Goal: Task Accomplishment & Management: Manage account settings

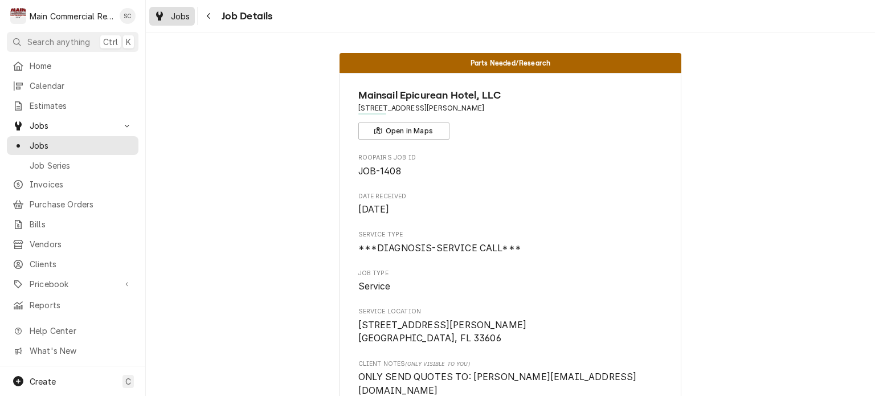
click at [179, 20] on span "Jobs" at bounding box center [180, 16] width 19 height 12
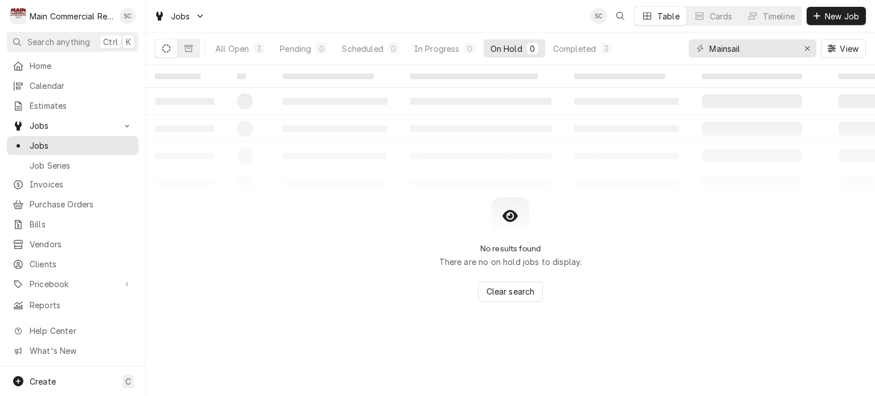
click at [644, 207] on div "No results found There are no on hold jobs to display. Clear search" at bounding box center [510, 249] width 729 height 105
click at [806, 48] on icon "Erase input" at bounding box center [807, 48] width 5 height 5
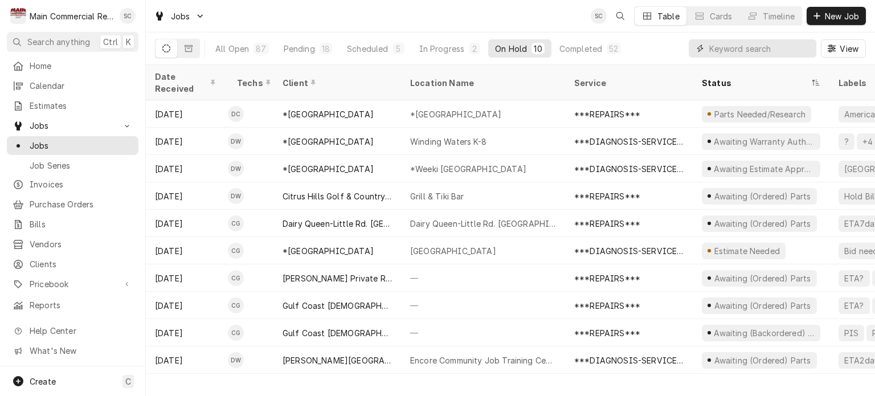
click at [729, 47] on input "Dynamic Content Wrapper" at bounding box center [759, 48] width 101 height 18
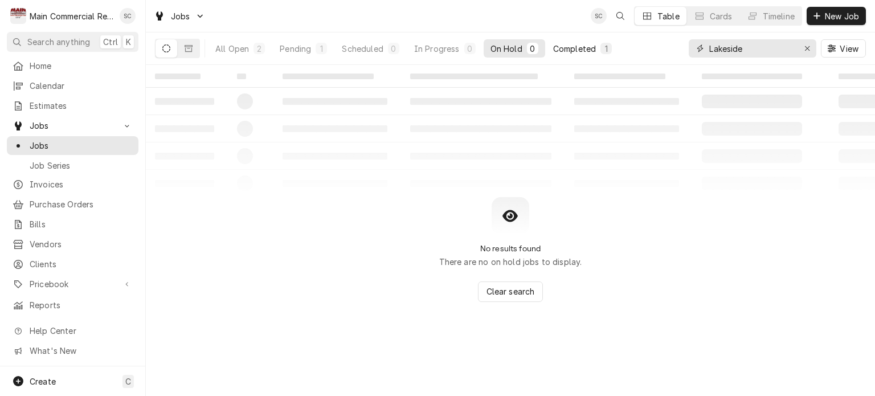
type input "Lakeside"
click at [576, 48] on div "Completed" at bounding box center [574, 49] width 43 height 12
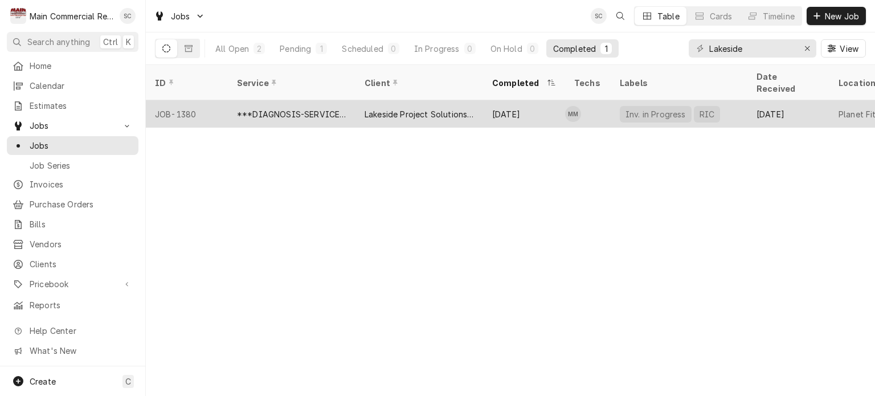
click at [410, 106] on div "Lakeside Project Solutions, LLC" at bounding box center [419, 113] width 128 height 27
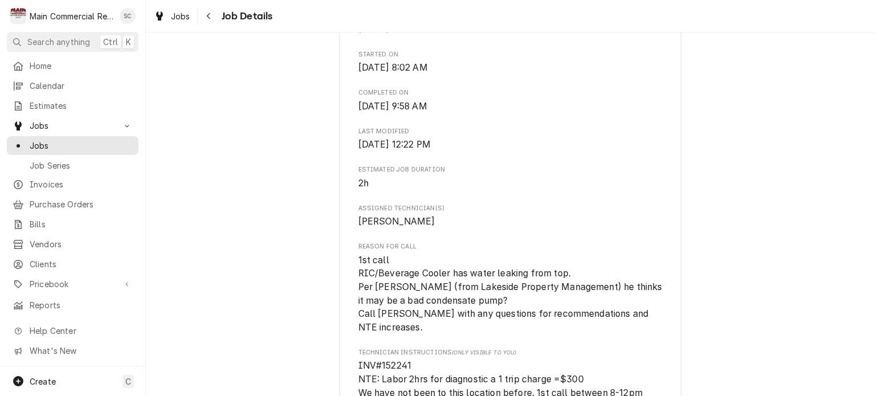
scroll to position [911, 0]
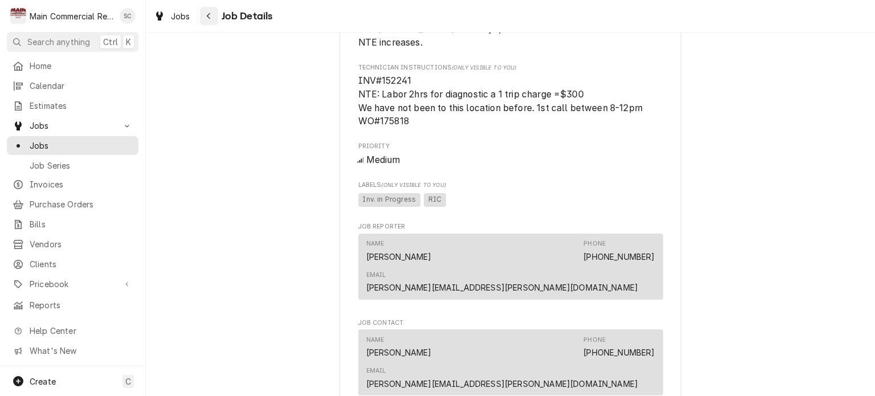
click at [203, 16] on div "Navigate back" at bounding box center [208, 15] width 11 height 11
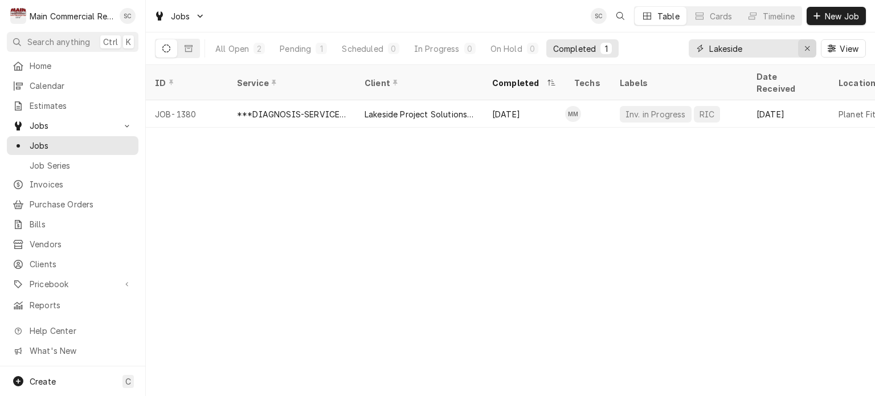
click at [807, 48] on icon "Erase input" at bounding box center [807, 48] width 6 height 8
click at [783, 48] on input "Dynamic Content Wrapper" at bounding box center [762, 48] width 107 height 18
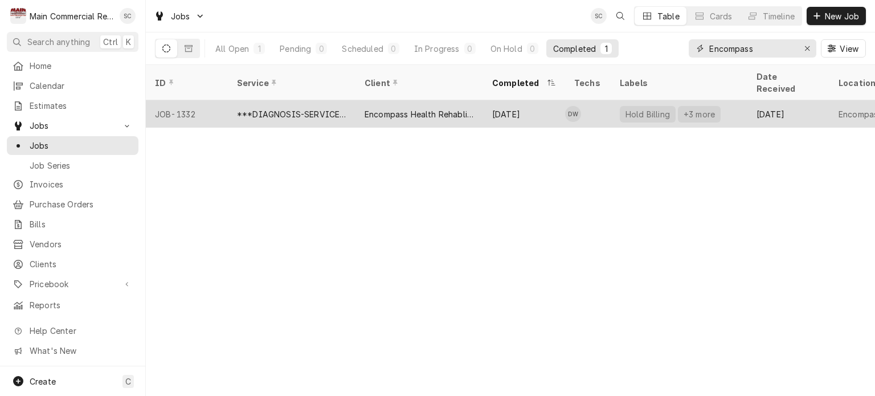
type input "Encompass"
click at [436, 108] on div "Encompass Health Rehablitation" at bounding box center [418, 114] width 109 height 12
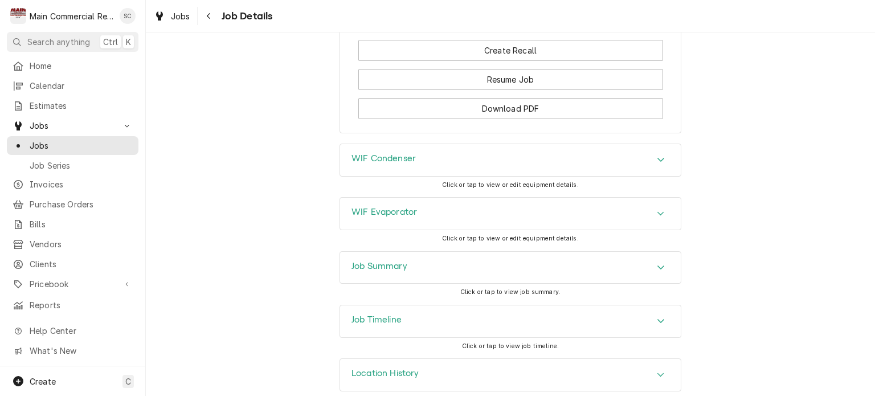
scroll to position [1427, 0]
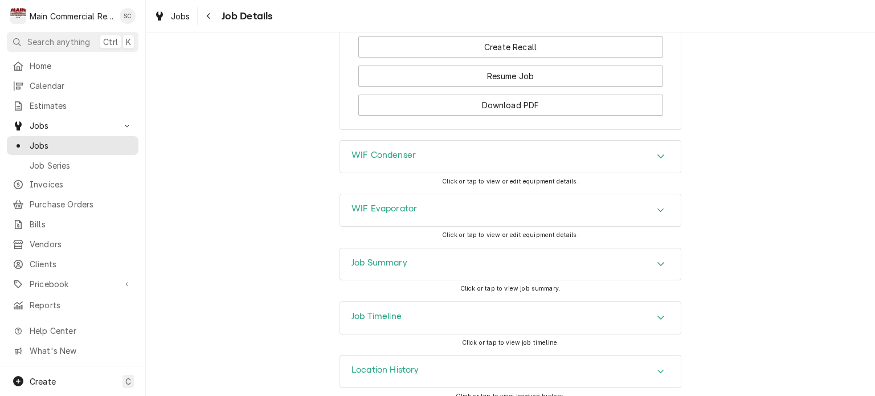
click at [458, 302] on div "Job Timeline" at bounding box center [510, 318] width 341 height 32
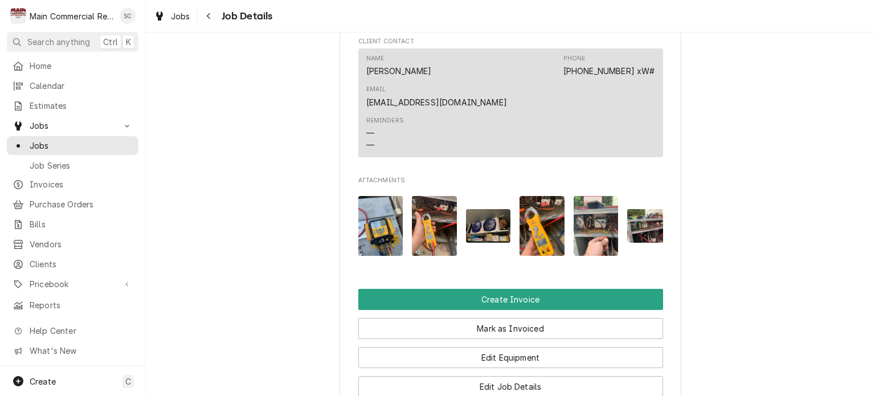
scroll to position [858, 0]
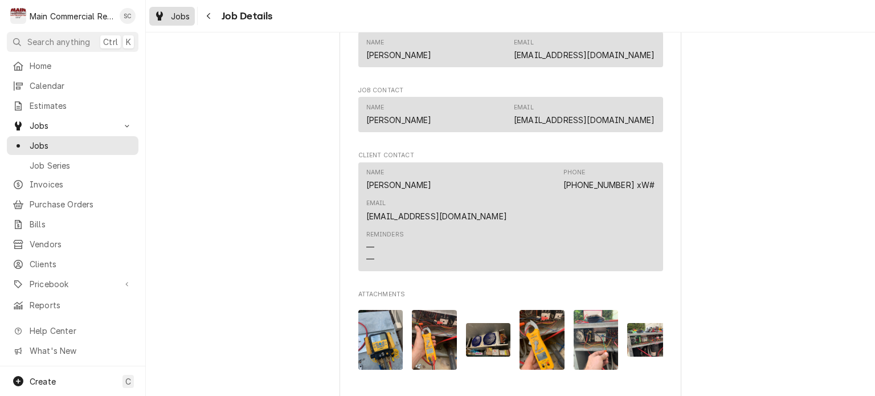
click at [179, 22] on div "Jobs" at bounding box center [171, 16] width 41 height 14
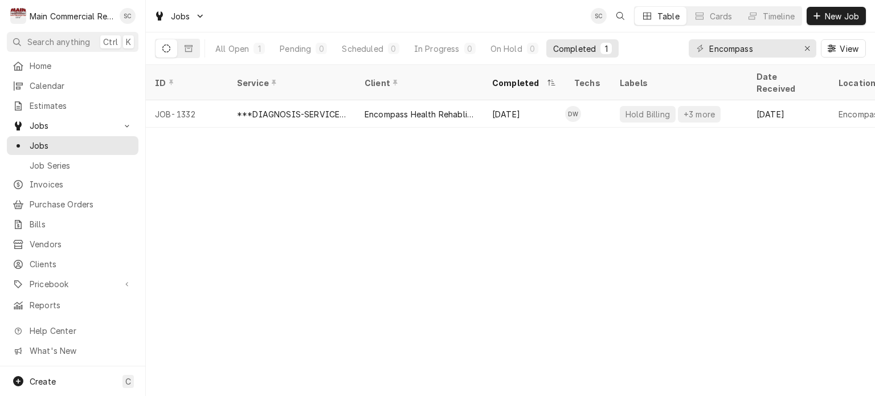
click at [409, 299] on div "ID Service Client Completed Techs Labels Date Received Location Name Location A…" at bounding box center [510, 230] width 729 height 331
click at [567, 51] on div "Completed" at bounding box center [574, 49] width 43 height 12
click at [805, 50] on icon "Erase input" at bounding box center [807, 48] width 6 height 8
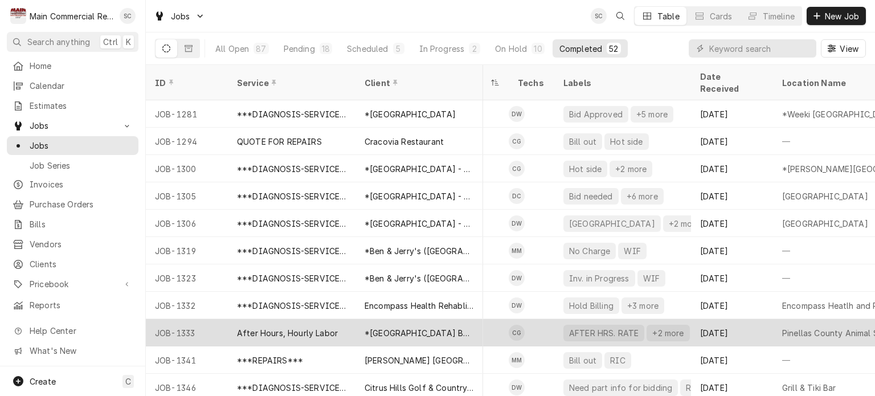
scroll to position [273, 55]
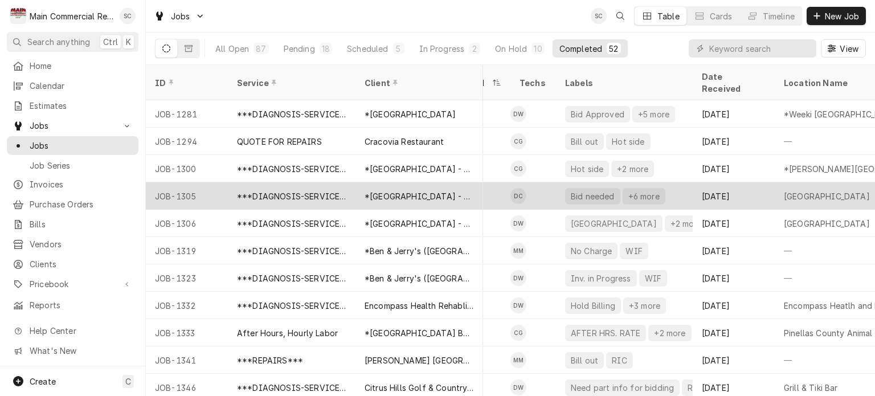
click at [614, 187] on div "Bid needed +6 more" at bounding box center [624, 195] width 137 height 27
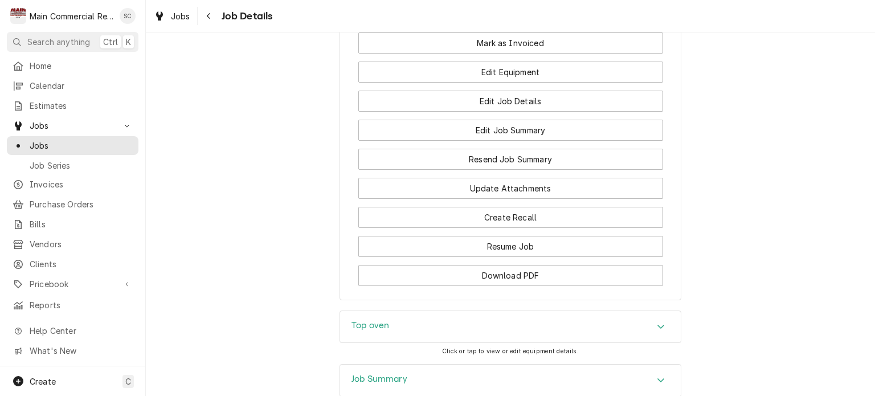
scroll to position [1406, 0]
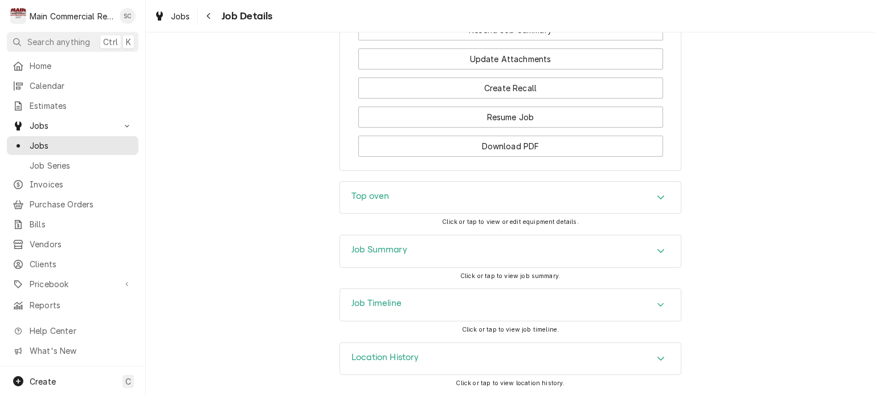
click at [657, 252] on icon "Accordion Header" at bounding box center [660, 251] width 7 height 4
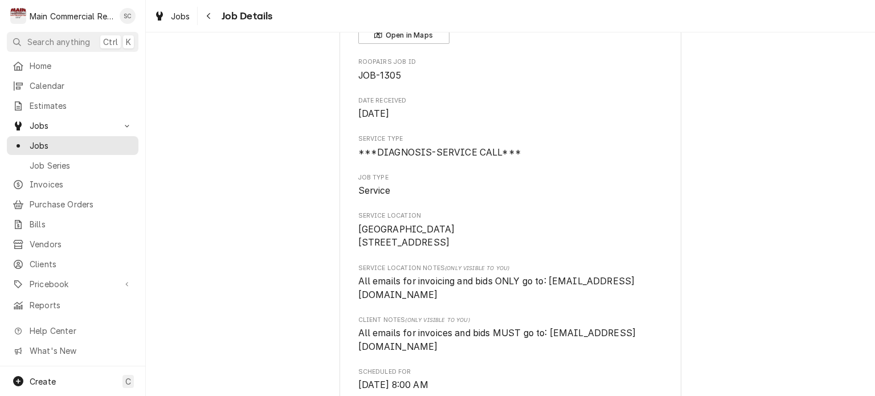
scroll to position [0, 0]
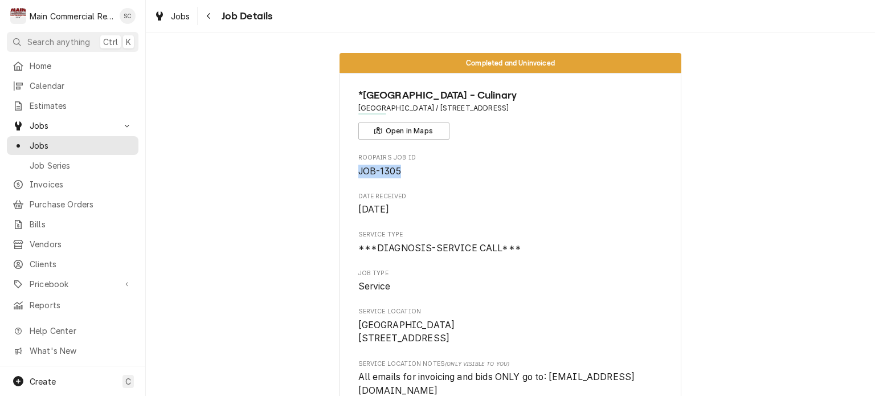
drag, startPoint x: 397, startPoint y: 169, endPoint x: 347, endPoint y: 173, distance: 49.7
copy span "JOB-1305"
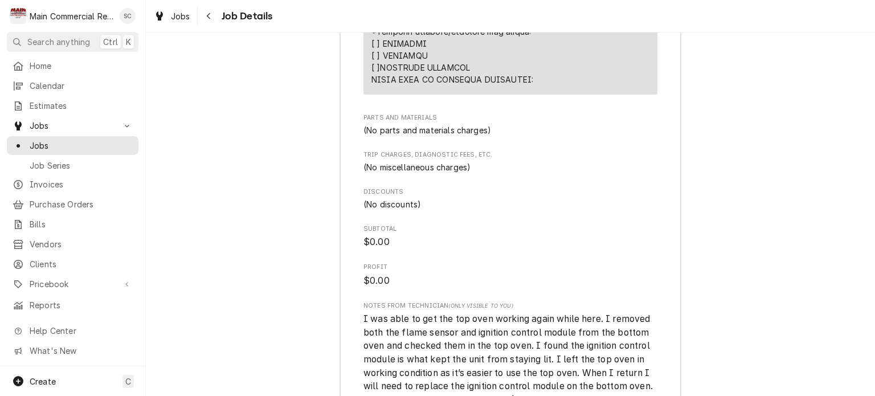
scroll to position [2791, 0]
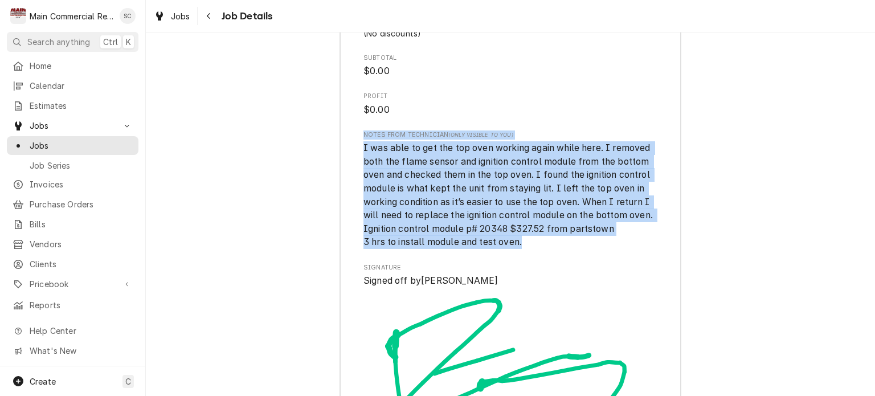
drag, startPoint x: 521, startPoint y: 254, endPoint x: 339, endPoint y: 143, distance: 212.9
click at [498, 238] on span "I was able to get the top oven working again while here. I removed both the fla…" at bounding box center [509, 194] width 292 height 105
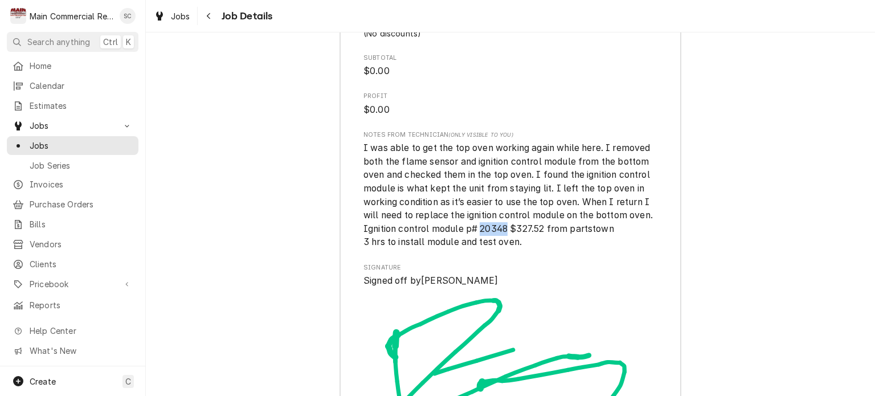
drag, startPoint x: 503, startPoint y: 240, endPoint x: 477, endPoint y: 239, distance: 26.8
click at [477, 239] on span "I was able to get the top oven working again while here. I removed both the fla…" at bounding box center [509, 194] width 292 height 105
copy span "20348"
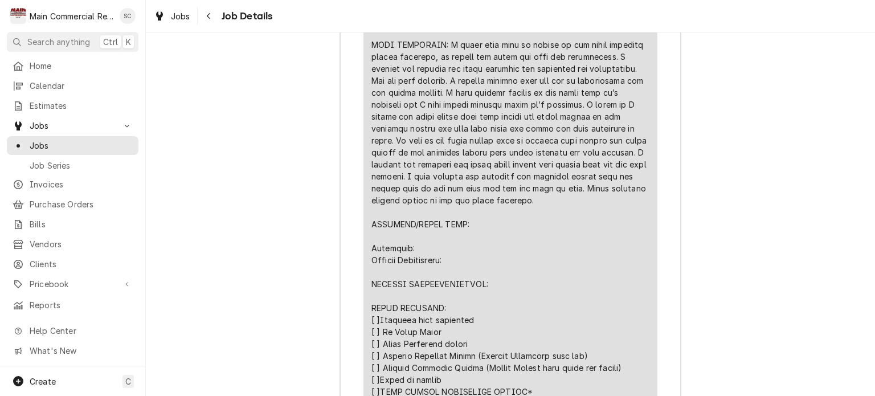
scroll to position [2221, 0]
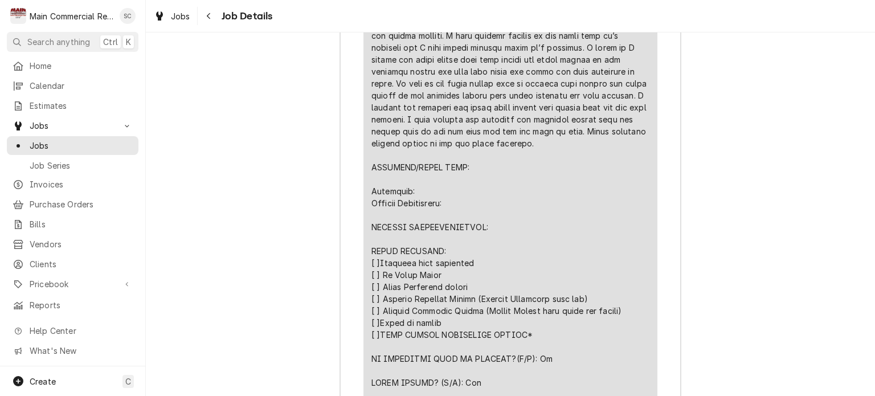
click at [583, 243] on div "Line Item" at bounding box center [510, 101] width 278 height 765
drag, startPoint x: 503, startPoint y: 143, endPoint x: 580, endPoint y: 151, distance: 77.9
click at [580, 151] on div "Line Item" at bounding box center [510, 101] width 278 height 765
copy div "Found ignition control module is bad and needs replaced."
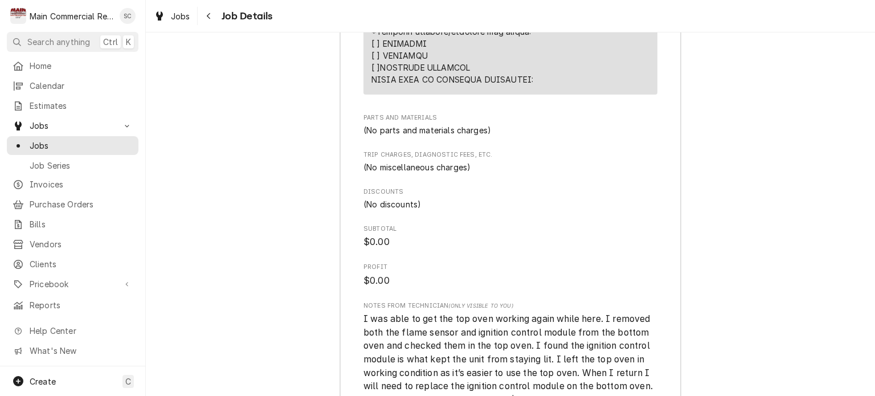
scroll to position [2791, 0]
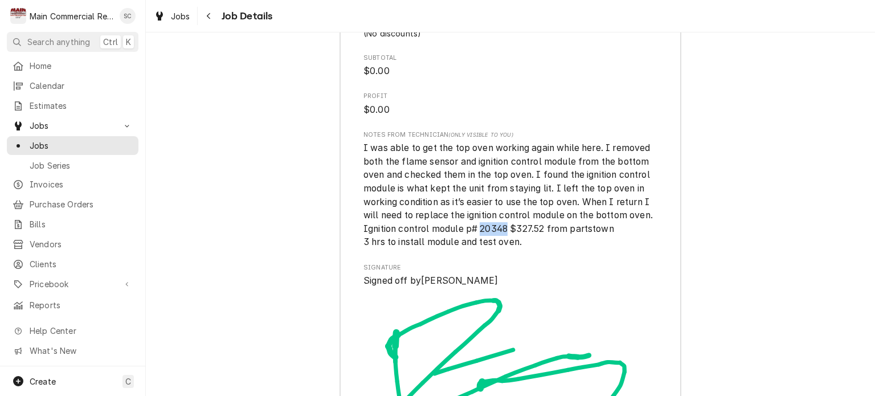
drag, startPoint x: 501, startPoint y: 239, endPoint x: 476, endPoint y: 242, distance: 25.3
click at [476, 242] on span "I was able to get the top oven working again while here. I removed both the fla…" at bounding box center [509, 194] width 292 height 105
copy span "20348"
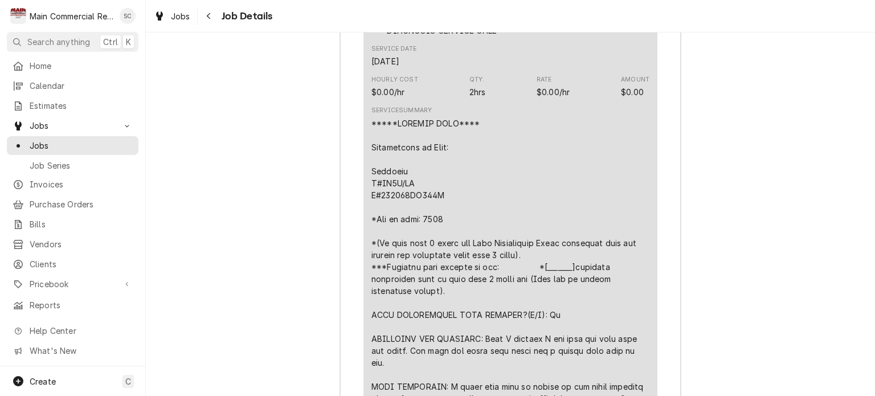
scroll to position [1708, 0]
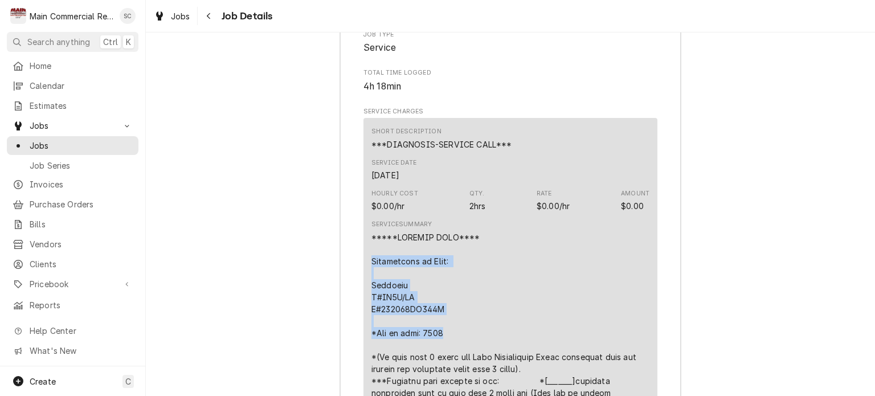
drag, startPoint x: 401, startPoint y: 331, endPoint x: 368, endPoint y: 286, distance: 55.7
copy div "Description of Unit: Blodgett M#SH1G/AB S#072407XG028T *Age of unit: 2008"
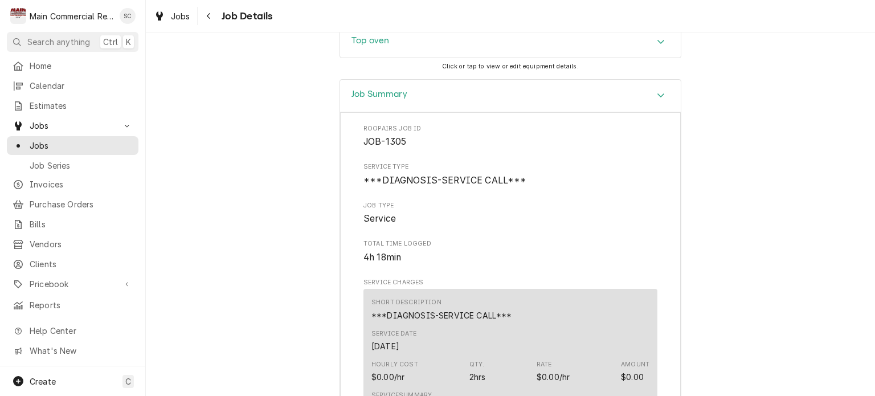
scroll to position [1424, 0]
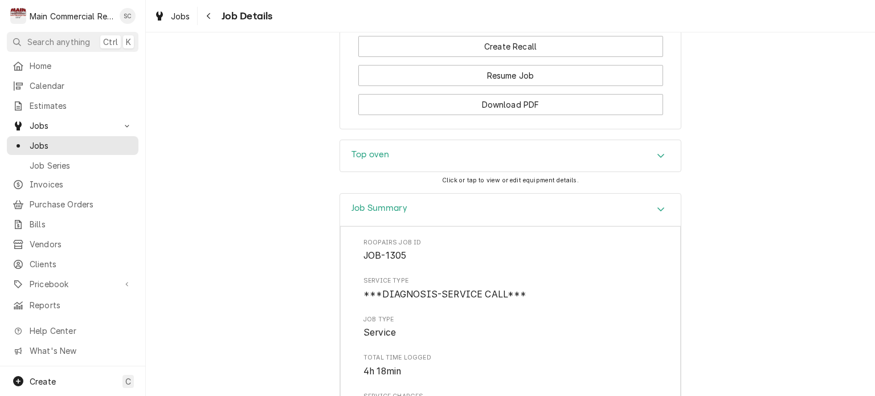
click at [453, 172] on div "Top oven" at bounding box center [510, 156] width 341 height 32
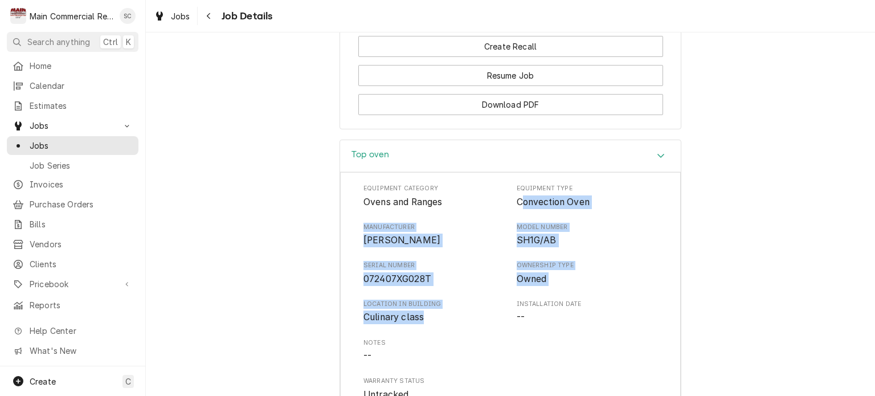
drag, startPoint x: 422, startPoint y: 341, endPoint x: 519, endPoint y: 227, distance: 149.1
click at [518, 227] on div "Equipment Category Ovens and Ranges Equipment Type Convection Oven Manufacturer…" at bounding box center [510, 292] width 294 height 217
click at [519, 207] on span "Convection Oven" at bounding box center [553, 201] width 73 height 11
drag, startPoint x: 419, startPoint y: 328, endPoint x: 508, endPoint y: 231, distance: 131.8
click at [508, 231] on div "Equipment Category Ovens and Ranges Equipment Type Convection Oven Manufacturer…" at bounding box center [510, 292] width 294 height 217
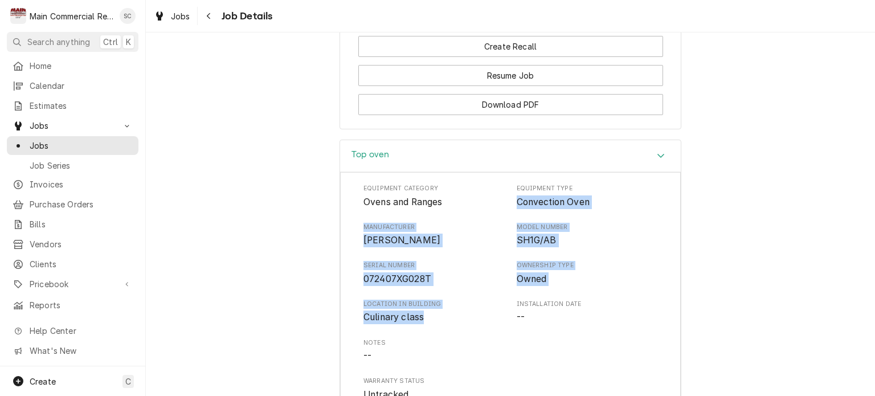
copy div "Convection Oven Manufacturer Blodgett Model Number SH1G/AB Serial Number 072407…"
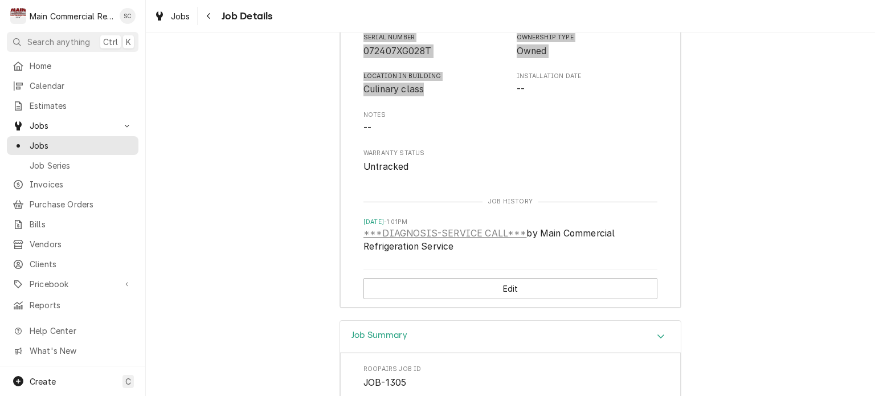
scroll to position [1879, 0]
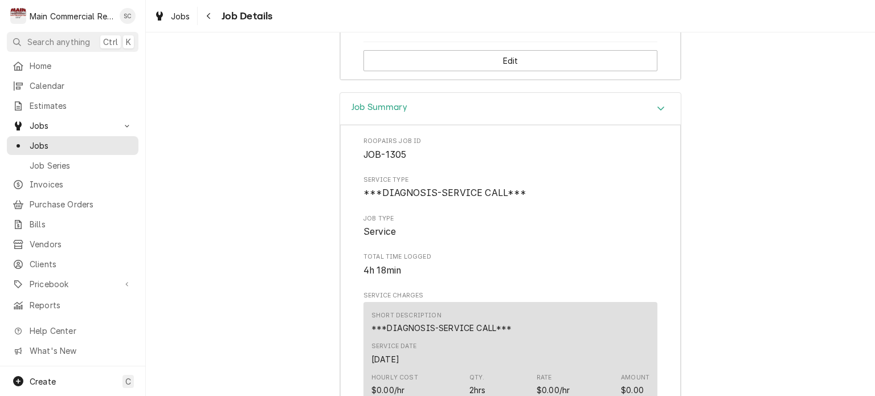
click at [549, 223] on span "Job Type" at bounding box center [510, 218] width 294 height 9
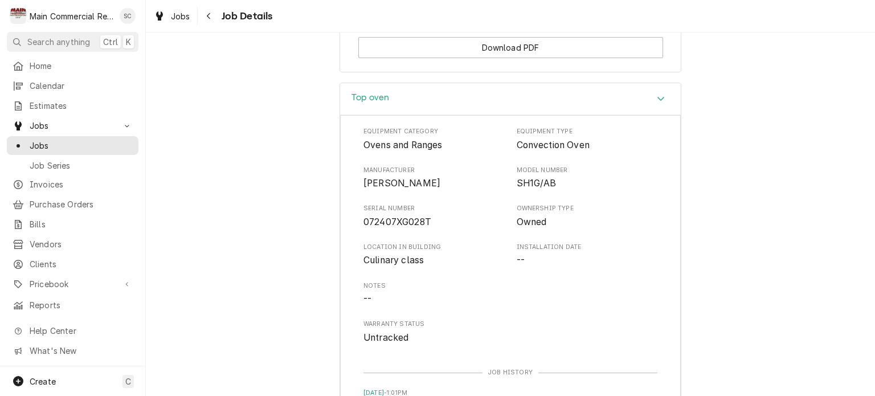
scroll to position [1310, 0]
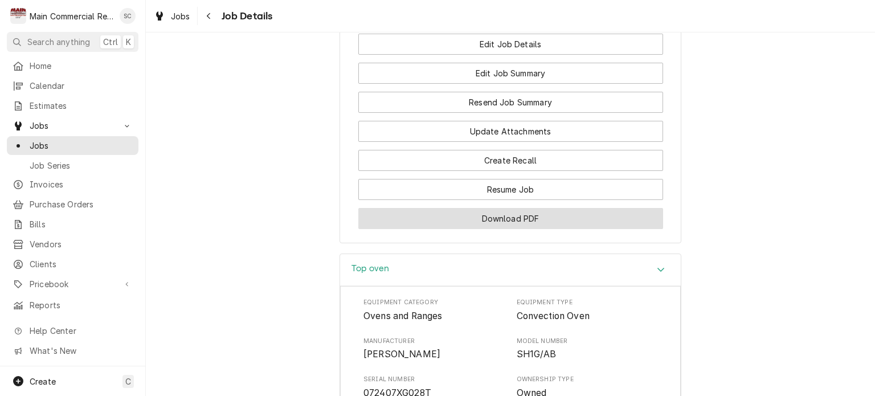
click at [556, 229] on button "Download PDF" at bounding box center [510, 218] width 305 height 21
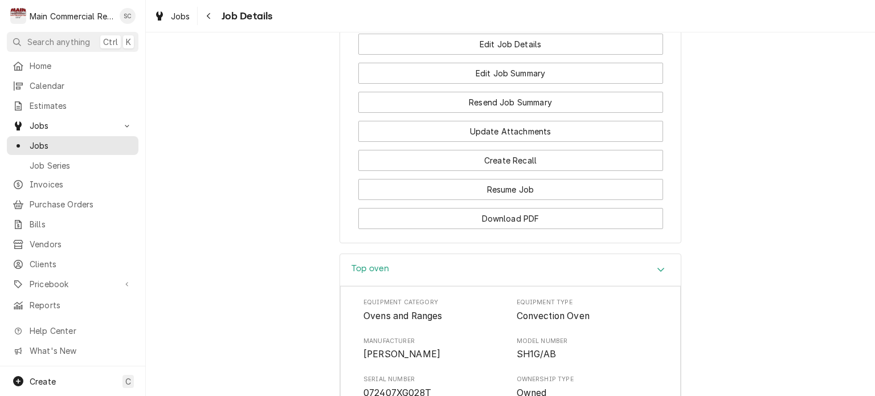
scroll to position [1196, 0]
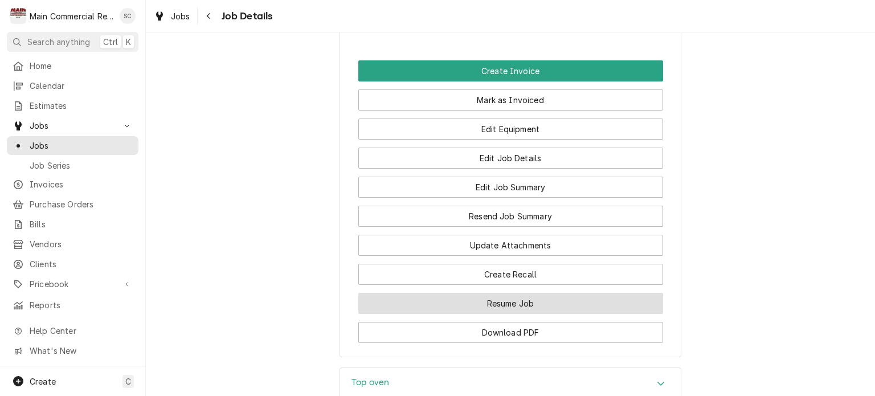
click at [515, 314] on button "Resume Job" at bounding box center [510, 303] width 305 height 21
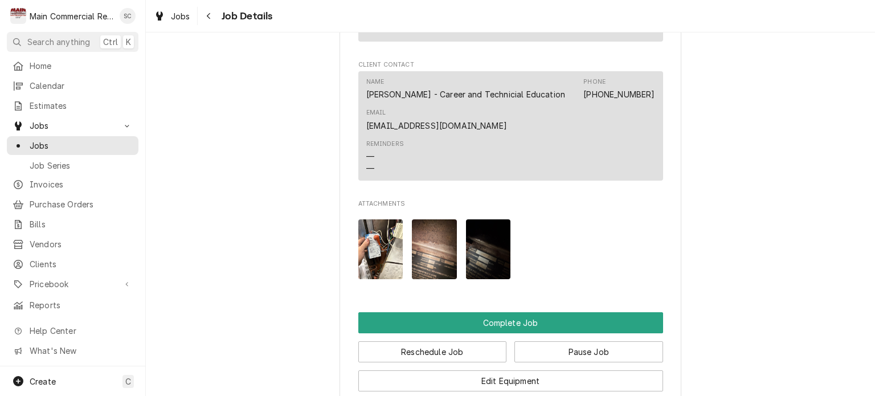
scroll to position [1253, 0]
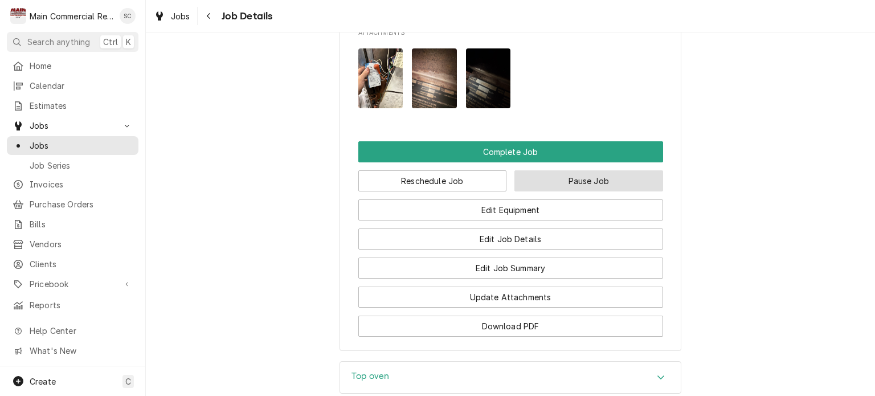
click at [588, 191] on button "Pause Job" at bounding box center [588, 180] width 149 height 21
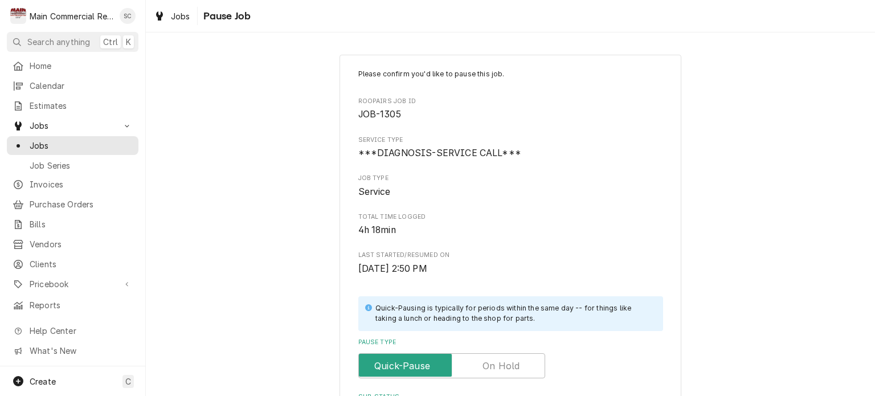
click at [485, 364] on label "Pause Type" at bounding box center [451, 365] width 187 height 25
click at [485, 364] on input "Pause Type" at bounding box center [451, 365] width 177 height 25
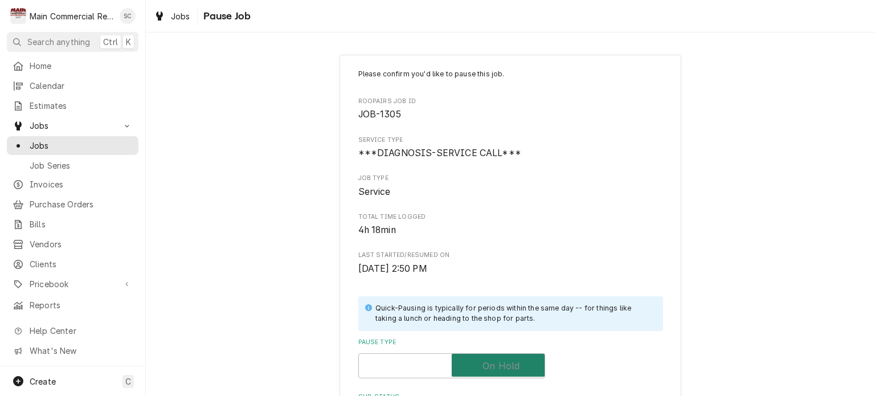
checkbox input "true"
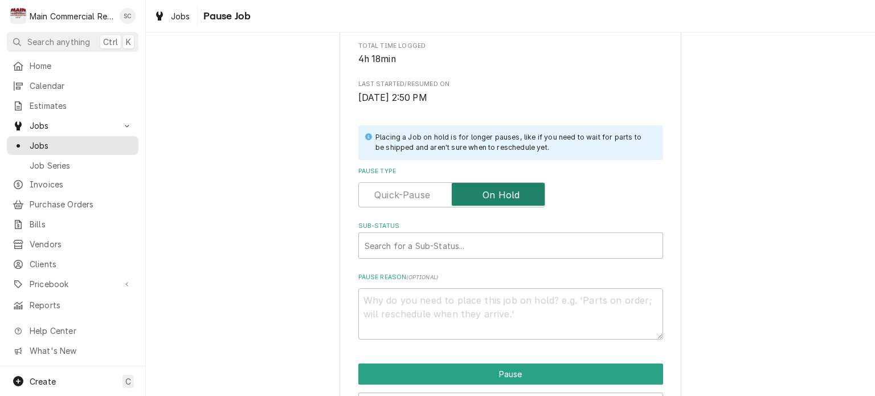
scroll to position [228, 0]
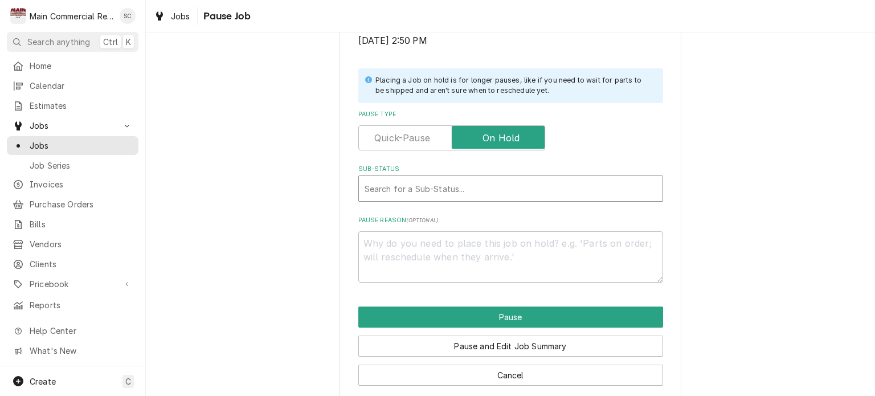
click at [495, 189] on div "Sub-Status" at bounding box center [510, 188] width 292 height 21
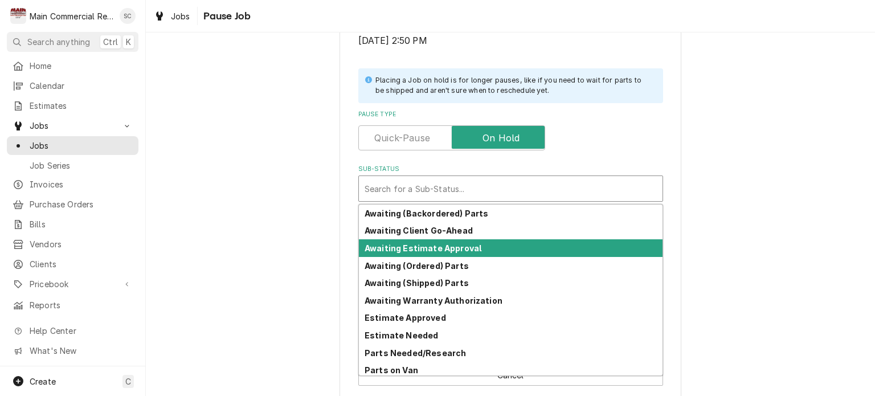
click at [461, 250] on strong "Awaiting Estimate Approval" at bounding box center [422, 248] width 117 height 10
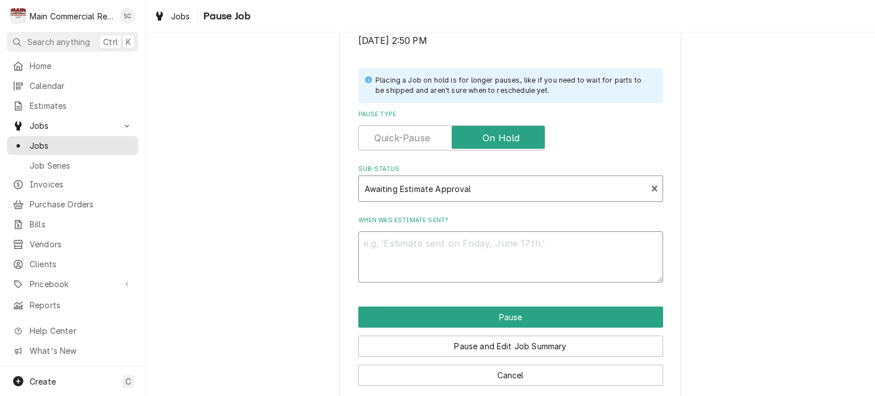
click at [514, 243] on textarea "When was estimate sent?" at bounding box center [510, 256] width 305 height 51
type textarea "x"
type textarea "9"
type textarea "x"
type textarea "9/"
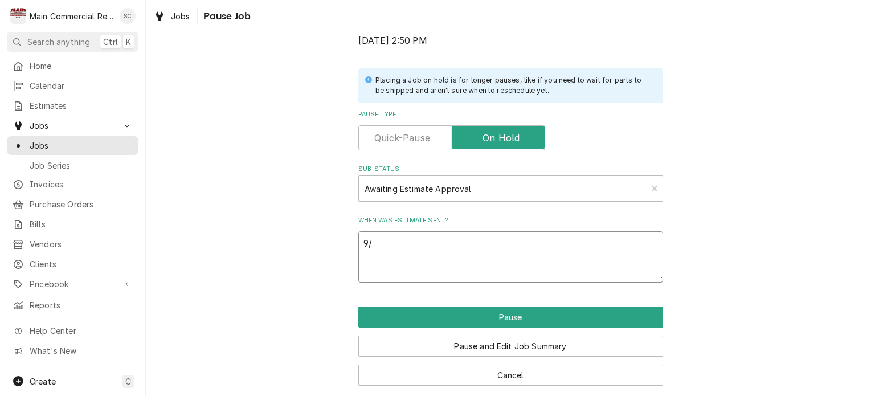
type textarea "x"
type textarea "9/1"
type textarea "x"
type textarea "9/15"
type textarea "x"
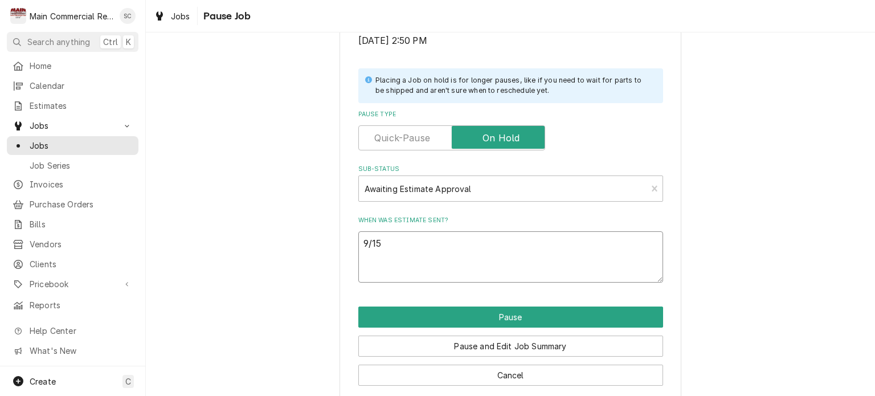
type textarea "9/15/"
type textarea "x"
type textarea "9/15/2"
type textarea "x"
type textarea "9/15/25"
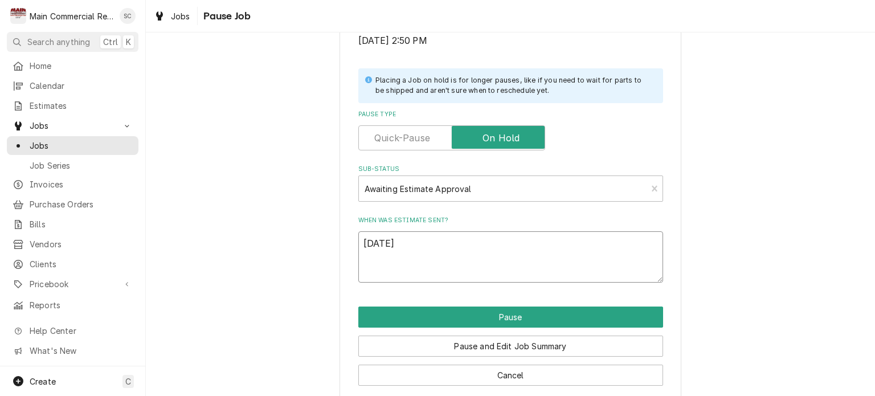
type textarea "x"
type textarea "9/15/25-"
type textarea "x"
type textarea "9/15/25-S"
type textarea "x"
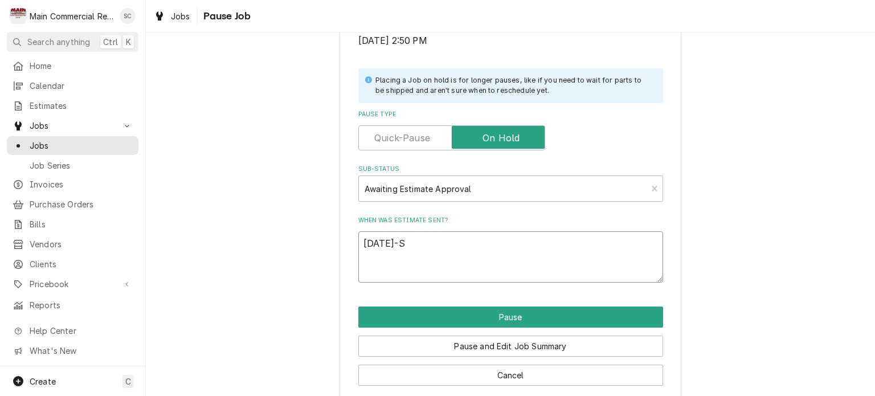
type textarea "9/15/25-"
type textarea "x"
type textarea "9/15/25-s"
type textarea "x"
type textarea "9/15/25-sr"
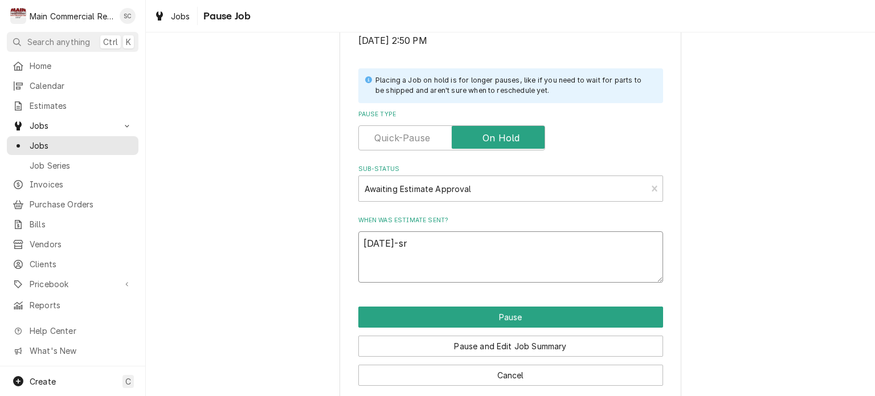
type textarea "x"
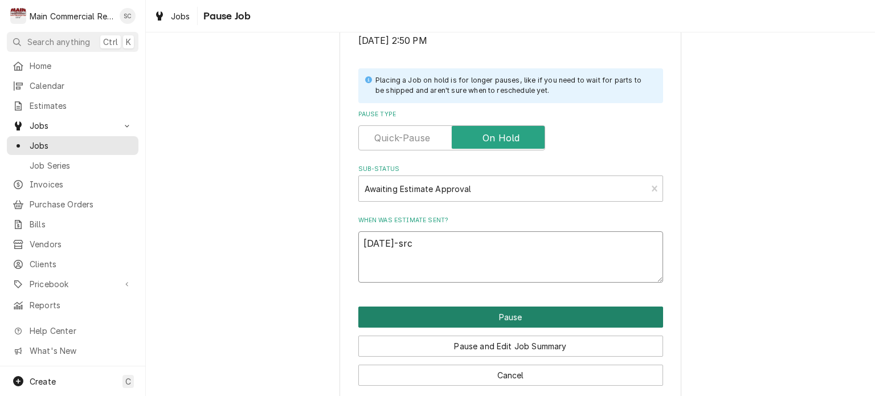
type textarea "9/15/25-src"
click at [552, 318] on button "Pause" at bounding box center [510, 316] width 305 height 21
type textarea "x"
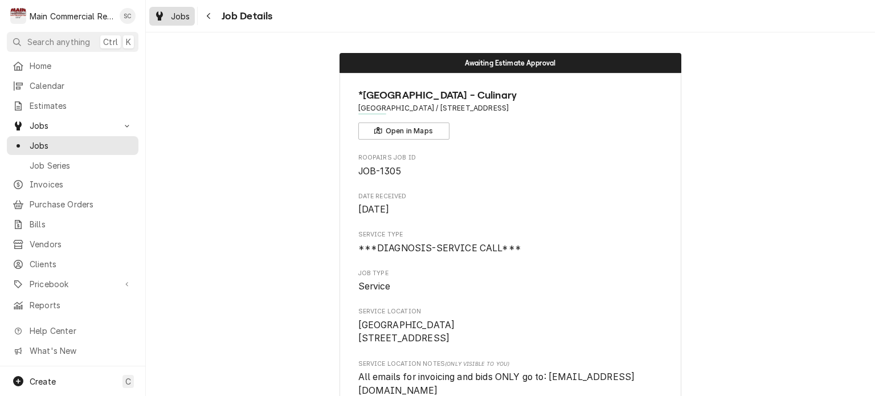
click at [182, 19] on span "Jobs" at bounding box center [180, 16] width 19 height 12
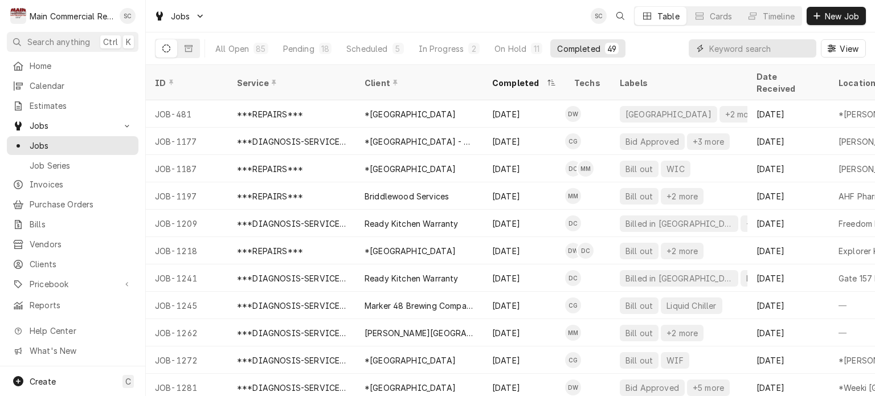
click at [734, 48] on input "Dynamic Content Wrapper" at bounding box center [759, 48] width 101 height 18
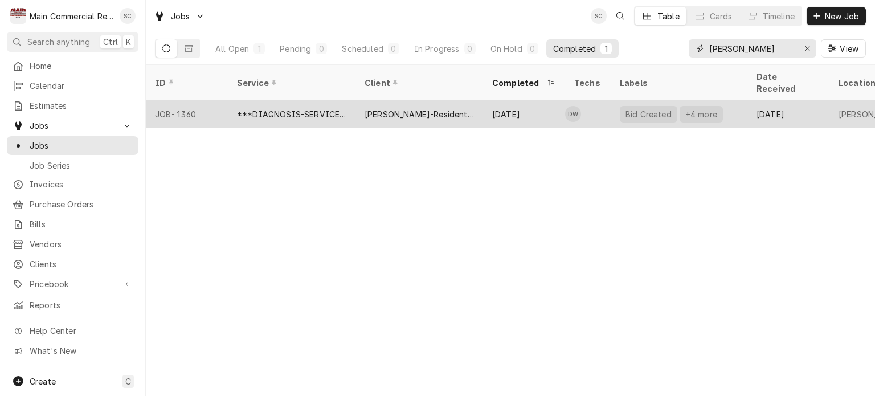
type input "[PERSON_NAME]"
click at [485, 105] on div "Sep 5" at bounding box center [524, 113] width 82 height 27
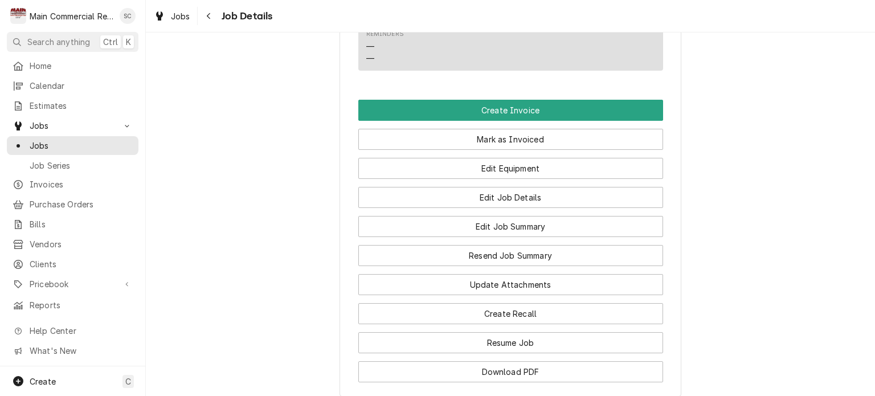
scroll to position [1264, 0]
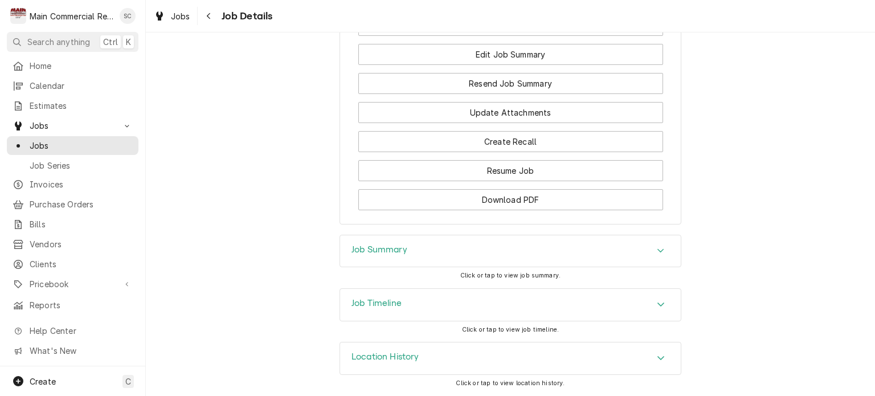
click at [620, 255] on div "Job Summary" at bounding box center [510, 251] width 341 height 32
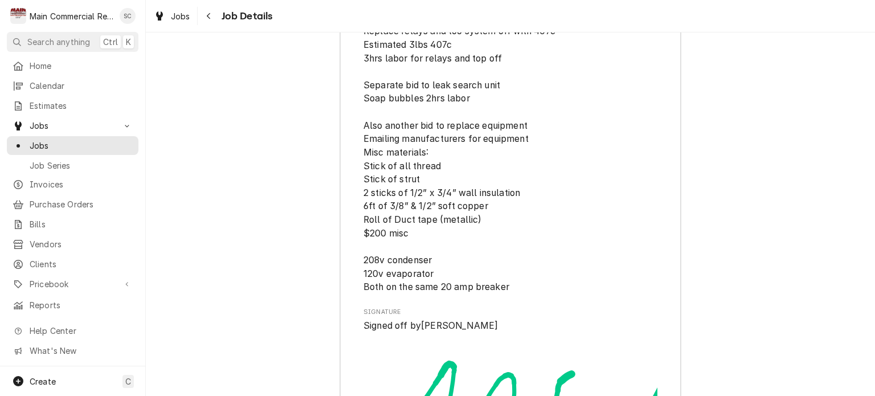
scroll to position [2574, 0]
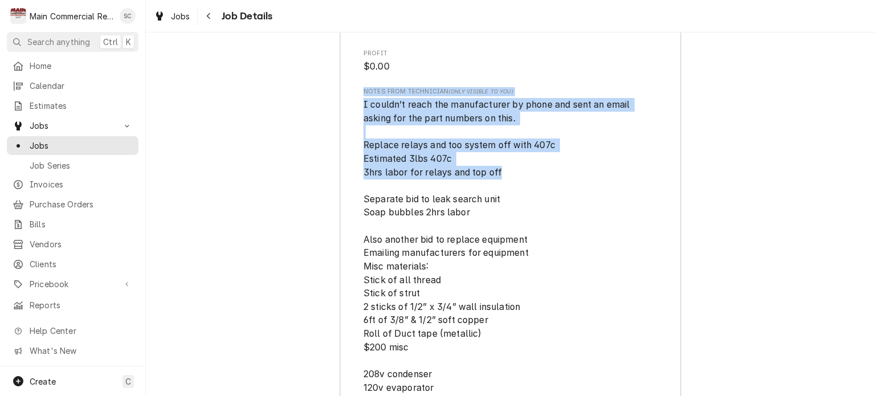
drag, startPoint x: 508, startPoint y: 196, endPoint x: 351, endPoint y: 114, distance: 177.6
copy div "Notes from Technician (Only Visible to You) I couldn’t reach the manufacturer b…"
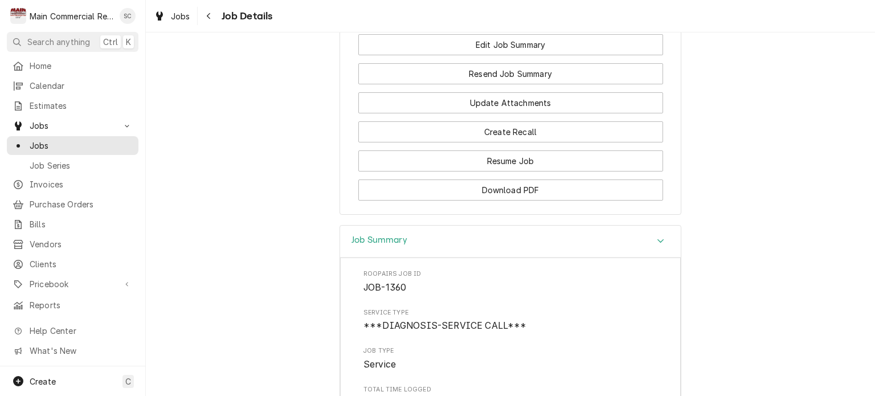
scroll to position [1093, 0]
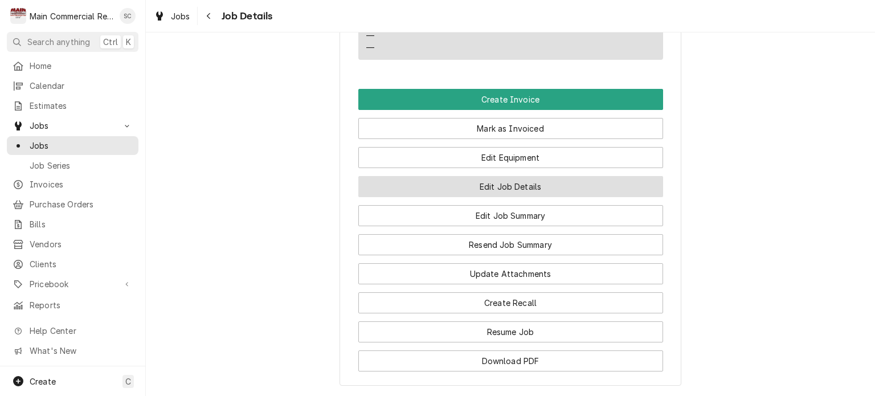
click at [503, 197] on button "Edit Job Details" at bounding box center [510, 186] width 305 height 21
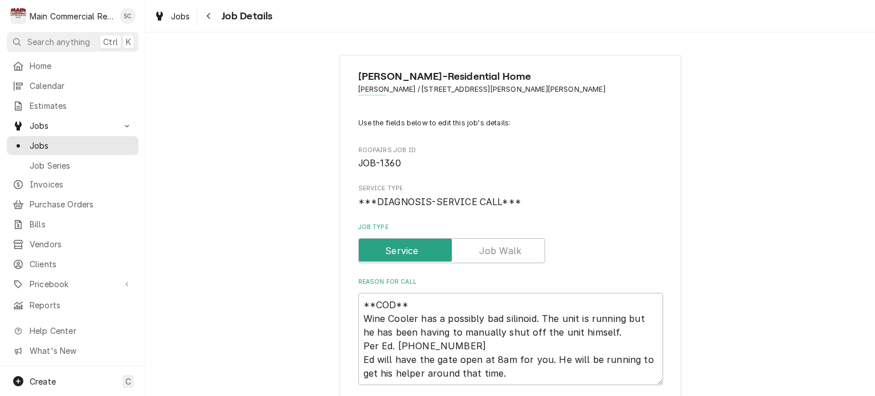
scroll to position [228, 0]
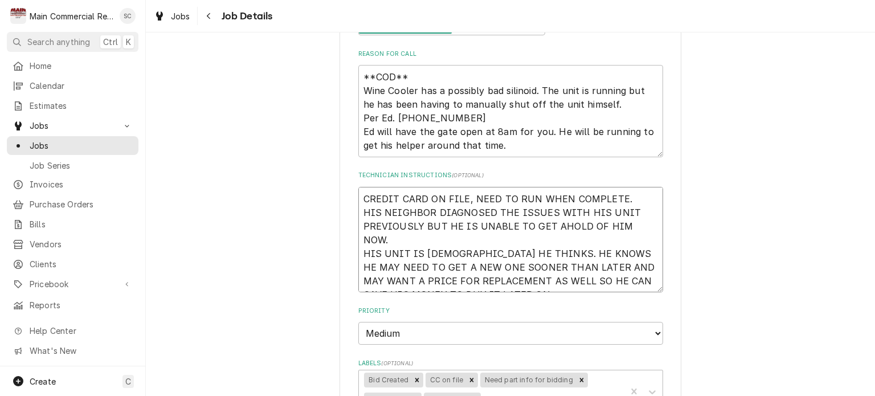
click at [358, 198] on textarea "CREDIT CARD ON FILE, NEED TO RUN WHEN COMPLETE. HIS NEIGHBOR DIAGNOSED THE ISSU…" at bounding box center [510, 240] width 305 height 106
type textarea "x"
type textarea "CREDIT CARD ON FILE, NEED TO RUN WHEN COMPLETE. HIS NEIGHBOR DIAGNOSED THE ISSU…"
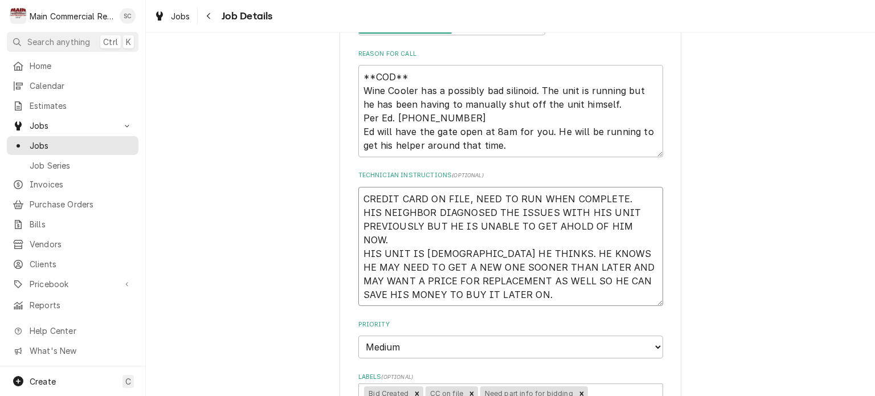
type textarea "x"
type textarea "9 CREDIT CARD ON FILE, NEED TO RUN WHEN COMPLETE. HIS NEIGHBOR DIAGNOSED THE IS…"
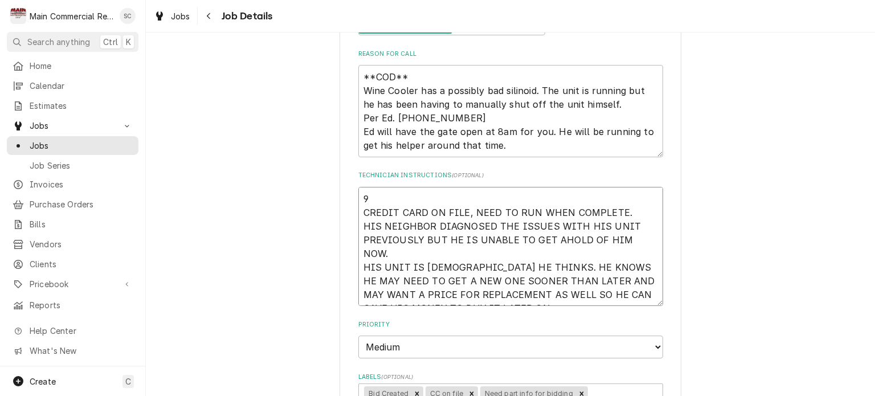
type textarea "x"
type textarea "9/ CREDIT CARD ON FILE, NEED TO RUN WHEN COMPLETE. HIS NEIGHBOR DIAGNOSED THE I…"
type textarea "x"
type textarea "9/1 CREDIT CARD ON FILE, NEED TO RUN WHEN COMPLETE. HIS NEIGHBOR DIAGNOSED THE …"
type textarea "x"
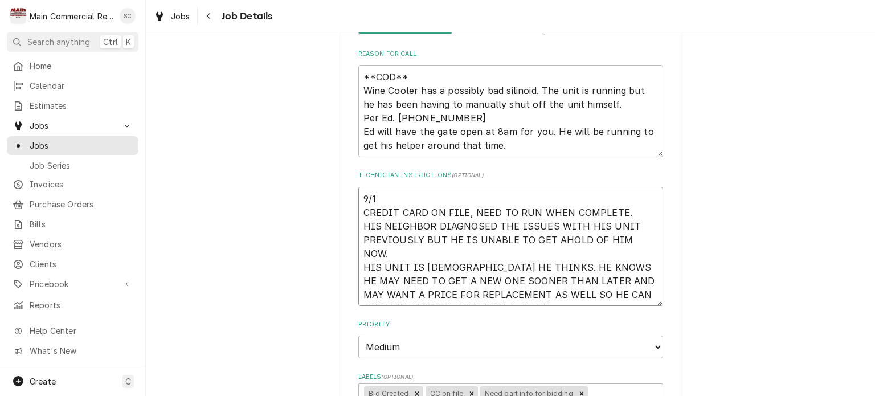
type textarea "9/15 CREDIT CARD ON FILE, NEED TO RUN WHEN COMPLETE. HIS NEIGHBOR DIAGNOSED THE…"
type textarea "x"
type textarea "9/15/ CREDIT CARD ON FILE, NEED TO RUN WHEN COMPLETE. HIS NEIGHBOR DIAGNOSED TH…"
type textarea "x"
type textarea "9/15/2 CREDIT CARD ON FILE, NEED TO RUN WHEN COMPLETE. HIS NEIGHBOR DIAGNOSED T…"
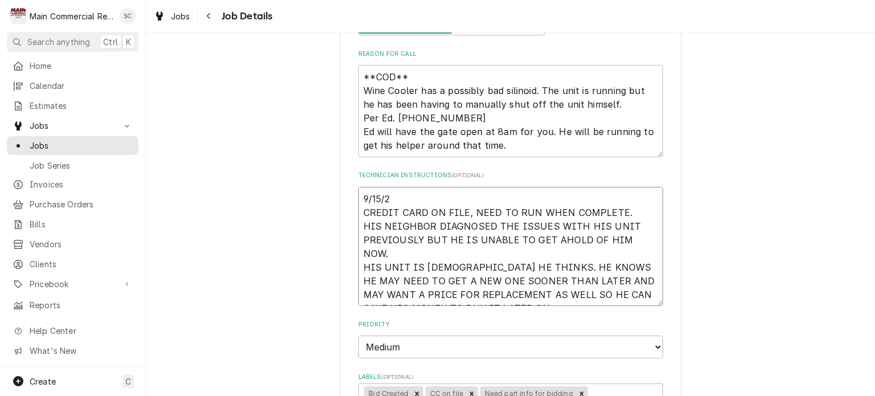
type textarea "x"
type textarea "9/15/25 CREDIT CARD ON FILE, NEED TO RUN WHEN COMPLETE. HIS NEIGHBOR DIAGNOSED …"
type textarea "x"
type textarea "9/15/25: CREDIT CARD ON FILE, NEED TO RUN WHEN COMPLETE. HIS NEIGHBOR DIAGNOSED…"
type textarea "x"
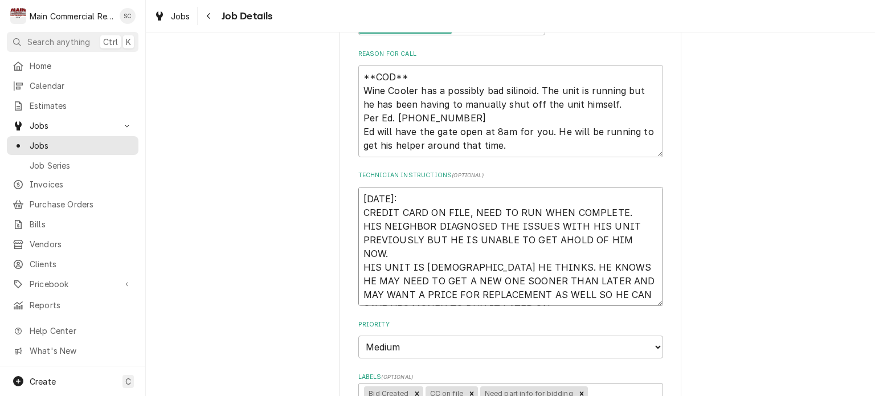
type textarea "9/15/25:# CREDIT CARD ON FILE, NEED TO RUN WHEN COMPLETE. HIS NEIGHBOR DIAGNOSE…"
type textarea "x"
type textarea "9/15/25: CREDIT CARD ON FILE, NEED TO RUN WHEN COMPLETE. HIS NEIGHBOR DIAGNOSED…"
type textarea "x"
type textarea "9/15/25:E CREDIT CARD ON FILE, NEED TO RUN WHEN COMPLETE. HIS NEIGHBOR DIAGNOSE…"
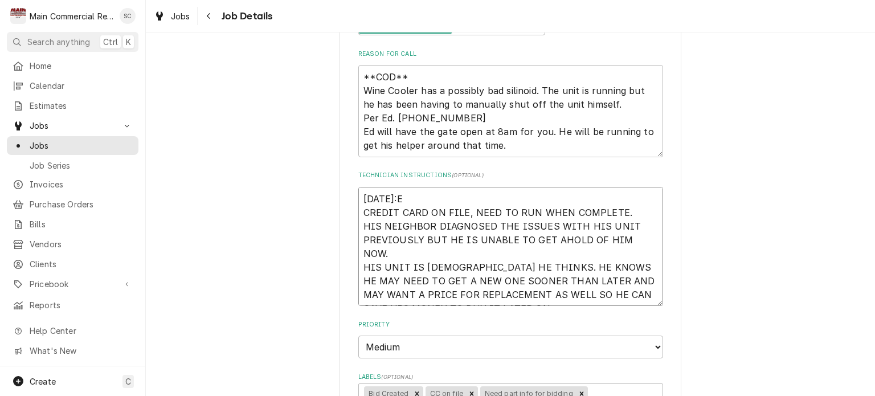
type textarea "x"
type textarea "9/15/25:Em CREDIT CARD ON FILE, NEED TO RUN WHEN COMPLETE. HIS NEIGHBOR DIAGNOS…"
type textarea "x"
type textarea "9/15/25:Ema CREDIT CARD ON FILE, NEED TO RUN WHEN COMPLETE. HIS NEIGHBOR DIAGNO…"
type textarea "x"
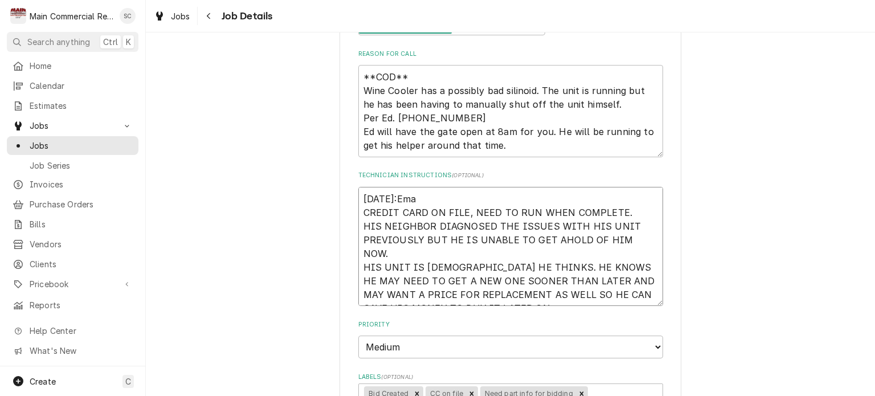
type textarea "9/15/25:Emai CREDIT CARD ON FILE, NEED TO RUN WHEN COMPLETE. HIS NEIGHBOR DIAGN…"
type textarea "x"
type textarea "9/15/25:Email CREDIT CARD ON FILE, NEED TO RUN WHEN COMPLETE. HIS NEIGHBOR DIAG…"
type textarea "x"
type textarea "9/15/25:Emaile CREDIT CARD ON FILE, NEED TO RUN WHEN COMPLETE. HIS NEIGHBOR DIA…"
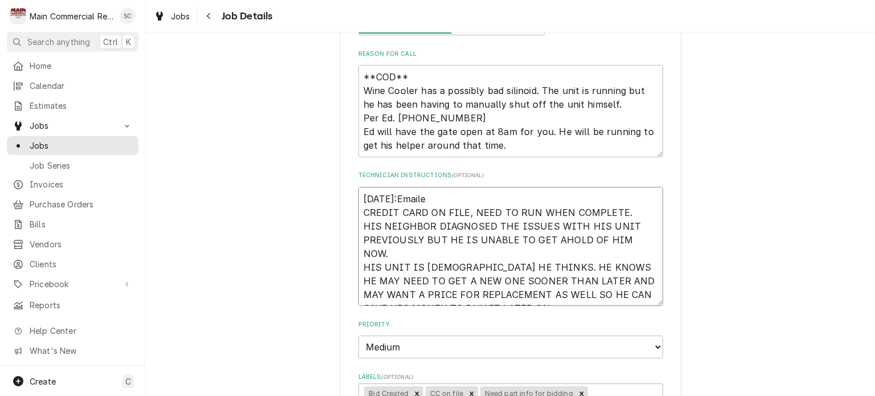
type textarea "x"
type textarea "9/15/25:Emailed CREDIT CARD ON FILE, NEED TO RUN WHEN COMPLETE. HIS NEIGHBOR DI…"
type textarea "x"
type textarea "9/15/25:Emailed CREDIT CARD ON FILE, NEED TO RUN WHEN COMPLETE. HIS NEIGHBOR DI…"
type textarea "x"
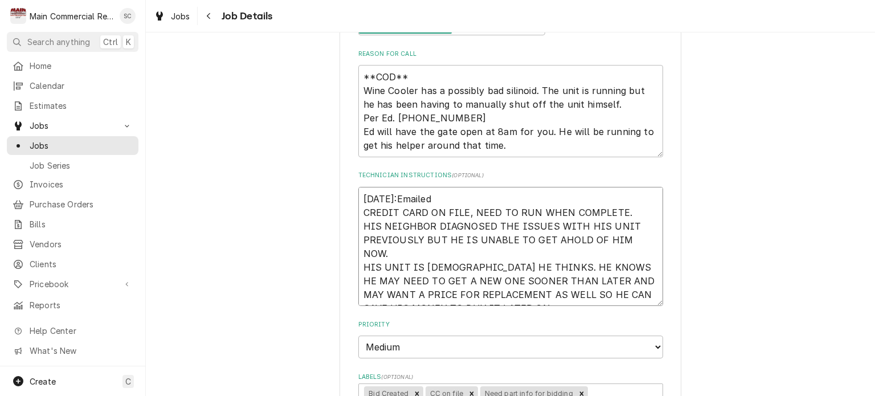
type textarea "9/15/25:Emailed D CREDIT CARD ON FILE, NEED TO RUN WHEN COMPLETE. HIS NEIGHBOR …"
type textarea "x"
type textarea "9/15/25:Emailed Do CREDIT CARD ON FILE, NEED TO RUN WHEN COMPLETE. HIS NEIGHBOR…"
type textarea "x"
type textarea "9/15/25:Emailed Dor CREDIT CARD ON FILE, NEED TO RUN WHEN COMPLETE. HIS NEIGHBO…"
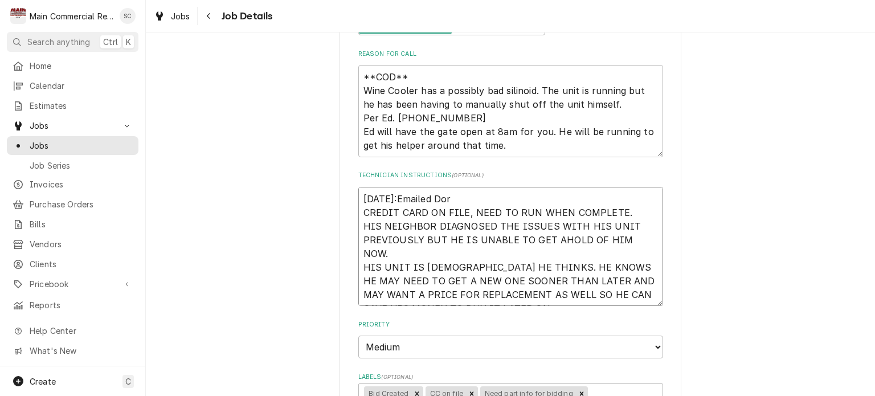
type textarea "x"
type textarea "9/15/25:Emailed Dori CREDIT CARD ON FILE, NEED TO RUN WHEN COMPLETE. HIS NEIGHB…"
type textarea "x"
type textarea "9/15/25:Emailed Doria CREDIT CARD ON FILE, NEED TO RUN WHEN COMPLETE. HIS NEIGH…"
type textarea "x"
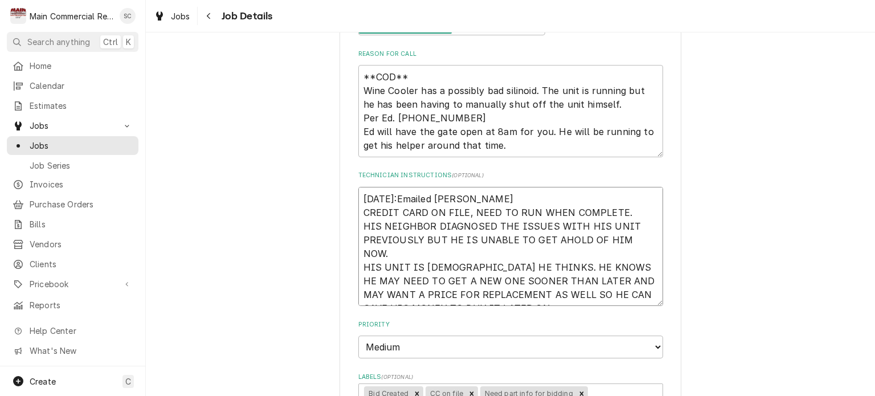
type textarea "9/15/25:Emailed Dorian CREDIT CARD ON FILE, NEED TO RUN WHEN COMPLETE. HIS NEIG…"
type textarea "x"
type textarea "9/15/25:Emailed Dorian CREDIT CARD ON FILE, NEED TO RUN WHEN COMPLETE. HIS NEIG…"
type textarea "x"
type textarea "9/15/25:Emailed Dorian f CREDIT CARD ON FILE, NEED TO RUN WHEN COMPLETE. HIS NE…"
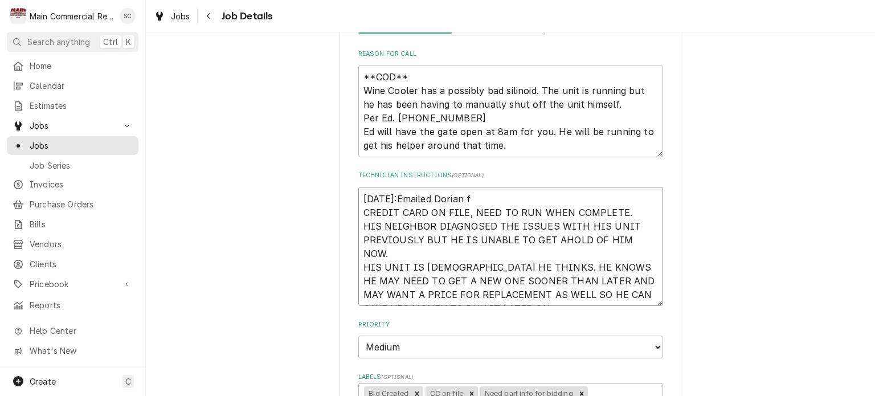
type textarea "x"
type textarea "9/15/25:Emailed Dorian fo CREDIT CARD ON FILE, NEED TO RUN WHEN COMPLETE. HIS N…"
type textarea "x"
type textarea "9/15/25:Emailed Dorian for CREDIT CARD ON FILE, NEED TO RUN WHEN COMPLETE. HIS …"
type textarea "x"
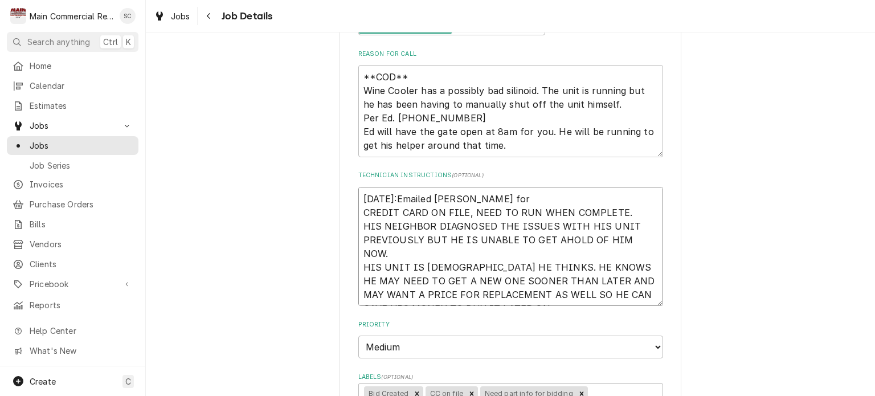
type textarea "9/15/25:Emailed Dorian for CREDIT CARD ON FILE, NEED TO RUN WHEN COMPLETE. HIS …"
type textarea "x"
type textarea "9/15/25:Emailed Dorian for p CREDIT CARD ON FILE, NEED TO RUN WHEN COMPLETE. HI…"
type textarea "x"
type textarea "9/15/25:Emailed Dorian for pa CREDIT CARD ON FILE, NEED TO RUN WHEN COMPLETE. H…"
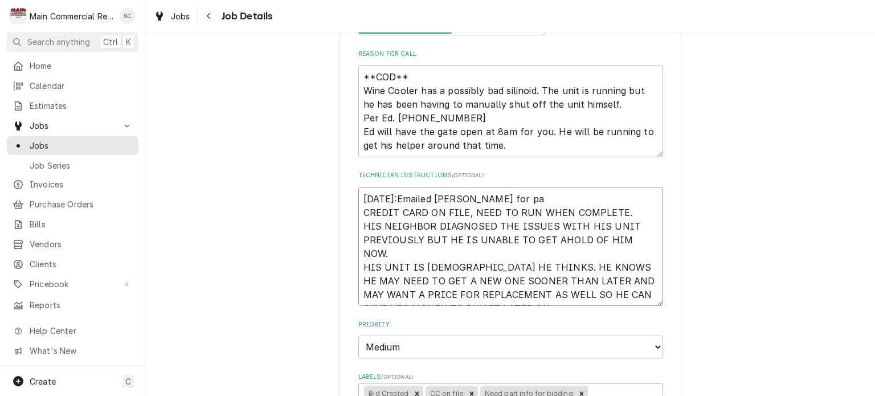
type textarea "x"
type textarea "9/15/25:Emailed Dorian for par CREDIT CARD ON FILE, NEED TO RUN WHEN COMPLETE. …"
type textarea "x"
type textarea "9/15/25:Emailed Dorian for part CREDIT CARD ON FILE, NEED TO RUN WHEN COMPLETE.…"
type textarea "x"
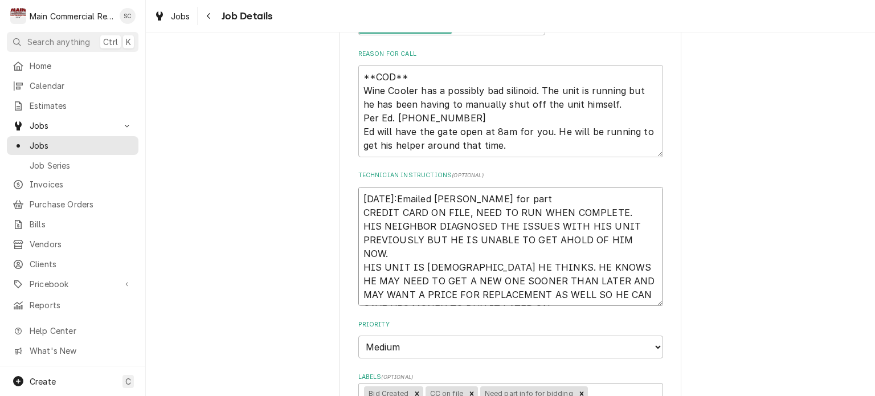
type textarea "9/15/25:Emailed Dorian for part i CREDIT CARD ON FILE, NEED TO RUN WHEN COMPLET…"
type textarea "x"
type textarea "9/15/25:Emailed Dorian for part in CREDIT CARD ON FILE, NEED TO RUN WHEN COMPLE…"
type textarea "x"
type textarea "9/15/25:Emailed Dorian for part inf CREDIT CARD ON FILE, NEED TO RUN WHEN COMPL…"
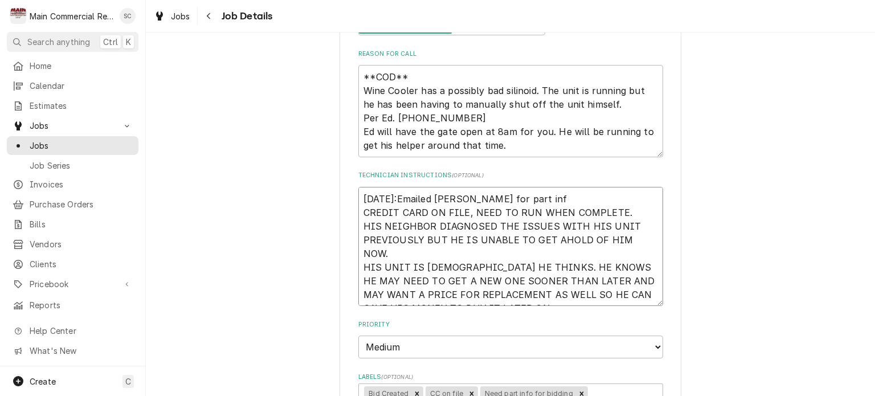
type textarea "x"
type textarea "9/15/25:Emailed Dorian for part info CREDIT CARD ON FILE, NEED TO RUN WHEN COMP…"
type textarea "x"
type textarea "9/15/25:Emailed Dorian for part infor CREDIT CARD ON FILE, NEED TO RUN WHEN COM…"
type textarea "x"
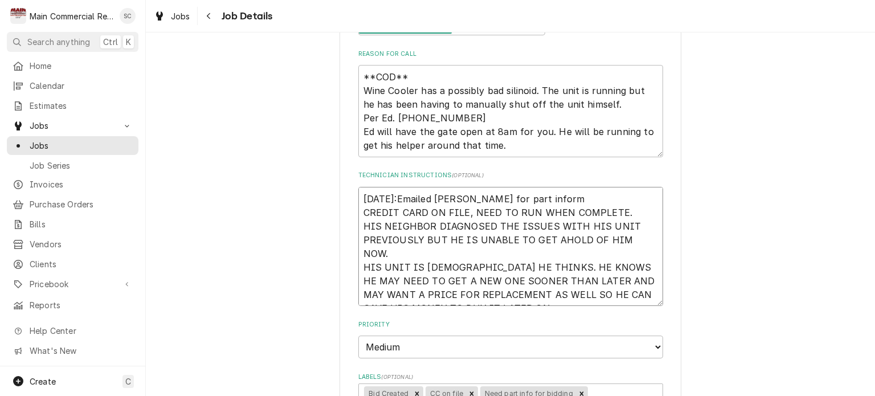
type textarea "9/15/25:Emailed Dorian for part informa CREDIT CARD ON FILE, NEED TO RUN WHEN C…"
type textarea "x"
type textarea "9/15/25:Emailed Dorian for part informat CREDIT CARD ON FILE, NEED TO RUN WHEN …"
type textarea "x"
type textarea "9/15/25:Emailed Dorian for part informati CREDIT CARD ON FILE, NEED TO RUN WHEN…"
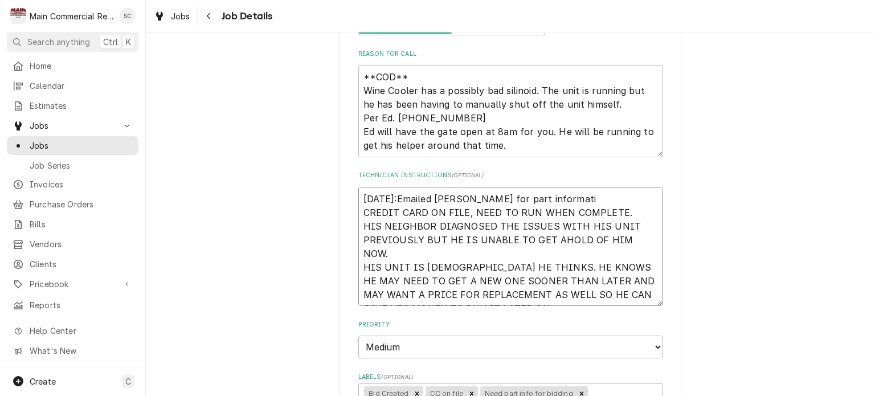
type textarea "x"
type textarea "9/15/25:Emailed Dorian for part informatio CREDIT CARD ON FILE, NEED TO RUN WHE…"
type textarea "x"
type textarea "9/15/25:Emailed Dorian for part information CREDIT CARD ON FILE, NEED TO RUN WH…"
type textarea "x"
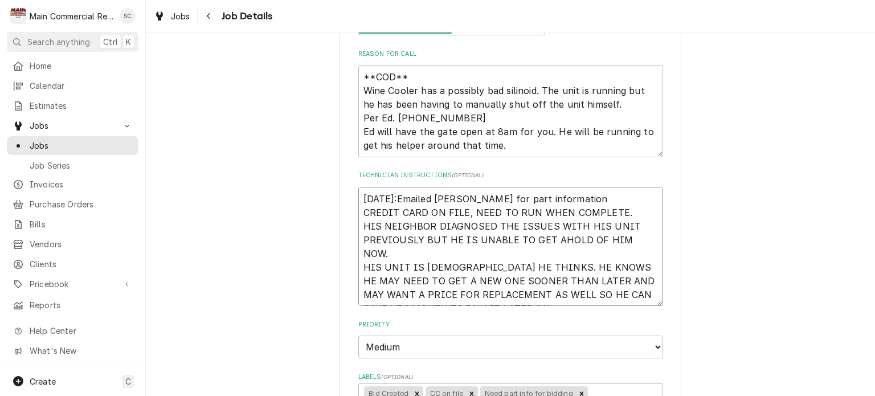
type textarea "9/15/25:Emailed Dorian for part information CREDIT CARD ON FILE, NEED TO RUN WH…"
type textarea "x"
type textarea "9/15/25:Emailed Dorian for part information a CREDIT CARD ON FILE, NEED TO RUN …"
type textarea "x"
type textarea "9/15/25:Emailed Dorian for part information ag CREDIT CARD ON FILE, NEED TO RUN…"
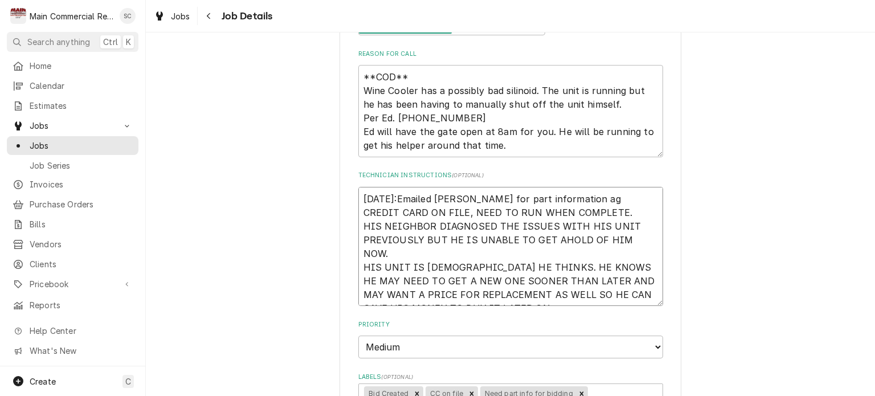
type textarea "x"
type textarea "9/15/25:Emailed Dorian for part information aga CREDIT CARD ON FILE, NEED TO RU…"
type textarea "x"
type textarea "9/15/25:Emailed Dorian for part information agai CREDIT CARD ON FILE, NEED TO R…"
type textarea "x"
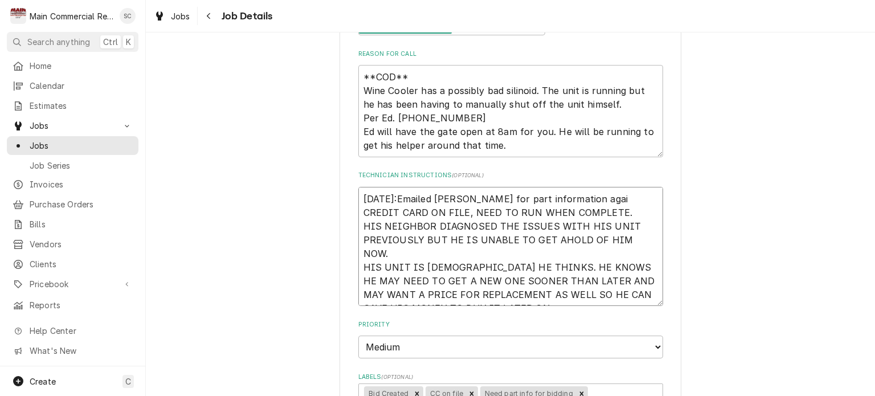
type textarea "9/15/25:Emailed Dorian for part information again CREDIT CARD ON FILE, NEED TO …"
type textarea "x"
type textarea "9/15/25:Emailed Dorian for part information again. CREDIT CARD ON FILE, NEED TO…"
type textarea "x"
type textarea "9/15/25:Emailed Dorian for part information again. CREDIT CARD ON FILE, NEED TO…"
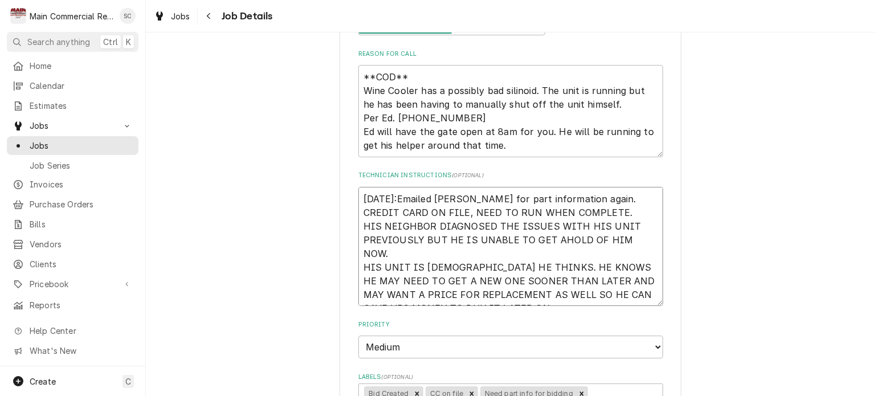
type textarea "x"
type textarea "9/15/25:Emailed Dorian for part information again. - CREDIT CARD ON FILE, NEED …"
type textarea "x"
type textarea "9/15/25:Emailed Dorian for part information again. -s CREDIT CARD ON FILE, NEED…"
type textarea "x"
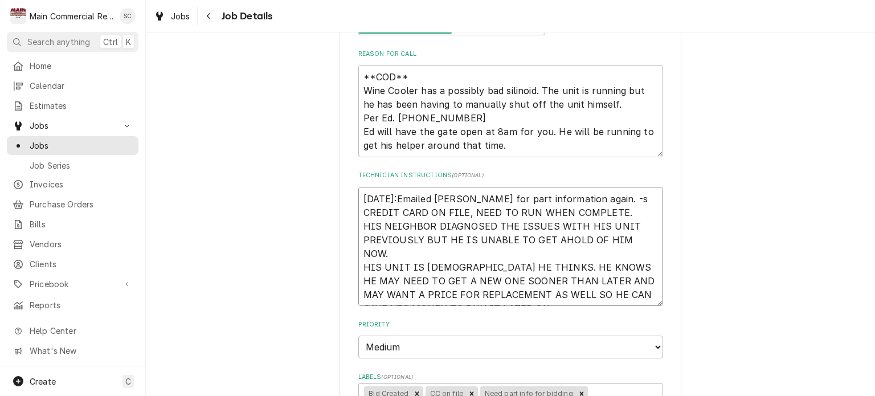
type textarea "9/15/25:Emailed Dorian for part information again. -sr CREDIT CARD ON FILE, NEE…"
type textarea "x"
type textarea "9/15/25:Emailed Dorian for part information again. -src CREDIT CARD ON FILE, NE…"
type textarea "x"
type textarea "9/15/25:Emailed Dorian for part information again. -src CREDIT CARD ON FILE, NE…"
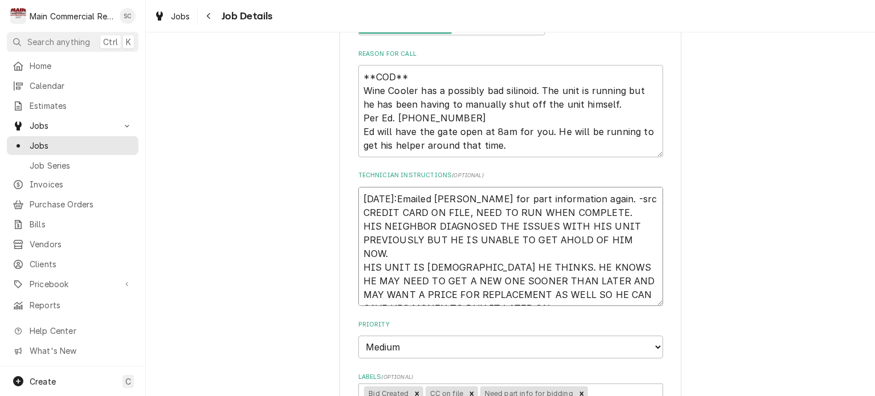
type textarea "x"
type textarea "9/15/25:Emailed Dorian for part information again. -src CREDIT CARD ON FILE, NE…"
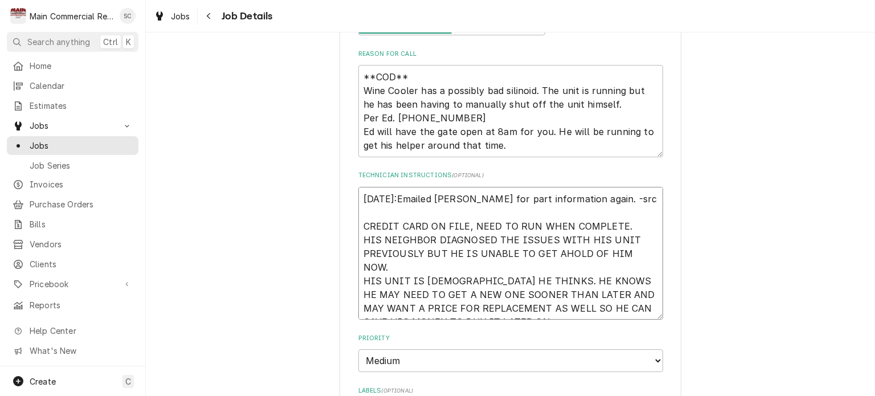
type textarea "x"
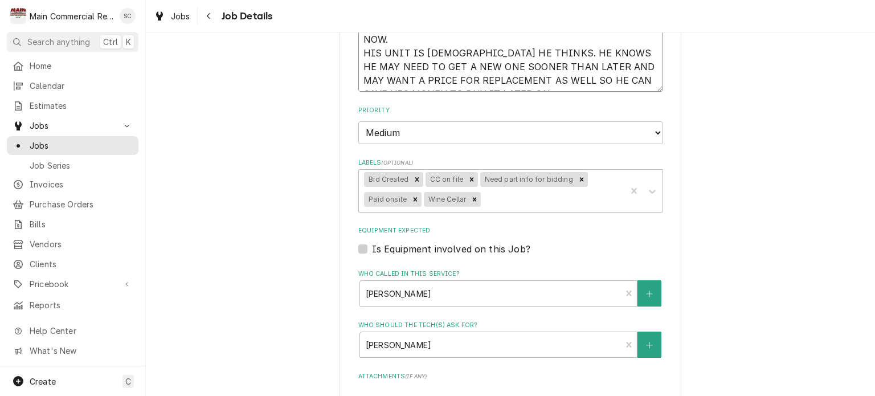
scroll to position [696, 0]
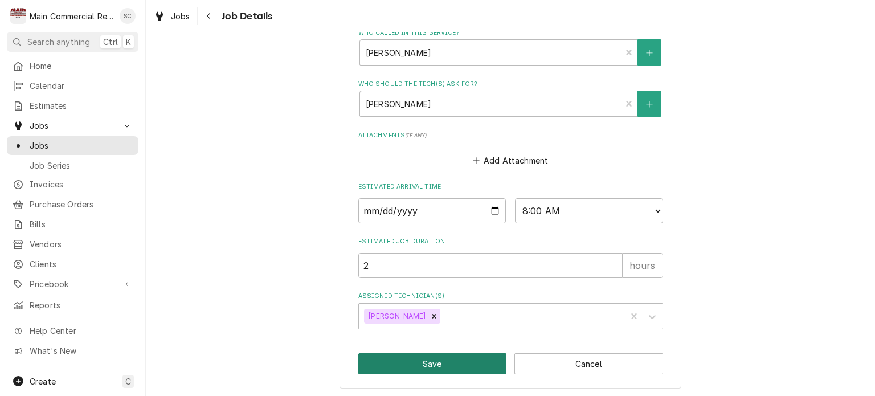
type textarea "9/15/25:Emailed Dorian for part information again. -src CREDIT CARD ON FILE, NE…"
click at [443, 363] on button "Save" at bounding box center [432, 363] width 149 height 21
type textarea "x"
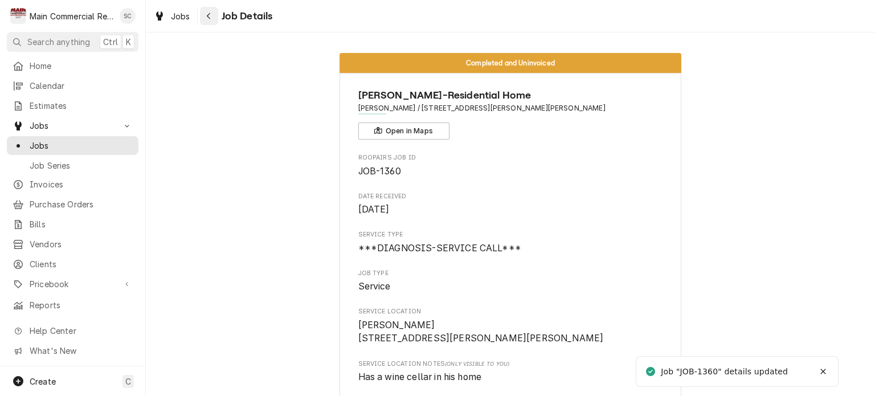
click at [208, 19] on icon "Navigate back" at bounding box center [208, 16] width 5 height 8
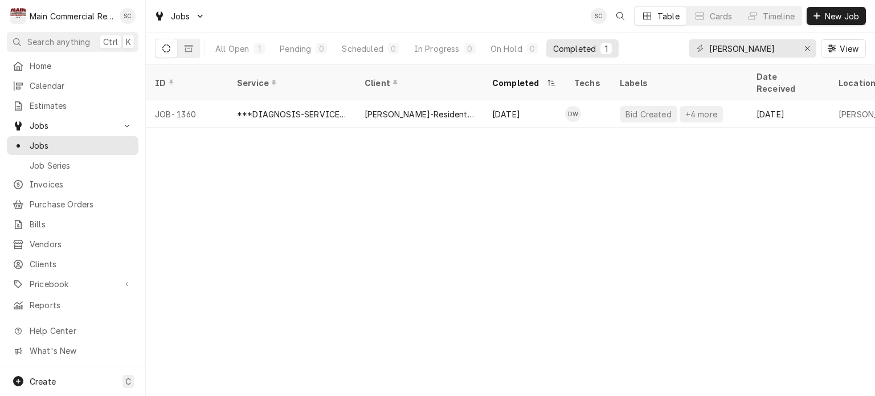
click at [470, 269] on div "ID Service Client Completed Techs Labels Date Received Location Name Location A…" at bounding box center [510, 230] width 729 height 331
click at [682, 146] on div "ID Service Client Completed Techs Labels Date Received Location Name Location A…" at bounding box center [510, 230] width 729 height 331
click at [558, 261] on div "ID Service Client Completed Techs Labels Date Received Location Name Location A…" at bounding box center [510, 230] width 729 height 331
click at [546, 296] on div "ID Service Client Completed Techs Labels Date Received Location Name Location A…" at bounding box center [510, 230] width 729 height 331
click at [452, 199] on div "ID Service Client Completed Techs Labels Date Received Location Name Location A…" at bounding box center [510, 230] width 729 height 331
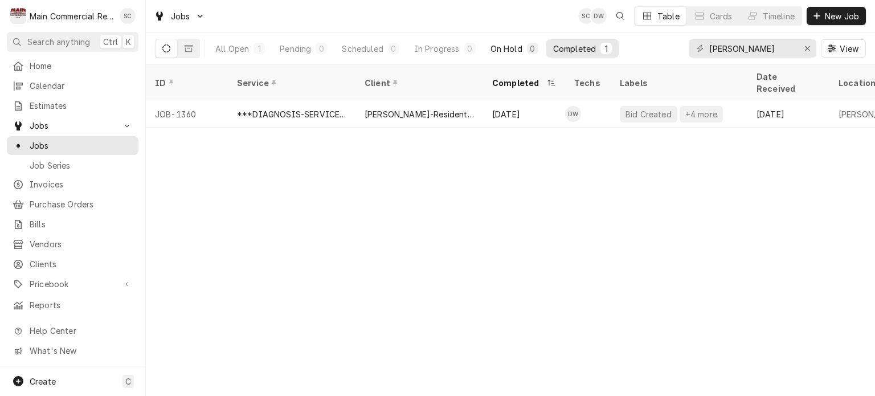
click at [508, 50] on div "On Hold" at bounding box center [506, 49] width 32 height 12
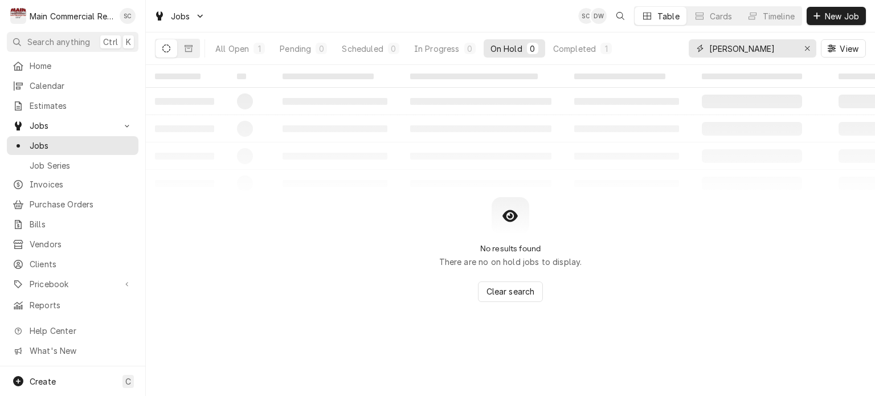
click at [810, 48] on div "Erase input" at bounding box center [806, 48] width 11 height 11
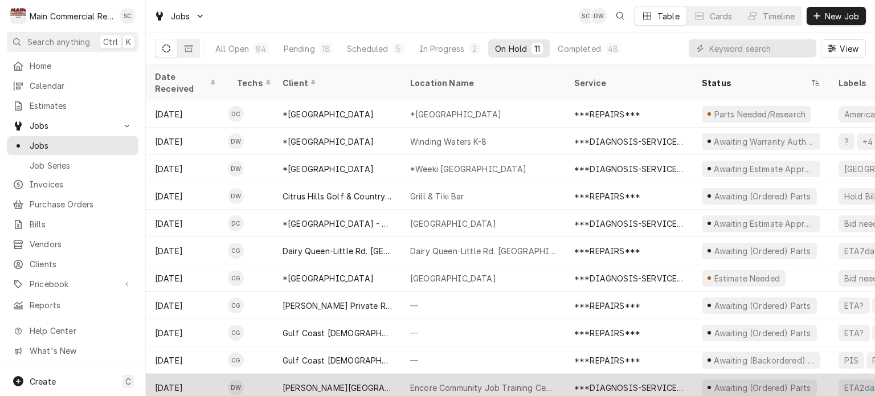
click at [500, 382] on div "Encore Community Job Training Center" at bounding box center [483, 388] width 146 height 12
click at [501, 382] on div "Encore Community Job Training Center" at bounding box center [483, 388] width 146 height 12
click at [489, 382] on div "Encore Community Job Training Center" at bounding box center [483, 388] width 146 height 12
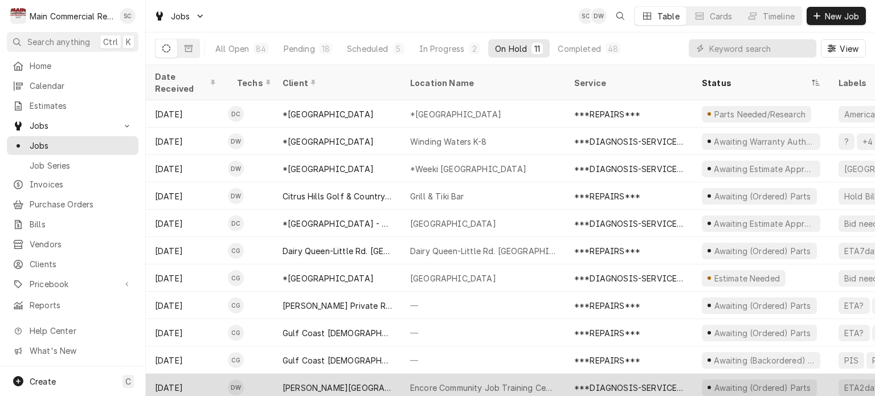
click at [450, 382] on div "Encore Community Job Training Center" at bounding box center [483, 388] width 146 height 12
click at [399, 376] on div "[PERSON_NAME][GEOGRAPHIC_DATA]" at bounding box center [337, 387] width 128 height 27
click at [396, 375] on div "[PERSON_NAME][GEOGRAPHIC_DATA]" at bounding box center [337, 387] width 128 height 27
click at [590, 382] on div "***DIAGNOSIS-SERVICE CALL***" at bounding box center [628, 388] width 109 height 12
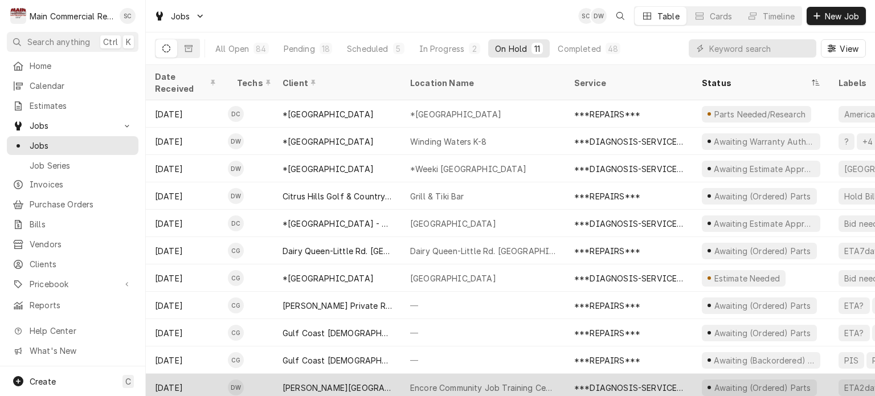
click at [598, 382] on div "***DIAGNOSIS-SERVICE CALL***" at bounding box center [628, 388] width 109 height 12
click at [600, 382] on div "***DIAGNOSIS-SERVICE CALL***" at bounding box center [628, 388] width 109 height 12
click at [605, 382] on div "***DIAGNOSIS-SERVICE CALL***" at bounding box center [628, 388] width 109 height 12
click at [609, 382] on div "***DIAGNOSIS-SERVICE CALL***" at bounding box center [628, 388] width 109 height 12
click at [616, 382] on div "***DIAGNOSIS-SERVICE CALL***" at bounding box center [628, 388] width 109 height 12
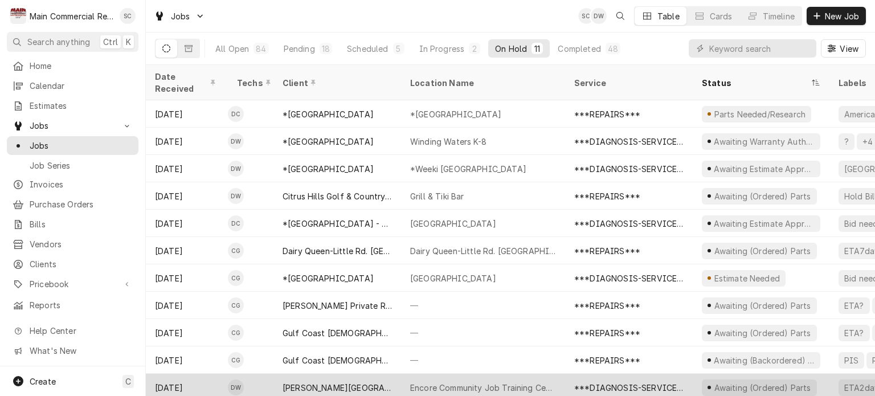
click at [647, 382] on div "***DIAGNOSIS-SERVICE CALL***" at bounding box center [628, 388] width 109 height 12
click at [382, 374] on div "[PERSON_NAME][GEOGRAPHIC_DATA]" at bounding box center [337, 387] width 128 height 27
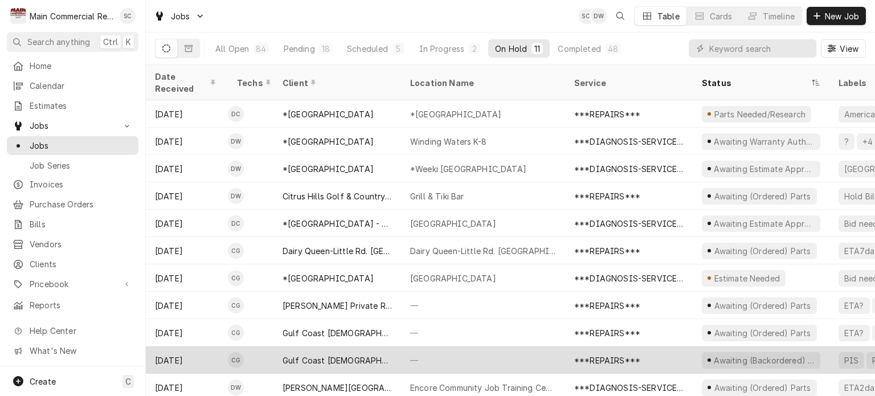
click at [439, 346] on div "—" at bounding box center [483, 359] width 164 height 27
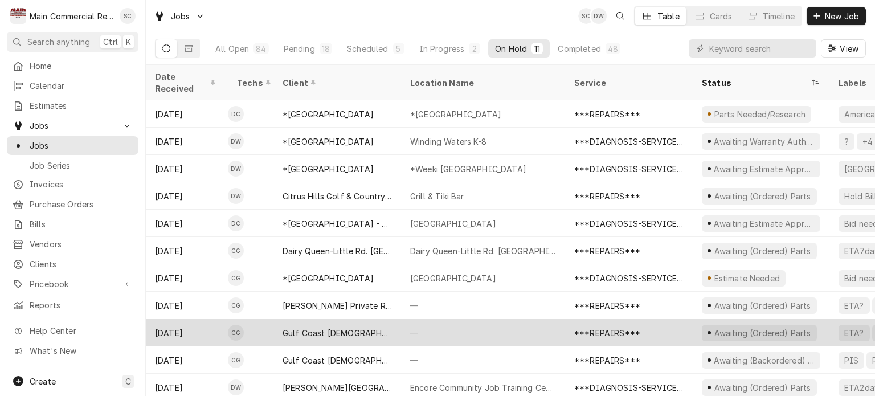
click at [442, 330] on div "—" at bounding box center [483, 332] width 164 height 27
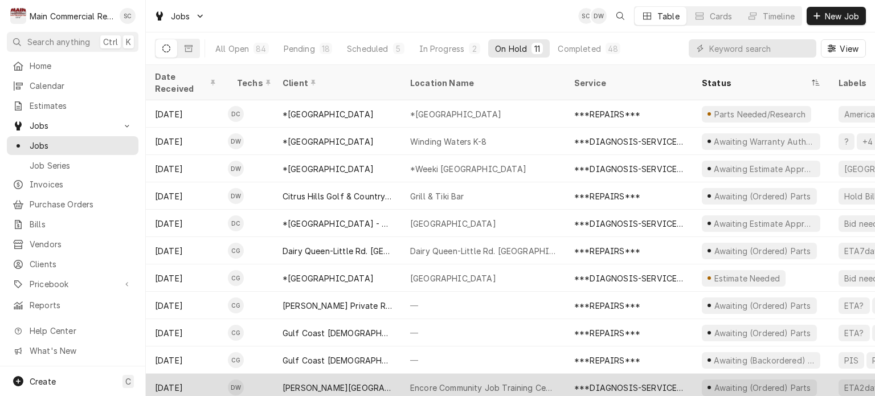
click at [446, 382] on div "Encore Community Job Training Center" at bounding box center [483, 388] width 146 height 12
click at [447, 382] on div "Encore Community Job Training Center" at bounding box center [483, 388] width 146 height 12
click at [387, 374] on div "[PERSON_NAME][GEOGRAPHIC_DATA]" at bounding box center [337, 387] width 128 height 27
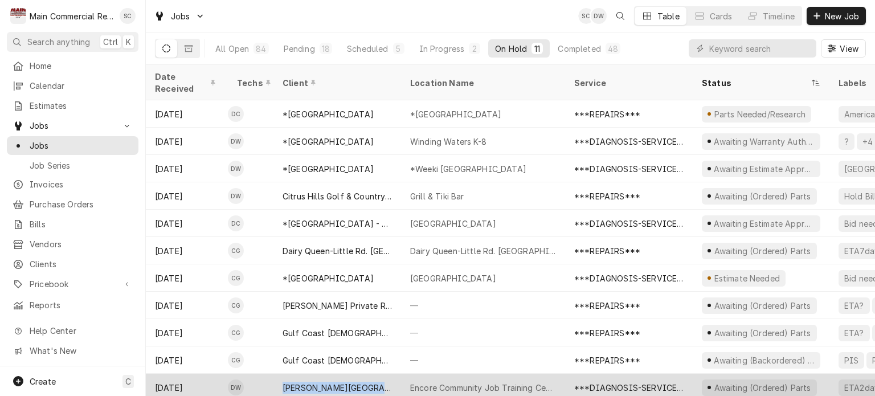
click at [387, 374] on div "[PERSON_NAME][GEOGRAPHIC_DATA]" at bounding box center [337, 387] width 128 height 27
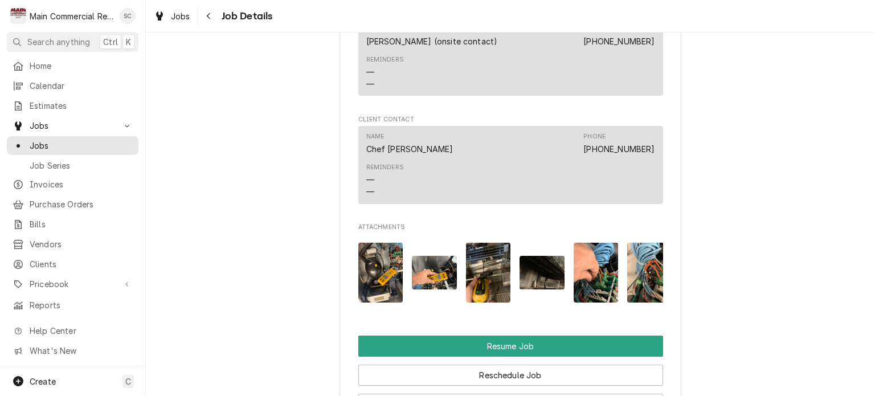
scroll to position [1481, 0]
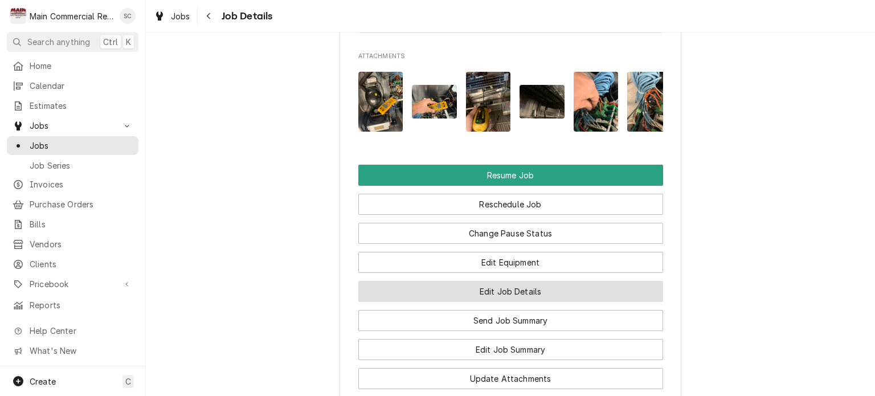
click at [551, 292] on button "Edit Job Details" at bounding box center [510, 291] width 305 height 21
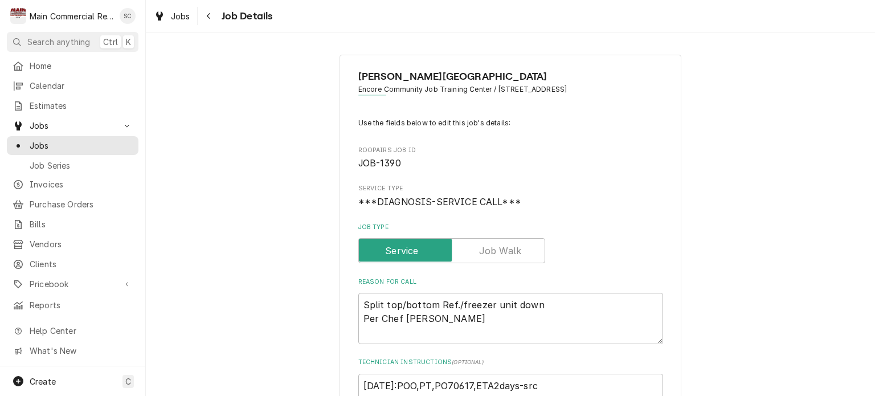
scroll to position [171, 0]
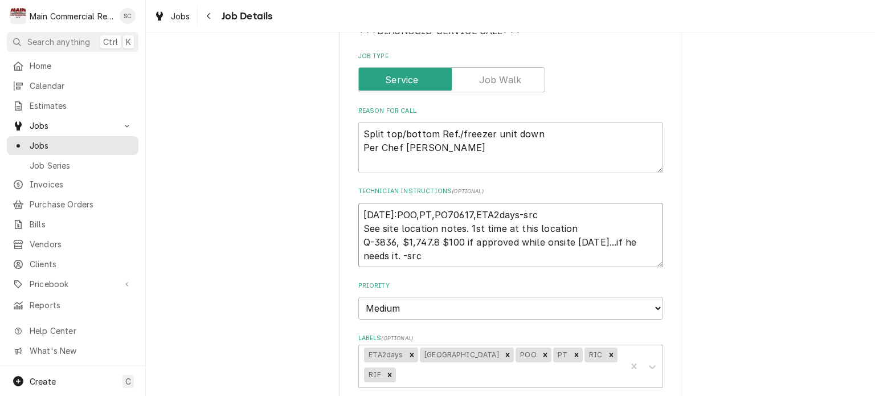
click at [358, 214] on textarea "[DATE]:POO,PT,PO70617,ETA2days-src See site location notes. 1st time at this lo…" at bounding box center [510, 235] width 305 height 65
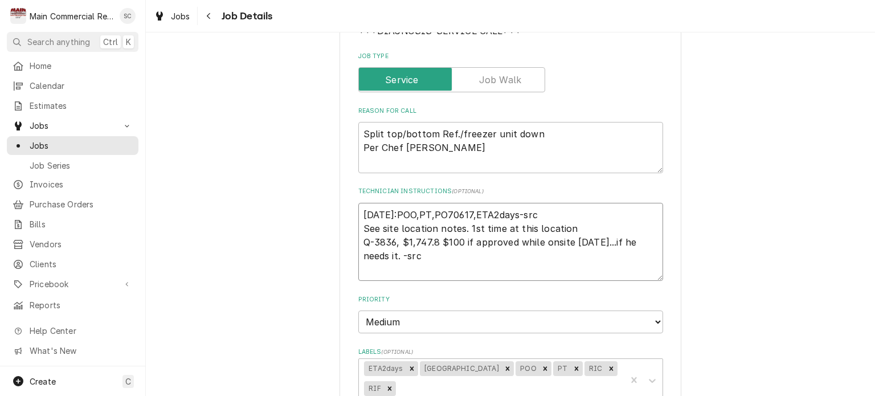
type textarea "x"
type textarea "[DATE]:POO,PT,PO70617,ETA2days-src See site location notes. 1st time at this lo…"
type textarea "x"
type textarea "9 [DATE]:POO,PT,PO70617,ETA2days-src See site location notes. 1st time at this …"
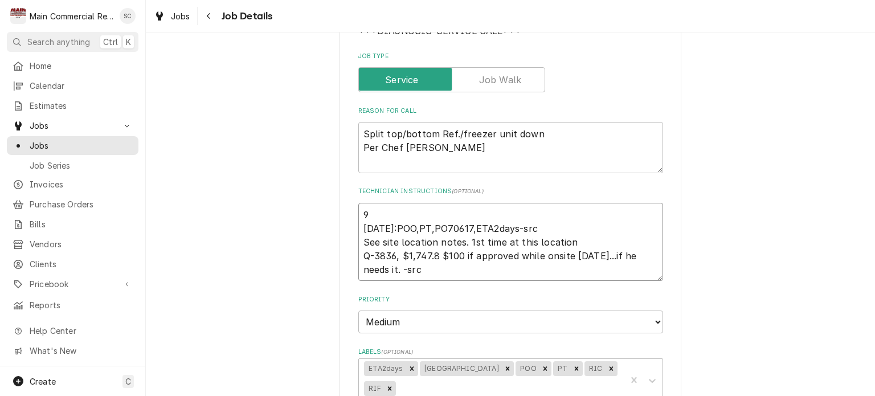
type textarea "x"
type textarea "9/ [DATE]:POO,PT,PO70617,ETA2days-src See site location notes. 1st time at this…"
type textarea "x"
type textarea "9/1 [DATE]:POO,PT,PO70617,ETA2days-src See site location notes. 1st time at thi…"
type textarea "x"
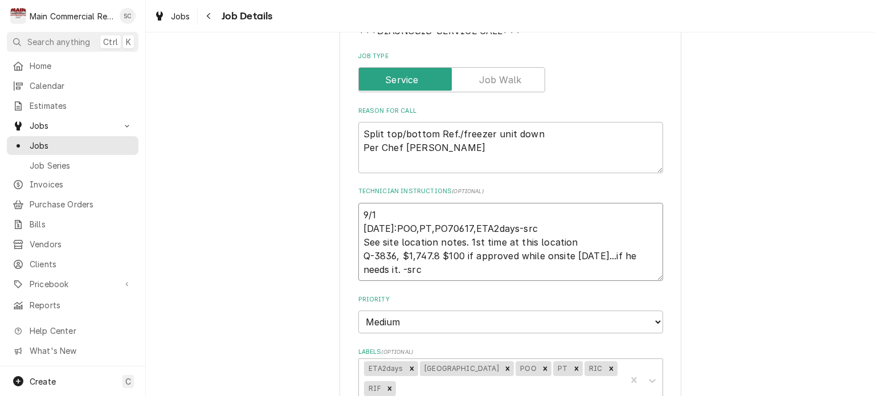
type textarea "9/15 [DATE]:POO,PT,PO70617,ETA2days-src See site location notes. 1st time at th…"
type textarea "x"
type textarea "9/15/ [DATE]:POO,PT,PO70617,ETA2days-src See site location notes. 1st time at t…"
type textarea "x"
type textarea "9/15/2 [DATE]:POO,PT,PO70617,ETA2days-src See site location notes. 1st time at …"
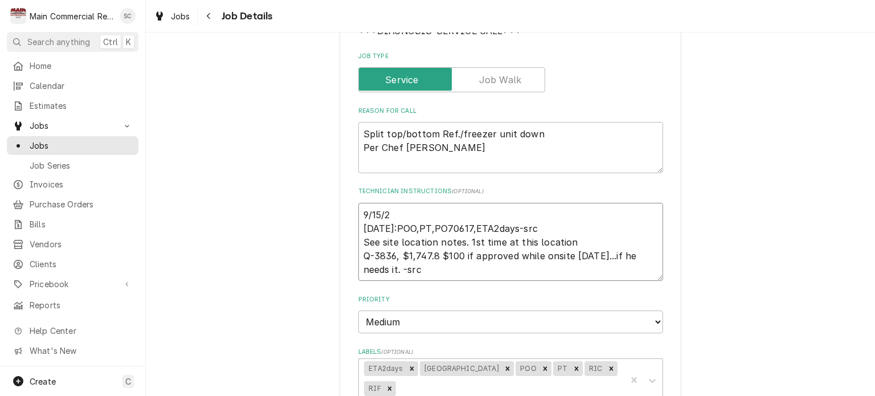
type textarea "x"
type textarea "[DATE] [DATE]:POO,PT,PO70617,ETA2days-src See site location notes. 1st time at …"
type textarea "x"
type textarea "9/15/25; 9/12/25:POO,PT,PO70617,ETA2days-src See site location notes. 1st time …"
type textarea "x"
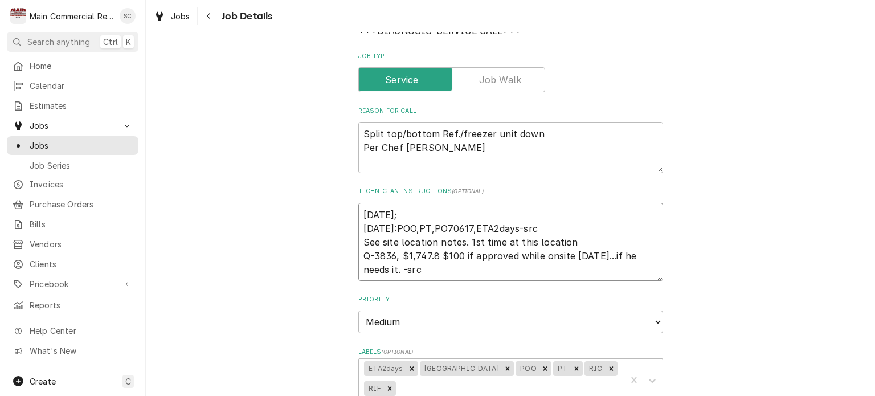
type textarea "9/15/25;P 9/12/25:POO,PT,PO70617,ETA2days-src See site location notes. 1st time…"
type textarea "x"
type textarea "9/15/25;PI 9/12/25:POO,PT,PO70617,ETA2days-src See site location notes. 1st tim…"
type textarea "x"
type textarea "9/15/25;PIS 9/12/25:POO,PT,PO70617,ETA2days-src See site location notes. 1st ti…"
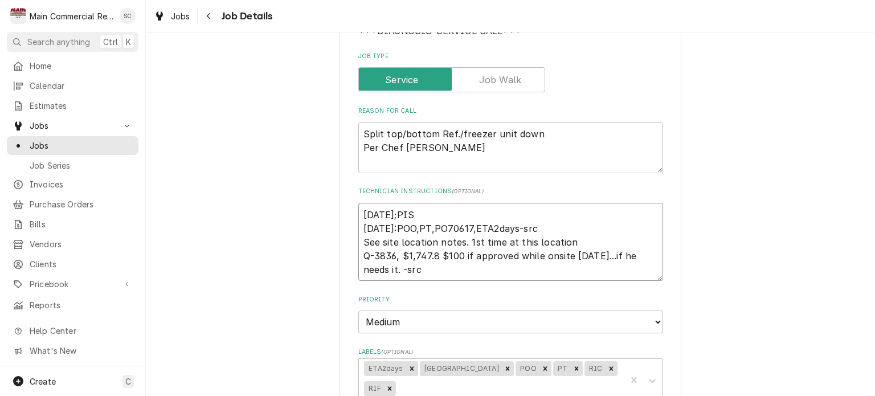
type textarea "x"
type textarea "9/15/25;PIS- 9/12/25:POO,PT,PO70617,ETA2days-src See site location notes. 1st t…"
type textarea "x"
type textarea "9/15/25;PIS-s 9/12/25:POO,PT,PO70617,ETA2days-src See site location notes. 1st …"
type textarea "x"
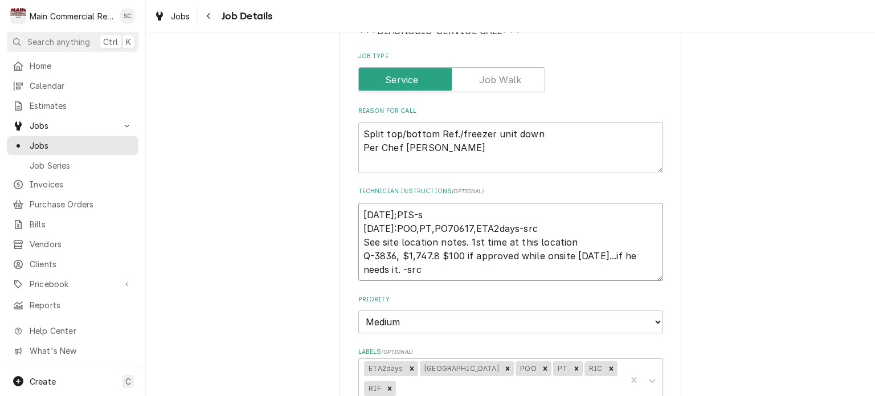
type textarea "9/15/25;PIS-sr 9/12/25:POO,PT,PO70617,ETA2days-src See site location notes. 1st…"
type textarea "x"
type textarea "[DATE];PIS-src [DATE]:POO,PT,PO70617,ETA2days-src See site location notes. 1st …"
type textarea "x"
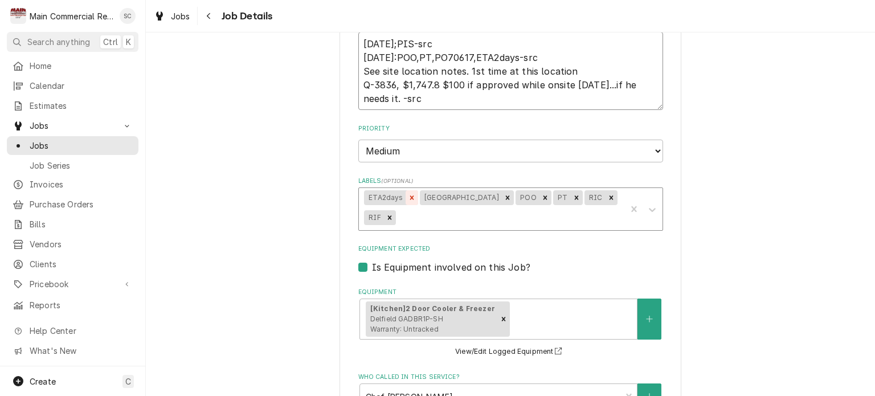
click at [408, 199] on icon "Remove ETA2days" at bounding box center [412, 198] width 8 height 8
type textarea "[DATE];PIS-src [DATE]:POO,PT,PO70617,ETA2days-src See site location notes. 1st …"
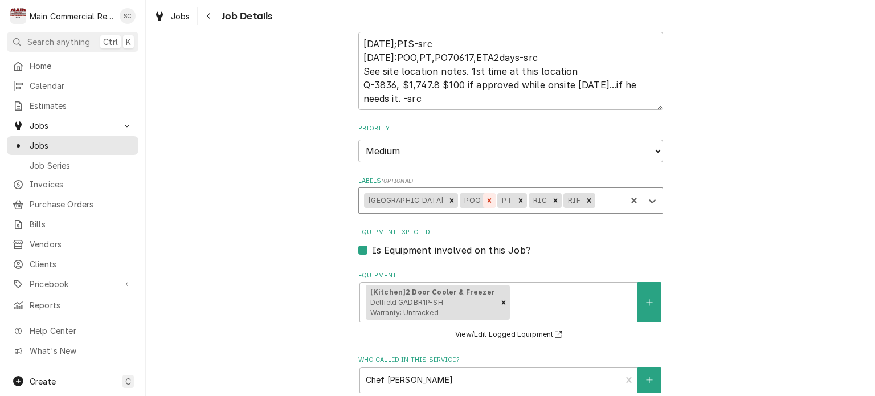
click at [491, 200] on icon "Remove POO" at bounding box center [489, 201] width 4 height 4
click at [485, 199] on icon "Remove PT" at bounding box center [483, 201] width 4 height 4
type textarea "x"
click at [546, 200] on div "Labels" at bounding box center [574, 200] width 92 height 21
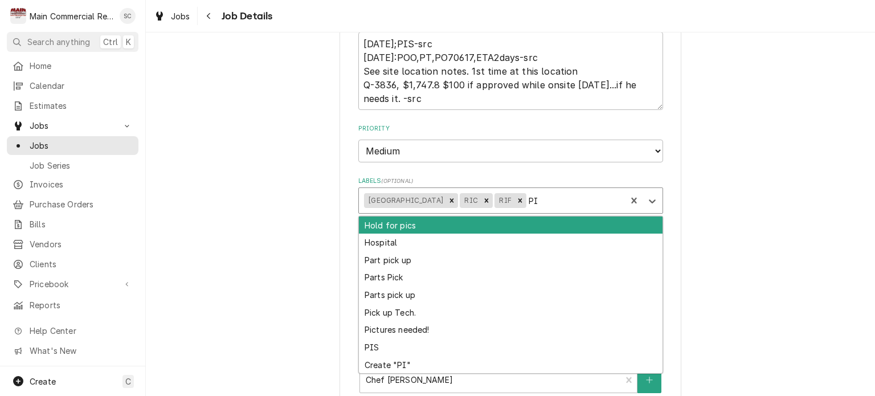
type input "PIS"
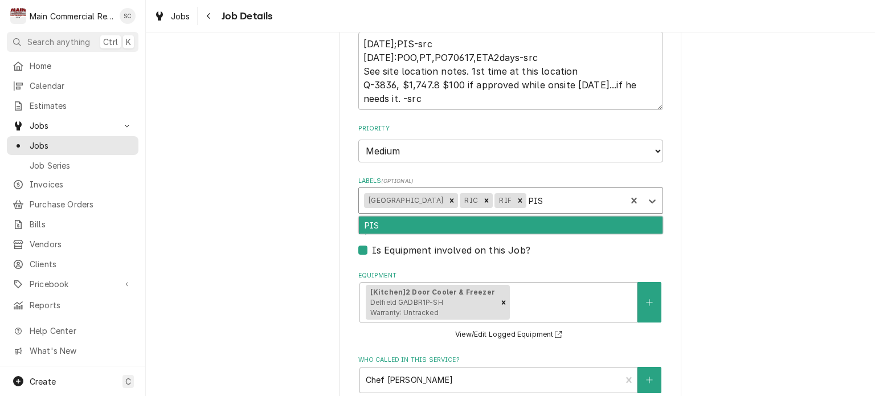
click at [515, 227] on div "PIS" at bounding box center [511, 225] width 304 height 18
type textarea "x"
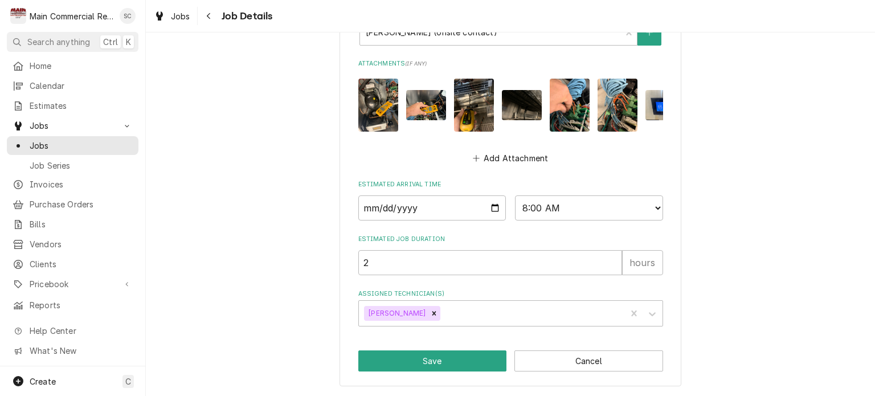
scroll to position [746, 0]
click at [435, 364] on button "Save" at bounding box center [432, 360] width 149 height 21
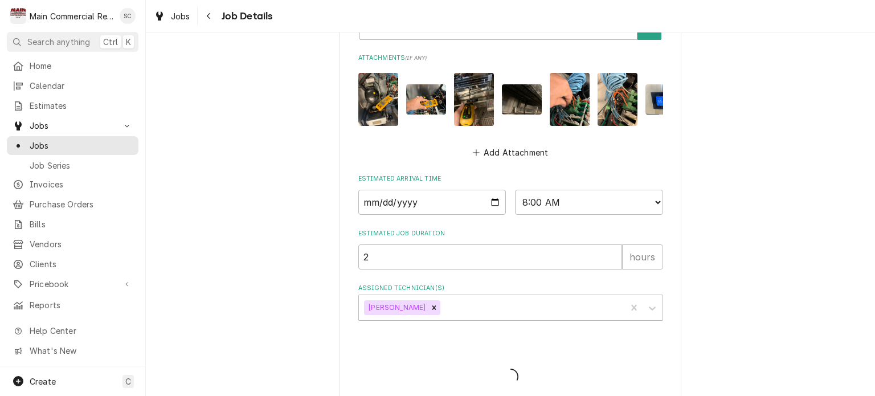
type textarea "x"
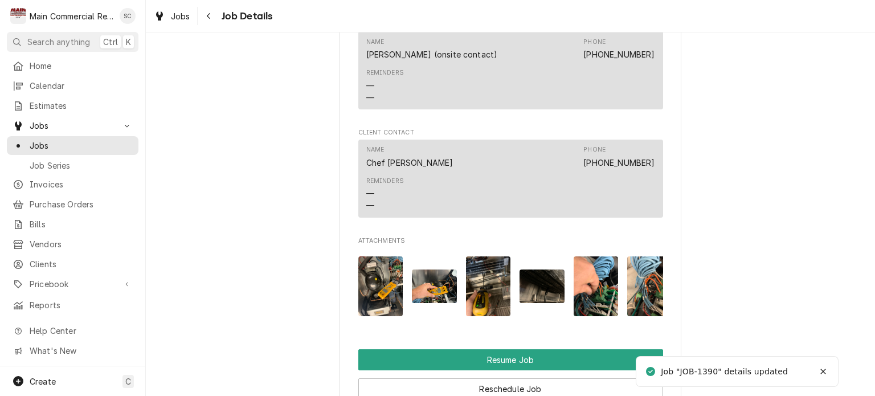
scroll to position [1481, 0]
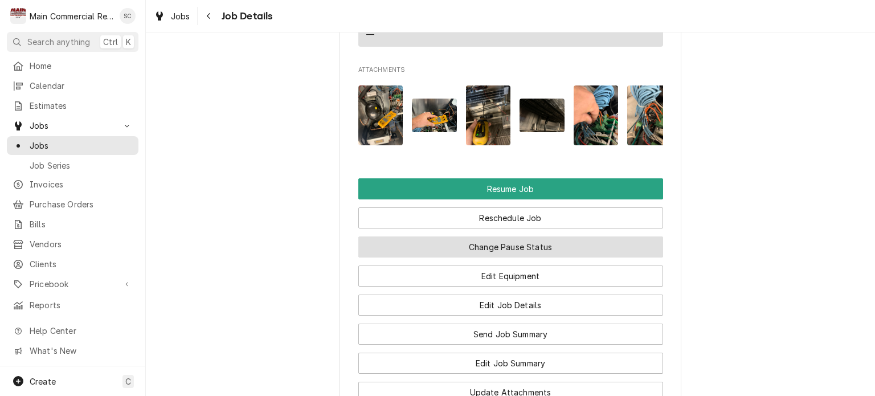
click at [591, 252] on button "Change Pause Status" at bounding box center [510, 246] width 305 height 21
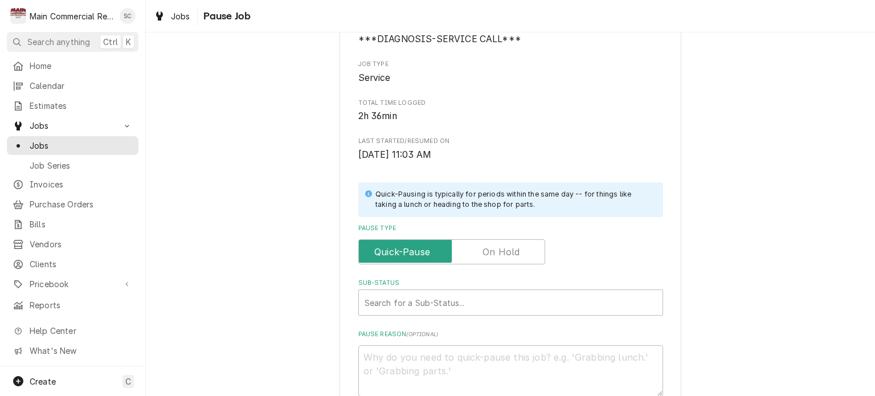
scroll to position [228, 0]
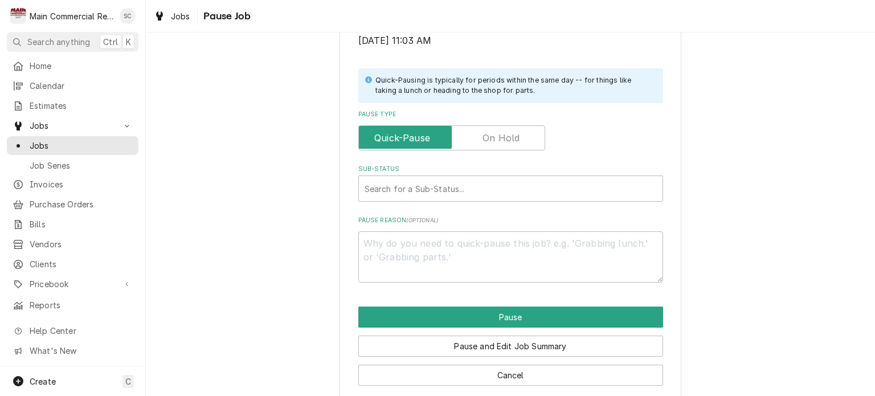
click at [502, 141] on label "Pause Type" at bounding box center [451, 137] width 187 height 25
click at [502, 141] on input "Pause Type" at bounding box center [451, 137] width 177 height 25
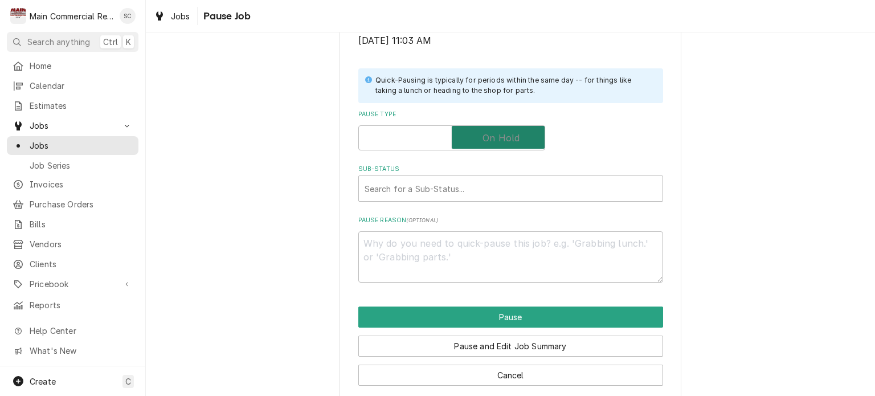
checkbox input "true"
click at [495, 190] on div "Sub-Status" at bounding box center [510, 188] width 292 height 21
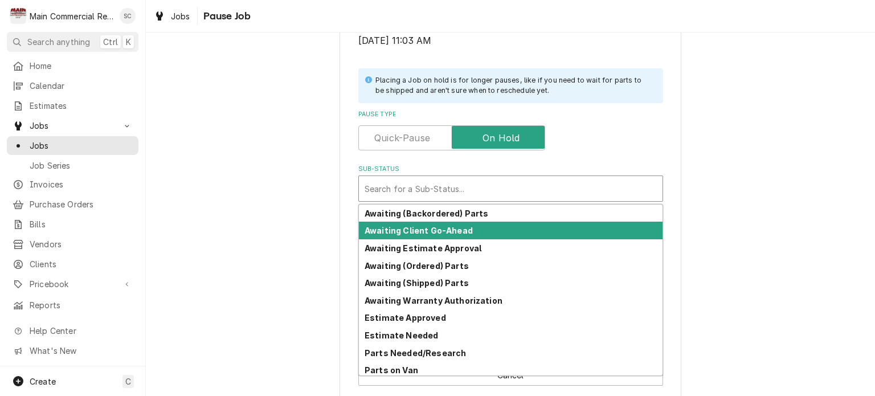
scroll to position [56, 0]
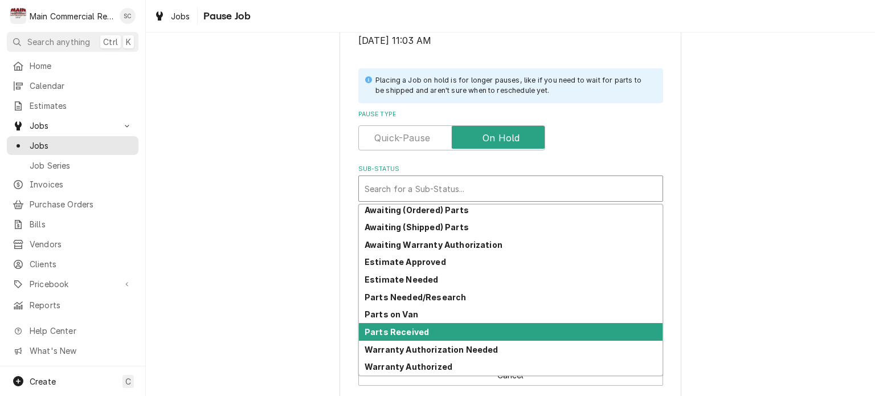
click at [416, 328] on strong "Parts Received" at bounding box center [396, 332] width 64 height 10
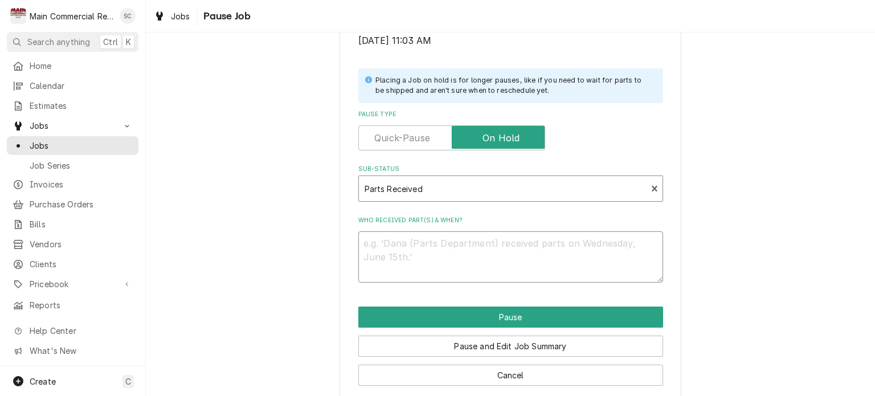
click at [466, 251] on textarea "Who received part(s) & when?" at bounding box center [510, 256] width 305 height 51
type textarea "x"
type textarea "9"
type textarea "x"
type textarea "9/"
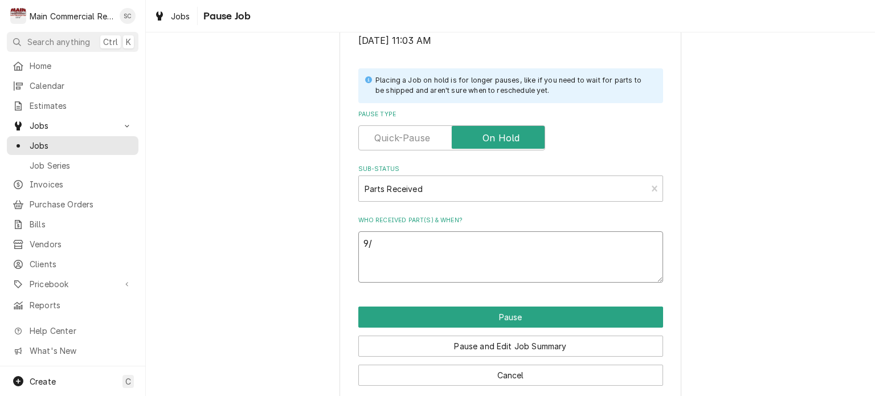
type textarea "x"
type textarea "9/1"
type textarea "x"
type textarea "9/15"
type textarea "x"
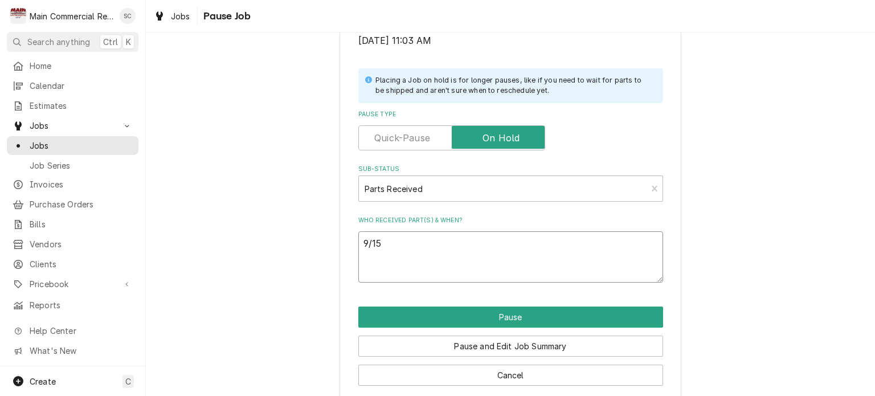
type textarea "9/15/"
type textarea "x"
type textarea "9/15/2"
type textarea "x"
type textarea "[DATE]"
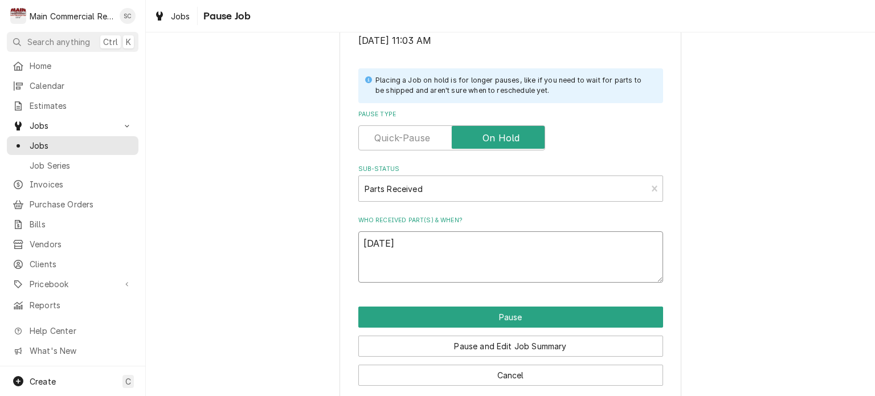
type textarea "x"
type textarea "[DATE],"
type textarea "x"
type textarea "[DATE],"
type textarea "x"
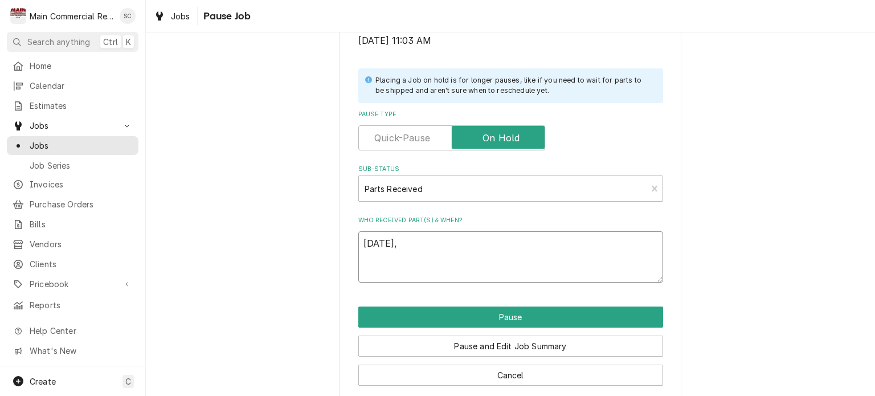
type textarea "[DATE], L"
type textarea "x"
type textarea "[DATE], Le"
type textarea "x"
type textarea "[DATE], Lei"
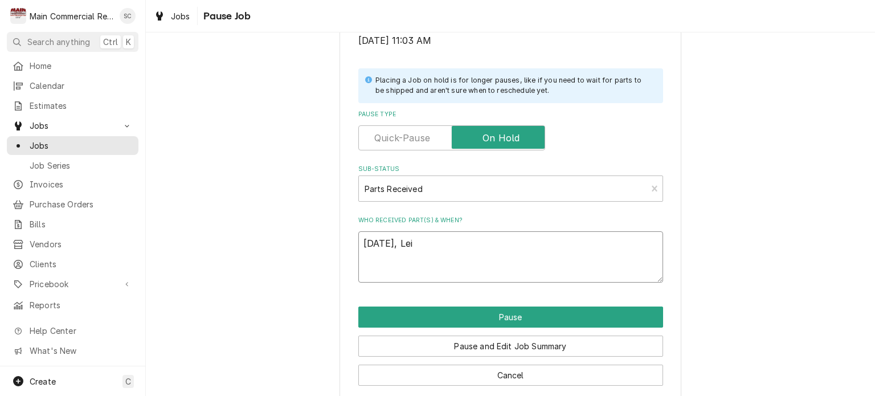
type textarea "x"
type textarea "[DATE], Leil"
type textarea "x"
type textarea "[DATE], Leili"
type textarea "x"
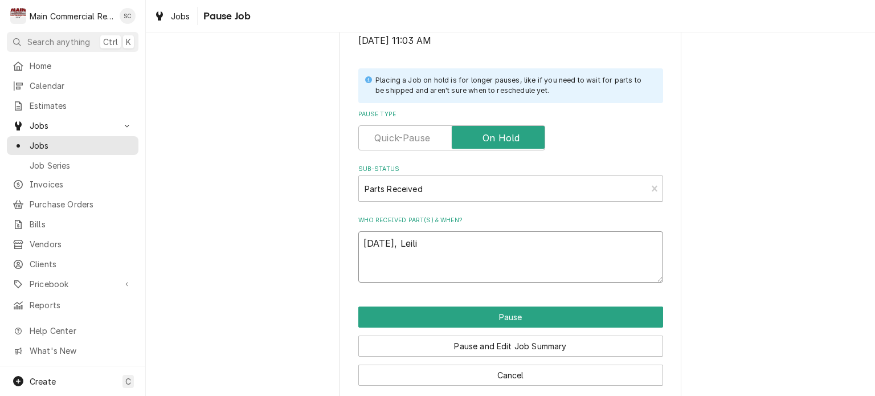
type textarea "[DATE], Leilin"
type textarea "x"
type textarea "[DATE], Leilind"
type textarea "x"
type textarea "[DATE], [PERSON_NAME]"
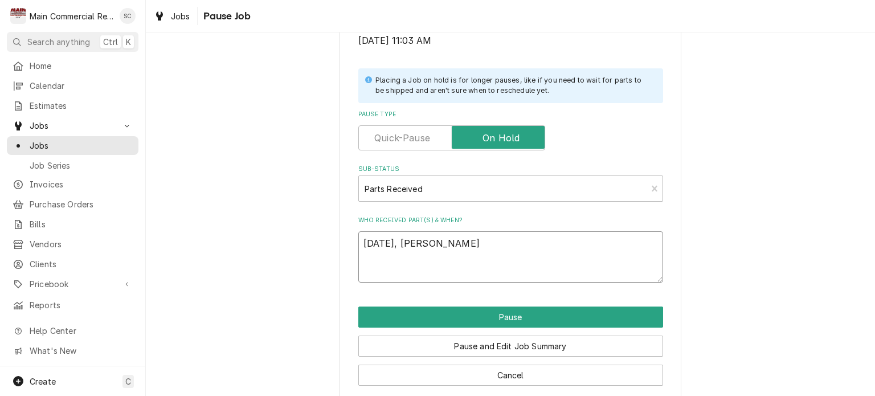
type textarea "x"
type textarea "[DATE], [PERSON_NAME]"
type textarea "x"
type textarea "[DATE], [PERSON_NAME]"
type textarea "x"
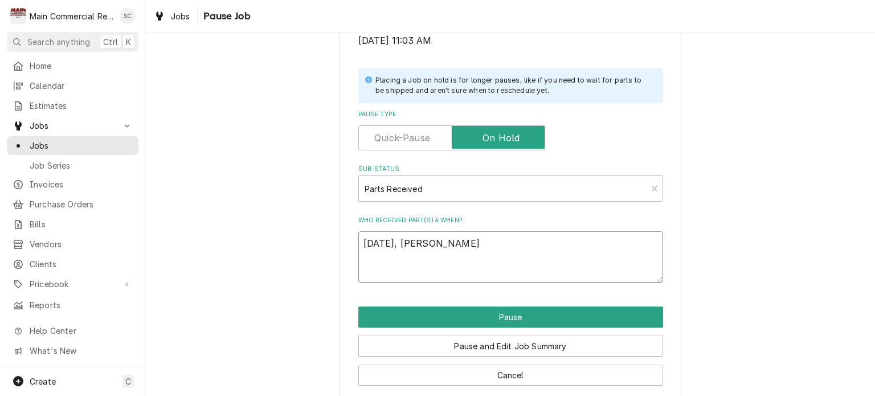
type textarea "[DATE], [PERSON_NAME] re"
type textarea "x"
type textarea "[DATE], [PERSON_NAME] rec"
type textarea "x"
type textarea "[DATE], [PERSON_NAME] rece"
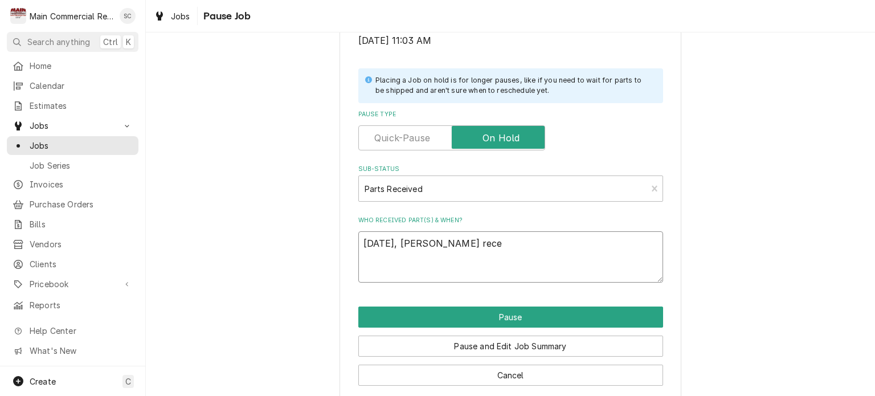
type textarea "x"
type textarea "[DATE], [PERSON_NAME] recei"
type textarea "x"
type textarea "[DATE], [PERSON_NAME] receiv"
type textarea "x"
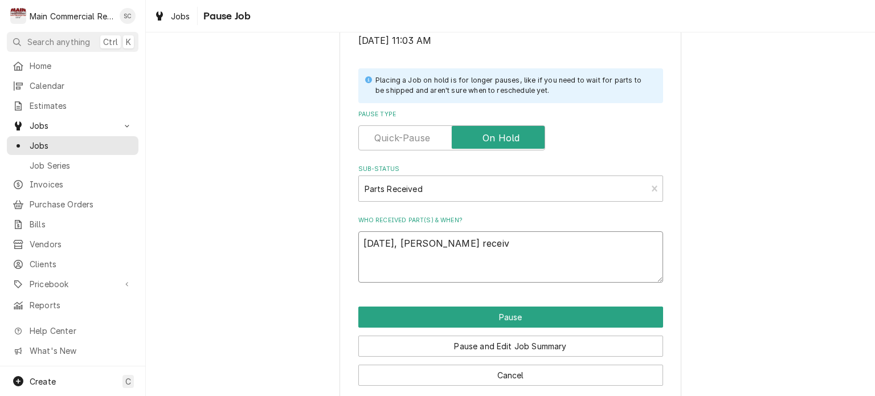
type textarea "[DATE], [PERSON_NAME] receive"
type textarea "x"
type textarea "[DATE], [PERSON_NAME] received"
type textarea "x"
type textarea "[DATE], [PERSON_NAME] received"
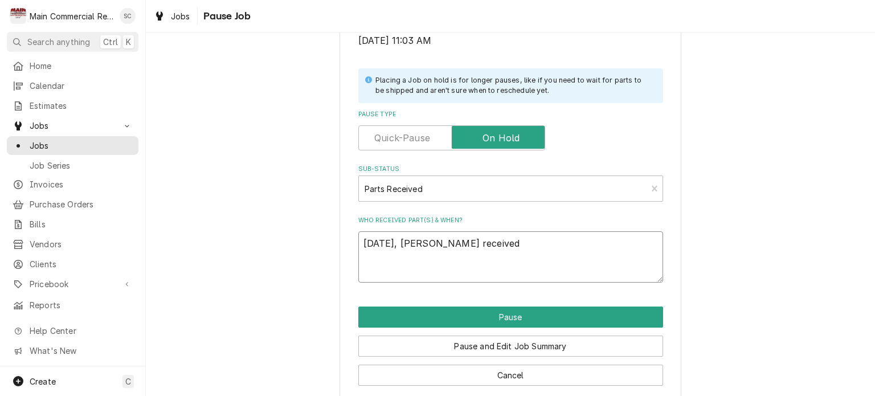
type textarea "x"
type textarea "[DATE], [PERSON_NAME] received t"
type textarea "x"
type textarea "[DATE], [PERSON_NAME] received th"
type textarea "x"
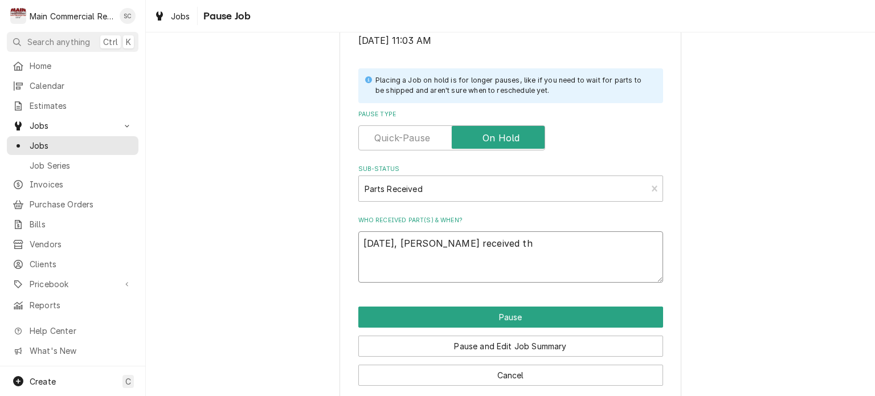
type textarea "[DATE], [PERSON_NAME] received the"
type textarea "x"
type textarea "[DATE], [PERSON_NAME] received them"
type textarea "x"
type textarea "[DATE], [PERSON_NAME] received them"
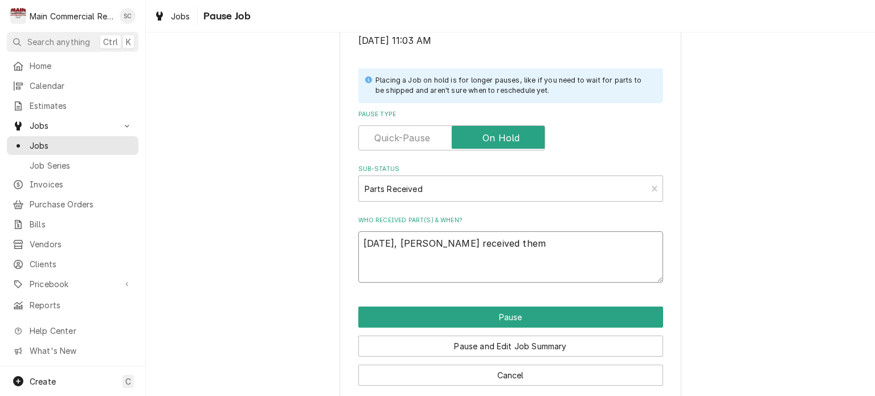
type textarea "x"
type textarea "[DATE], [PERSON_NAME] received them i"
type textarea "x"
type textarea "[DATE], [PERSON_NAME] received them in"
type textarea "x"
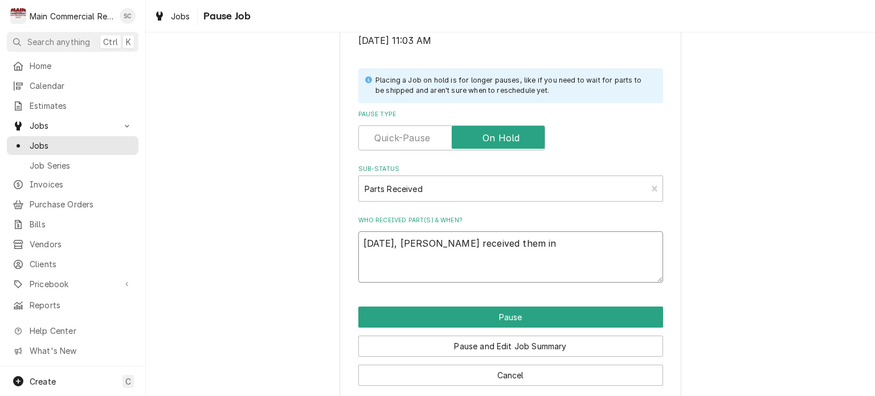
type textarea "[DATE], [PERSON_NAME] received them in."
type textarea "x"
type textarea "[DATE], [PERSON_NAME] received them in."
type textarea "x"
type textarea "[DATE], [PERSON_NAME] received them in. -"
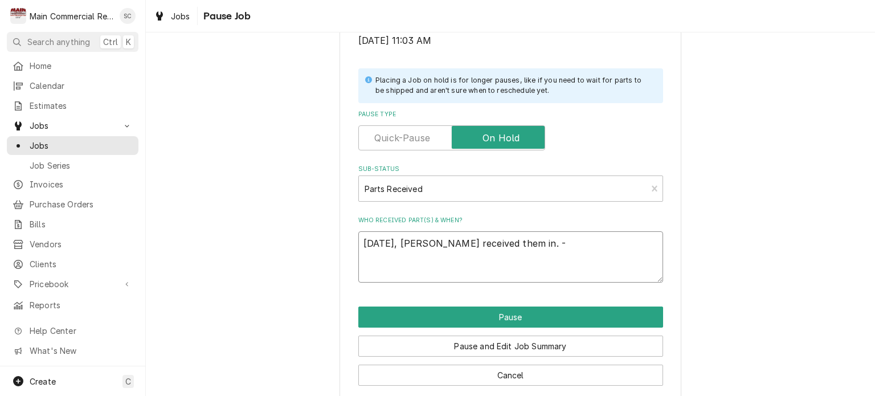
type textarea "x"
type textarea "[DATE], [PERSON_NAME] received them in. -s"
type textarea "x"
type textarea "[DATE], [PERSON_NAME] received them in. -sr"
type textarea "x"
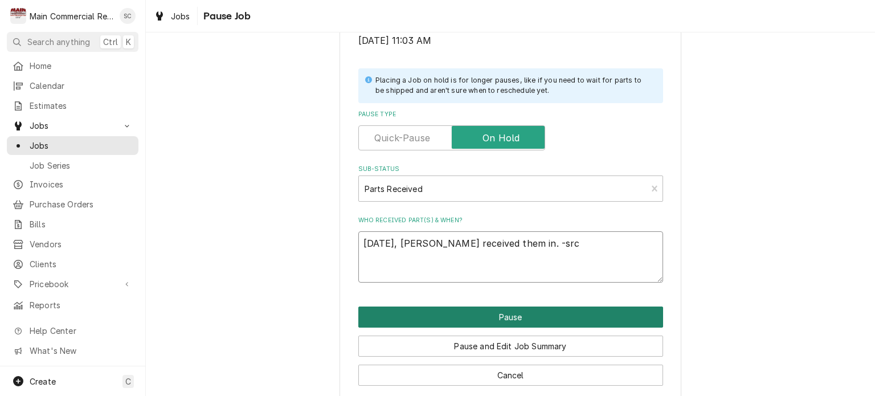
type textarea "[DATE], [PERSON_NAME] received them in. -src"
click at [519, 313] on button "Pause" at bounding box center [510, 316] width 305 height 21
type textarea "x"
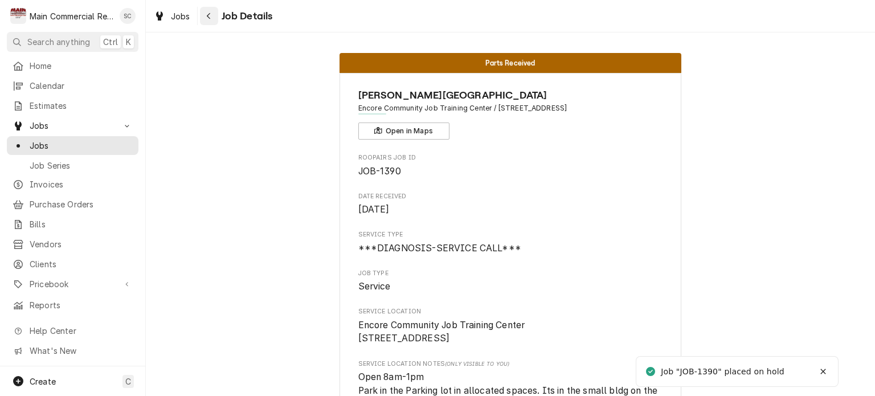
click at [212, 16] on div "Navigate back" at bounding box center [208, 15] width 11 height 11
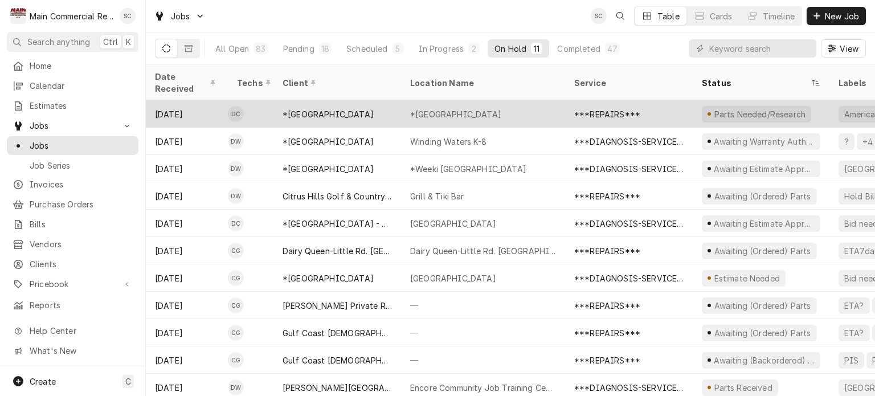
click at [508, 104] on div "*[GEOGRAPHIC_DATA]" at bounding box center [483, 113] width 164 height 27
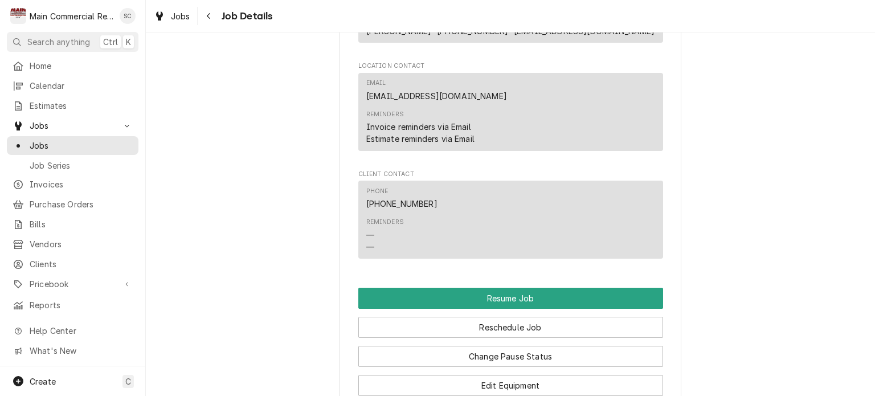
scroll to position [1708, 0]
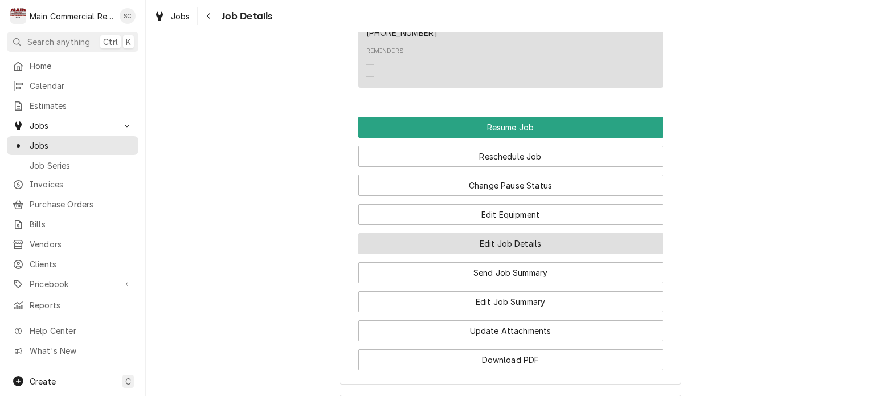
click at [547, 233] on button "Edit Job Details" at bounding box center [510, 243] width 305 height 21
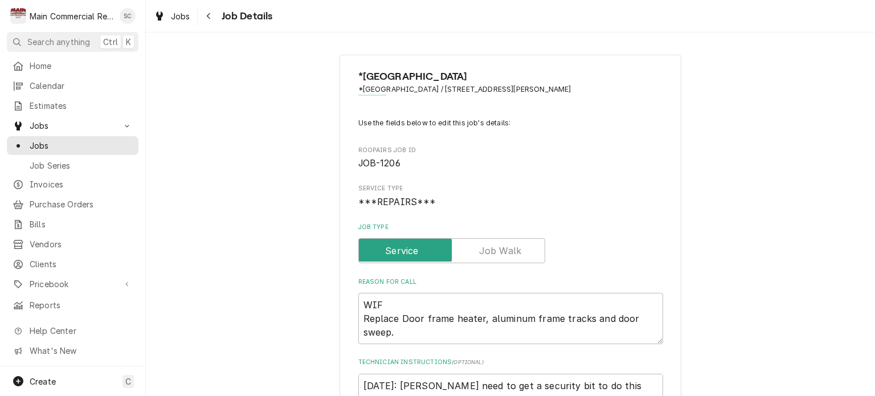
scroll to position [171, 0]
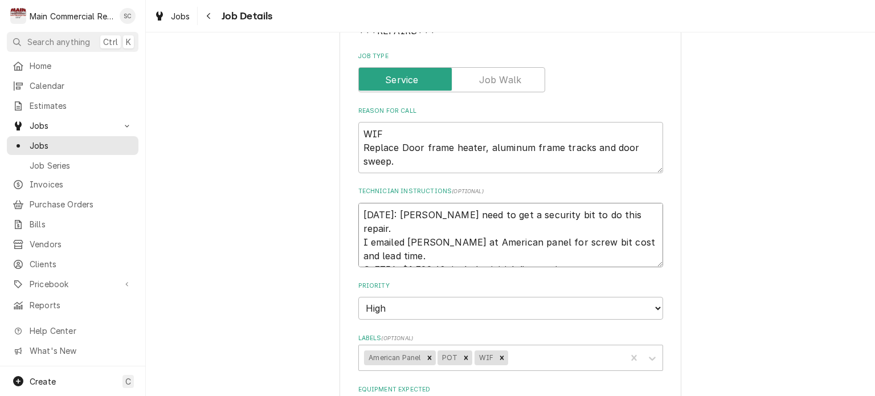
click at [358, 211] on textarea "[DATE]: [PERSON_NAME] need to get a security bit to do this repair. I emailed […" at bounding box center [510, 235] width 305 height 65
type textarea "x"
type textarea "[DATE]: [PERSON_NAME] need to get a security bit to do this repair. I emailed […"
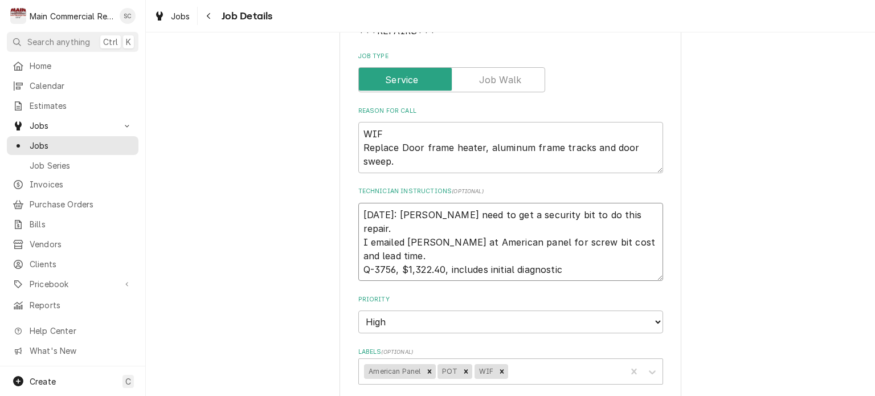
type textarea "x"
type textarea "9 9/9/25: Per Dylan need to get a security bit to do this repair. I emailed Ang…"
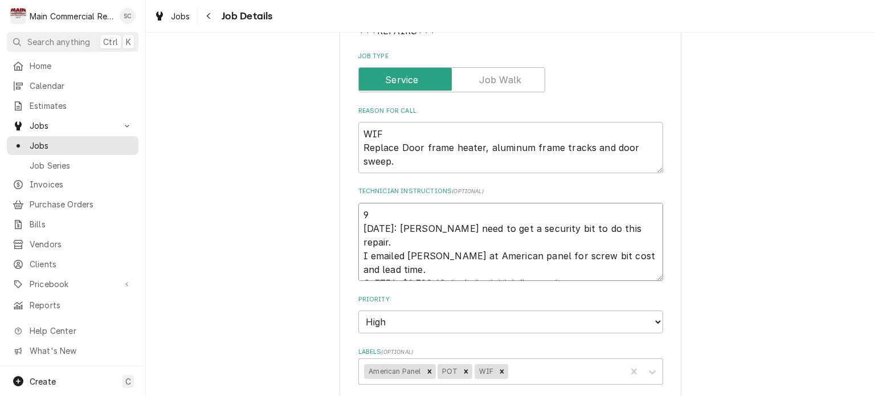
type textarea "x"
type textarea "9/ 9/9/25: Per Dylan need to get a security bit to do this repair. I emailed An…"
type textarea "x"
type textarea "9/1 9/9/25: Per Dylan need to get a security bit to do this repair. I emailed A…"
type textarea "x"
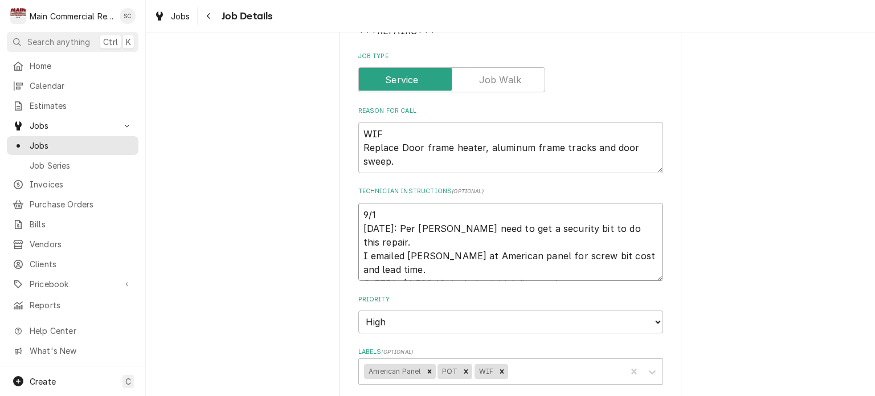
type textarea "9/15 9/9/25: Per Dylan need to get a security bit to do this repair. I emailed …"
click at [384, 253] on textarea "9/15 9/9/25: Per Dylan need to get a security bit to do this repair. I emailed …" at bounding box center [510, 242] width 305 height 79
type textarea "x"
type textarea "9/15 9/9/25: Per Dylan need to get a security bit to do this repair. I emailed …"
type textarea "x"
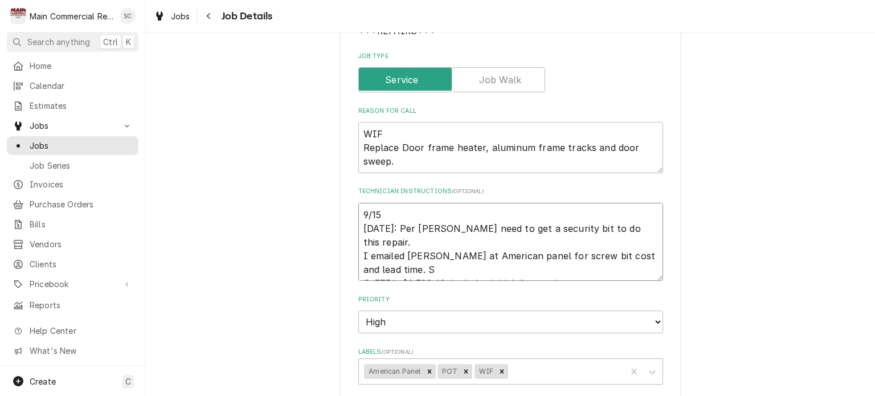
type textarea "9/15 9/9/25: Per Dylan need to get a security bit to do this repair. I emailed …"
type textarea "x"
type textarea "9/15 9/9/25: Per Dylan need to get a security bit to do this repair. I emailed …"
type textarea "x"
type textarea "9/15 9/9/25: Per Dylan need to get a security bit to do this repair. I emailed …"
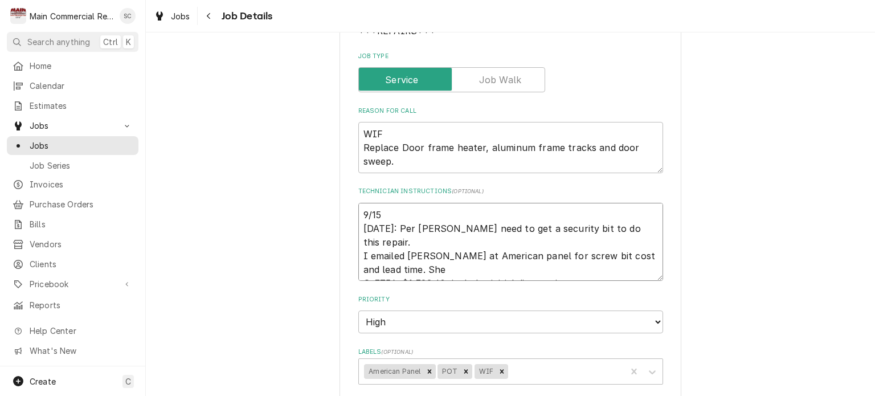
type textarea "x"
type textarea "9/15 9/9/25: Per Dylan need to get a security bit to do this repair. I emailed …"
type textarea "x"
type textarea "9/15 9/9/25: Per Dylan need to get a security bit to do this repair. I emailed …"
type textarea "x"
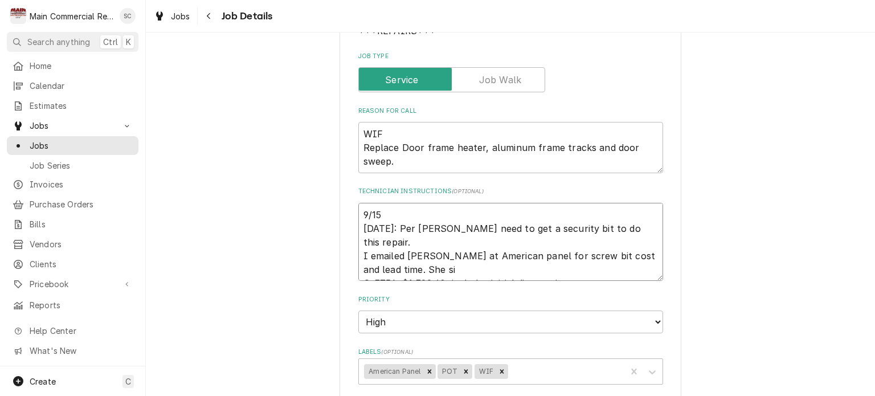
type textarea "9/15 9/9/25: Per Dylan need to get a security bit to do this repair. I emailed …"
type textarea "x"
type textarea "9/15 9/9/25: Per Dylan need to get a security bit to do this repair. I emailed …"
type textarea "x"
type textarea "9/15 9/9/25: Per Dylan need to get a security bit to do this repair. I emailed …"
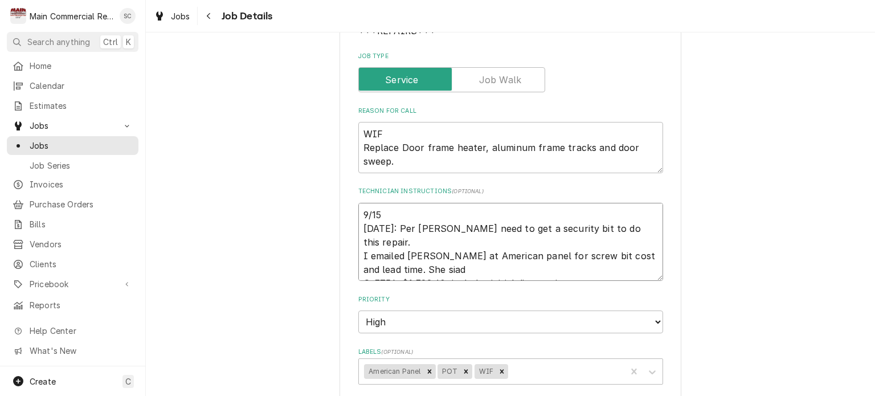
type textarea "x"
type textarea "9/15 9/9/25: Per Dylan need to get a security bit to do this repair. I emailed …"
type textarea "x"
type textarea "9/15 9/9/25: Per Dylan need to get a security bit to do this repair. I emailed …"
type textarea "x"
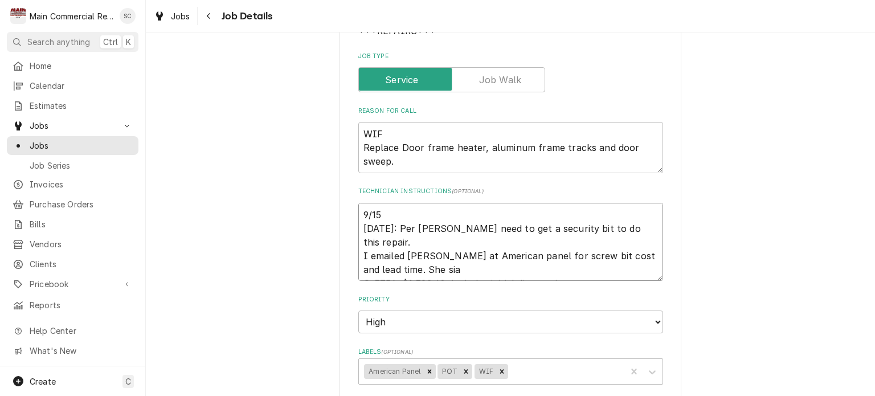
type textarea "9/15 9/9/25: Per Dylan need to get a security bit to do this repair. I emailed …"
type textarea "x"
type textarea "9/15 9/9/25: Per Dylan need to get a security bit to do this repair. I emailed …"
type textarea "x"
type textarea "9/15 9/9/25: Per Dylan need to get a security bit to do this repair. I emailed …"
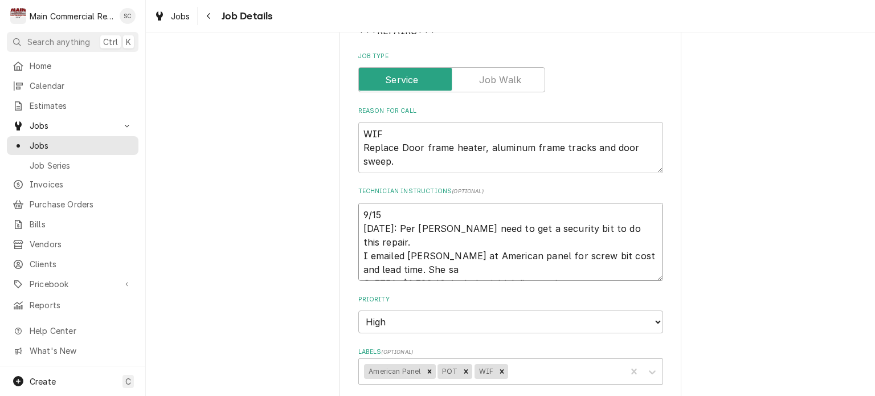
type textarea "x"
type textarea "9/15 9/9/25: Per Dylan need to get a security bit to do this repair. I emailed …"
type textarea "x"
type textarea "9/15 9/9/25: Per Dylan need to get a security bit to do this repair. I emailed …"
type textarea "x"
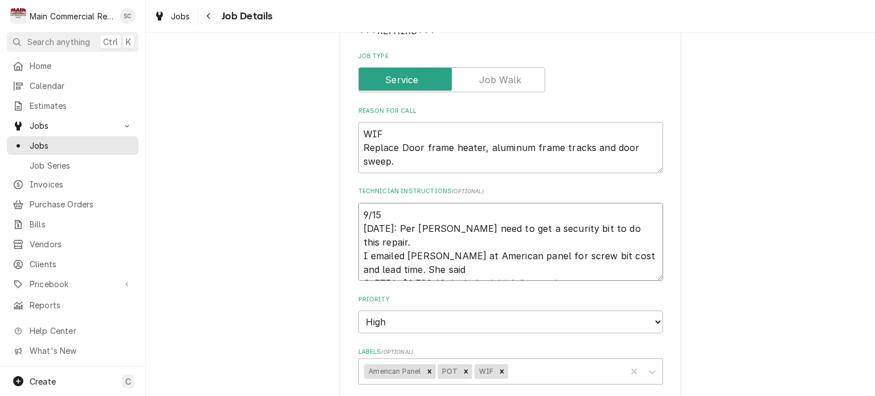
type textarea "9/15 9/9/25: Per Dylan need to get a security bit to do this repair. I emailed …"
type textarea "x"
type textarea "9/15 9/9/25: Per Dylan need to get a security bit to do this repair. I emailed …"
type textarea "x"
type textarea "9/15 9/9/25: Per Dylan need to get a security bit to do this repair. I emailed …"
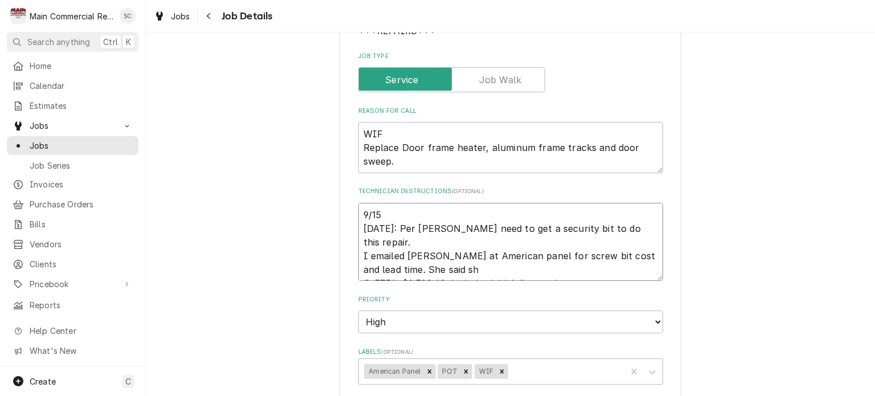
type textarea "x"
type textarea "9/15 9/9/25: Per Dylan need to get a security bit to do this repair. I emailed …"
type textarea "x"
type textarea "9/15 9/9/25: Per Dylan need to get a security bit to do this repair. I emailed …"
type textarea "x"
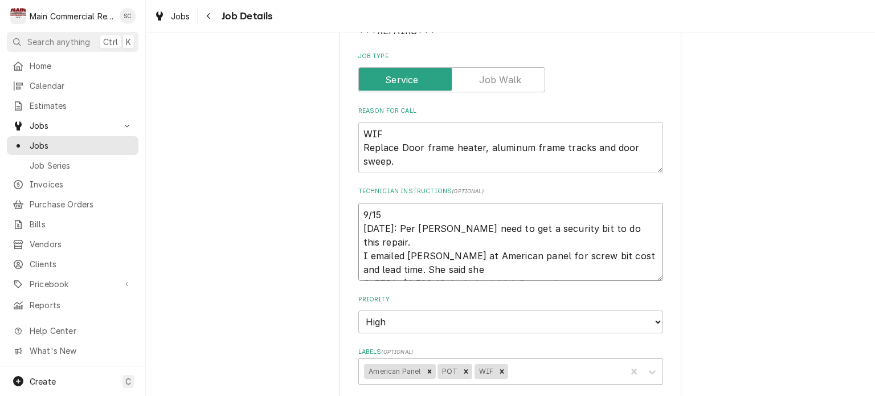
type textarea "9/15 9/9/25: Per Dylan need to get a security bit to do this repair. I emailed …"
type textarea "x"
type textarea "9/15 9/9/25: Per Dylan need to get a security bit to do this repair. I emailed …"
type textarea "x"
type textarea "9/15 9/9/25: Per Dylan need to get a security bit to do this repair. I emailed …"
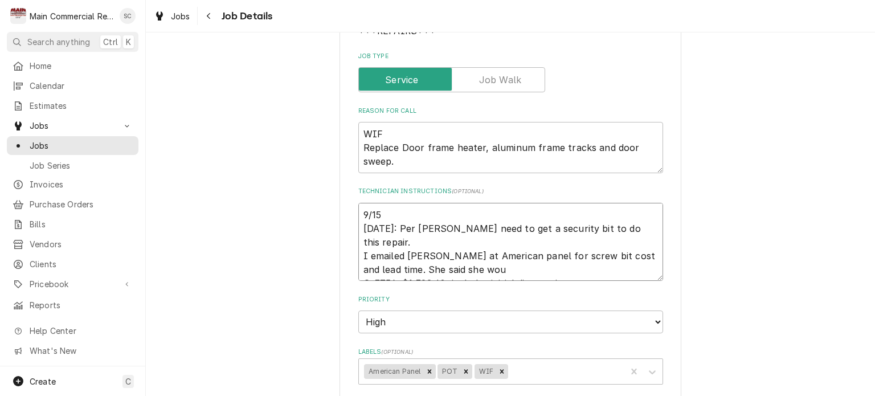
type textarea "x"
type textarea "9/15 9/9/25: Per Dylan need to get a security bit to do this repair. I emailed …"
type textarea "x"
type textarea "9/15 9/9/25: Per Dylan need to get a security bit to do this repair. I emailed …"
type textarea "x"
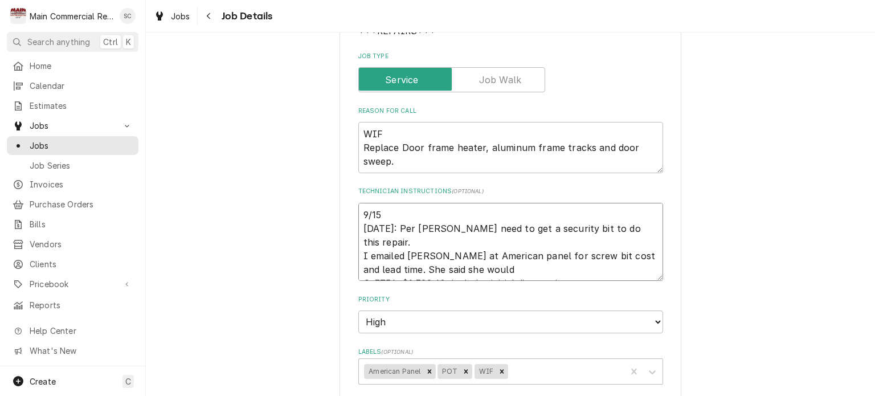
type textarea "9/15 9/9/25: Per Dylan need to get a security bit to do this repair. I emailed …"
type textarea "x"
type textarea "9/15 9/9/25: Per Dylan need to get a security bit to do this repair. I emailed …"
type textarea "x"
type textarea "9/15 9/9/25: Per Dylan need to get a security bit to do this repair. I emailed …"
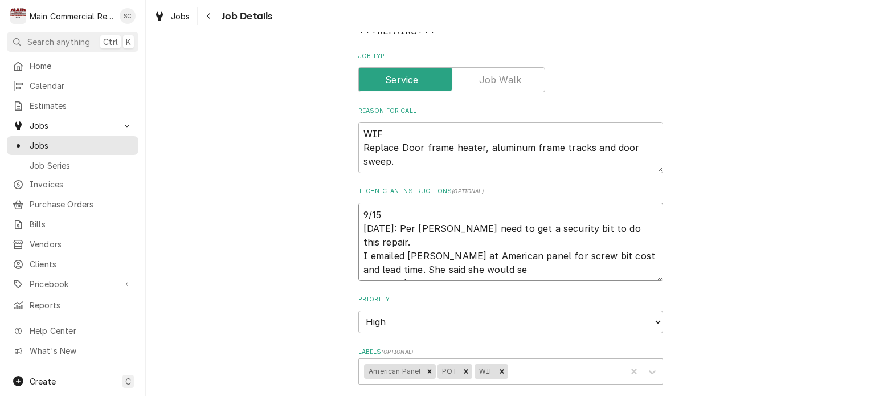
type textarea "x"
type textarea "9/15 9/9/25: Per Dylan need to get a security bit to do this repair. I emailed …"
type textarea "x"
type textarea "9/15 9/9/25: Per Dylan need to get a security bit to do this repair. I emailed …"
type textarea "x"
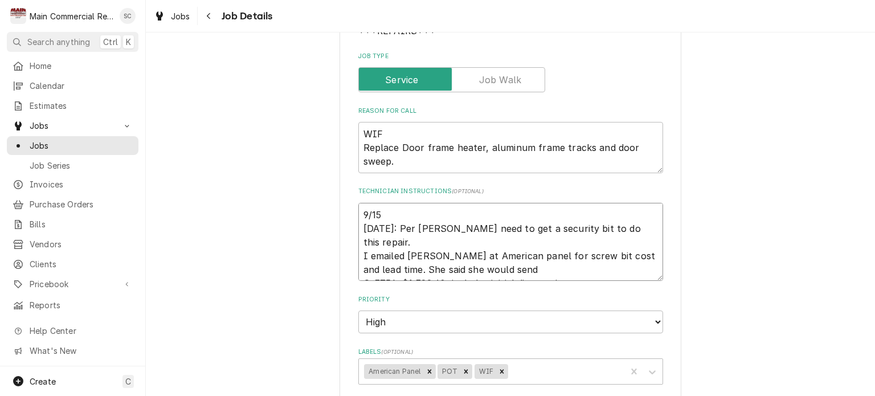
type textarea "9/15 9/9/25: Per Dylan need to get a security bit to do this repair. I emailed …"
type textarea "x"
type textarea "9/15 9/9/25: Per Dylan need to get a security bit to do this repair. I emailed …"
type textarea "x"
type textarea "9/15 9/9/25: Per Dylan need to get a security bit to do this repair. I emailed …"
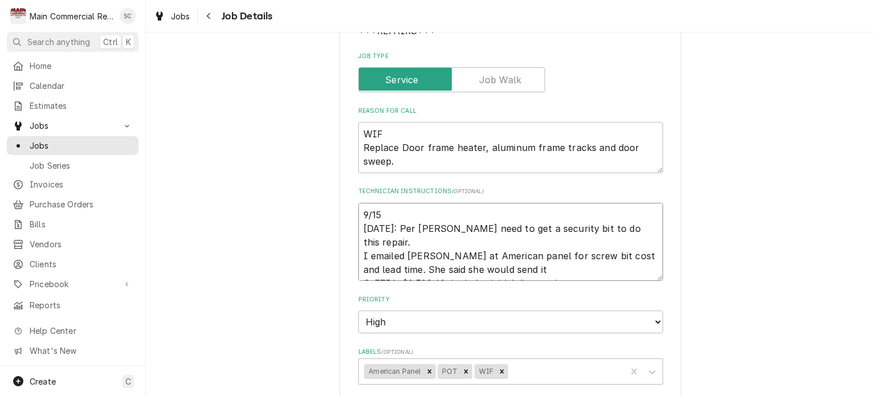
type textarea "x"
type textarea "9/15 9/9/25: Per Dylan need to get a security bit to do this repair. I emailed …"
type textarea "x"
type textarea "9/15 9/9/25: Per Dylan need to get a security bit to do this repair. I emailed …"
type textarea "x"
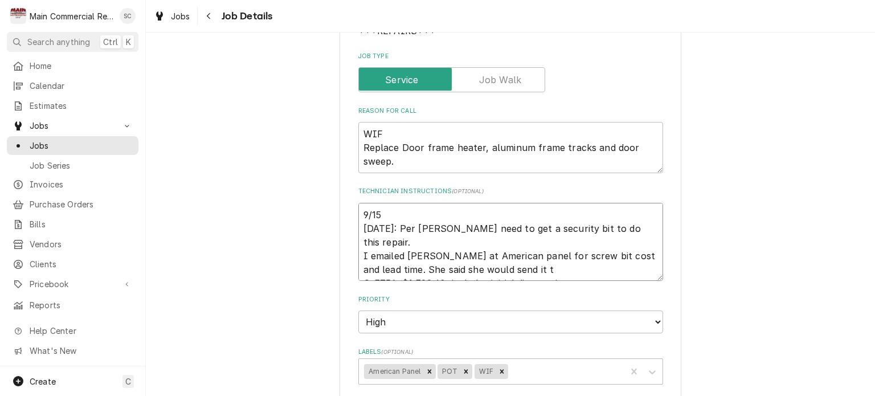
type textarea "9/15 9/9/25: Per Dylan need to get a security bit to do this repair. I emailed …"
type textarea "x"
type textarea "9/15 9/9/25: Per Dylan need to get a security bit to do this repair. I emailed …"
type textarea "x"
type textarea "9/15 9/9/25: Per Dylan need to get a security bit to do this repair. I emailed …"
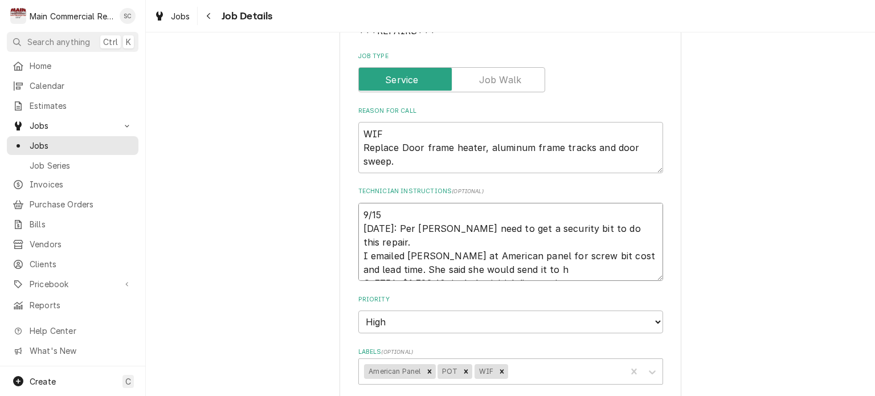
type textarea "x"
type textarea "9/15 9/9/25: Per Dylan need to get a security bit to do this repair. I emailed …"
type textarea "x"
type textarea "9/15 9/9/25: Per Dylan need to get a security bit to do this repair. I emailed …"
type textarea "x"
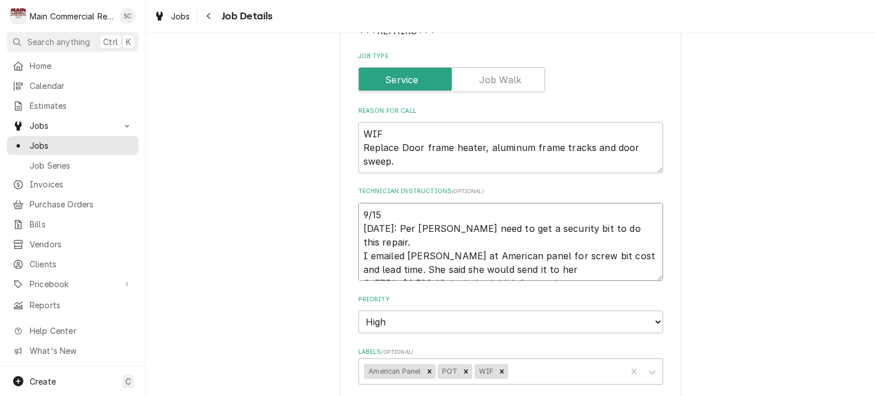
type textarea "9/15 9/9/25: Per Dylan need to get a security bit to do this repair. I emailed …"
type textarea "x"
type textarea "9/15 9/9/25: Per Dylan need to get a security bit to do this repair. I emailed …"
type textarea "x"
type textarea "9/15 9/9/25: Per Dylan need to get a security bit to do this repair. I emailed …"
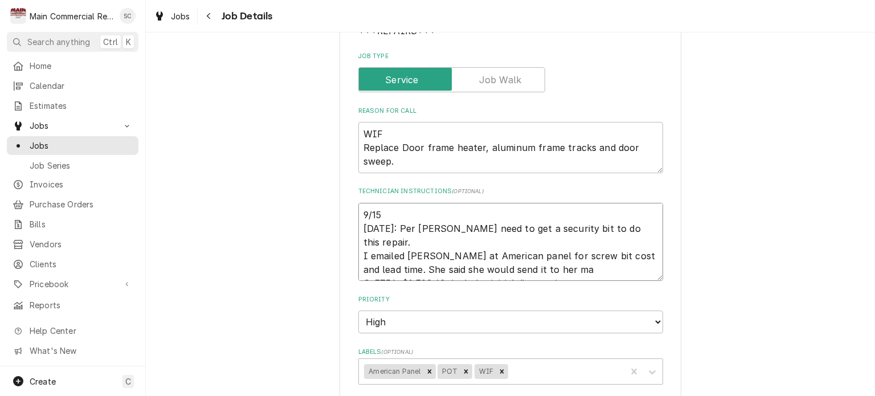
type textarea "x"
type textarea "9/15 9/9/25: Per Dylan need to get a security bit to do this repair. I emailed …"
type textarea "x"
type textarea "9/15 9/9/25: Per Dylan need to get a security bit to do this repair. I emailed …"
type textarea "x"
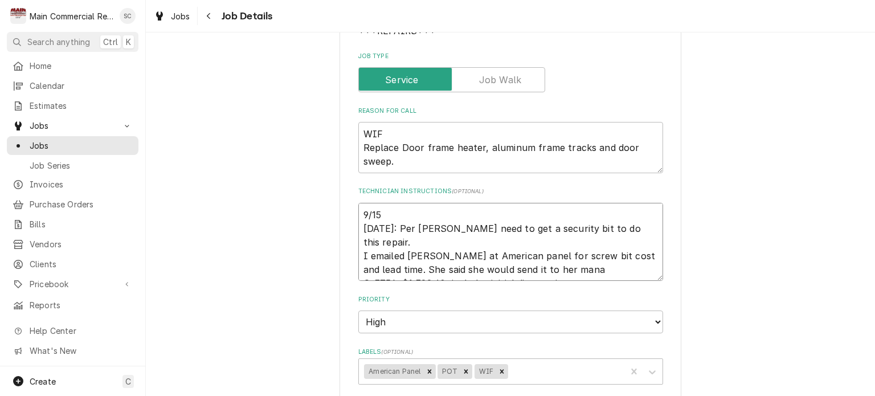
type textarea "9/15 9/9/25: Per Dylan need to get a security bit to do this repair. I emailed …"
type textarea "x"
type textarea "9/15 9/9/25: Per Dylan need to get a security bit to do this repair. I emailed …"
type textarea "x"
type textarea "9/15 9/9/25: Per Dylan need to get a security bit to do this repair. I emailed …"
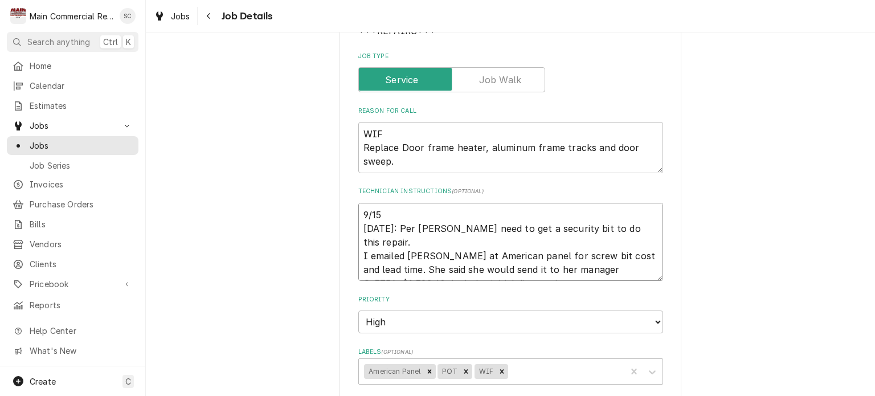
type textarea "x"
type textarea "9/15 9/9/25: Per Dylan need to get a security bit to do this repair. I emailed …"
type textarea "x"
type textarea "9/15 9/9/25: Per Dylan need to get a security bit to do this repair. I emailed …"
type textarea "x"
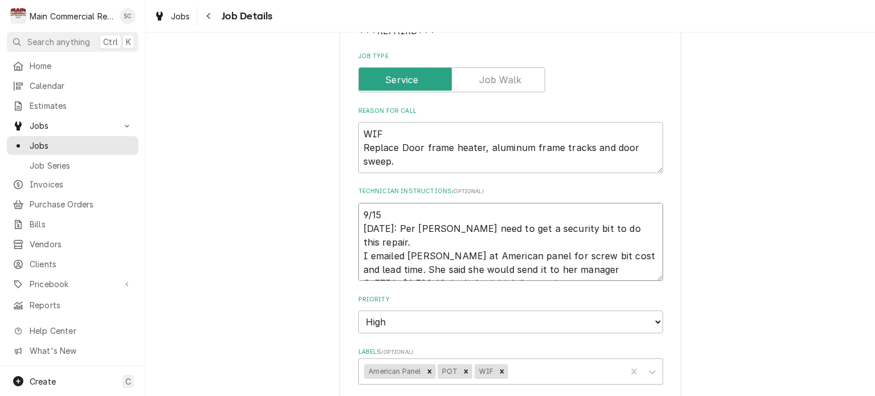
type textarea "9/15 9/9/25: Per Dylan need to get a security bit to do this repair. I emailed …"
type textarea "x"
type textarea "9/15 9/9/25: Per Dylan need to get a security bit to do this repair. I emailed …"
type textarea "x"
type textarea "9/15 9/9/25: Per Dylan need to get a security bit to do this repair. I emailed …"
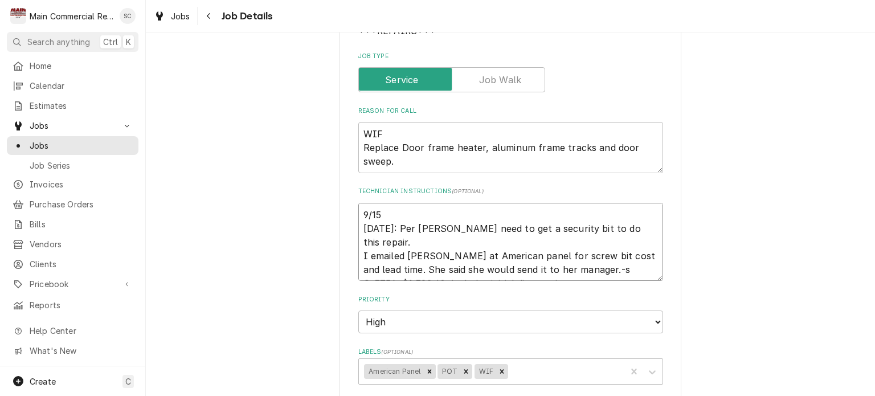
type textarea "x"
type textarea "9/15 9/9/25: Per Dylan need to get a security bit to do this repair. I emailed …"
type textarea "x"
type textarea "9/15 9/9/25: Per Dylan need to get a security bit to do this repair. I emailed …"
click at [386, 210] on textarea "9/15 9/9/25: Per Dylan need to get a security bit to do this repair. I emailed …" at bounding box center [510, 242] width 305 height 79
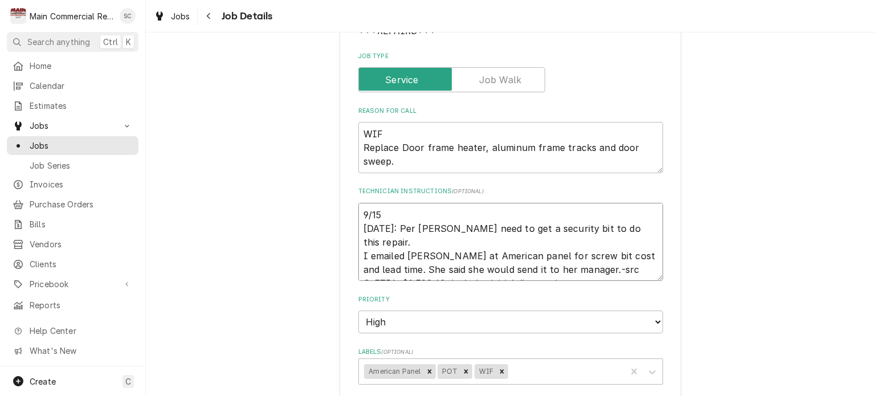
type textarea "x"
type textarea "9/15/ 9/9/25: Per Dylan need to get a security bit to do this repair. I emailed…"
type textarea "x"
type textarea "9/15/2 9/9/25: Per Dylan need to get a security bit to do this repair. I emaile…"
type textarea "x"
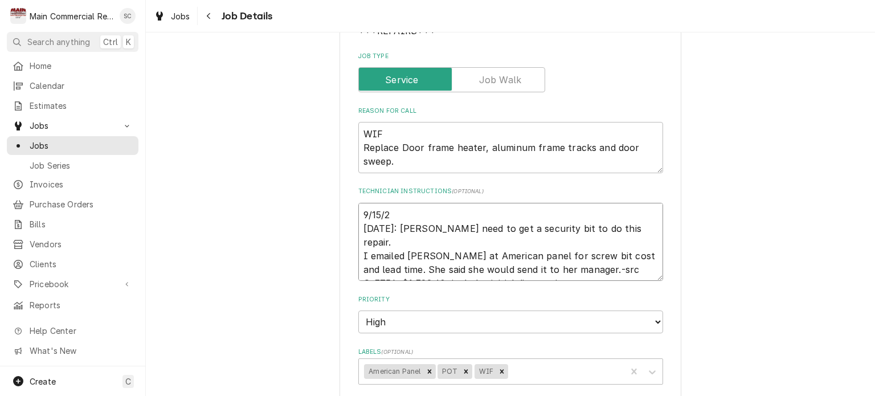
type textarea "9/15/25 9/9/25: Per Dylan need to get a security bit to do this repair. I email…"
type textarea "x"
type textarea "9/15/25: 9/9/25: Per Dylan need to get a security bit to do this repair. I emai…"
type textarea "x"
type textarea "9/15/25:E 9/9/25: Per Dylan need to get a security bit to do this repair. I ema…"
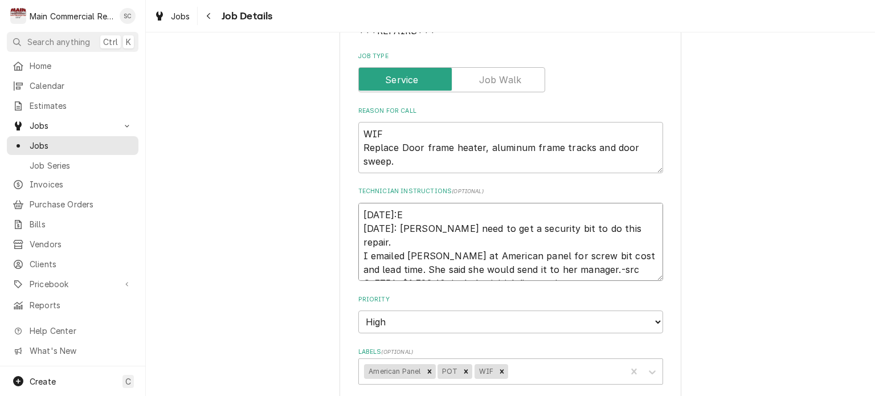
type textarea "x"
type textarea "9/15/25:Em 9/9/25: Per Dylan need to get a security bit to do this repair. I em…"
type textarea "x"
type textarea "9/15/25:Ema 9/9/25: Per Dylan need to get a security bit to do this repair. I e…"
type textarea "x"
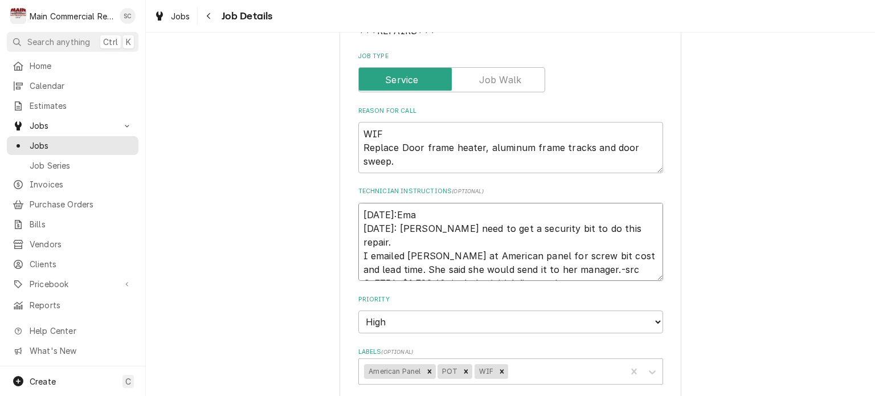
type textarea "9/15/25:Emai 9/9/25: Per Dylan need to get a security bit to do this repair. I …"
type textarea "x"
type textarea "9/15/25:Emaile 9/9/25: Per Dylan need to get a security bit to do this repair. …"
type textarea "x"
type textarea "9/15/25:Emailed 9/9/25: Per Dylan need to get a security bit to do this repair.…"
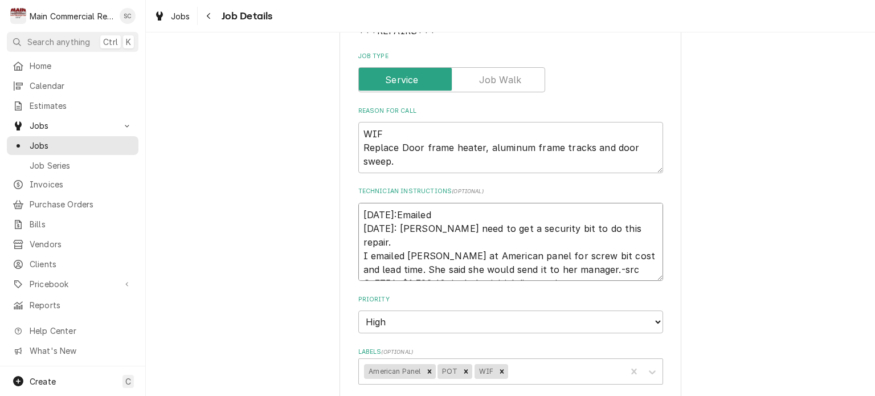
type textarea "x"
type textarea "9/15/25:Emailed 9/9/25: Per Dylan need to get a security bit to do this repair.…"
type textarea "x"
type textarea "9/15/25:Emailed A 9/9/25: Per Dylan need to get a security bit to do this repai…"
type textarea "x"
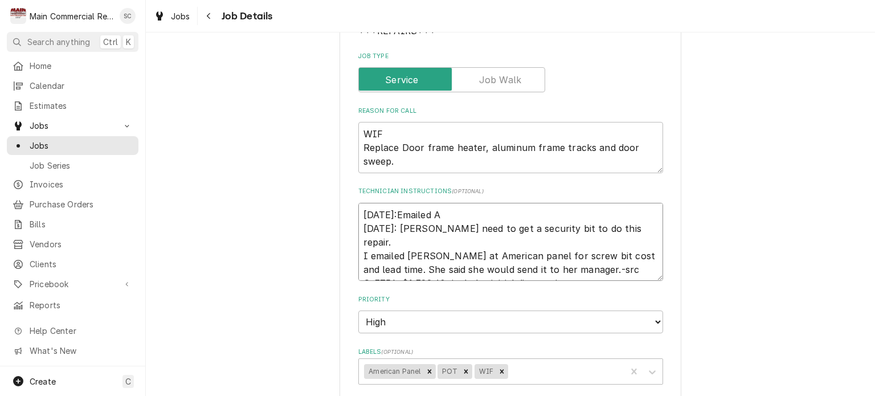
type textarea "9/15/25:Emailed An 9/9/25: Per Dylan need to get a security bit to do this repa…"
type textarea "x"
type textarea "9/15/25:Emailed Ang 9/9/25: Per Dylan need to get a security bit to do this rep…"
type textarea "x"
type textarea "9/15/25:Emailed Angi 9/9/25: Per Dylan need to get a security bit to do this re…"
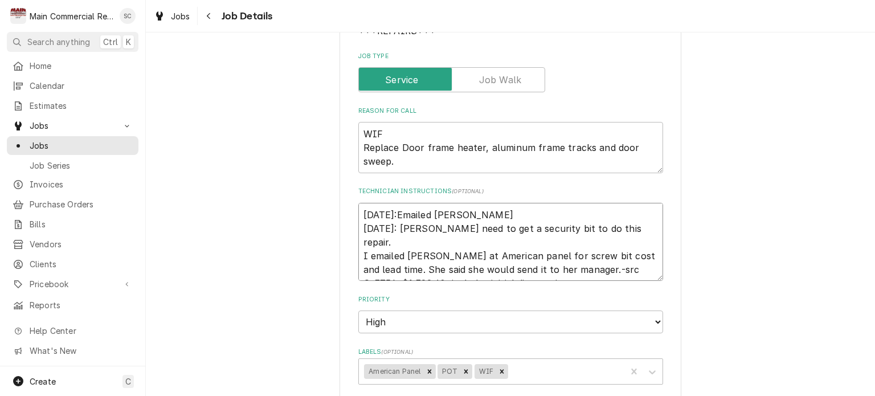
type textarea "x"
type textarea "9/15/25:Emailed Angie 9/9/25: Per Dylan need to get a security bit to do this r…"
type textarea "x"
type textarea "9/15/25:Emailed Angie 9/9/25: Per Dylan need to get a security bit to do this r…"
type textarea "x"
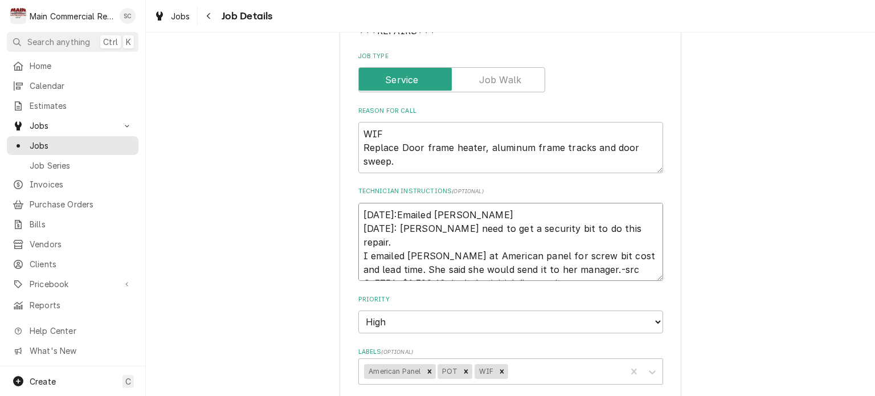
type textarea "9/15/25:Emailed Angie a 9/9/25: Per Dylan need to get a security bit to do this…"
type textarea "x"
type textarea "9/15/25:Emailed Angie ag 9/9/25: Per Dylan need to get a security bit to do thi…"
type textarea "x"
type textarea "9/15/25:Emailed Angie aga 9/9/25: Per Dylan need to get a security bit to do th…"
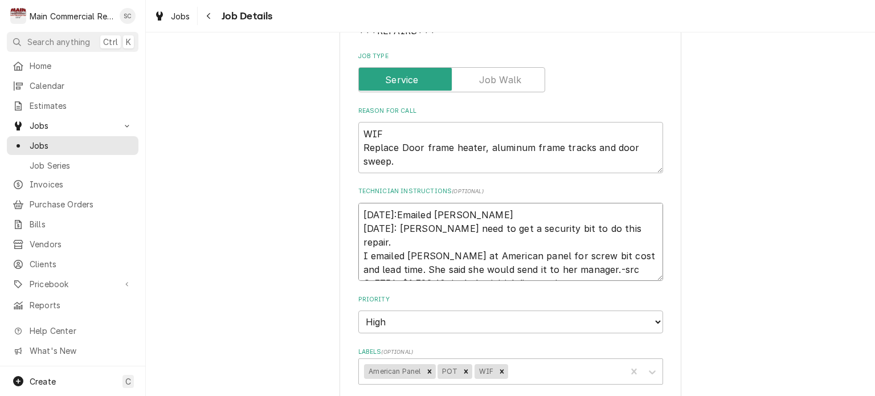
type textarea "x"
type textarea "9/15/25:Emailed Angie agai 9/9/25: Per Dylan need to get a security bit to do t…"
type textarea "x"
type textarea "9/15/25:Emailed Angie again 9/9/25: Per Dylan need to get a security bit to do …"
type textarea "x"
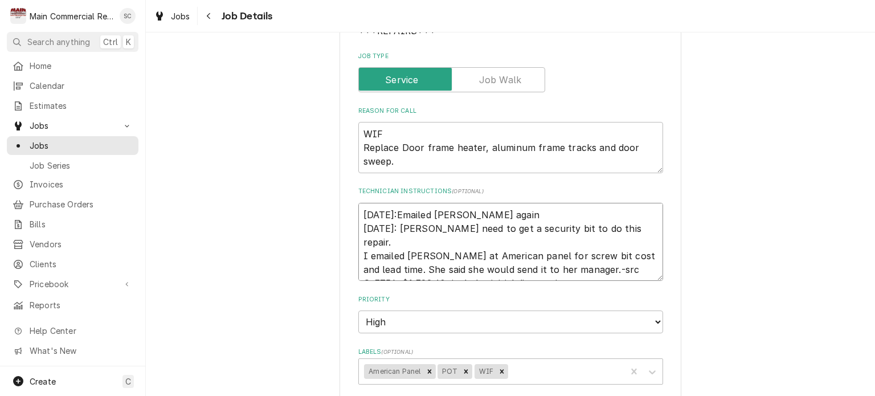
type textarea "9/15/25:Emailed Angie again 9/9/25: Per Dylan need to get a security bit to do …"
type textarea "x"
type textarea "9/15/25:Emailed Angie again l 9/9/25: Per Dylan need to get a security bit to d…"
type textarea "x"
type textarea "9/15/25:Emailed Angie again lo 9/9/25: Per Dylan need to get a security bit to …"
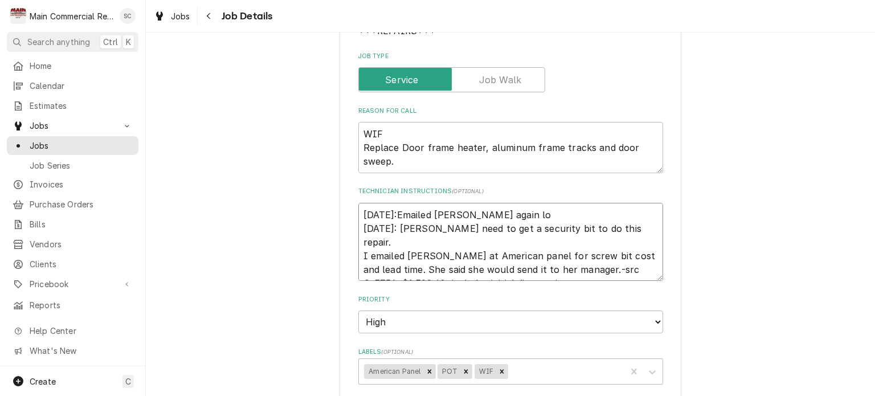
type textarea "x"
type textarea "9/15/25:Emailed Angie again loo 9/9/25: Per Dylan need to get a security bit to…"
type textarea "x"
type textarea "9/15/25:Emailed Angie again look 9/9/25: Per Dylan need to get a security bit t…"
type textarea "x"
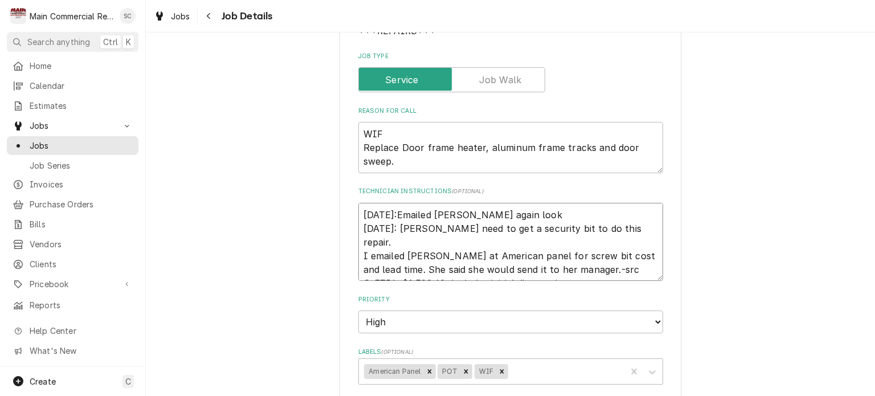
type textarea "9/15/25:Emailed Angie again looki 9/9/25: Per Dylan need to get a security bit …"
type textarea "x"
type textarea "9/15/25:Emailed Angie again lookin 9/9/25: Per Dylan need to get a security bit…"
type textarea "x"
type textarea "9/15/25:Emailed Angie again looking 9/9/25: Per Dylan need to get a security bi…"
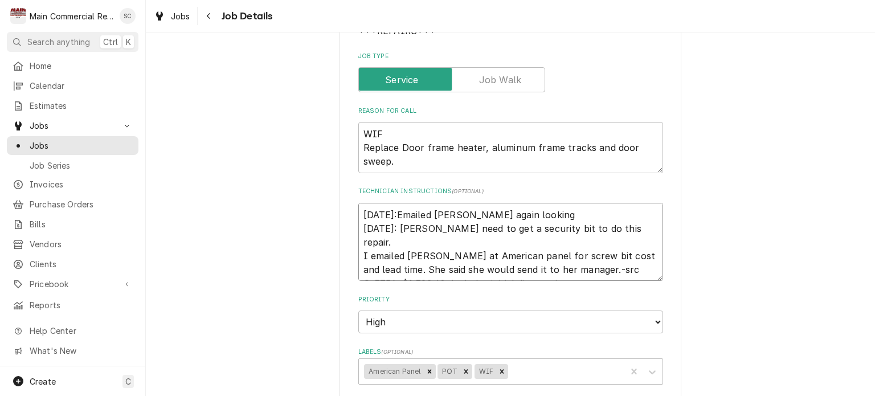
type textarea "x"
type textarea "9/15/25:Emailed Angie again looking 9/9/25: Per Dylan need to get a security bi…"
type textarea "x"
type textarea "9/15/25:Emailed Angie again looking t 9/9/25: Per Dylan need to get a security …"
type textarea "x"
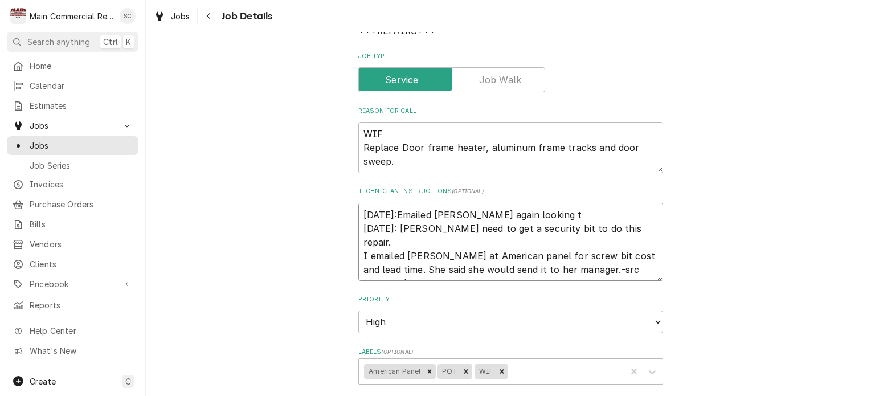
type textarea "9/15/25:Emailed Angie again looking to 9/9/25: Per Dylan need to get a security…"
type textarea "x"
type textarea "9/15/25:Emailed Angie again looking to 9/9/25: Per Dylan need to get a security…"
type textarea "x"
type textarea "9/15/25:Emailed Angie again looking to s 9/9/25: Per Dylan need to get a securi…"
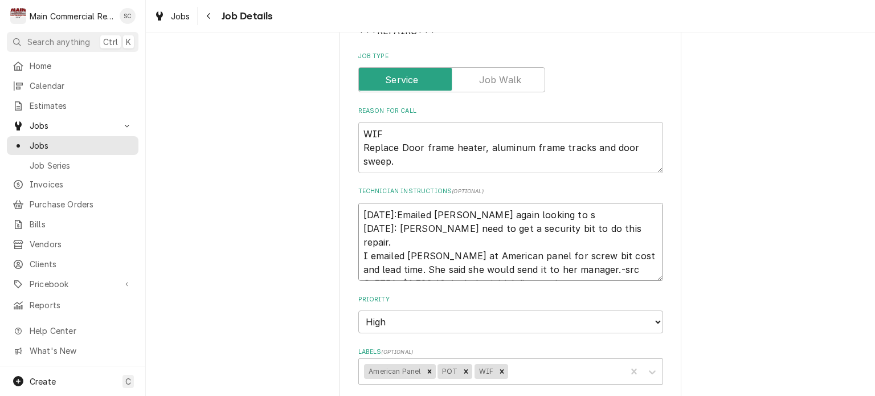
type textarea "x"
type textarea "9/15/25:Emailed Angie again looking to se 9/9/25: Per Dylan need to get a secur…"
type textarea "x"
type textarea "9/15/25:Emailed Angie again looking to see 9/9/25: Per Dylan need to get a secu…"
type textarea "x"
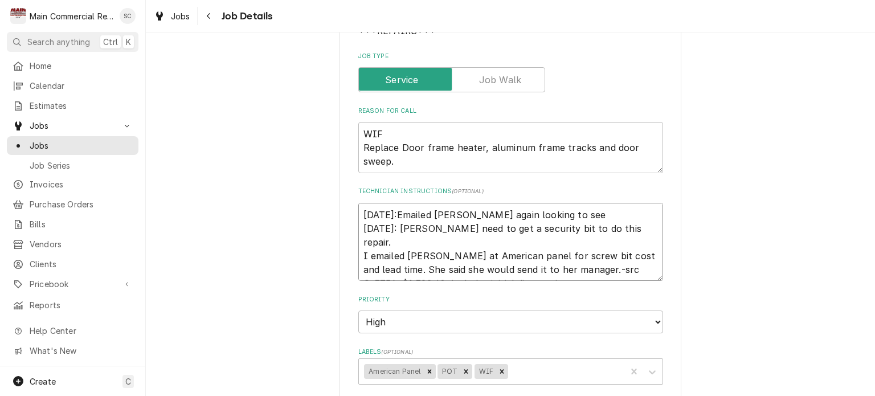
type textarea "9/15/25:Emailed Angie again looking to see 9/9/25: Per Dylan need to get a secu…"
type textarea "x"
type textarea "9/15/25:Emailed Angie again looking to see i 9/9/25: Per Dylan need to get a se…"
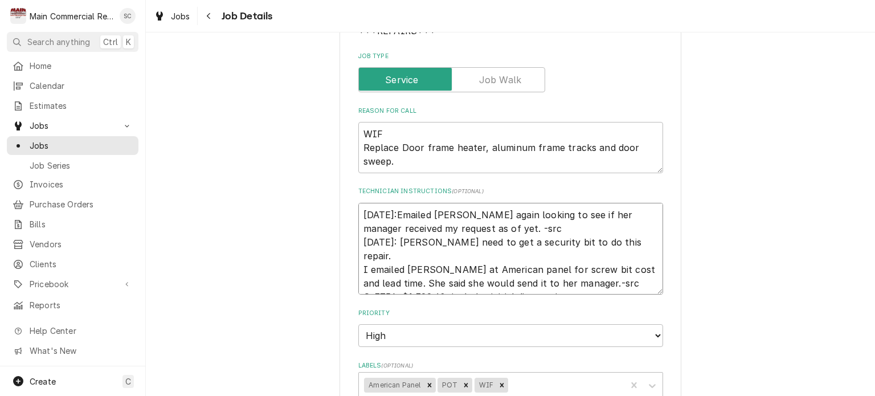
scroll to position [285, 0]
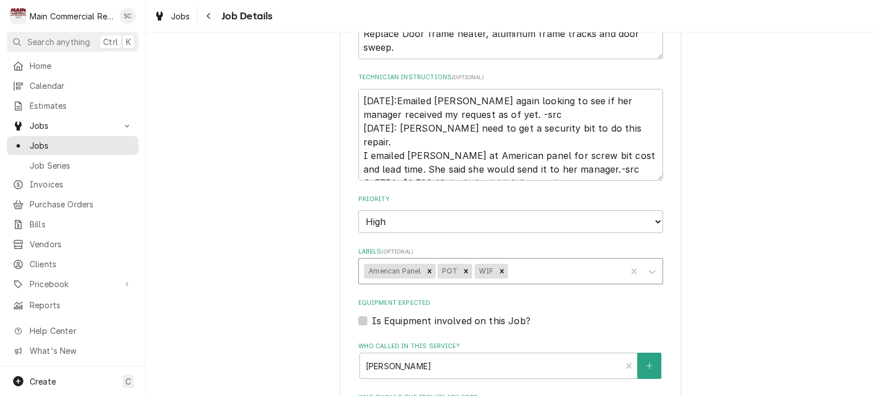
click at [552, 272] on div "Labels" at bounding box center [565, 271] width 110 height 21
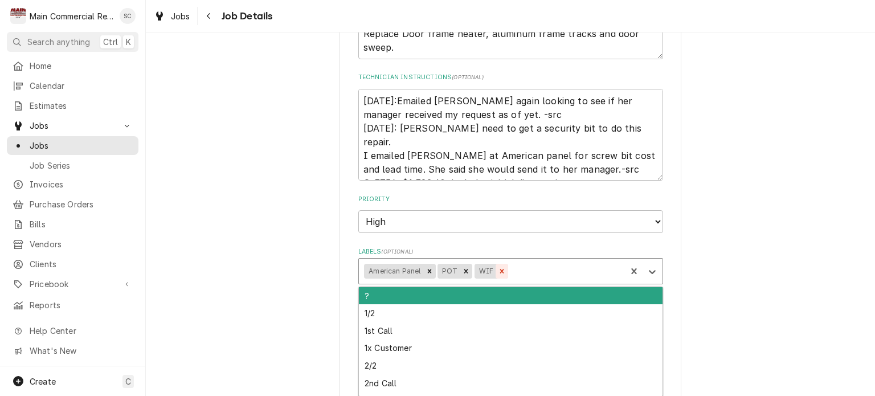
click at [462, 269] on icon "Remove POT" at bounding box center [466, 271] width 8 height 8
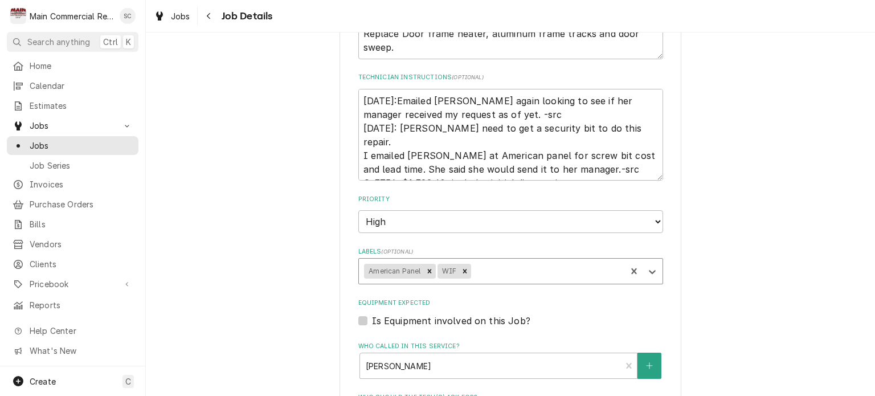
click at [489, 268] on div "Labels" at bounding box center [546, 271] width 147 height 21
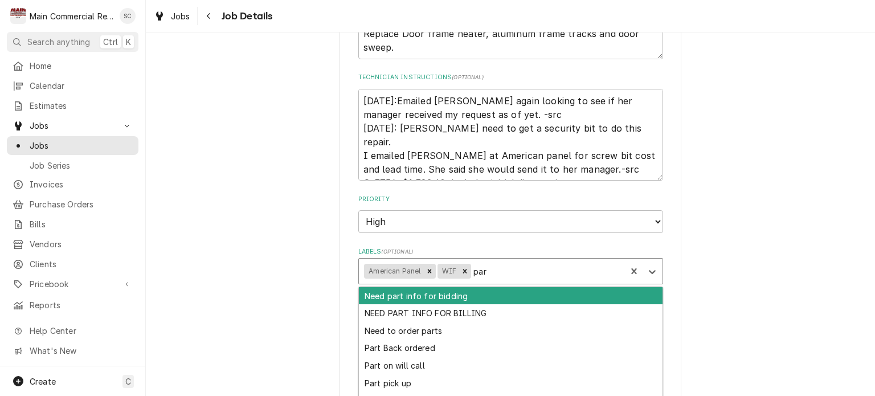
click at [456, 294] on div "Need part info for bidding" at bounding box center [511, 296] width 304 height 18
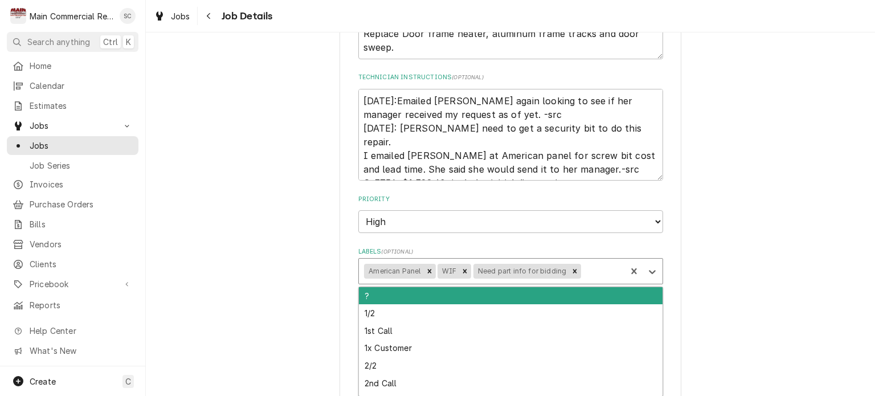
click at [591, 268] on div "Labels" at bounding box center [602, 271] width 38 height 21
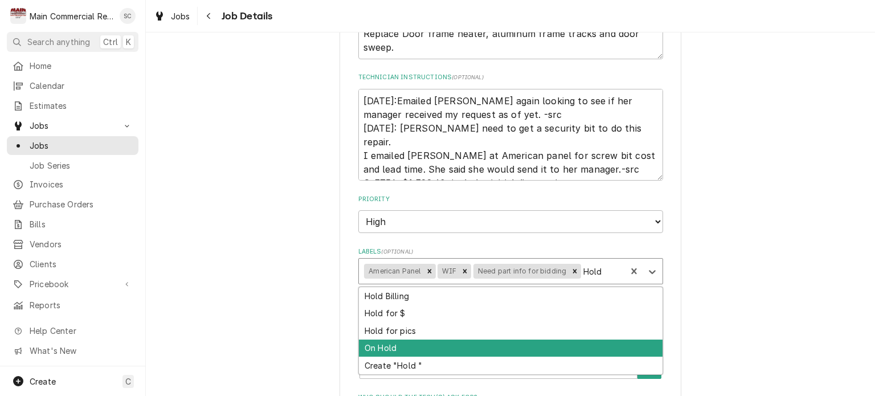
click at [376, 345] on div "On Hold" at bounding box center [511, 348] width 304 height 18
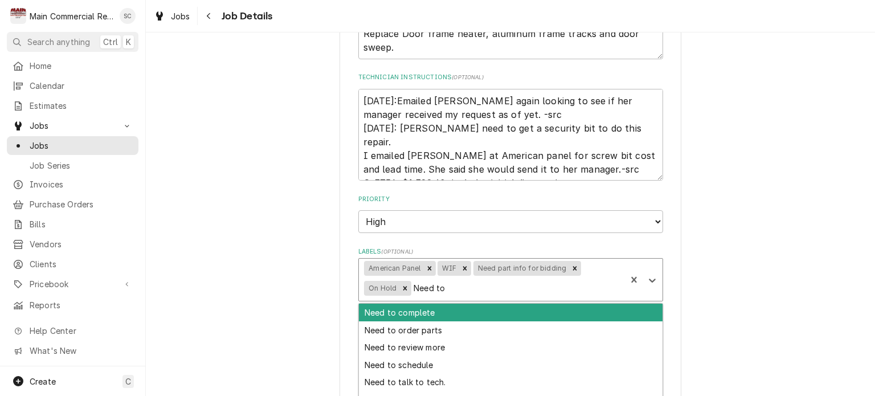
click at [482, 311] on div "Need to complete" at bounding box center [511, 313] width 304 height 18
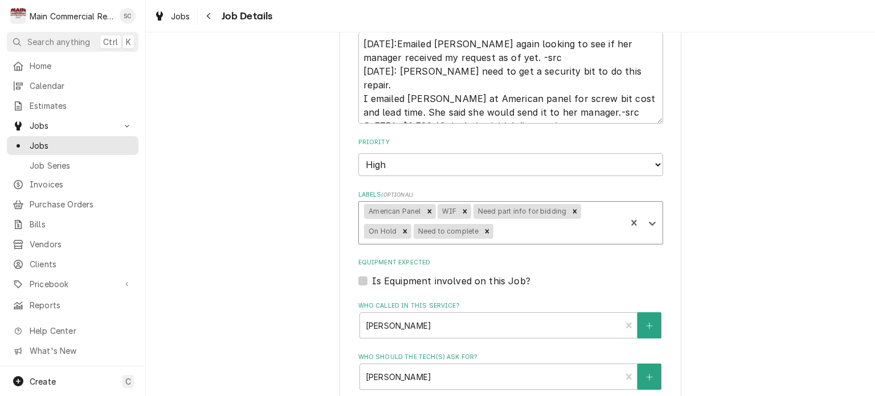
scroll to position [614, 0]
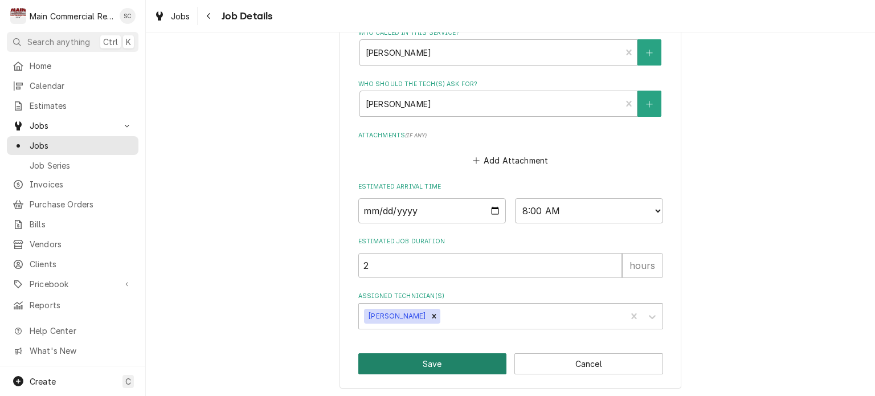
click at [464, 360] on button "Save" at bounding box center [432, 363] width 149 height 21
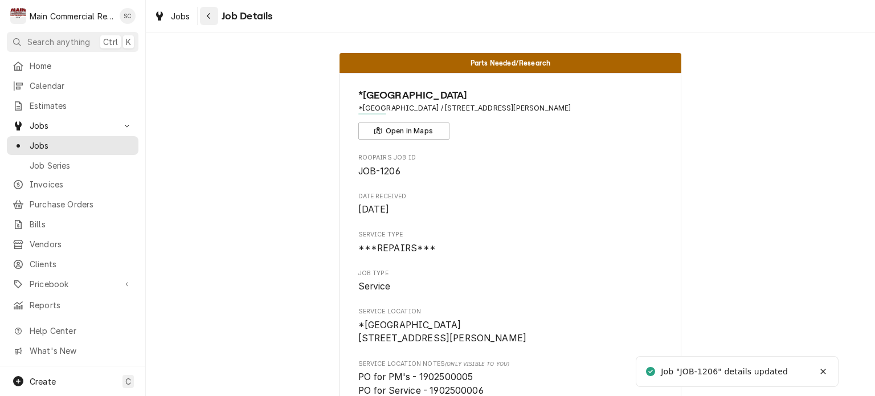
click at [210, 18] on icon "Navigate back" at bounding box center [208, 16] width 5 height 8
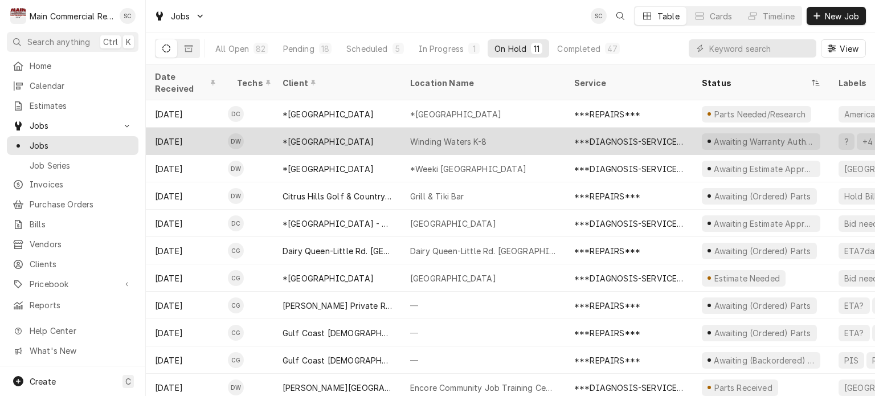
click at [409, 129] on div "Winding Waters K-8" at bounding box center [483, 141] width 164 height 27
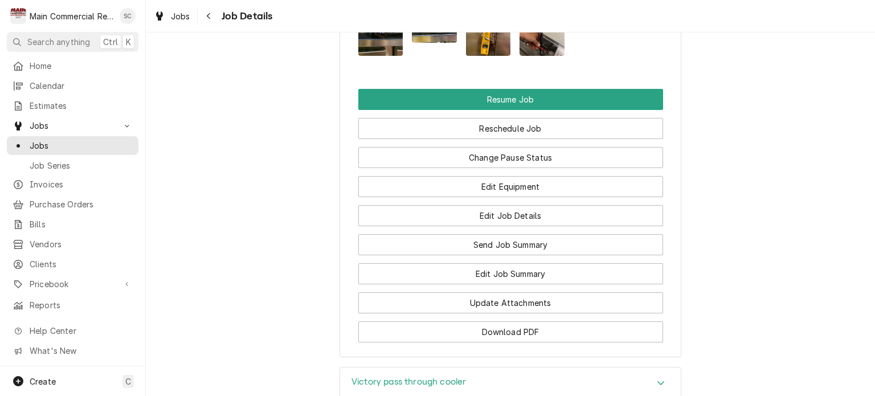
scroll to position [2048, 0]
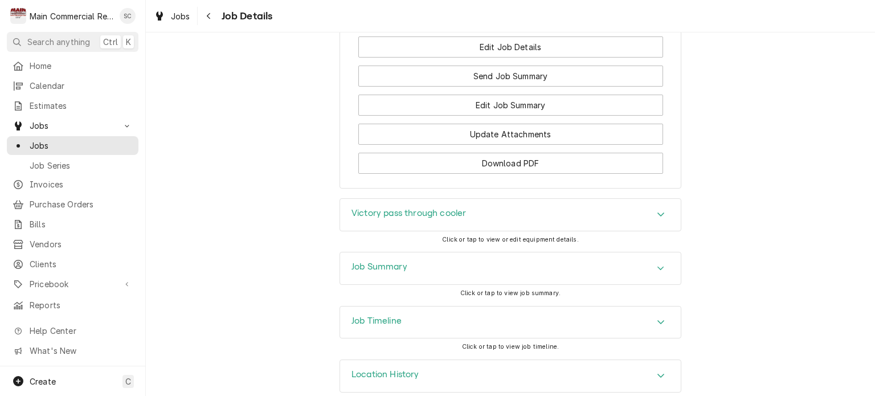
click at [658, 267] on icon "Accordion Header" at bounding box center [660, 269] width 7 height 4
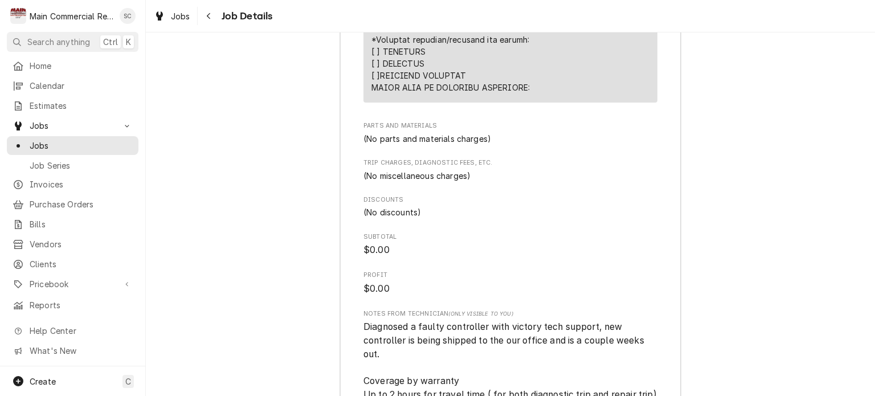
scroll to position [3244, 0]
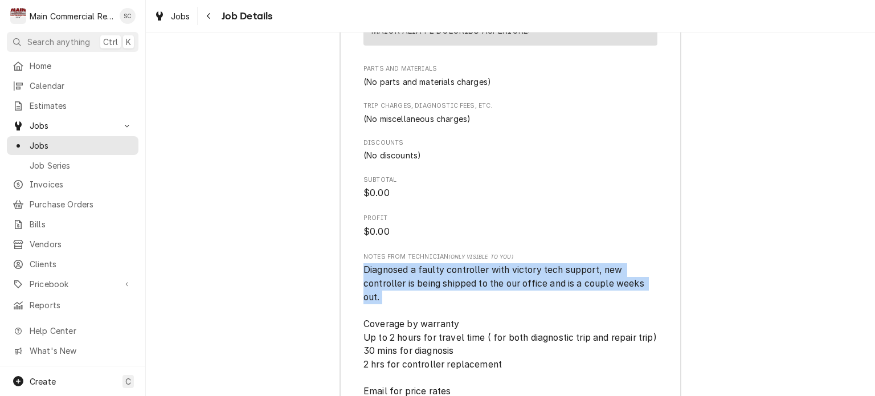
drag, startPoint x: 393, startPoint y: 281, endPoint x: 360, endPoint y: 251, distance: 45.1
click at [363, 263] on span "Diagnosed a faulty controller with victory tech support, new controller is bein…" at bounding box center [510, 344] width 294 height 162
copy span "Diagnosed a faulty controller with victory tech support, new controller is bein…"
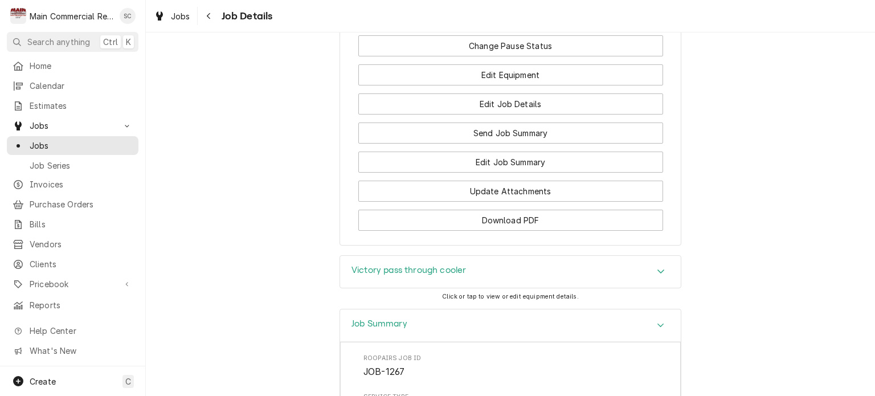
scroll to position [1877, 0]
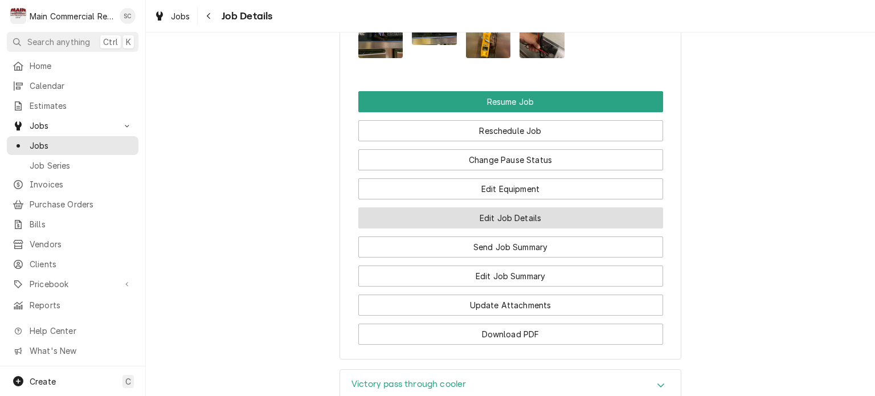
click at [526, 207] on button "Edit Job Details" at bounding box center [510, 217] width 305 height 21
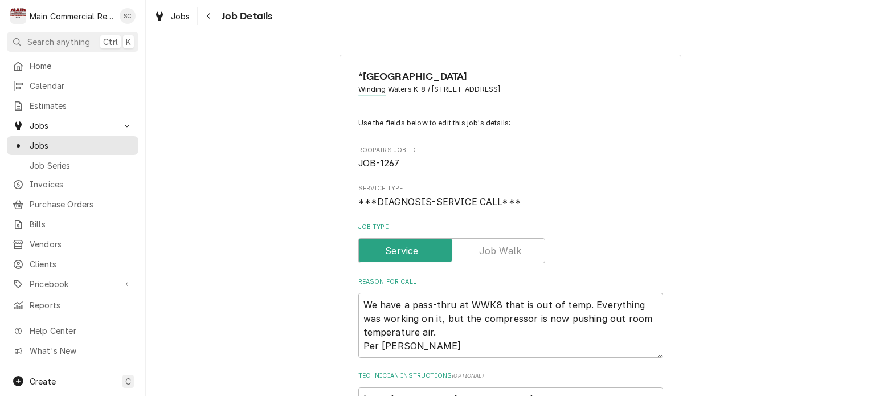
scroll to position [285, 0]
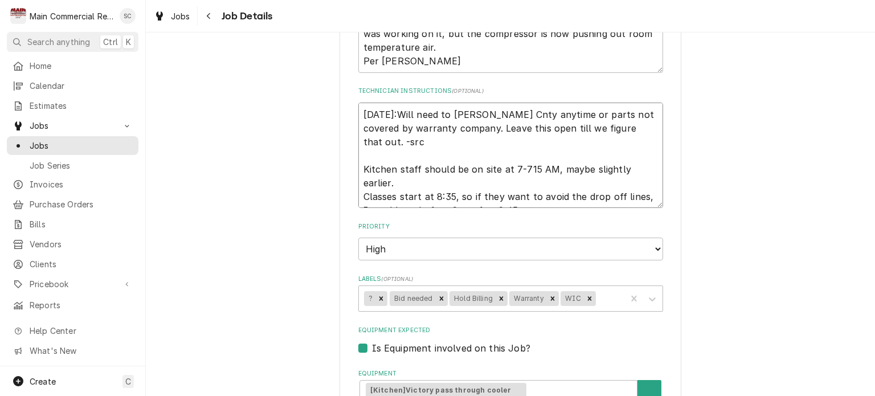
click at [358, 112] on textarea "[DATE]:Will need to [PERSON_NAME] Cnty anytime or parts not covered by warranty…" at bounding box center [510, 156] width 305 height 106
type textarea "x"
type textarea "[DATE]:Will need to [PERSON_NAME] Cnty anytime or parts not covered by warranty…"
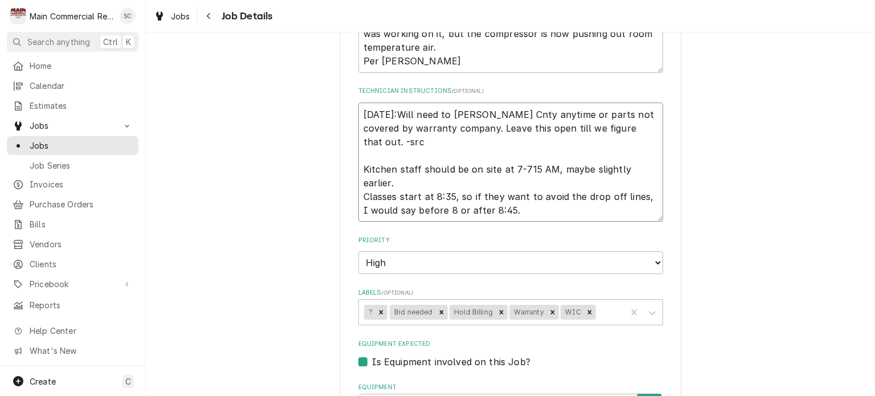
type textarea "x"
type textarea "9 [DATE]:Will need to [PERSON_NAME] Cnty anytime or parts not covered by warran…"
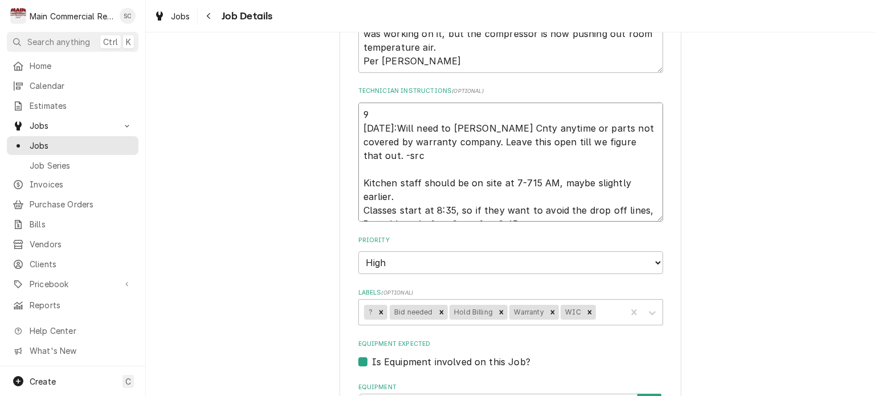
type textarea "x"
type textarea "9/ [DATE]:Will need to [PERSON_NAME] Cnty anytime or parts not covered by warra…"
type textarea "x"
type textarea "9/1 [DATE]:Will need to [PERSON_NAME] anytime or parts not covered by warranty …"
type textarea "x"
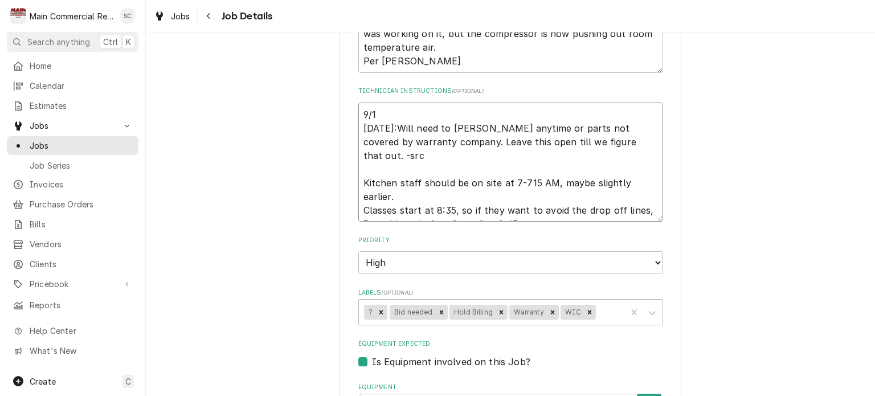
type textarea "9/15 [DATE]:Will need to [PERSON_NAME] anytime or parts not covered by warranty…"
type textarea "x"
type textarea "9/15/ [DATE]:Will need to [PERSON_NAME] Cnty anytime or parts not covered by wa…"
type textarea "x"
type textarea "9/15/2 [DATE]:Will need to [PERSON_NAME] anytime or parts not covered by warran…"
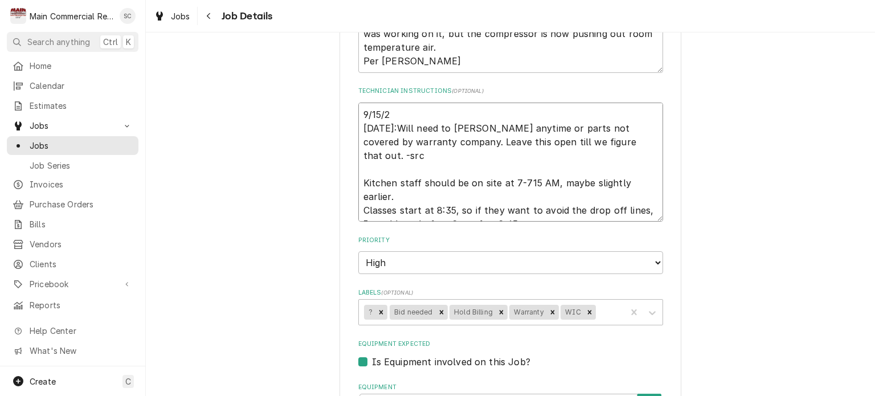
type textarea "x"
type textarea "[DATE] [DATE]:Will need to [PERSON_NAME] anytime or parts not covered by warran…"
type textarea "x"
type textarea "[DATE]: [DATE]:Will need to [PERSON_NAME] anytime or parts not covered by warra…"
type textarea "x"
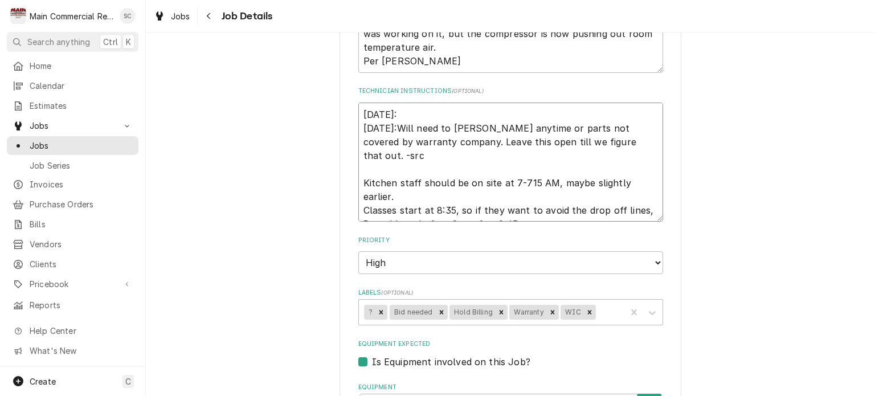
type textarea "[DATE]:E [DATE]:Will need to [PERSON_NAME] Cnty anytime or parts not covered by…"
type textarea "x"
type textarea "9/15/25:Em 9/2/25:Will need to bill Hernando Cnty anytime or parts not covered …"
type textarea "x"
type textarea "9/15/25:Ema 9/2/25:Will need to bill Hernando Cnty anytime or parts not covered…"
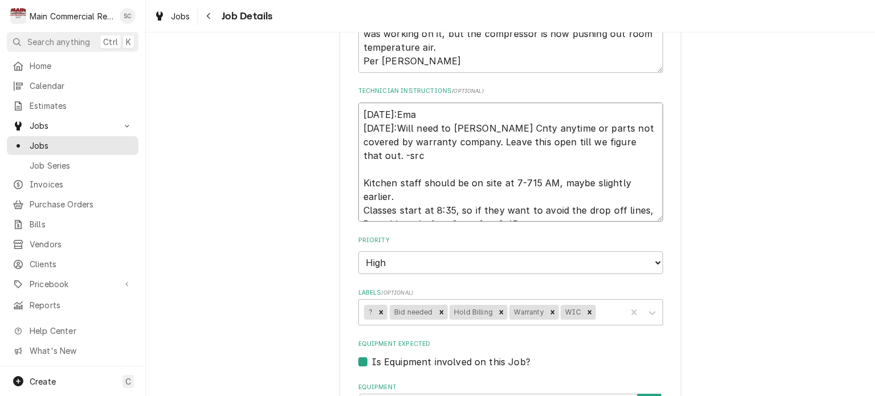
type textarea "x"
type textarea "9/15/25:Emai 9/2/25:Will need to bill Hernando Cnty anytime or parts not covere…"
type textarea "x"
type textarea "9/15/25:Emaie 9/2/25:Will need to bill Hernando Cnty anytime or parts not cover…"
type textarea "x"
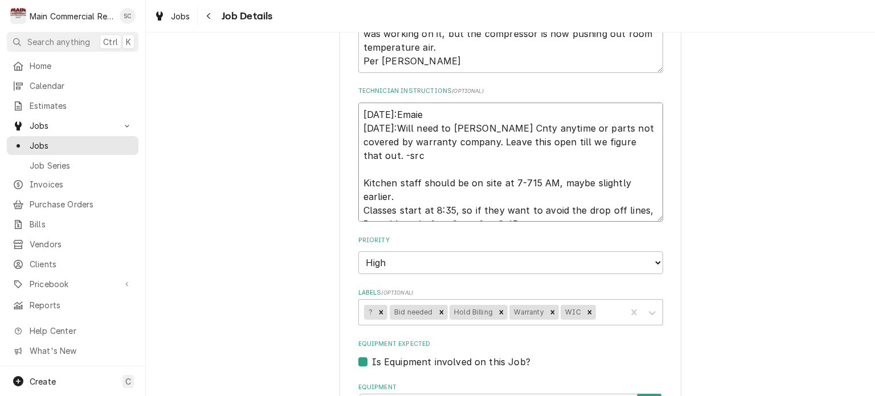
type textarea "9/15/25:Emai 9/2/25:Will need to bill Hernando Cnty anytime or parts not covere…"
type textarea "x"
type textarea "9/15/25:Email 9/2/25:Will need to bill Hernando Cnty anytime or parts not cover…"
type textarea "x"
type textarea "9/15/25:Emaile 9/2/25:Will need to bill Hernando Cnty anytime or parts not cove…"
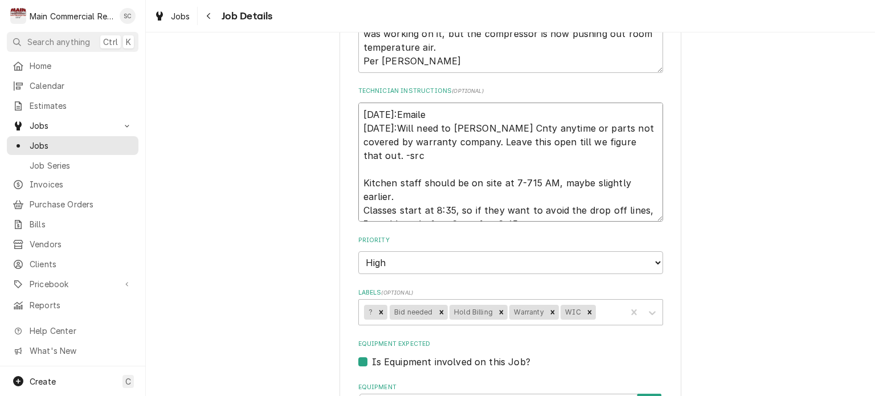
type textarea "x"
type textarea "9/15/25:Emailed 9/2/25:Will need to bill Hernando Cnty anytime or parts not cov…"
type textarea "x"
type textarea "9/15/25:Emailed 9/2/25:Will need to bill Hernando Cnty anytime or parts not cov…"
type textarea "x"
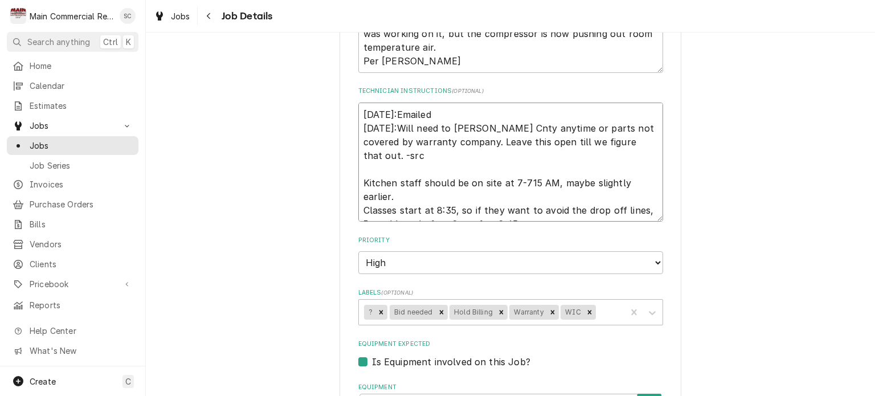
type textarea "9/15/25:Emailed T 9/2/25:Will need to bill Hernando Cnty anytime or parts not c…"
type textarea "x"
type textarea "9/15/25:Emailed Tr 9/2/25:Will need to bill Hernando Cnty anytime or parts not …"
type textarea "x"
type textarea "9/15/25:Emailed Tra 9/2/25:Will need to bill Hernando Cnty anytime or parts not…"
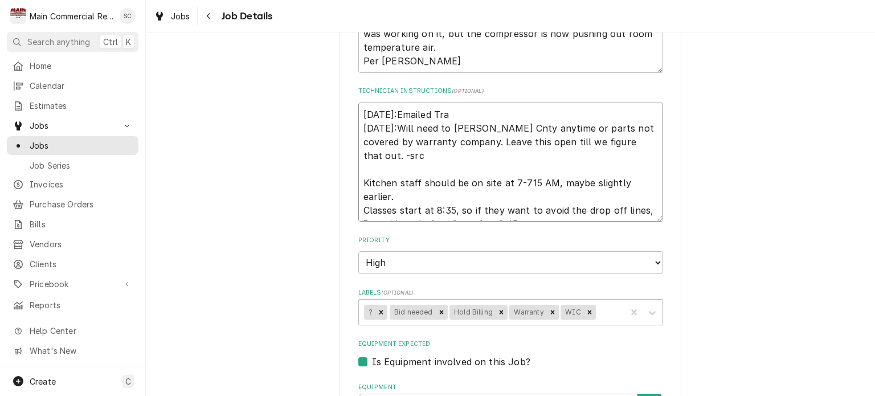
type textarea "x"
type textarea "9/15/25:Emailed Trae 9/2/25:Will need to bill Hernando Cnty anytime or parts no…"
type textarea "x"
type textarea "9/15/25:Emailed Trae 9/2/25:Will need to bill Hernando Cnty anytime or parts no…"
type textarea "x"
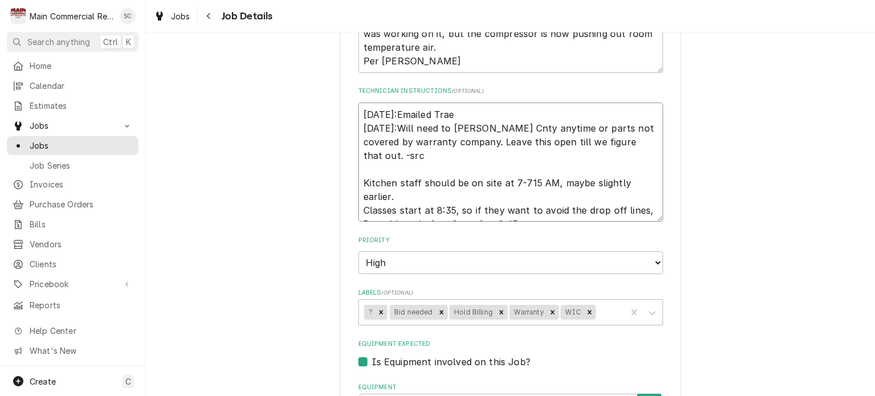
type textarea "9/15/25:Emailed Trae f 9/2/25:Will need to bill Hernando Cnty anytime or parts …"
type textarea "x"
type textarea "9/15/25:Emailed Trae fr 9/2/25:Will need to bill Hernando Cnty anytime or parts…"
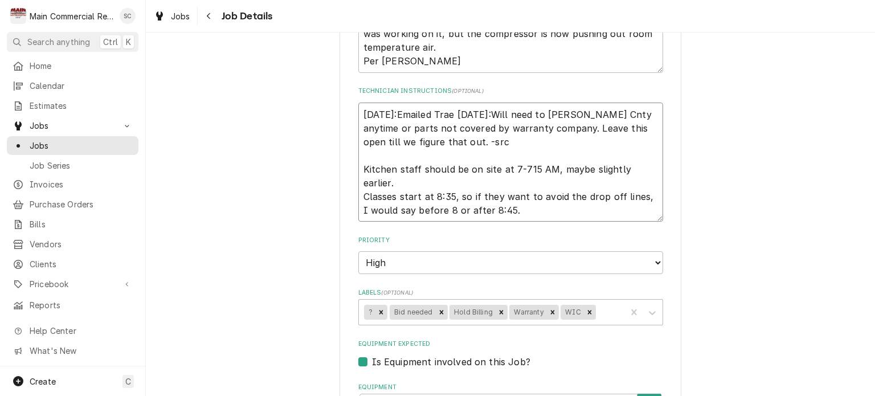
type textarea "x"
type textarea "9/15/25:Emailed Trae fro 9/2/25:Will need to bill Hernando Cnty anytime or part…"
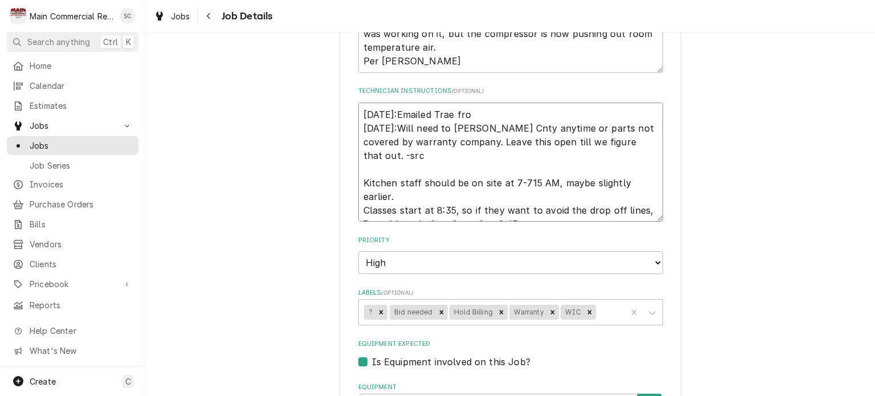
type textarea "x"
type textarea "9/15/25:Emailed Trae from 9/2/25:Will need to bill Hernando Cnty anytime or par…"
type textarea "x"
type textarea "9/15/25:Emailed Trae from 9/2/25:Will need to bill Hernando Cnty anytime or par…"
type textarea "x"
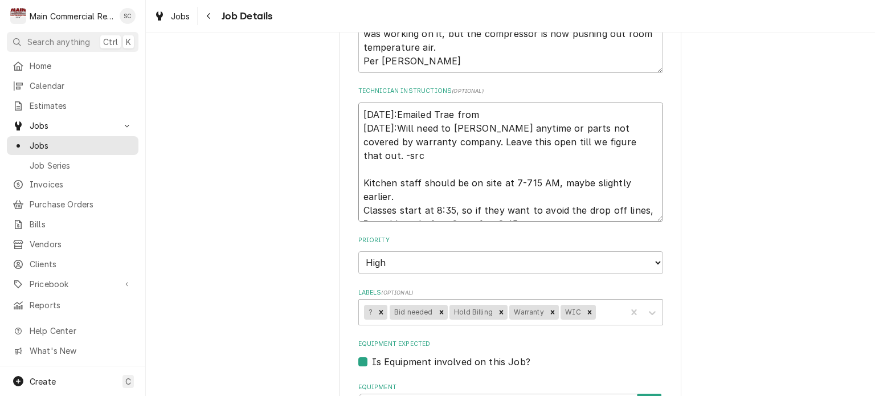
type textarea "9/15/25:Emailed Trae from V 9/2/25:Will need to bill Hernando Cnty anytime or p…"
type textarea "x"
type textarea "9/15/25:Emailed Trae from Vi 9/2/25:Will need to bill Hernando Cnty anytime or …"
type textarea "x"
type textarea "9/15/25:Emailed Trae from Vic 9/2/25:Will need to bill Hernando Cnty anytime or…"
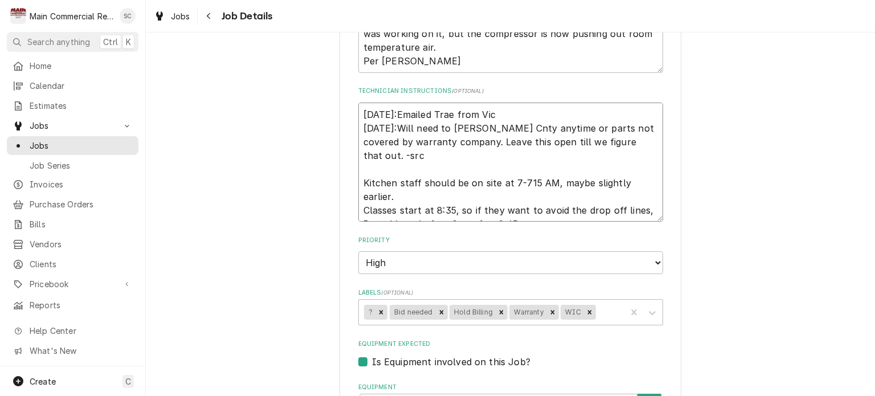
type textarea "x"
type textarea "9/15/25:Emailed Trae from Vict 9/2/25:Will need to bill Hernando Cnty anytime o…"
type textarea "x"
type textarea "9/15/25:Emailed Trae from Victo 9/2/25:Will need to bill Hernando Cnty anytime …"
type textarea "x"
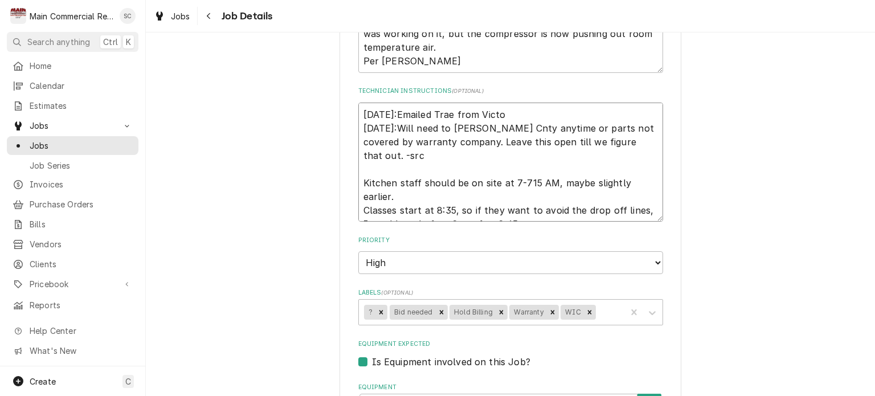
type textarea "9/15/25:Emailed Trae from Victor 9/2/25:Will need to bill Hernando Cnty anytime…"
type textarea "x"
type textarea "9/15/25:Emailed Trae from Victory 9/2/25:Will need to bill Hernando Cnty anytim…"
type textarea "x"
type textarea "9/15/25:Emailed Trae from Victory 9/2/25:Will need to bill Hernando Cnty anytim…"
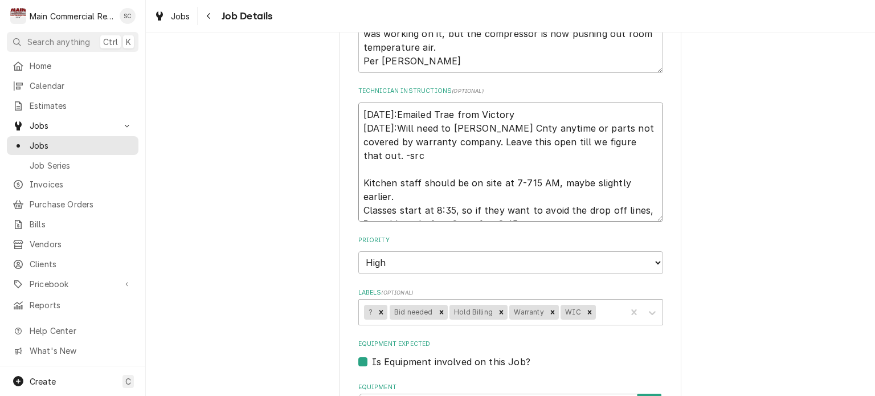
type textarea "x"
type textarea "9/15/25:Emailed Trae from Victory f 9/2/25:Will need to bill Hernando Cnty anyt…"
type textarea "x"
type textarea "9/15/25:Emailed Trae from Victory fo 9/2/25:Will need to bill Hernando Cnty any…"
type textarea "x"
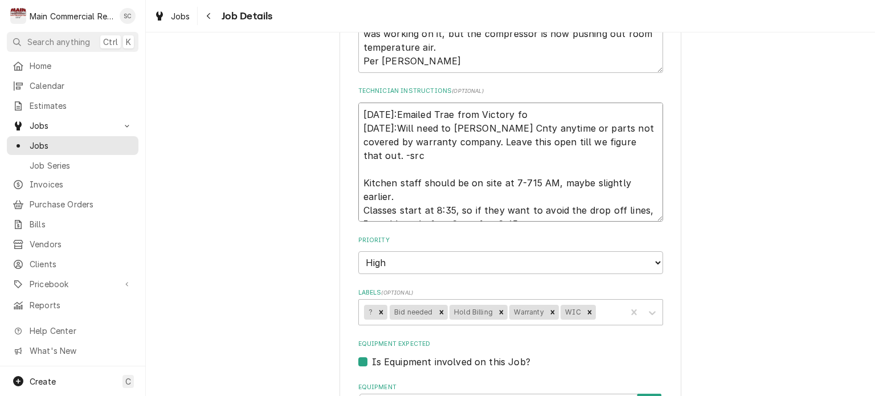
type textarea "9/15/25:Emailed Trae from Victory for 9/2/25:Will need to bill Hernando Cnty an…"
type textarea "x"
type textarea "9/15/25:Emailed Trae from Victory for 9/2/25:Will need to bill Hernando Cnty an…"
type textarea "x"
type textarea "9/15/25:Emailed Trae from Victory for E 9/2/25:Will need to bill Hernando Cnty …"
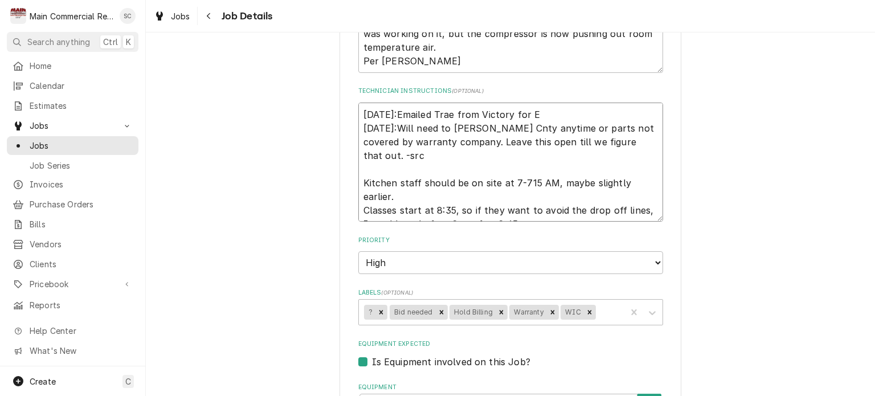
type textarea "x"
type textarea "9/15/25:Emailed Trae from Victory for ET 9/2/25:Will need to bill Hernando Cnty…"
type textarea "x"
type textarea "9/15/25:Emailed Trae from Victory for ETA 9/2/25:Will need to bill Hernando Cnt…"
type textarea "x"
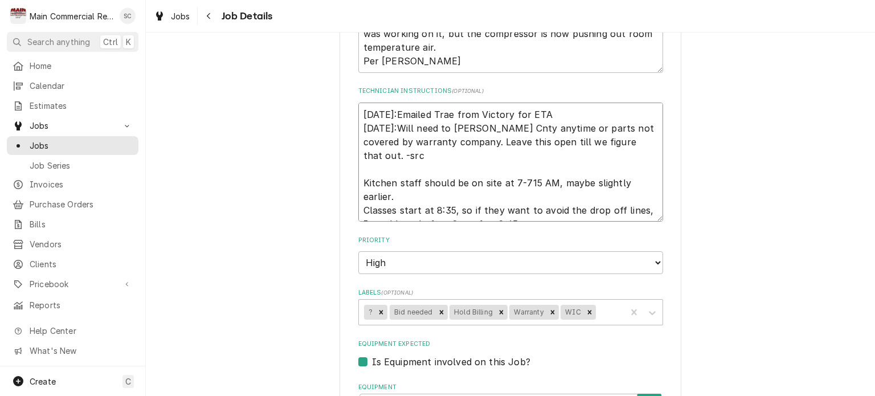
type textarea "9/15/25:Emailed Trae from Victory for ETA 9/2/25:Will need to bill Hernando Cnt…"
type textarea "x"
type textarea "9/15/25:Emailed Trae from Victory for ETA o 9/2/25:Will need to bill Hernando C…"
type textarea "x"
type textarea "9/15/25:Emailed Trae from Victory for ETA of 9/2/25:Will need to bill Hernando …"
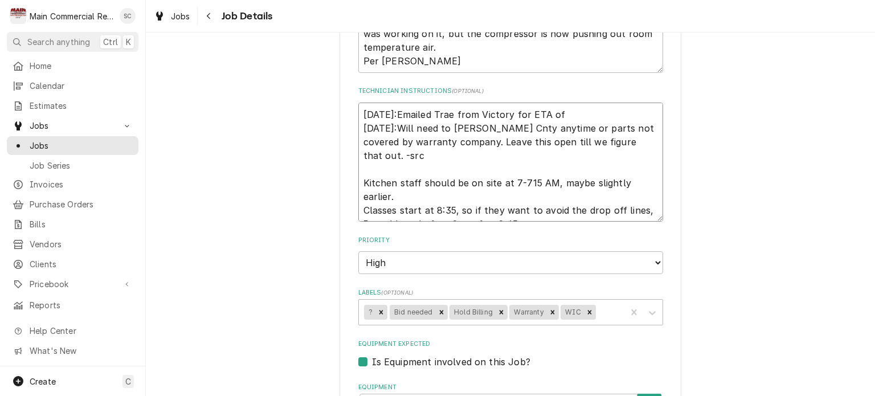
type textarea "x"
type textarea "9/15/25:Emailed Trae from Victory for ETA of 9/2/25:Will need to bill Hernando …"
type textarea "x"
type textarea "9/15/25:Emailed Trae from Victory for ETA of r 9/2/25:Will need to bill Hernand…"
type textarea "x"
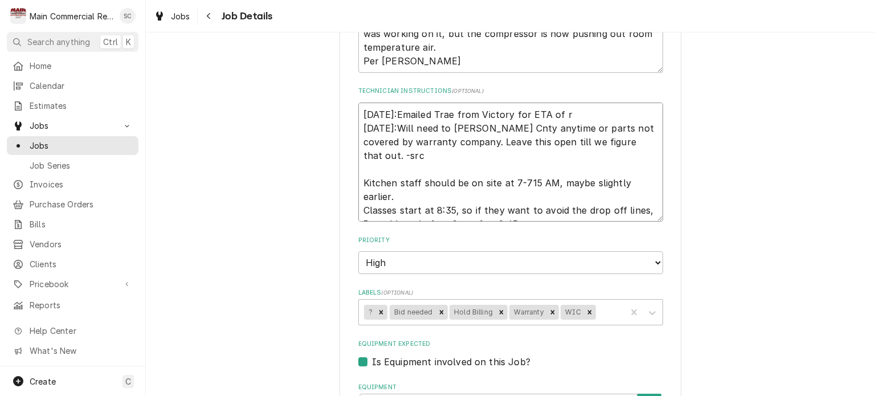
type textarea "9/15/25:Emailed Trae from Victory for ETA of re 9/2/25:Will need to bill Hernan…"
type textarea "x"
type textarea "9/15/25:Emailed Trae from Victory for ETA of rep 9/2/25:Will need to bill Herna…"
type textarea "x"
type textarea "9/15/25:Emailed Trae from Victory for ETA of repl 9/2/25:Will need to bill Hern…"
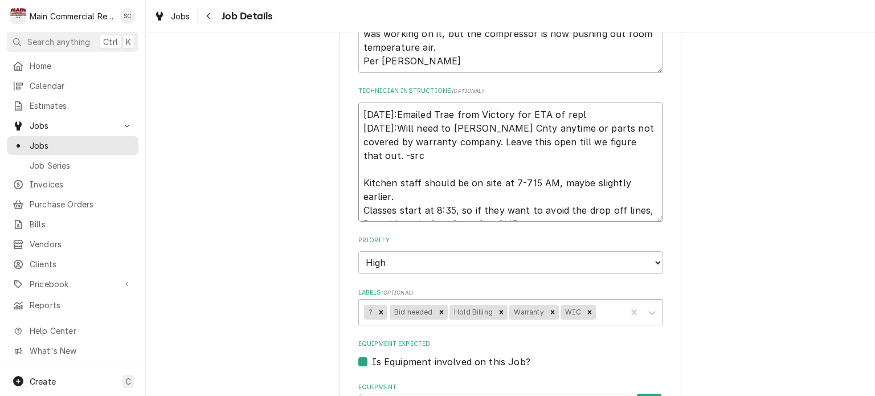
type textarea "x"
type textarea "9/15/25:Emailed Trae from Victory for ETA of repla 9/2/25:Will need to bill Her…"
type textarea "x"
type textarea "9/15/25:Emailed Trae from Victory for ETA of replac 9/2/25:Will need to bill He…"
type textarea "x"
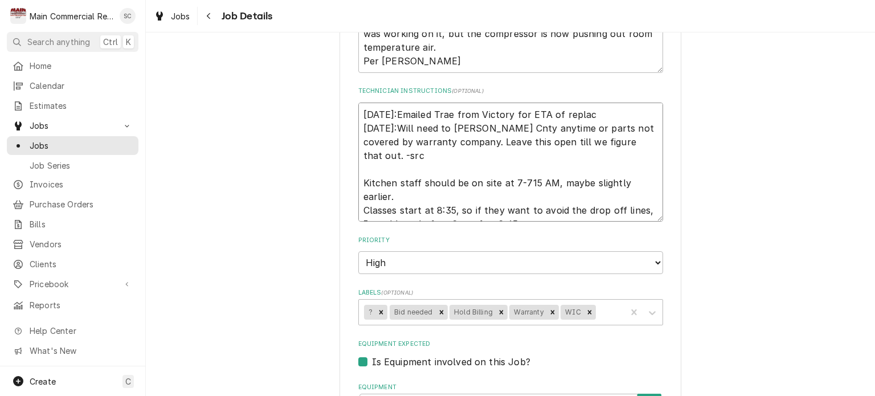
type textarea "9/15/25:Emailed Trae from Victory for ETA of replace 9/2/25:Will need to bill H…"
type textarea "x"
type textarea "9/15/25:Emailed Trae from Victory for ETA of replacem 9/2/25:Will need to bill …"
type textarea "x"
type textarea "9/15/25:Emailed Trae from Victory for ETA of replaceme 9/2/25:Will need to bill…"
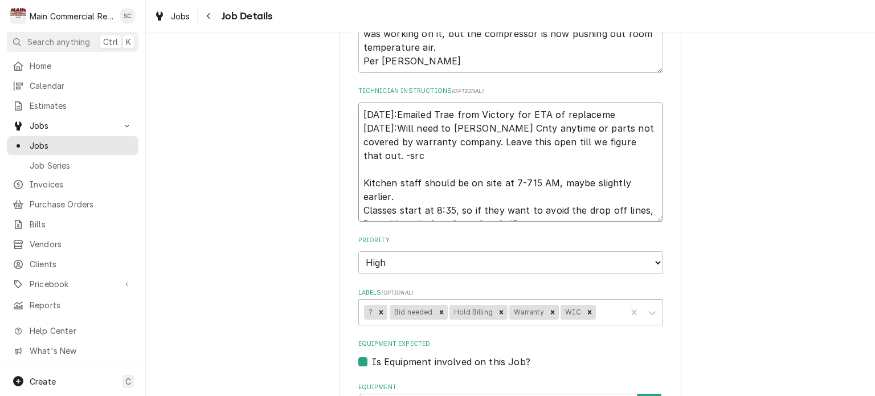
type textarea "x"
type textarea "9/15/25:Emailed Trae from Victory for ETA of replacemen 9/2/25:Will need to bil…"
type textarea "x"
type textarea "9/15/25:Emailed Trae from Victory for ETA of replacement 9/2/25:Will need to bi…"
type textarea "x"
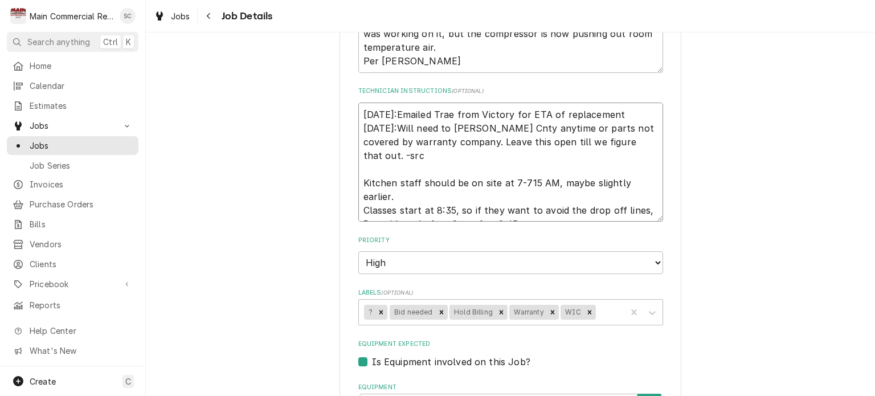
type textarea "9/15/25:Emailed Trae from Victory for ETA of replacement 9/2/25:Will need to bi…"
type textarea "x"
type textarea "9/15/25:Emailed Trae from Victory for ETA of replacement p 9/2/25:Will need to …"
type textarea "x"
type textarea "9/15/25:Emailed Trae from Victory for ETA of replacement pa 9/2/25:Will need to…"
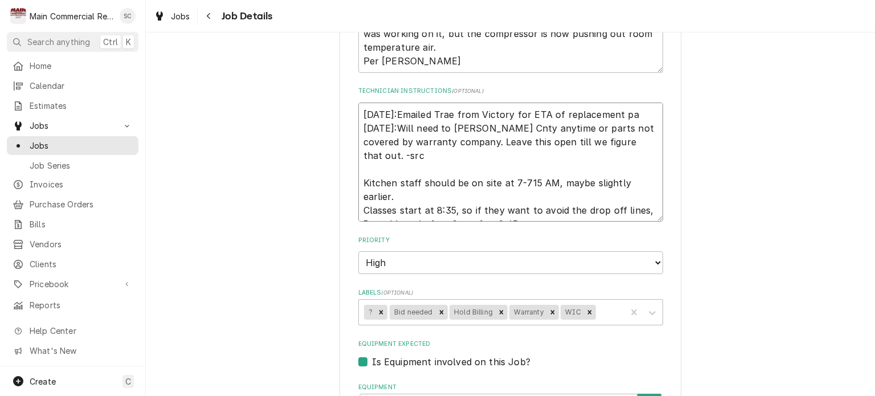
type textarea "x"
type textarea "9/15/25:Emailed Trae from Victory for ETA of replacement par 9/2/25:Will need t…"
type textarea "x"
type textarea "9/15/25:Emailed Trae from Victory for ETA of replacement part 9/2/25:Will need …"
type textarea "x"
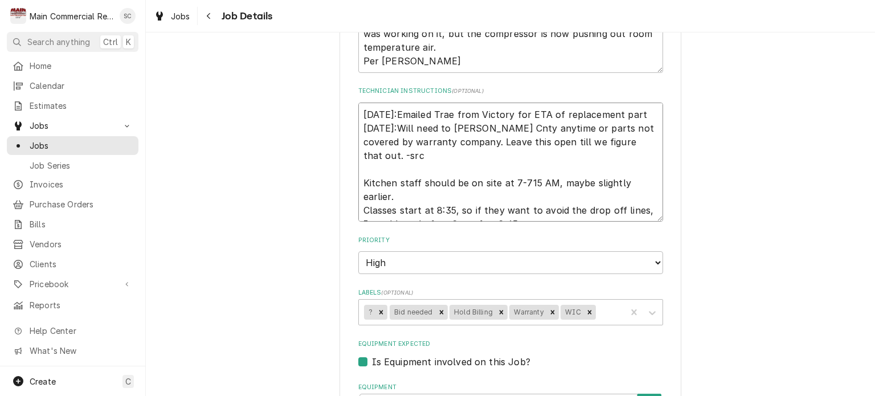
type textarea "9/15/25:Emailed Trae from Victory for ETA of replacement part. 9/2/25:Will need…"
type textarea "x"
type textarea "9/15/25:Emailed Trae from Victory for ETA of replacement part.- 9/2/25:Will nee…"
type textarea "x"
type textarea "9/15/25:Emailed Trae from Victory for ETA of replacement part.-s 9/2/25:Will ne…"
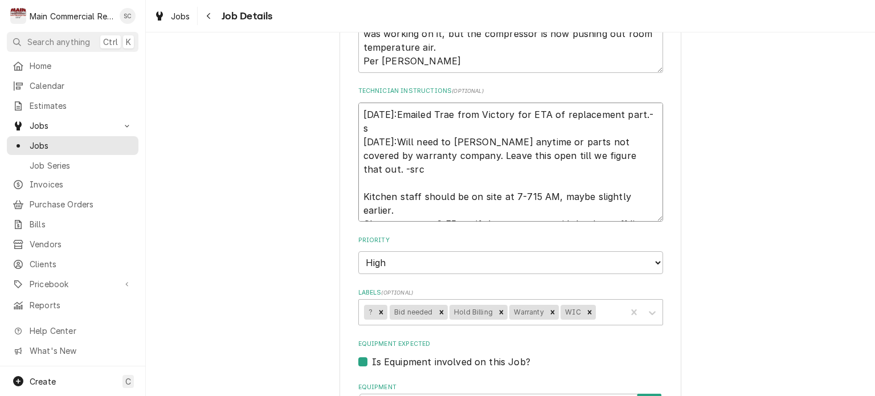
type textarea "x"
type textarea "9/15/25:Emailed Trae from Victory for ETA of replacement part.-sr 9/2/25:Will n…"
type textarea "x"
type textarea "9/15/25:Emailed Trae from Victory for ETA of replacement part.-src 9/2/25:Will …"
type textarea "x"
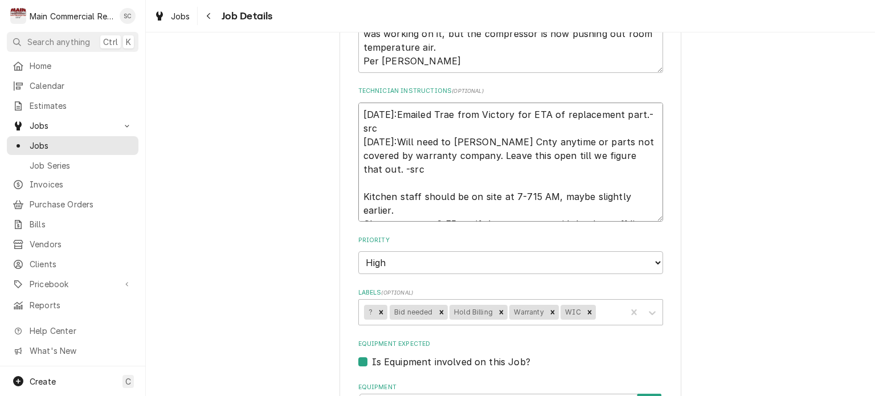
type textarea "9/15/25:Emailed Trae from Victory for ETA of replacement part.-src 9/2/25:Will …"
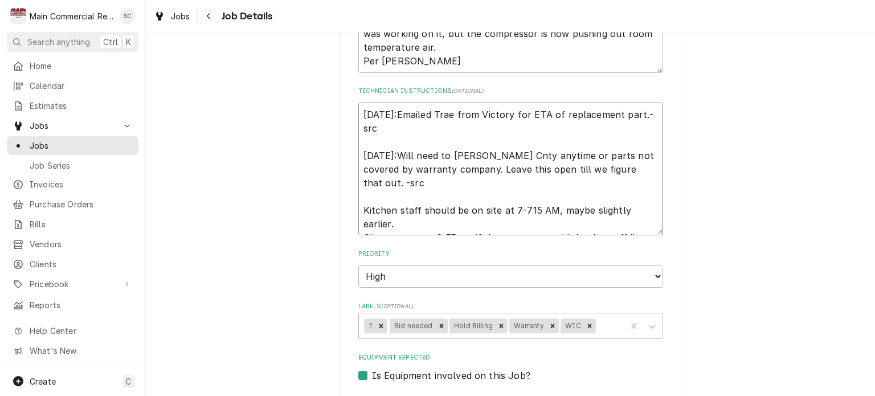
type textarea "x"
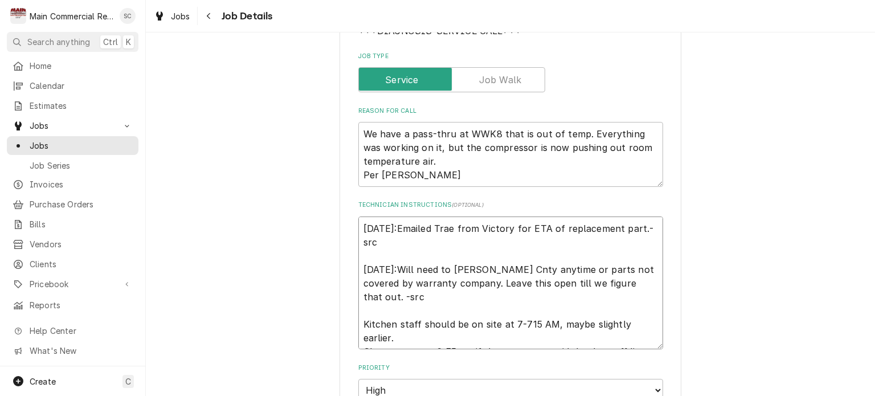
type textarea "9/15/25:Emailed Trae from Victory for ETA of replacement part.-src 9/2/25:Will …"
click at [358, 134] on textarea "We have a pass-thru at WWK8 that is out of temp. Everything was working on it, …" at bounding box center [510, 154] width 305 height 65
type textarea "x"
type textarea "We have a pass-thru at WWK8 that is out of temp. Everything was working on it, …"
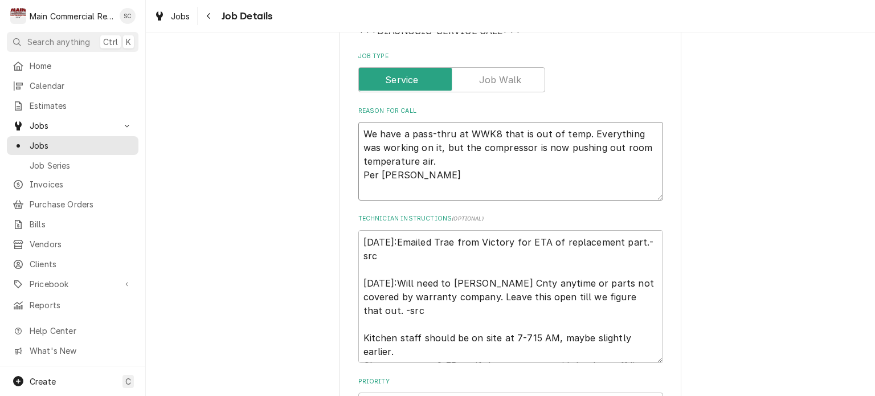
type textarea "x"
type textarea "* We have a pass-thru at WWK8 that is out of temp. Everything was working on it…"
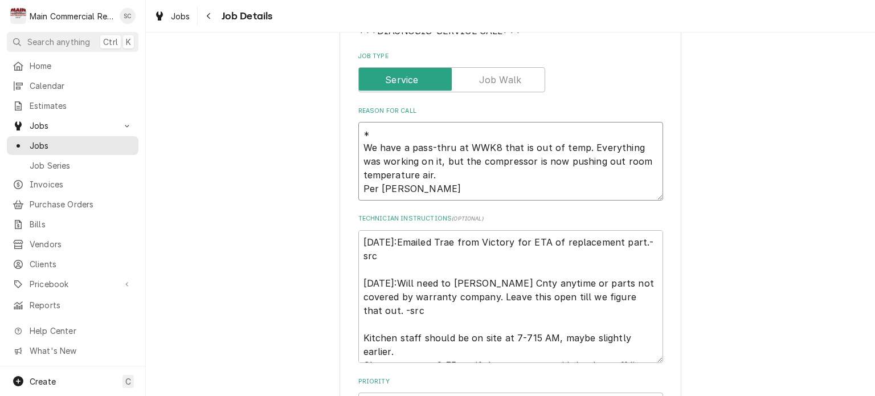
type textarea "x"
type textarea "** We have a pass-thru at WWK8 that is out of temp. Everything was working on i…"
type textarea "x"
type textarea "*** We have a pass-thru at WWK8 that is out of temp. Everything was working on …"
type textarea "x"
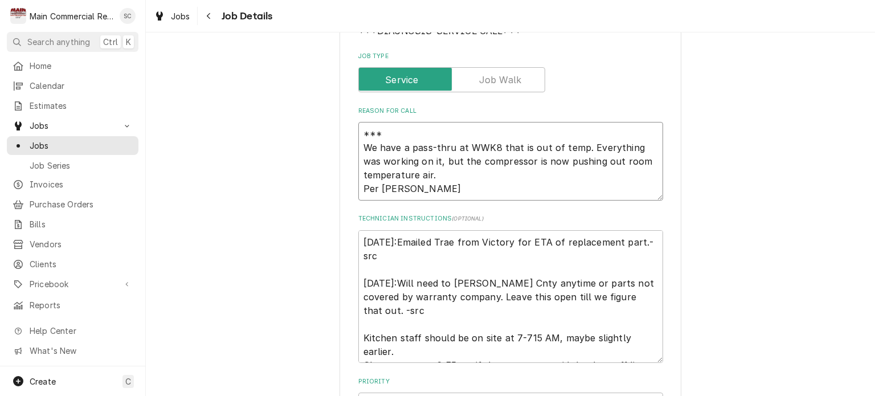
type textarea "**** We have a pass-thru at WWK8 that is out of temp. Everything was working on…"
type textarea "x"
type textarea "***** We have a pass-thru at WWK8 that is out of temp. Everything was working o…"
type textarea "x"
type textarea "****** We have a pass-thru at WWK8 that is out of temp. Everything was working …"
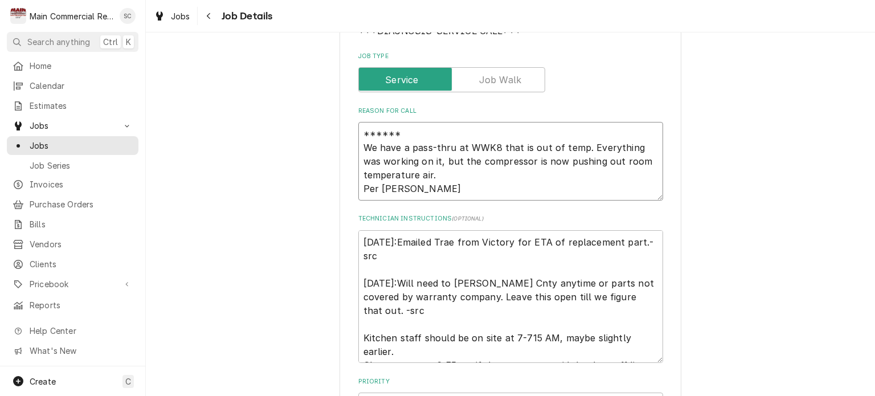
type textarea "x"
type textarea "******* We have a pass-thru at WWK8 that is out of temp. Everything was working…"
type textarea "x"
type textarea "******** We have a pass-thru at WWK8 that is out of temp. Everything was workin…"
type textarea "x"
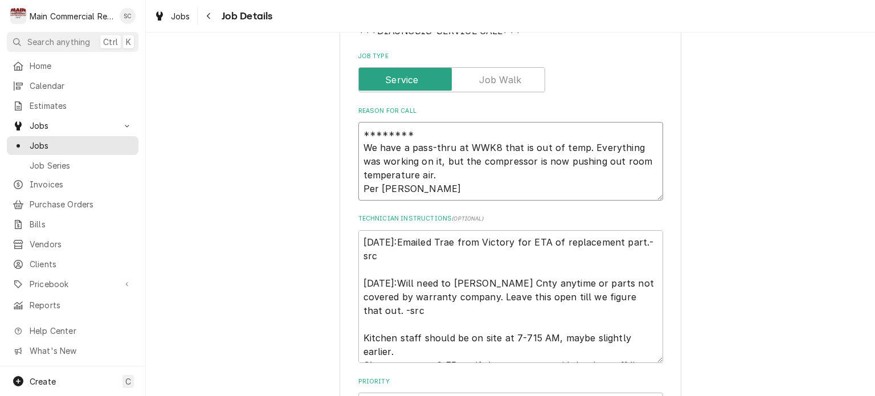
type textarea "******** We have a pass-thru at WWK8 that is out of temp. Everything was workin…"
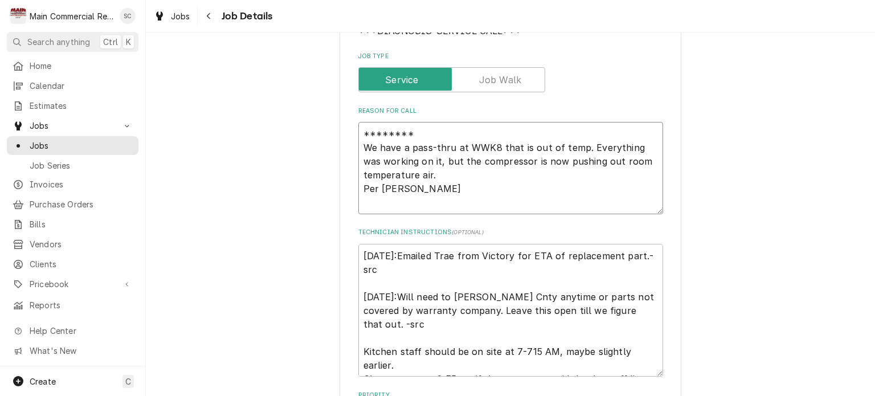
type textarea "x"
type textarea "N ******** We have a pass-thru at WWK8 that is out of temp. Everything was work…"
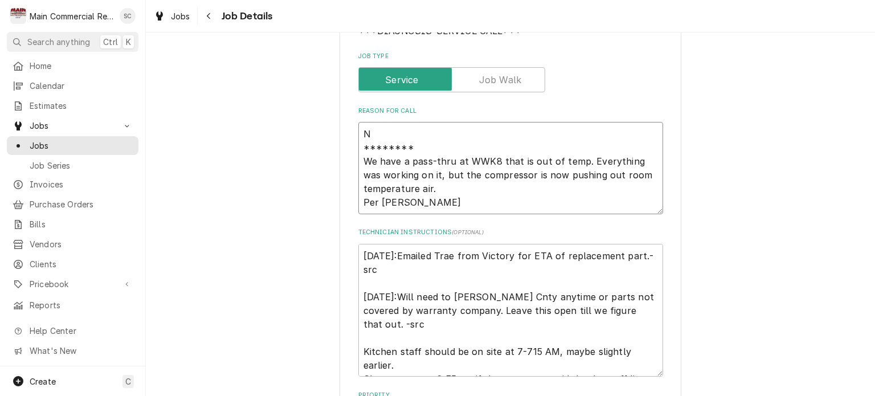
type textarea "x"
type textarea "Ne ******** We have a pass-thru at WWK8 that is out of temp. Everything was wor…"
type textarea "x"
type textarea "Nee ******** We have a pass-thru at WWK8 that is out of temp. Everything was wo…"
type textarea "x"
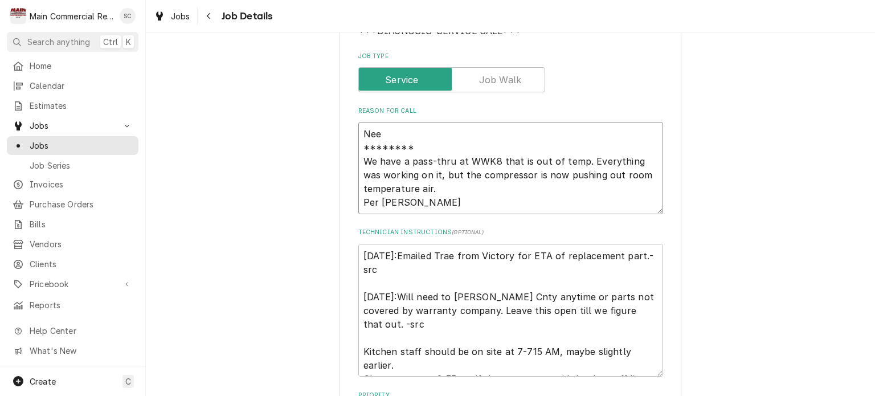
type textarea "Need ******** We have a pass-thru at WWK8 that is out of temp. Everything was w…"
type textarea "x"
type textarea "Need ******** We have a pass-thru at WWK8 that is out of temp. Everything was w…"
type textarea "x"
type textarea "Need t ******** We have a pass-thru at WWK8 that is out of temp. Everything was…"
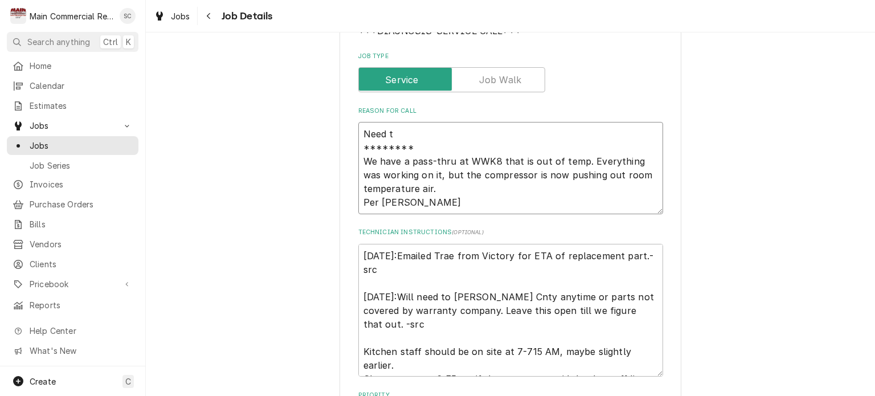
type textarea "x"
type textarea "Need to ******** We have a pass-thru at WWK8 that is out of temp. Everything wa…"
type textarea "x"
type textarea "Need to ******** We have a pass-thru at WWK8 that is out of temp. Everything wa…"
type textarea "x"
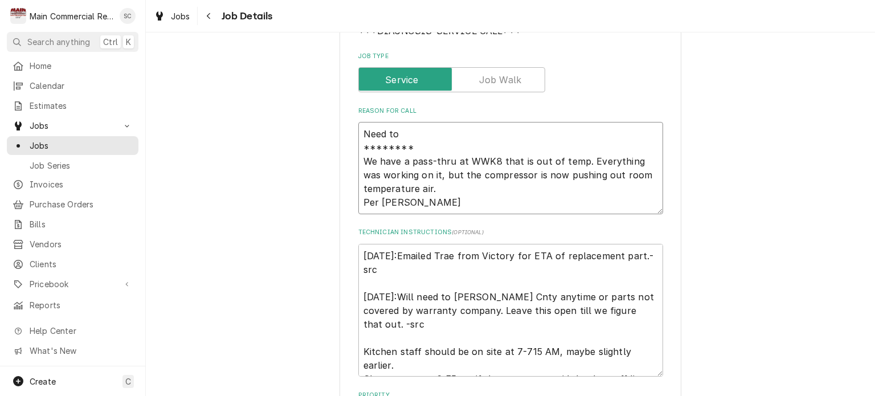
type textarea "Need to g ******** We have a pass-thru at WWK8 that is out of temp. Everything …"
type textarea "x"
type textarea "Need to go ******** We have a pass-thru at WWK8 that is out of temp. Everything…"
type textarea "x"
type textarea "Need to go ******** We have a pass-thru at WWK8 that is out of temp. Everything…"
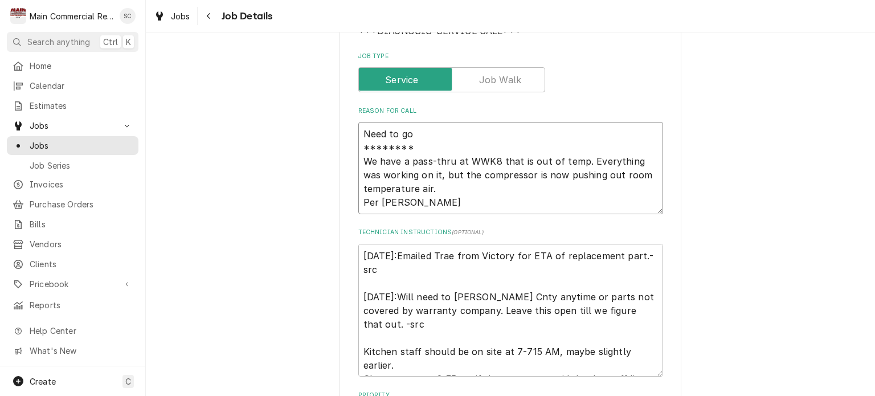
type textarea "x"
type textarea "Need to go b ******** We have a pass-thru at WWK8 that is out of temp. Everythi…"
type textarea "x"
type textarea "Need to go ba ******** We have a pass-thru at WWK8 that is out of temp. Everyth…"
type textarea "x"
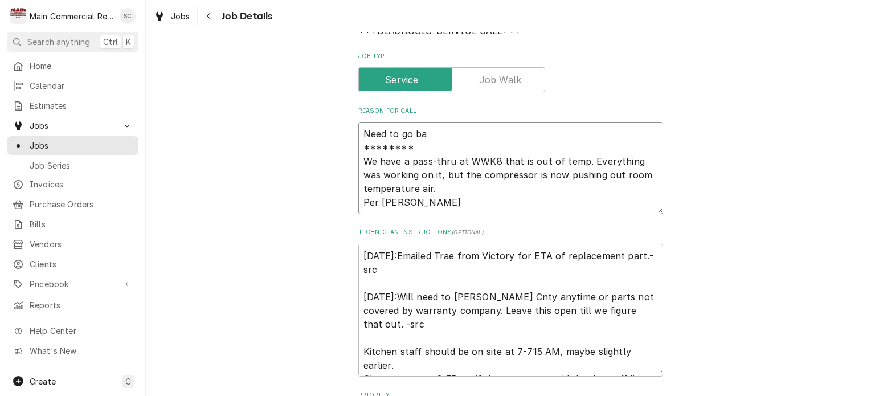
type textarea "Need to go bac ******** We have a pass-thru at WWK8 that is out of temp. Everyt…"
type textarea "x"
type textarea "Need to go back ******** We have a pass-thru at WWK8 that is out of temp. Every…"
type textarea "x"
type textarea "Need to go back ******** We have a pass-thru at WWK8 that is out of temp. Every…"
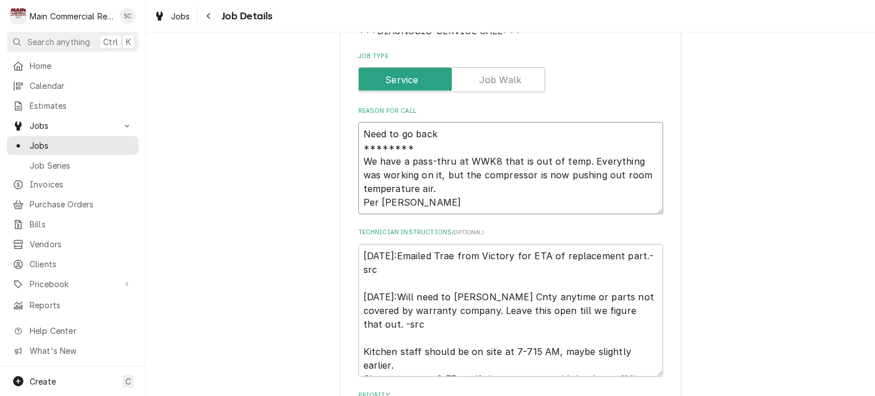
type textarea "x"
type textarea "Need to go back w ******** We have a pass-thru at WWK8 that is out of temp. Eve…"
type textarea "x"
type textarea "Need to go back wi ******** We have a pass-thru at WWK8 that is out of temp. Ev…"
type textarea "x"
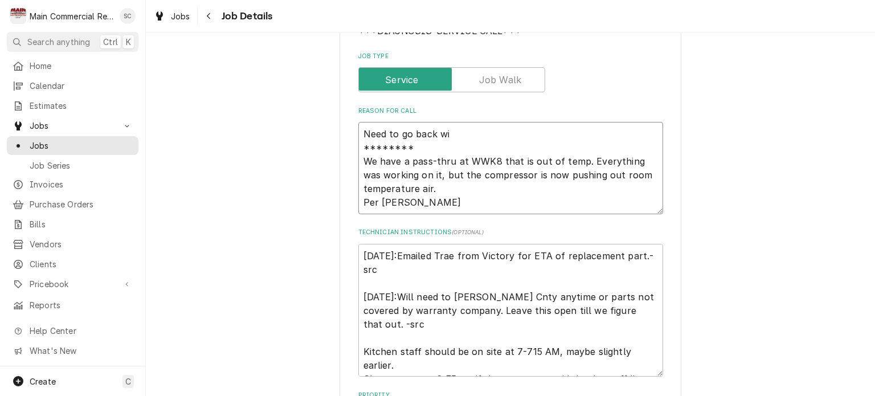
type textarea "Need to go back wit ******** We have a pass-thru at WWK8 that is out of temp. E…"
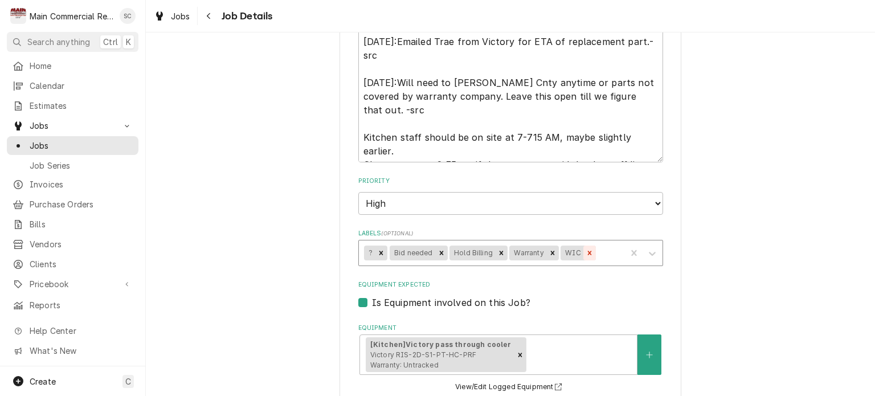
scroll to position [569, 0]
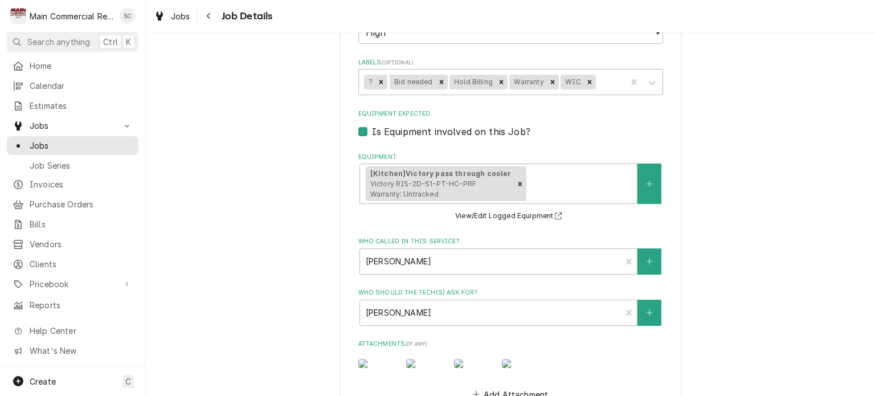
click at [584, 122] on div "Equipment Expected Is Equipment involved on this Job?" at bounding box center [510, 123] width 305 height 29
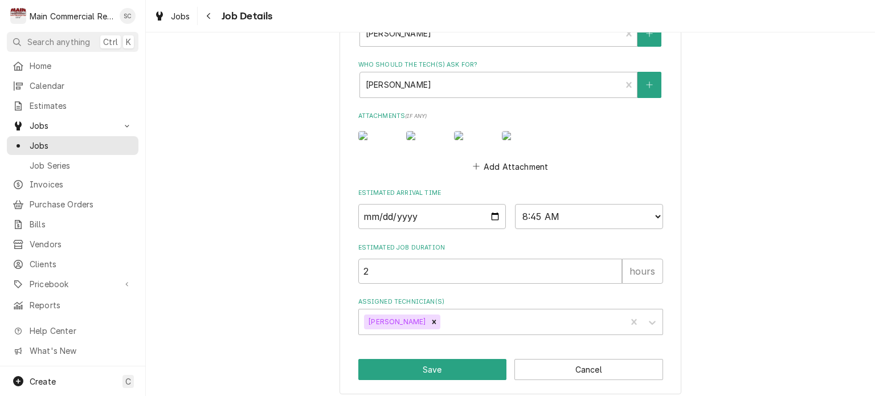
scroll to position [847, 0]
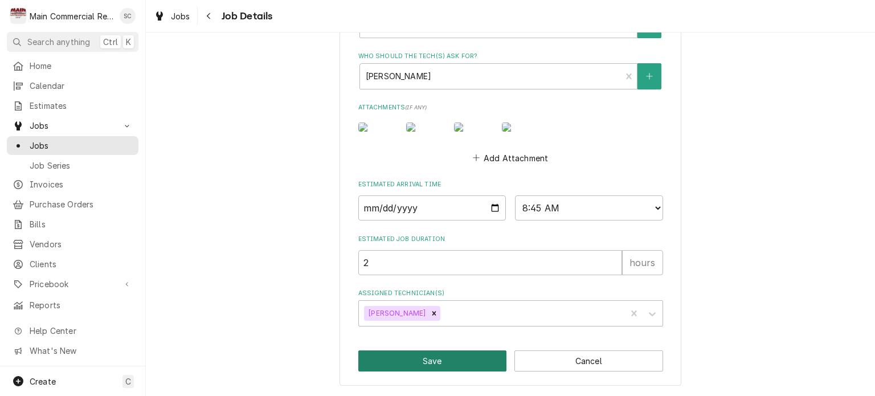
click at [432, 366] on button "Save" at bounding box center [432, 360] width 149 height 21
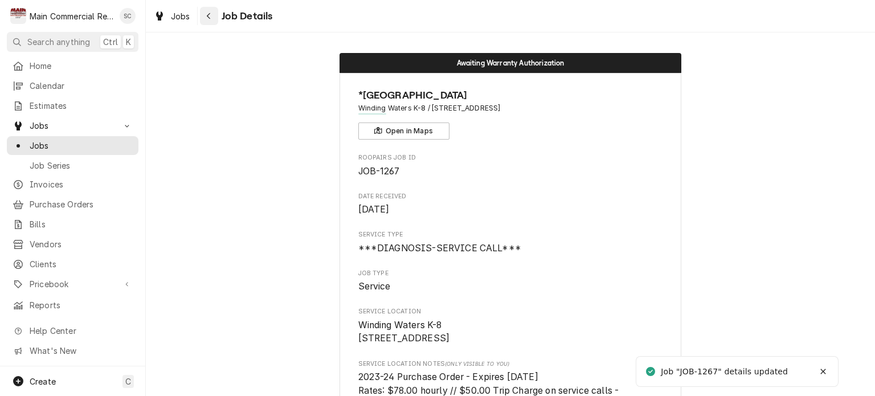
click at [206, 18] on icon "Navigate back" at bounding box center [208, 16] width 5 height 8
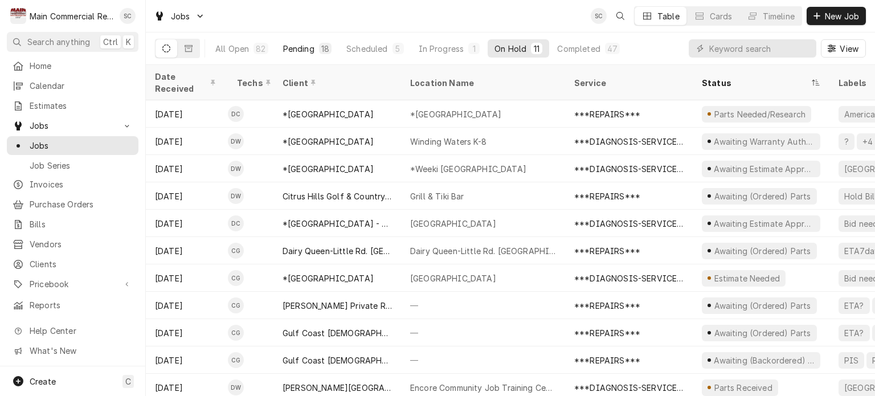
click at [307, 50] on div "Pending" at bounding box center [298, 49] width 31 height 12
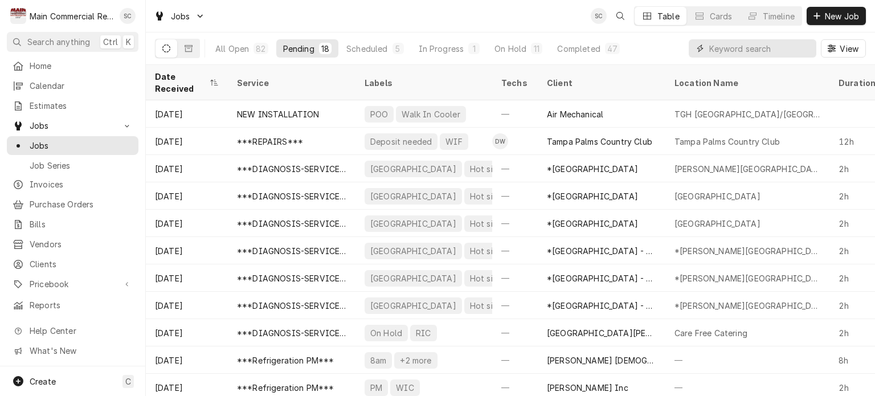
click at [712, 51] on input "Dynamic Content Wrapper" at bounding box center [759, 48] width 101 height 18
type input "Everest"
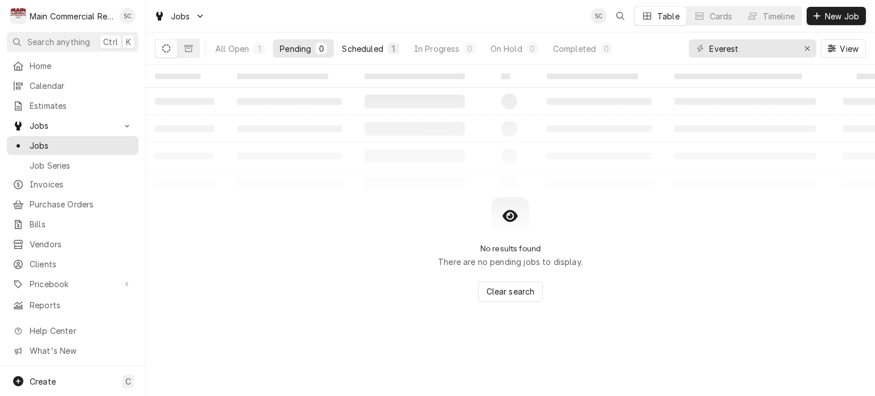
click at [358, 43] on div "Scheduled" at bounding box center [362, 49] width 41 height 12
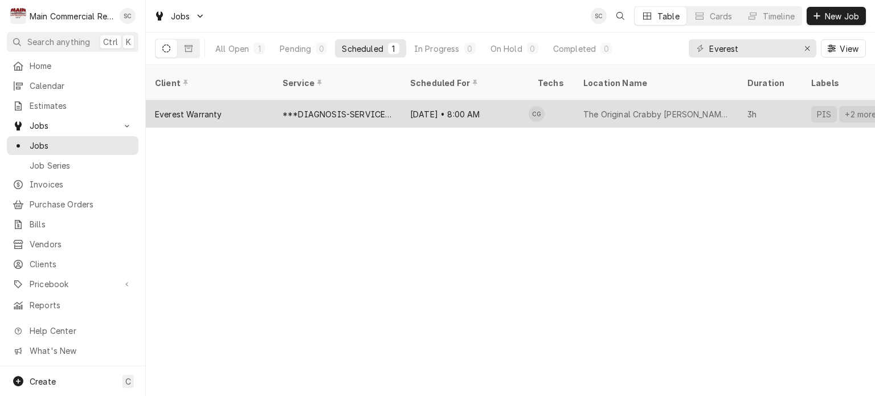
click at [542, 106] on div "Caleb Gorton's Avatar" at bounding box center [536, 114] width 16 height 16
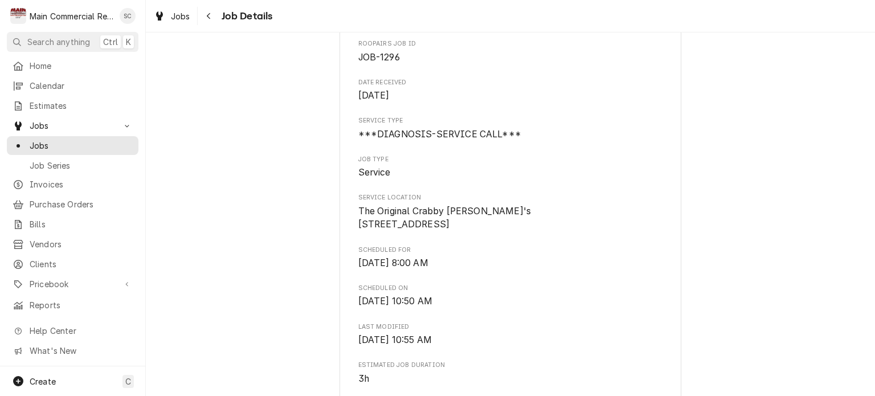
scroll to position [285, 0]
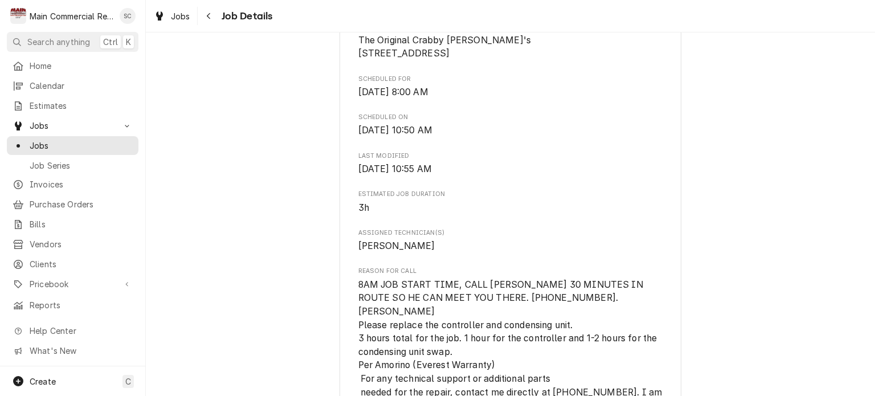
click at [631, 317] on span "8AM JOB START TIME, CALL KARL 30 MINUTES IN ROUTE SO HE CAN MEET YOU THERE. 814…" at bounding box center [510, 345] width 305 height 134
click at [609, 321] on span "8AM JOB START TIME, CALL KARL 30 MINUTES IN ROUTE SO HE CAN MEET YOU THERE. 814…" at bounding box center [510, 345] width 305 height 134
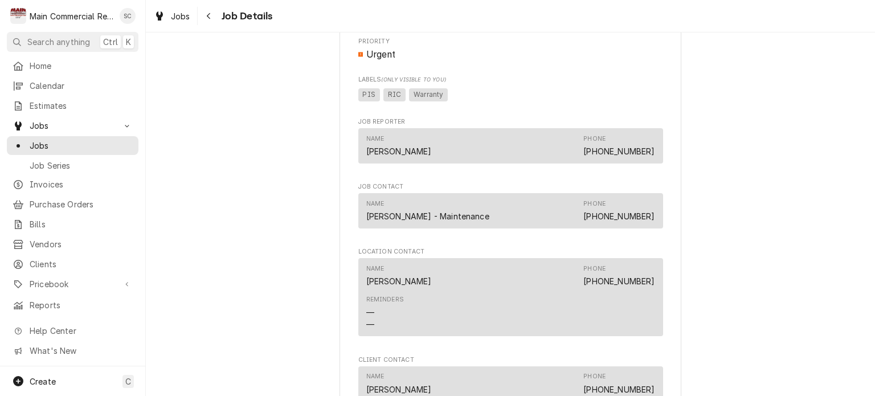
scroll to position [1196, 0]
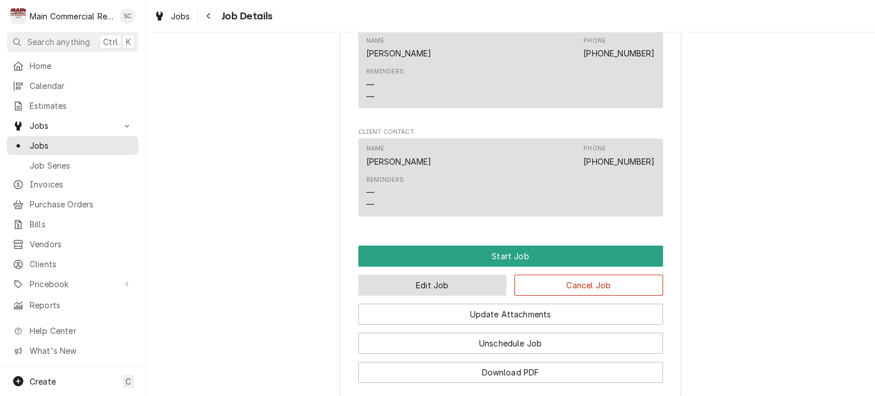
click at [451, 288] on button "Edit Job" at bounding box center [432, 284] width 149 height 21
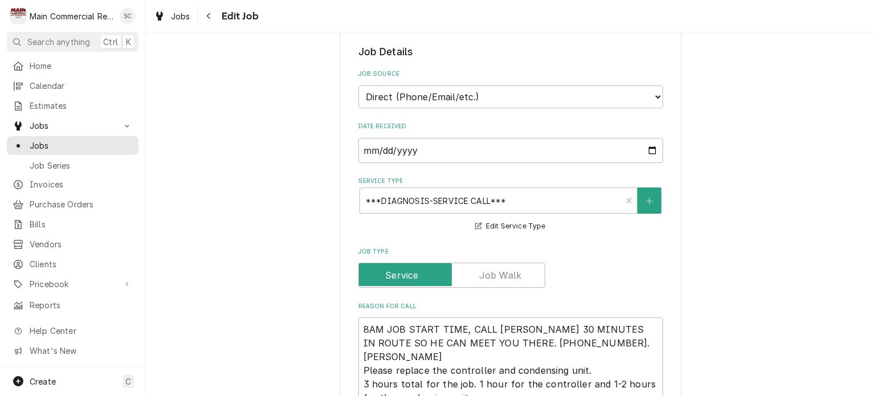
scroll to position [399, 0]
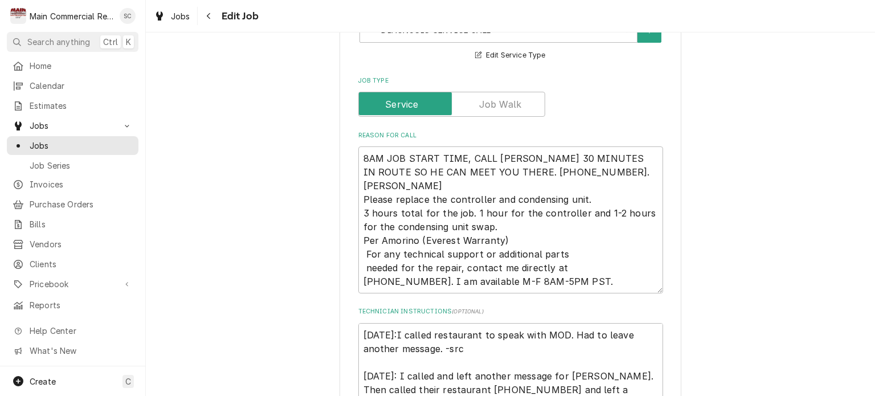
click at [722, 231] on div "Use the fields below to edit this job: Client Details Client Everest Warranty E…" at bounding box center [510, 401] width 729 height 1511
click at [724, 230] on div "Use the fields below to edit this job: Client Details Client Everest Warranty E…" at bounding box center [510, 401] width 729 height 1511
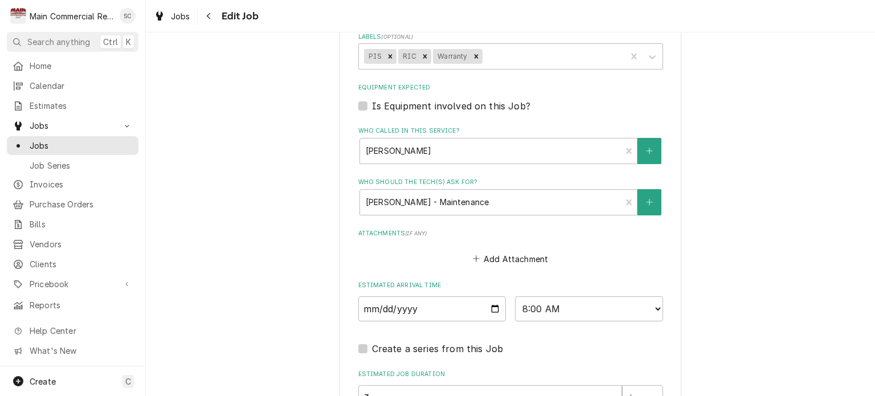
scroll to position [1156, 0]
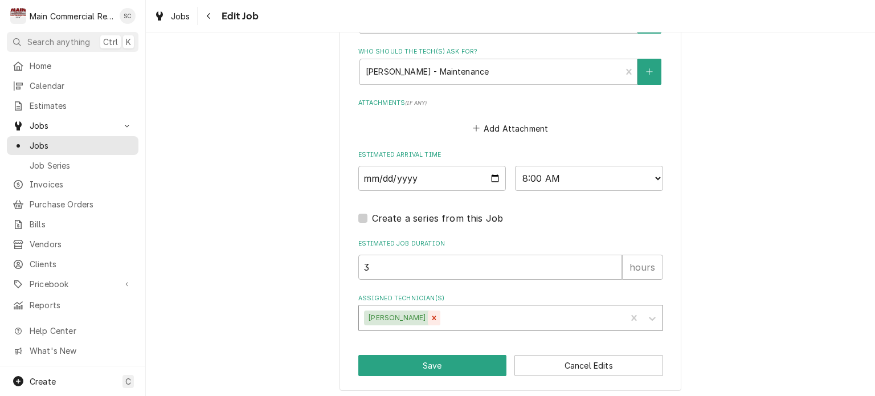
click at [430, 314] on icon "Remove Caleb Gorton" at bounding box center [434, 318] width 8 height 8
click at [413, 312] on div "Assigned Technician(s)" at bounding box center [500, 318] width 272 height 21
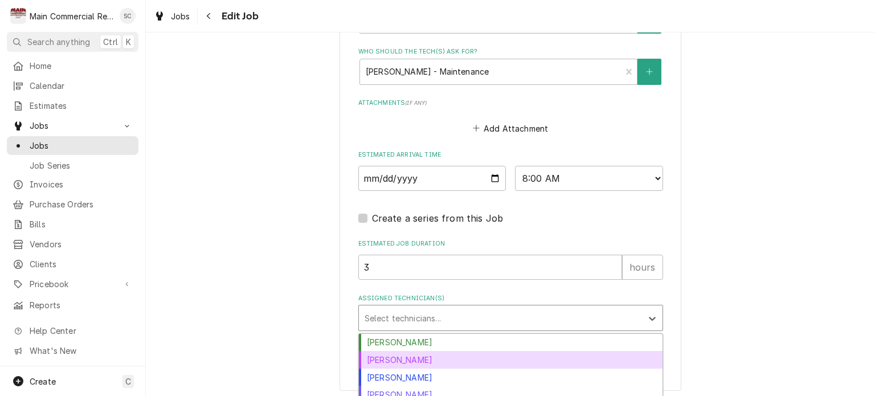
click at [409, 352] on div "Dorian Wertz" at bounding box center [511, 360] width 304 height 18
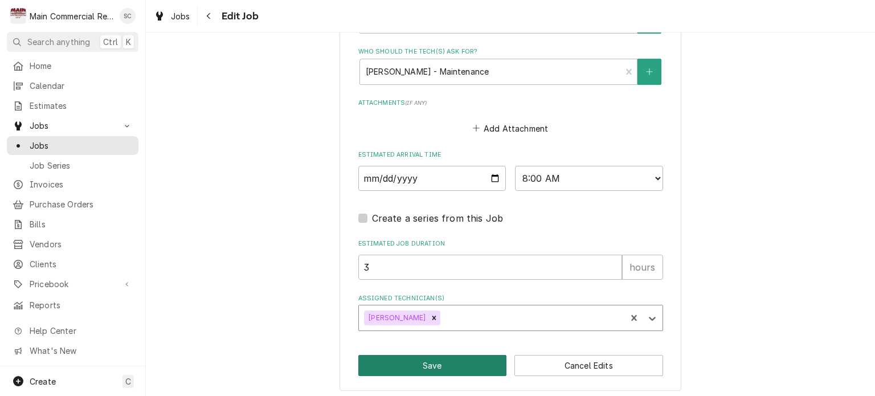
click at [444, 365] on button "Save" at bounding box center [432, 365] width 149 height 21
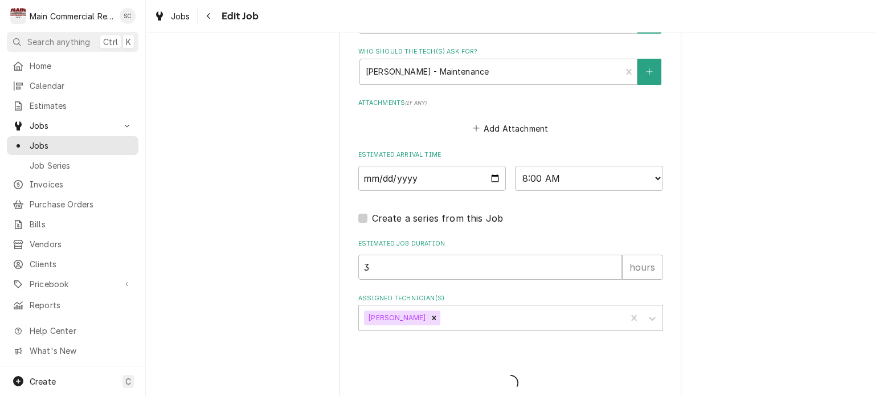
type textarea "x"
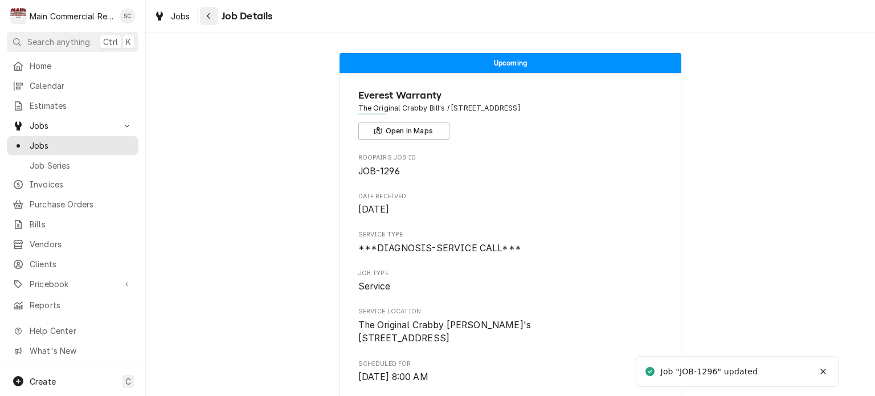
click at [210, 20] on div "Navigate back" at bounding box center [208, 15] width 11 height 11
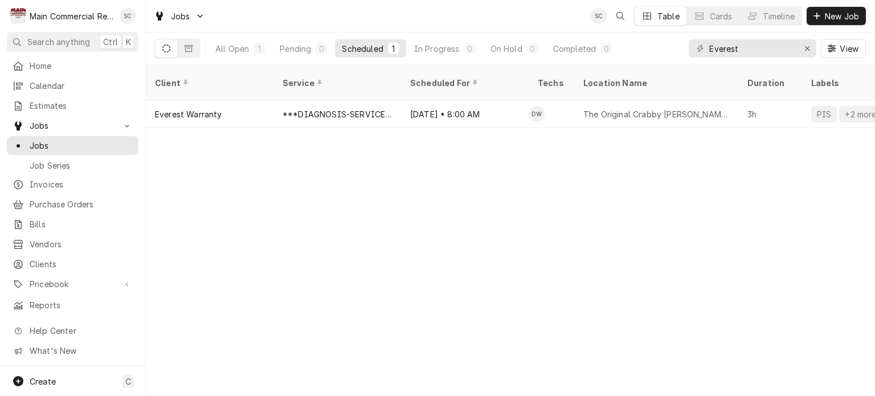
click at [477, 209] on div "Client Service Scheduled For Techs Location Name Duration Labels Status ID Prio…" at bounding box center [510, 230] width 729 height 331
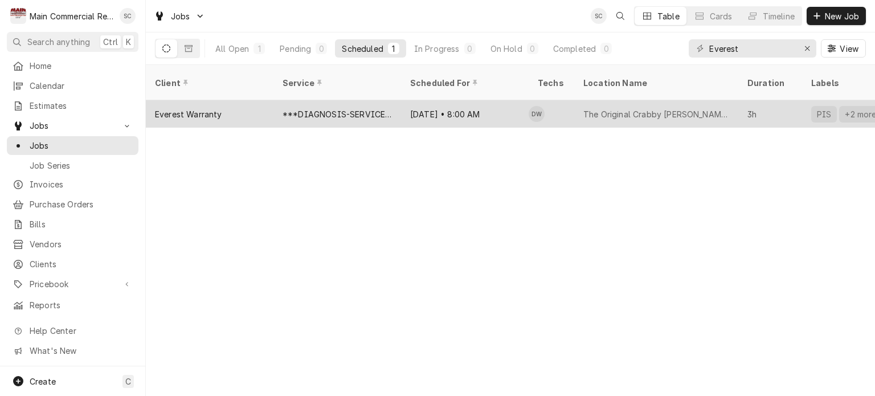
click at [476, 100] on div "[DATE] • 8:00 AM" at bounding box center [465, 113] width 128 height 27
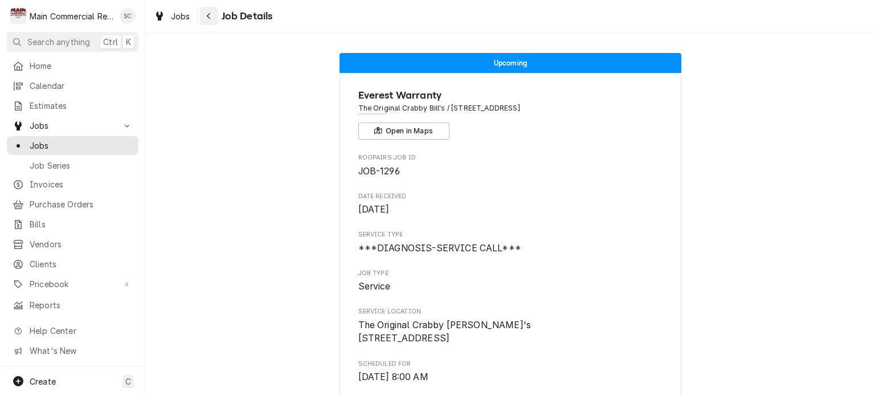
click at [206, 18] on icon "Navigate back" at bounding box center [208, 16] width 5 height 8
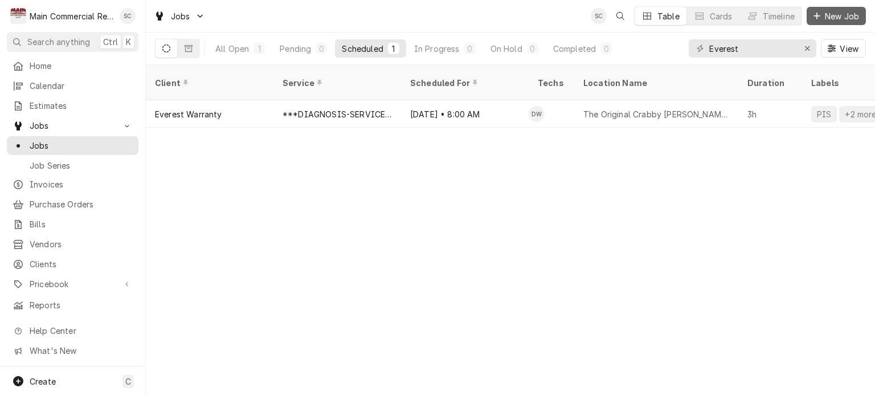
click at [828, 18] on span "New Job" at bounding box center [841, 16] width 39 height 12
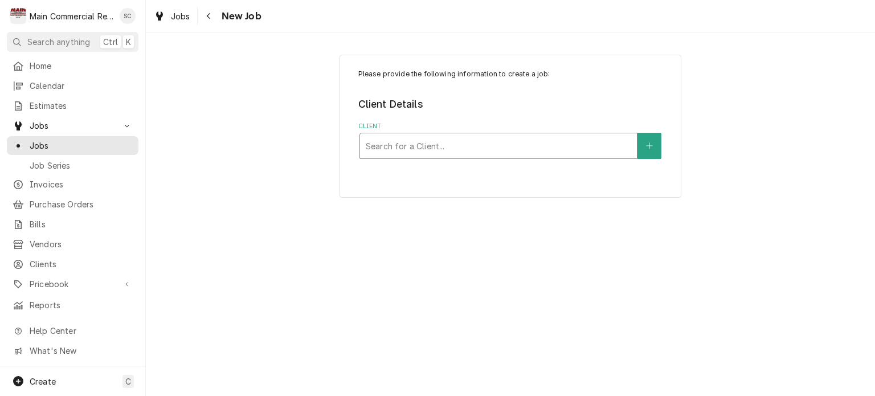
click at [554, 142] on div "Client" at bounding box center [498, 146] width 265 height 21
type input "Main Commercial"
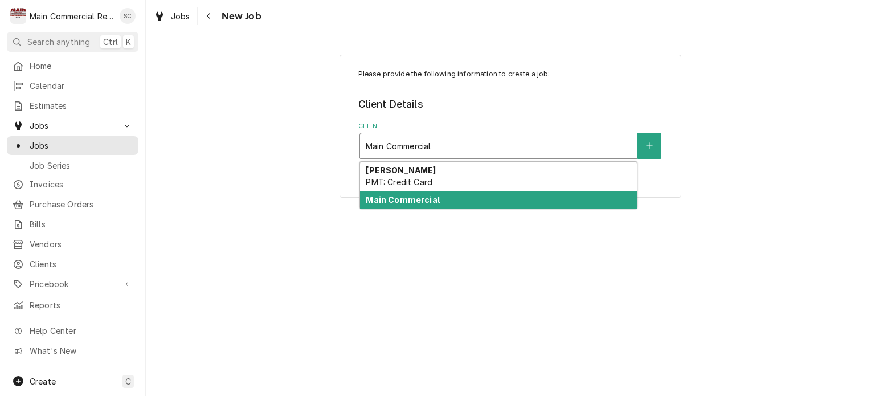
click at [475, 204] on div "Main Commercial" at bounding box center [498, 200] width 277 height 18
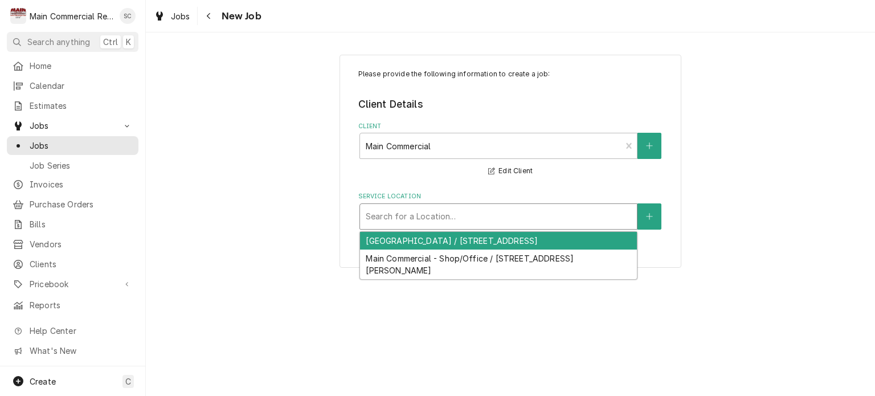
click at [538, 219] on div "Service Location" at bounding box center [498, 216] width 265 height 21
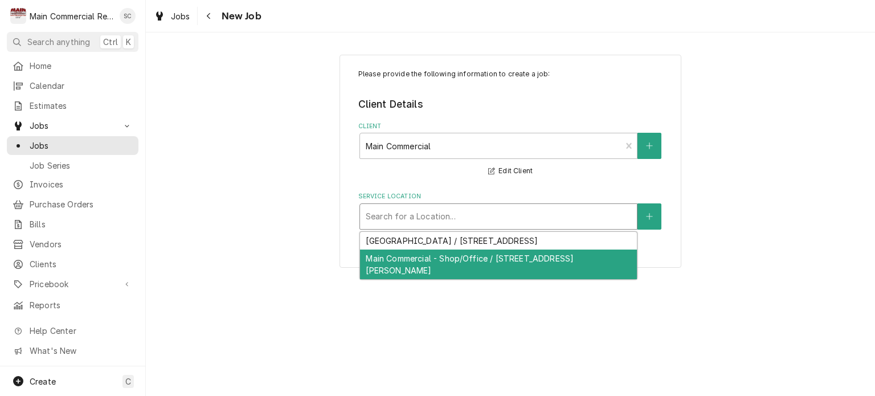
click at [490, 264] on div "Main Commercial - Shop/Office / [STREET_ADDRESS][PERSON_NAME]" at bounding box center [498, 264] width 277 height 30
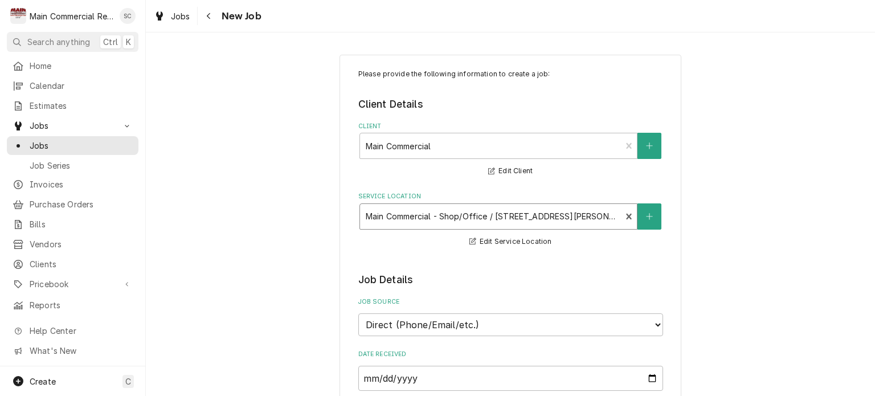
scroll to position [171, 0]
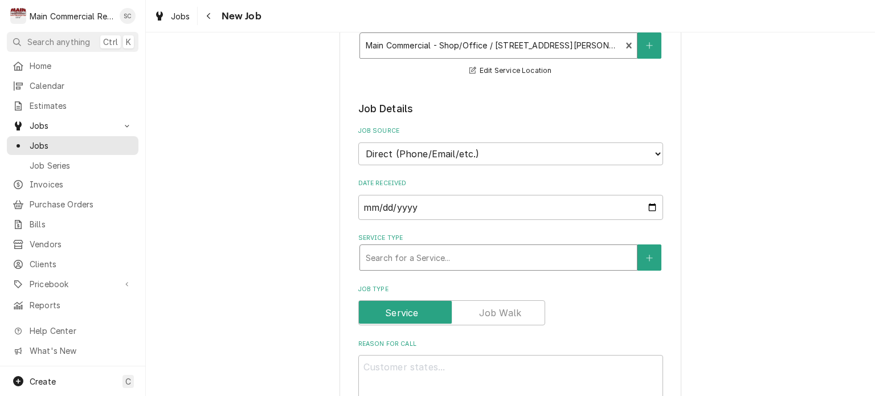
click at [479, 258] on div "Service Type" at bounding box center [498, 257] width 265 height 21
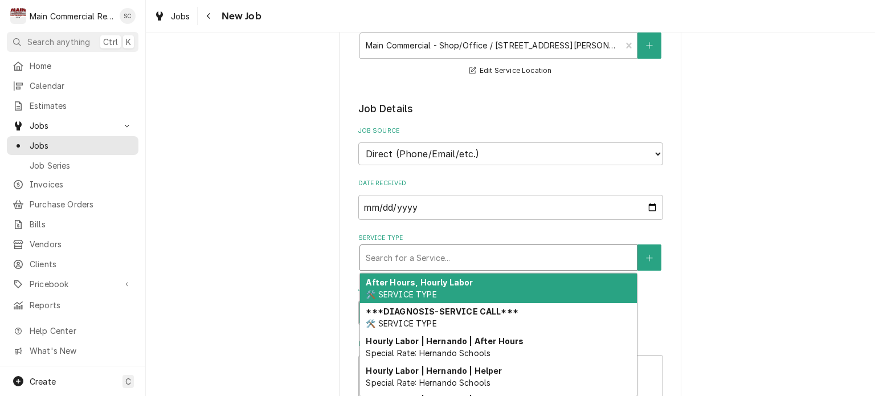
click at [470, 252] on div "Service Type" at bounding box center [498, 257] width 265 height 21
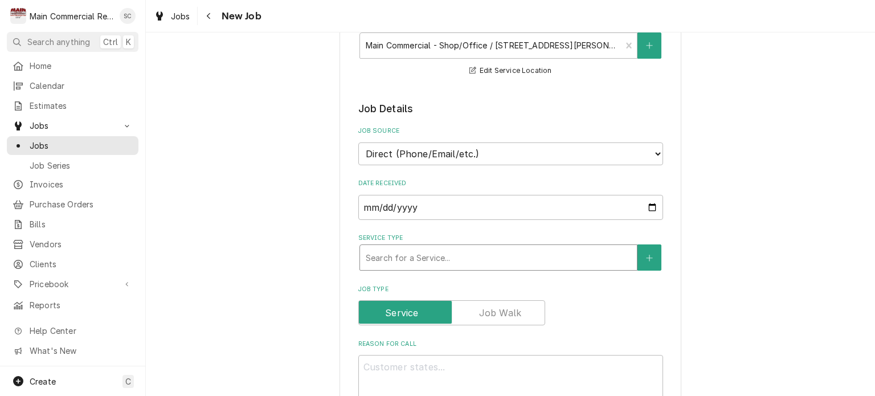
type textarea "x"
type input "P"
type textarea "x"
type input "Pa"
type textarea "x"
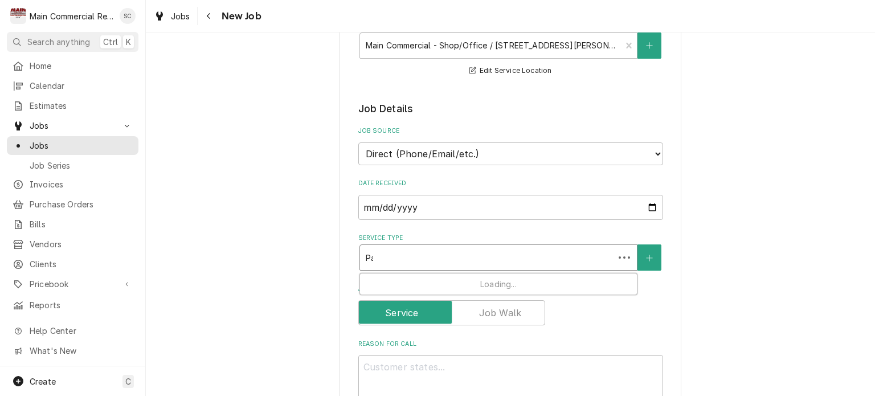
type input "Par"
type textarea "x"
type input "Part"
type textarea "x"
type input "Parts"
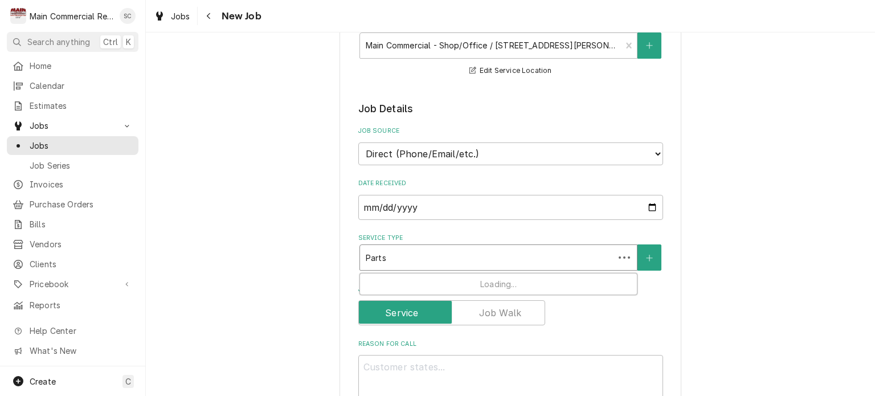
type textarea "x"
type input "Parts"
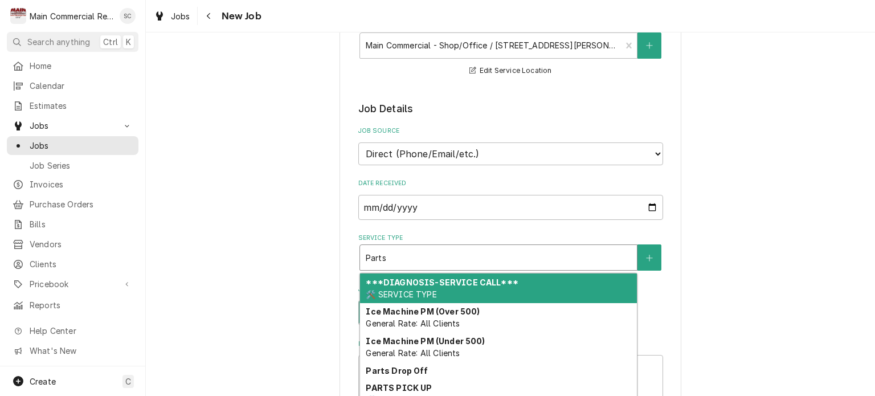
type textarea "x"
type input "Parts P"
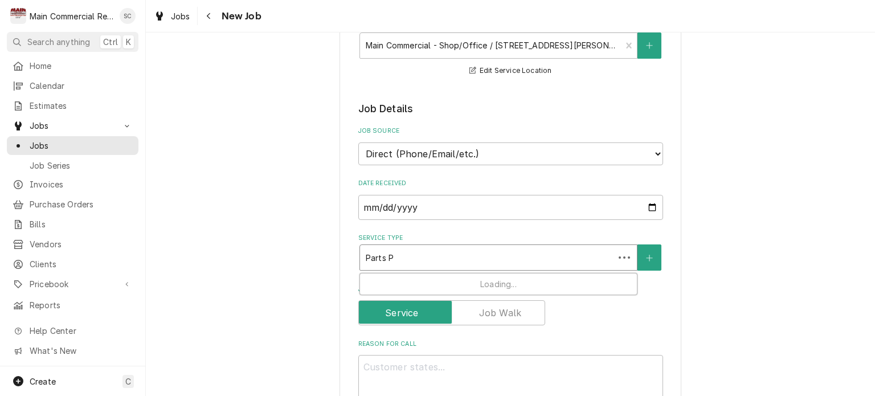
type textarea "x"
type input "Parts Pi"
type textarea "x"
type input "Parts Pic"
type textarea "x"
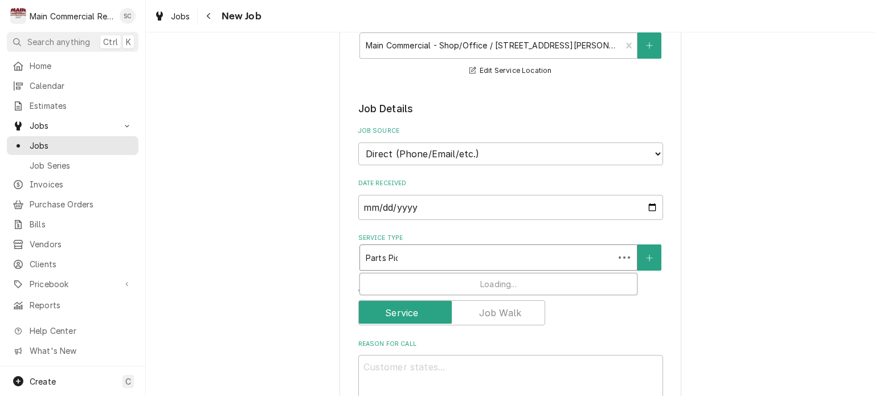
type input "Parts Pick"
type textarea "x"
type input "Parts Pick"
type textarea "x"
type input "Parts Pick u"
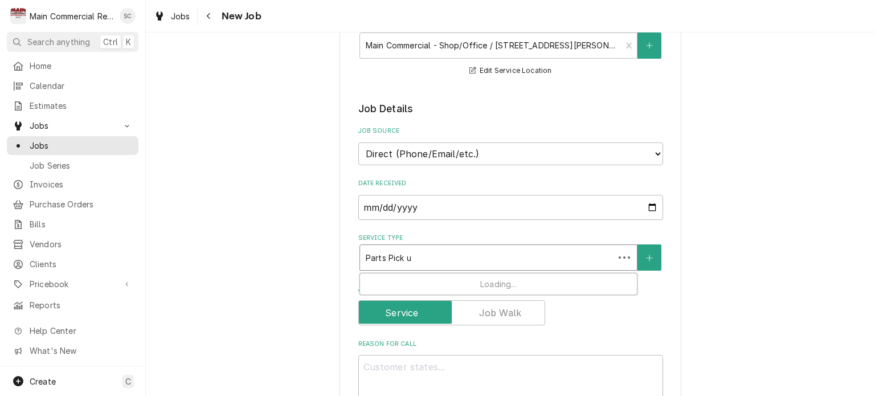
type textarea "x"
type input "Parts Pick up"
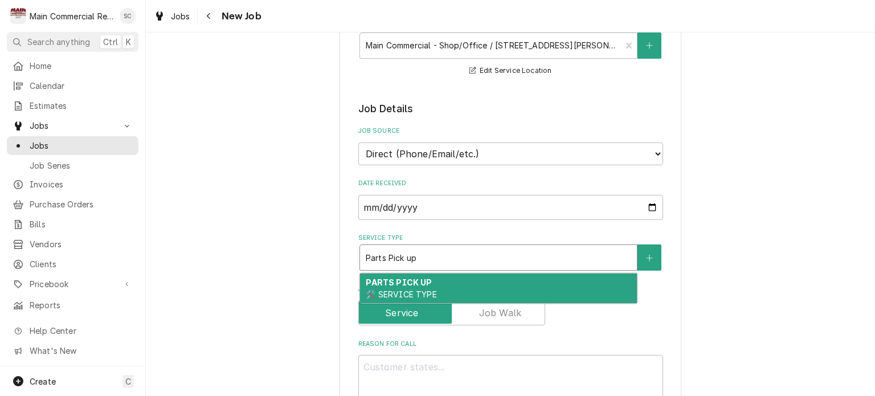
click at [457, 279] on div "PARTS PICK UP 🛠️ SERVICE TYPE" at bounding box center [498, 288] width 277 height 30
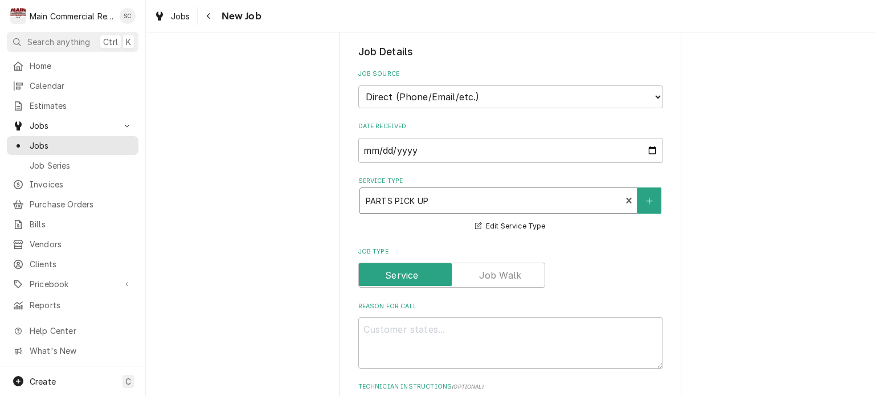
scroll to position [342, 0]
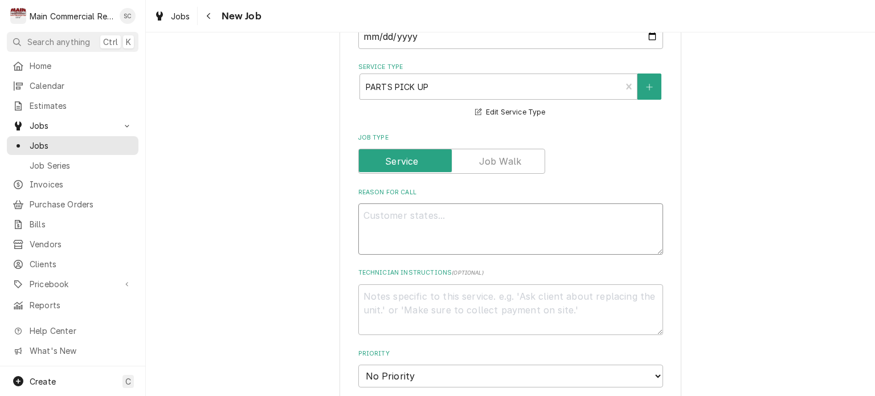
click at [435, 213] on textarea "Reason For Call" at bounding box center [510, 228] width 305 height 51
type textarea "x"
type textarea "P"
type textarea "x"
type textarea "Pi"
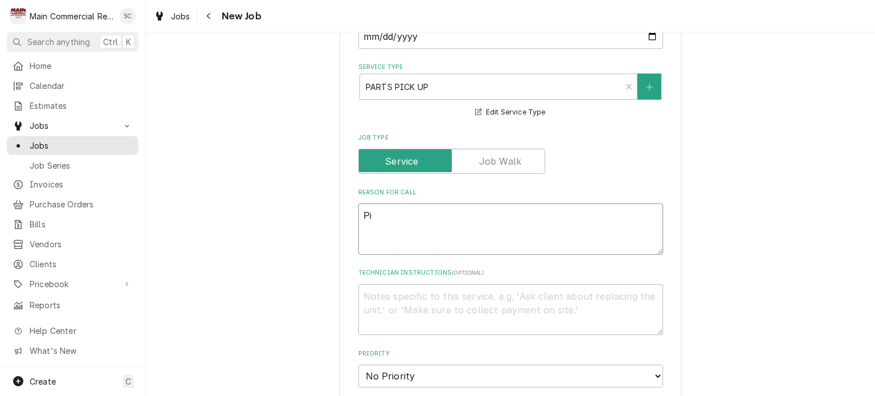
type textarea "x"
type textarea "Pic"
type textarea "x"
type textarea "Pick"
type textarea "x"
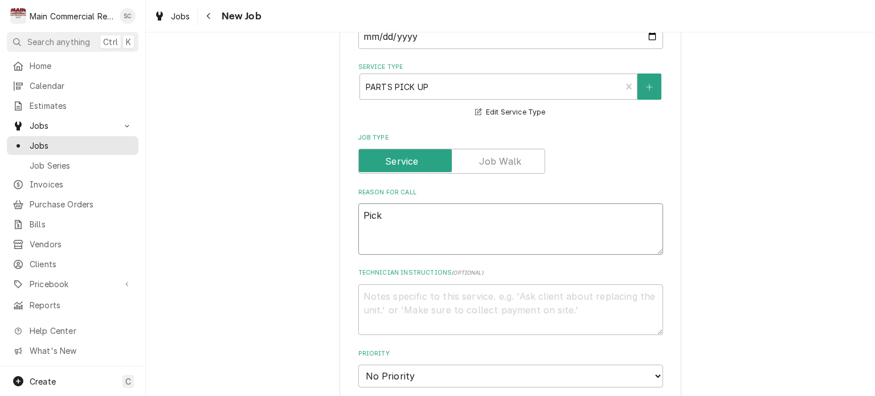
type textarea "Pick"
type textarea "x"
type textarea "Pick u"
type textarea "x"
type textarea "Pick up"
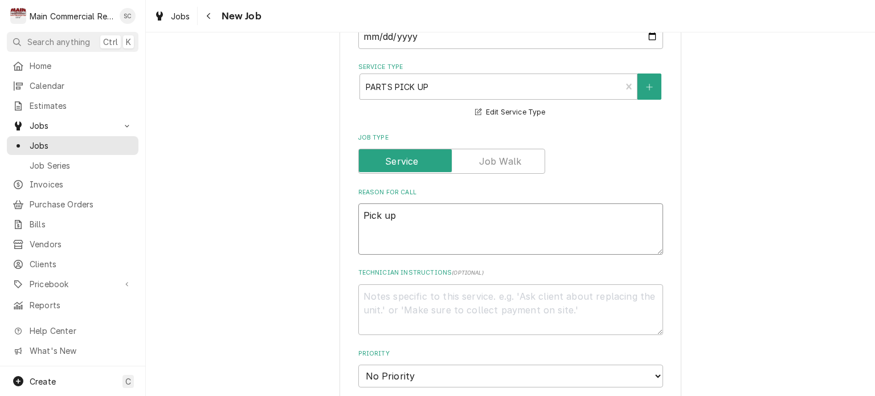
type textarea "x"
type textarea "Pick up"
type textarea "x"
type textarea "Pick up p"
type textarea "x"
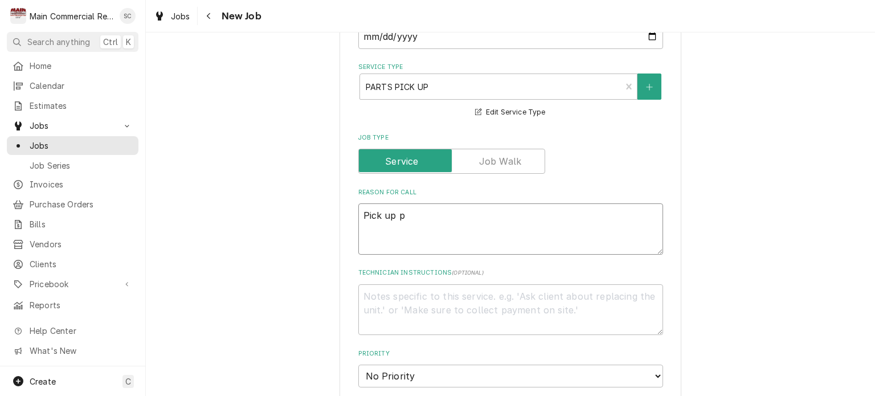
type textarea "Pick up pa"
type textarea "x"
type textarea "Pick up par"
type textarea "x"
type textarea "Pick up part"
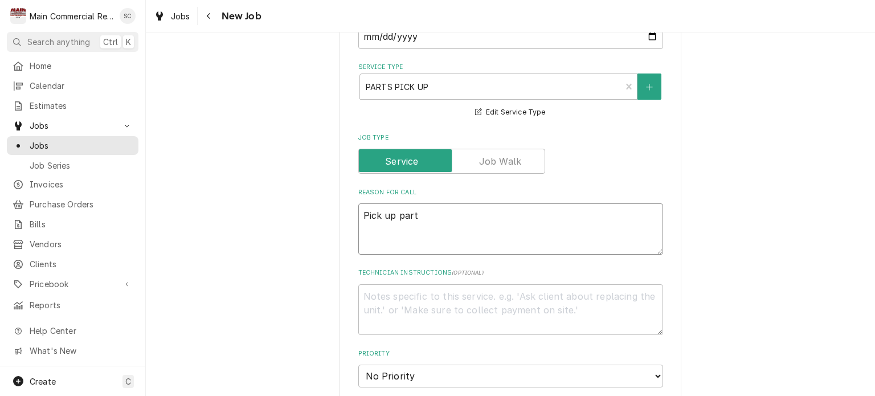
type textarea "x"
type textarea "Pick up parts"
type textarea "x"
type textarea "Pick up parts"
type textarea "x"
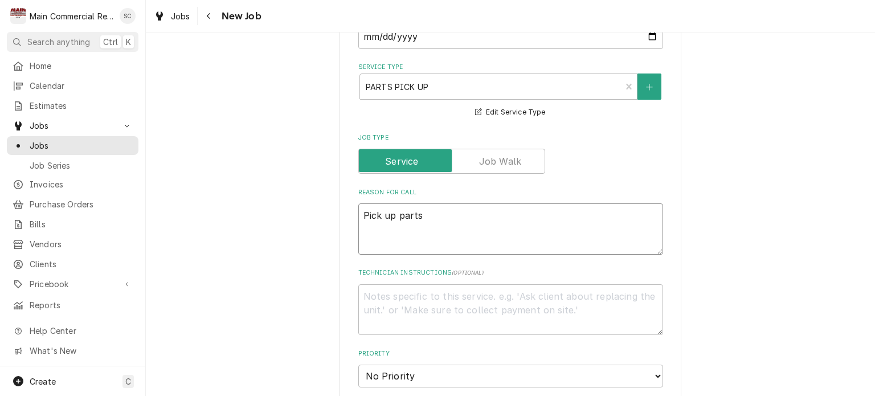
type textarea "Pick up parts F"
type textarea "x"
type textarea "Pick up parts Fo"
type textarea "x"
type textarea "Pick up parts For"
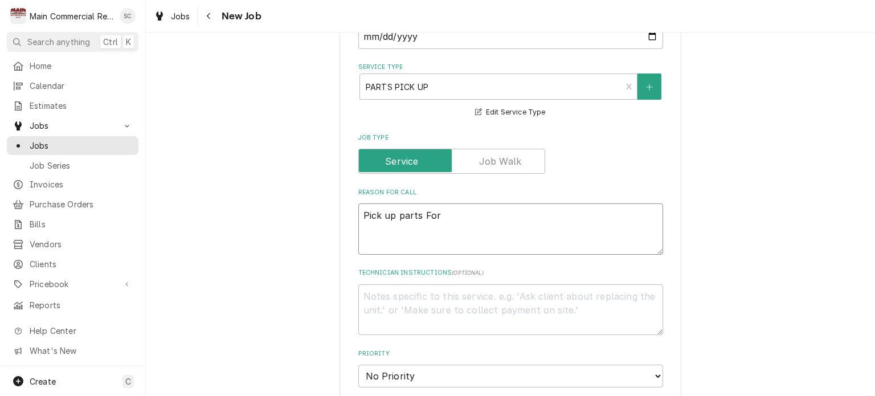
type textarea "x"
type textarea "Pick up parts For"
type textarea "x"
type textarea "Pick up parts For E"
type textarea "x"
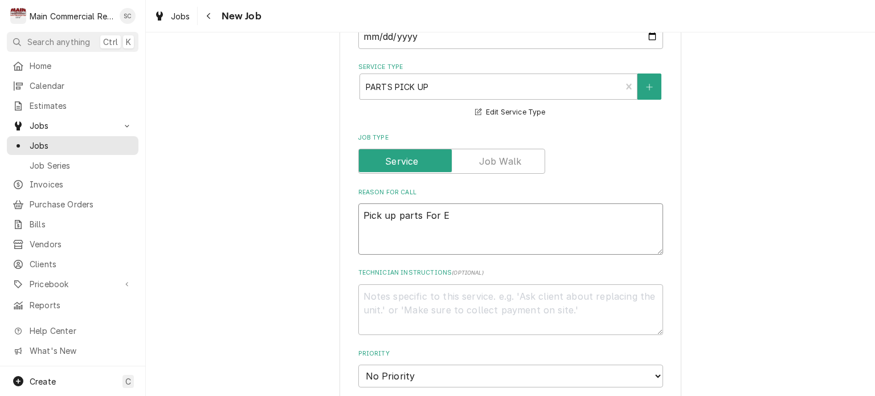
type textarea "Pick up parts For Ev"
type textarea "x"
type textarea "Pick up parts For Eve"
type textarea "x"
type textarea "Pick up parts For Ever"
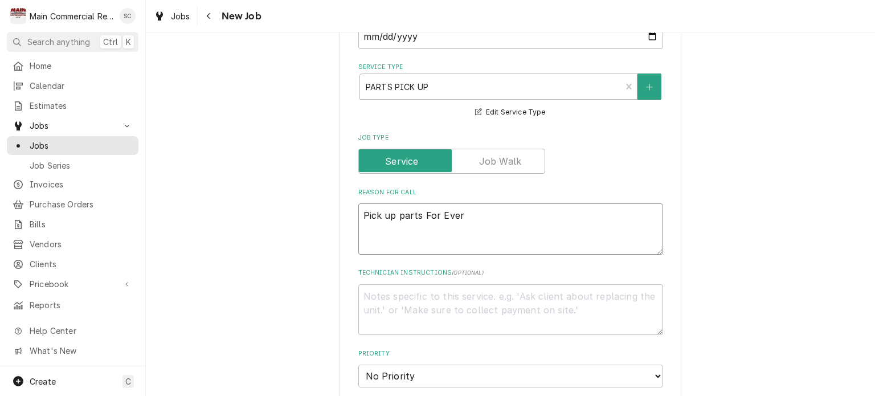
type textarea "x"
type textarea "Pick up parts For Evere"
type textarea "x"
type textarea "Pick up parts For Everes"
type textarea "x"
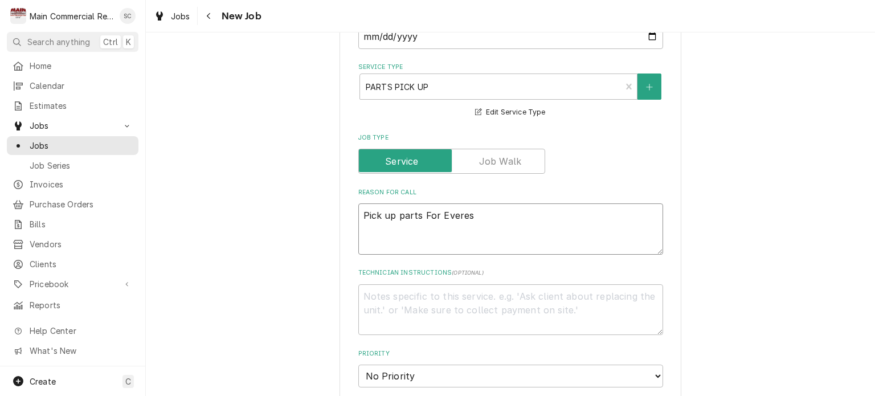
type textarea "Pick up parts For Everest"
type textarea "x"
type textarea "Pick up parts For Everest-"
type textarea "x"
type textarea "Pick up parts For Everest-C"
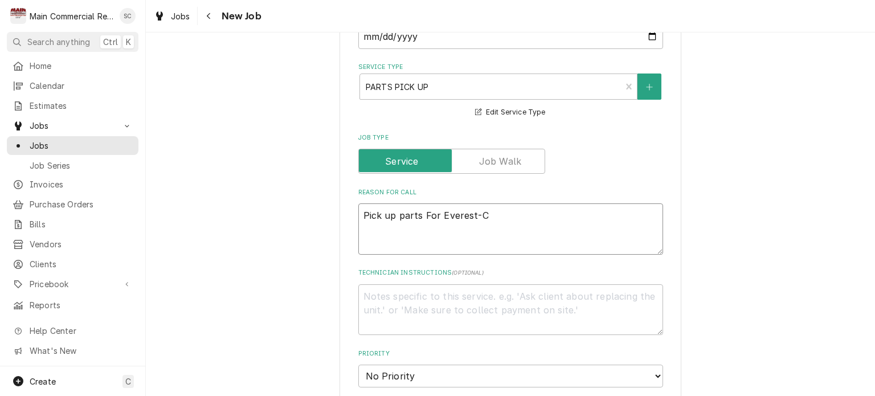
type textarea "x"
type textarea "Pick up parts For Everest-Cr"
type textarea "x"
type textarea "Pick up parts For Everest-Cra"
type textarea "x"
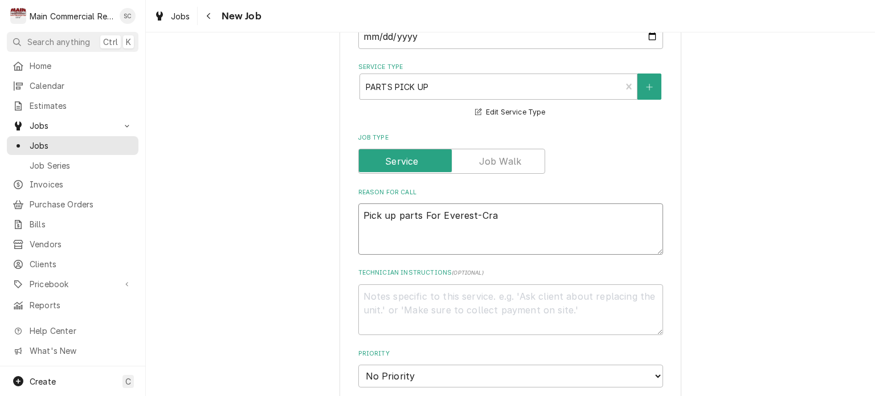
type textarea "Pick up parts For Everest-Crab"
type textarea "x"
type textarea "Pick up parts For Everest-Crabb"
type textarea "x"
type textarea "Pick up parts For Everest-Crabby"
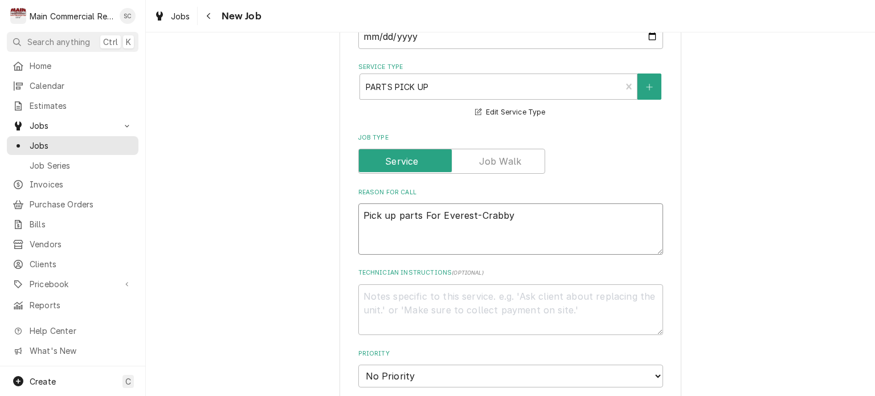
type textarea "x"
type textarea "Pick up parts For Everest-Crabby"
type textarea "x"
type textarea "Pick up parts For Everest-Crabby B"
type textarea "x"
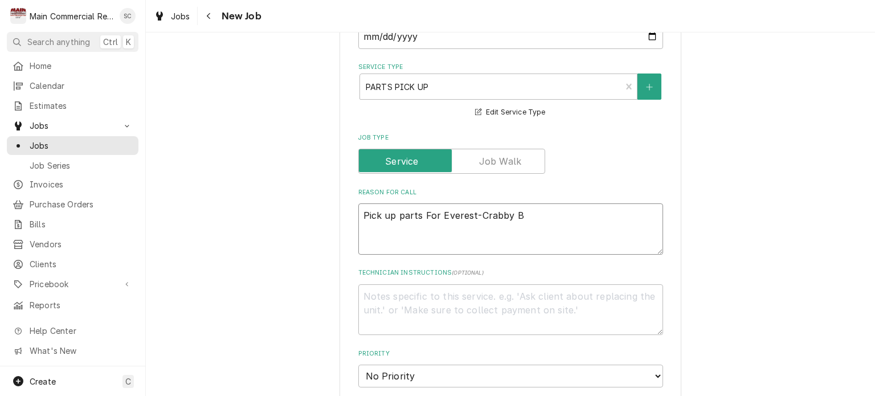
type textarea "Pick up parts For Everest-Crabby Bi"
type textarea "x"
type textarea "Pick up parts For Everest-Crabby Bil"
type textarea "x"
type textarea "Pick up parts For Everest-Crabby Bill"
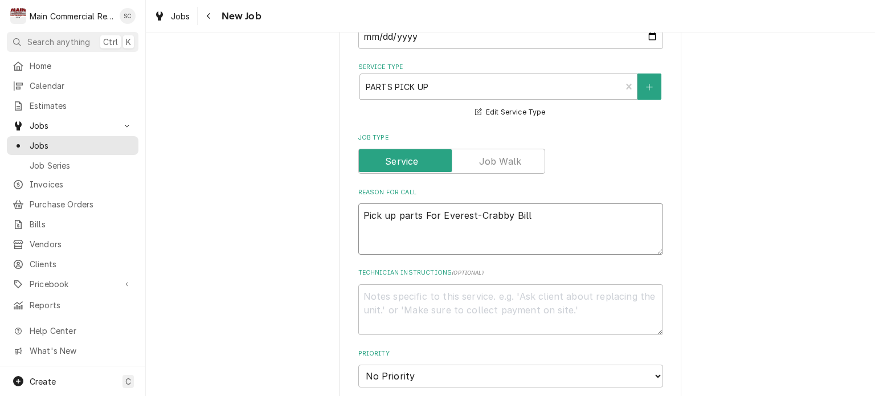
type textarea "x"
type textarea "Pick up parts For Everest-Crabby Bills"
type textarea "x"
type textarea "Pick up parts For Everest-Crabby Bills"
type textarea "x"
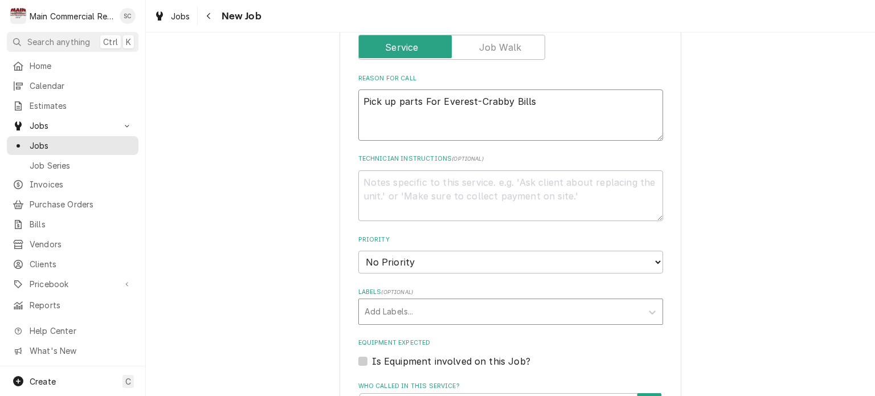
scroll to position [513, 0]
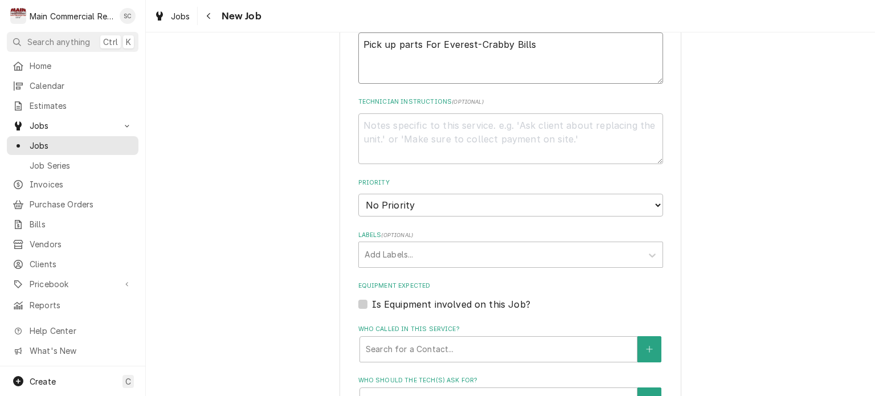
type textarea "Pick up parts For Everest-Crabby Bills"
click at [438, 210] on select "No Priority Urgent High Medium Low" at bounding box center [510, 205] width 305 height 23
select select "2"
click at [358, 194] on select "No Priority Urgent High Medium Low" at bounding box center [510, 205] width 305 height 23
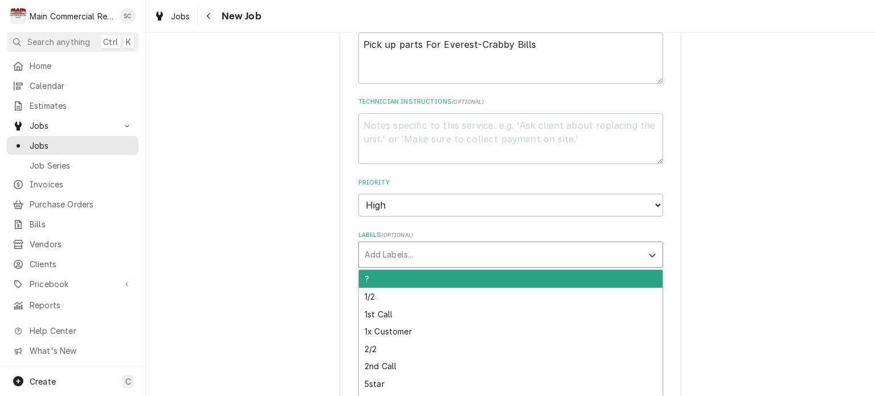
type textarea "x"
click at [429, 251] on div "Labels" at bounding box center [500, 254] width 272 height 21
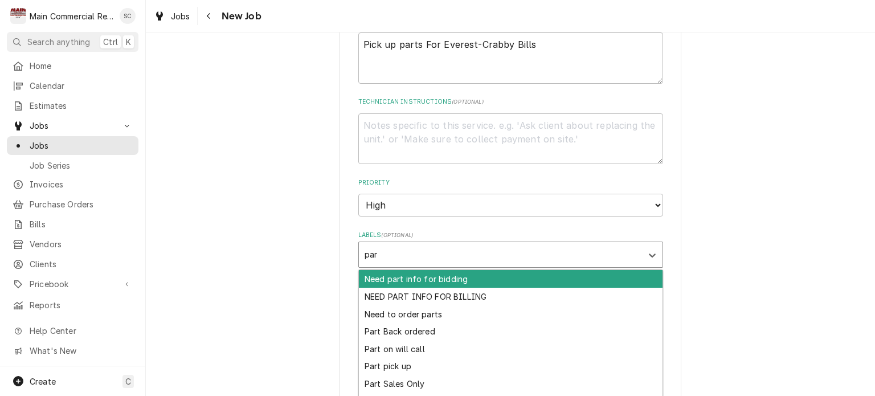
type input "part"
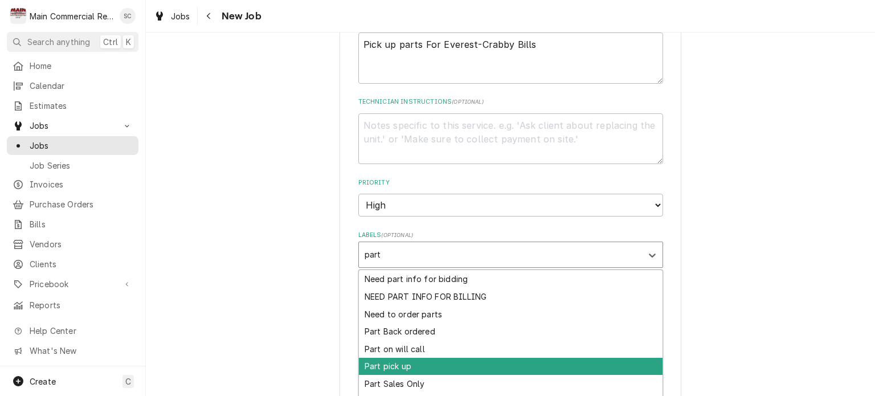
click at [437, 358] on div "Part pick up" at bounding box center [511, 367] width 304 height 18
type textarea "x"
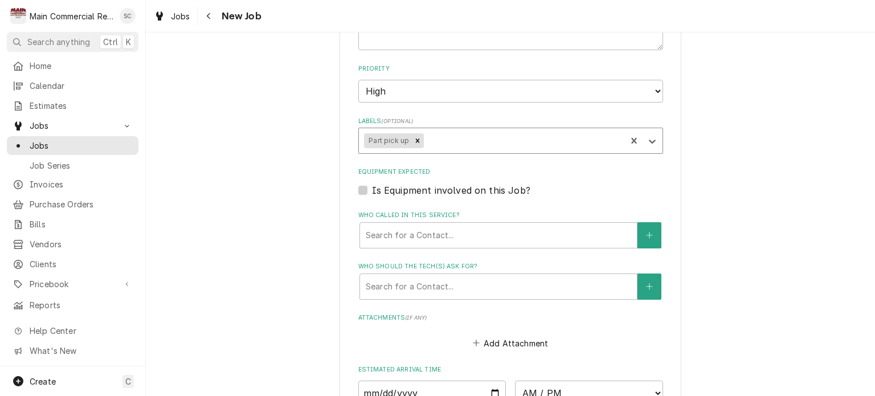
scroll to position [797, 0]
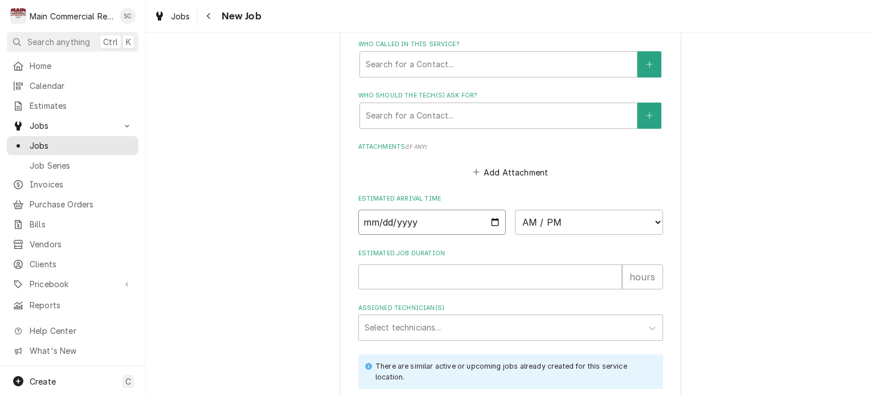
click at [491, 219] on input "Date" at bounding box center [432, 222] width 148 height 25
type textarea "x"
type input "2025-09-16"
type textarea "x"
click at [539, 220] on select "AM / PM 6:00 AM 6:15 AM 6:30 AM 6:45 AM 7:00 AM 7:15 AM 7:30 AM 7:45 AM 8:00 AM…" at bounding box center [589, 222] width 148 height 25
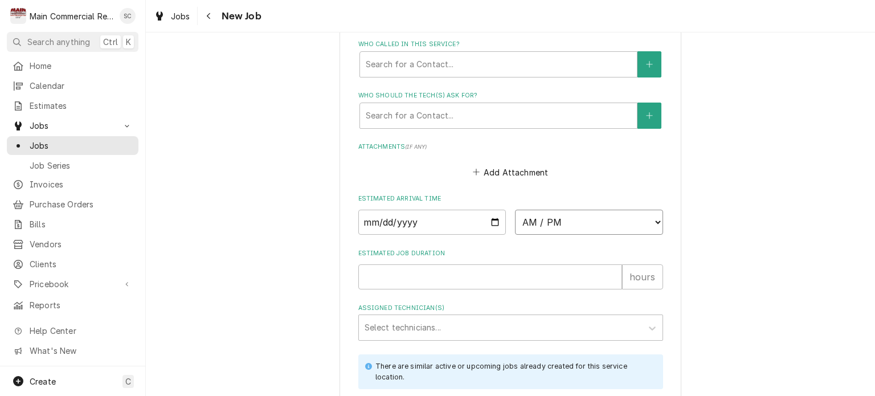
select select "07:00:00"
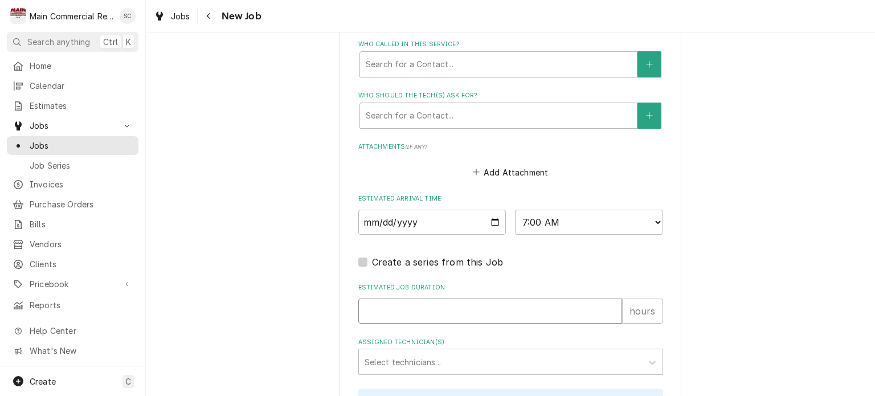
click at [420, 306] on input "Estimated Job Duration" at bounding box center [490, 310] width 264 height 25
type textarea "x"
type input ".2"
type textarea "x"
type input ".25"
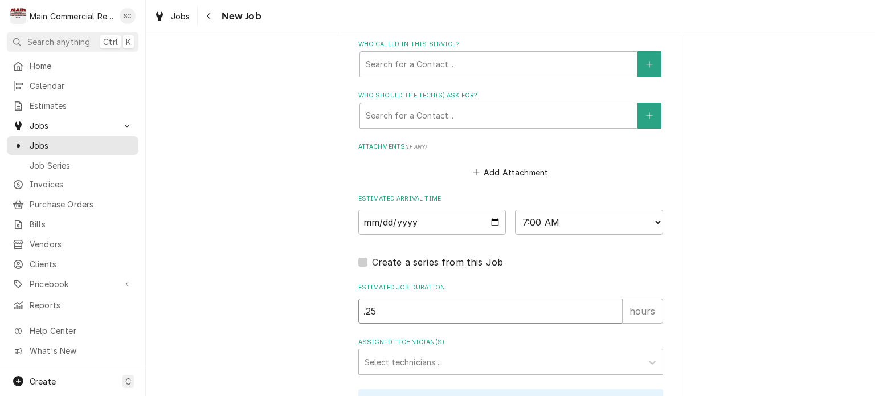
type textarea "x"
type input ".25"
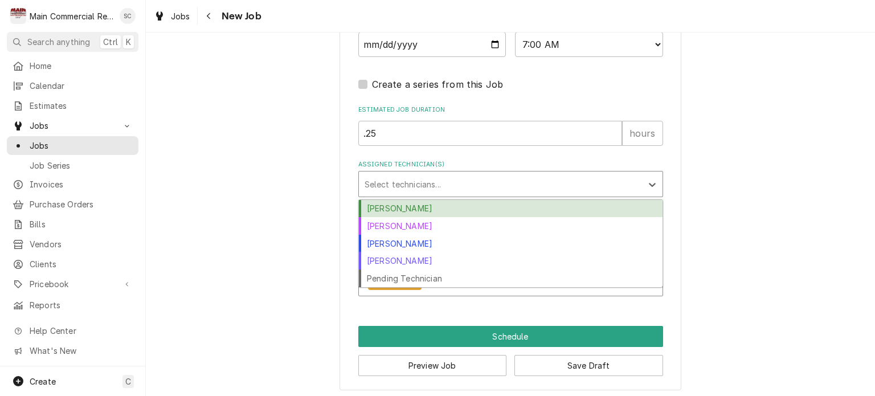
click at [425, 183] on div "Assigned Technician(s)" at bounding box center [500, 184] width 272 height 21
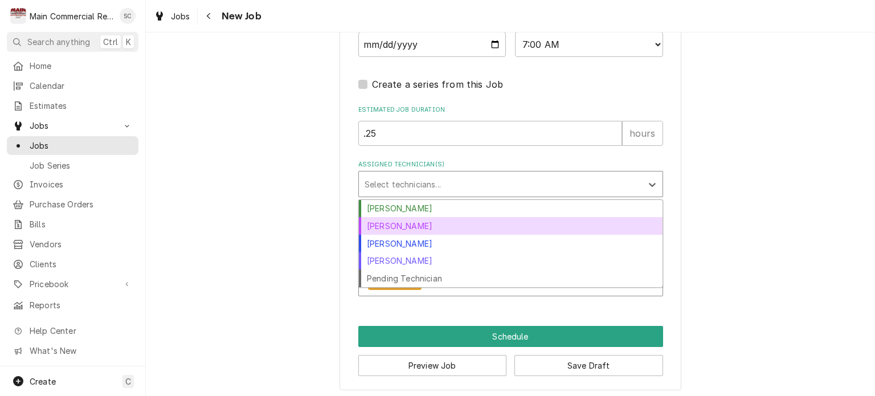
click at [416, 219] on div "Dorian Wertz" at bounding box center [511, 226] width 304 height 18
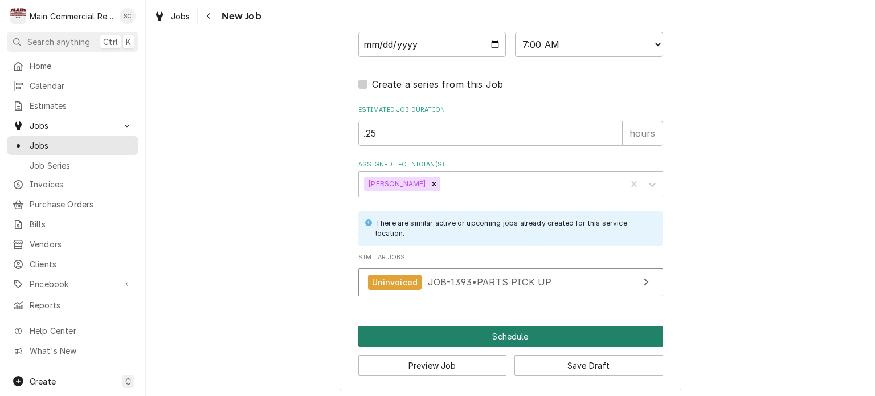
click at [491, 335] on button "Schedule" at bounding box center [510, 336] width 305 height 21
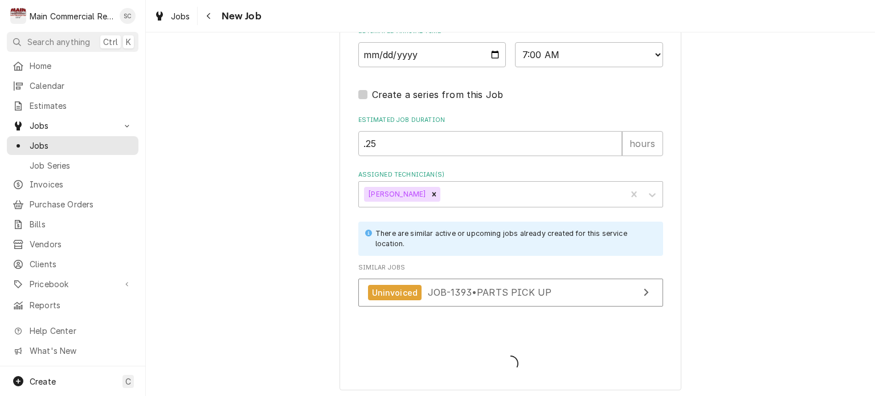
type textarea "x"
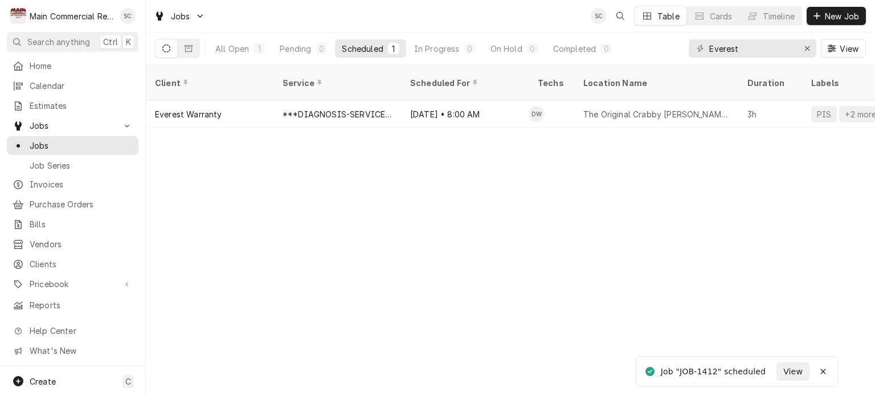
click at [349, 253] on div "Client Service Scheduled For Techs Location Name Duration Labels Status ID Prio…" at bounding box center [510, 230] width 729 height 331
click at [805, 50] on icon "Erase input" at bounding box center [807, 48] width 6 height 8
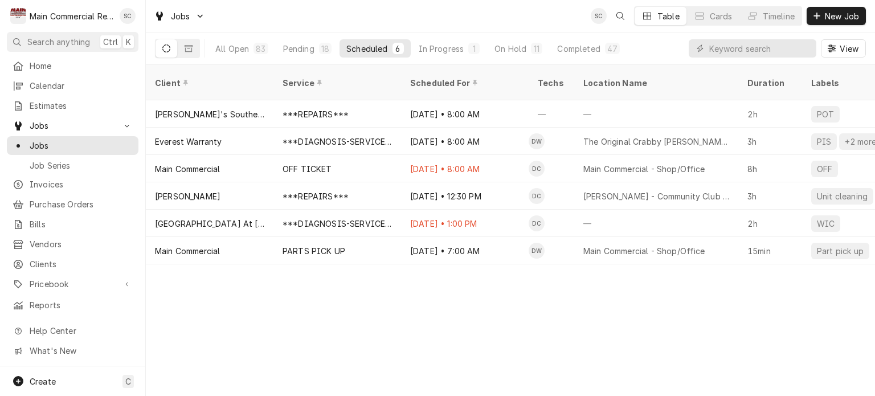
click at [538, 350] on div "Client Service Scheduled For Techs Location Name Duration Labels Status ID Prio…" at bounding box center [510, 230] width 729 height 331
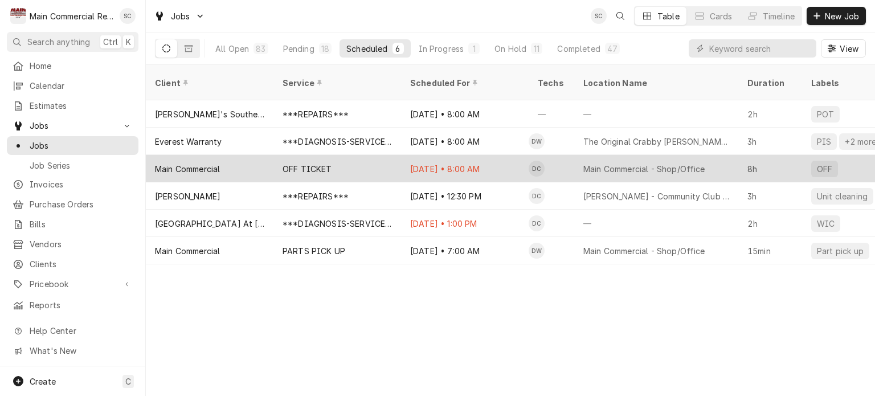
click at [401, 155] on div "[DATE] • 8:00 AM" at bounding box center [465, 168] width 128 height 27
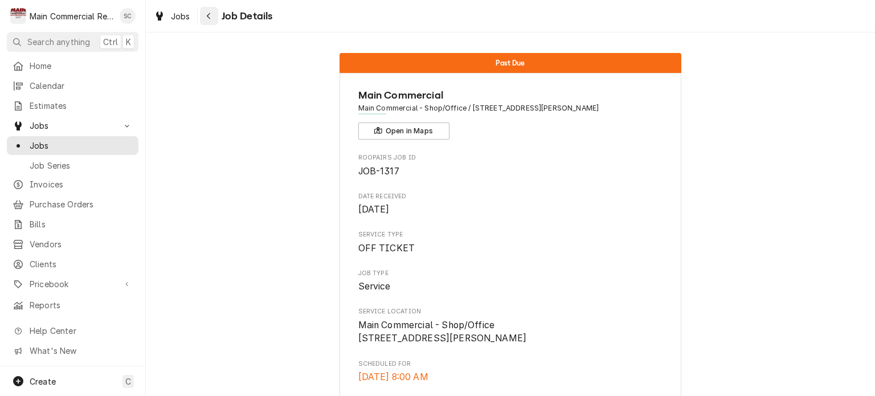
click at [208, 12] on icon "Navigate back" at bounding box center [208, 16] width 5 height 8
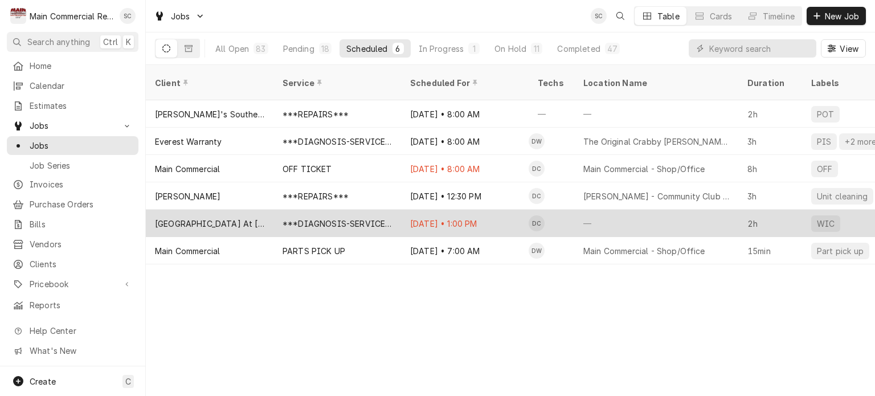
click at [331, 218] on div "***DIAGNOSIS-SERVICE CALL***" at bounding box center [336, 224] width 109 height 12
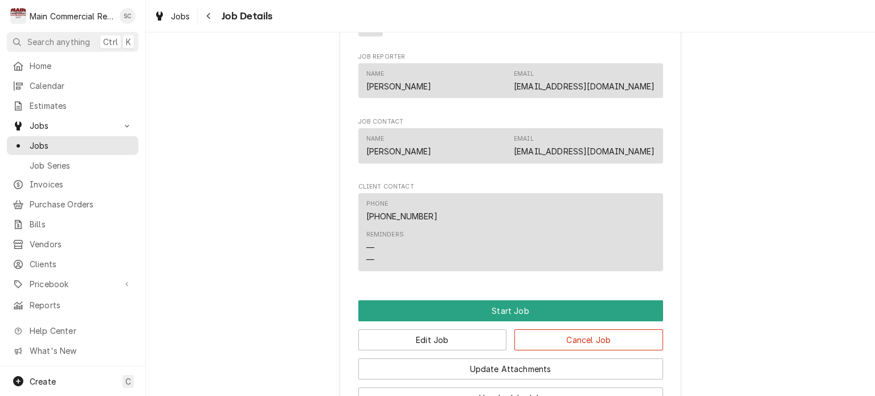
scroll to position [868, 0]
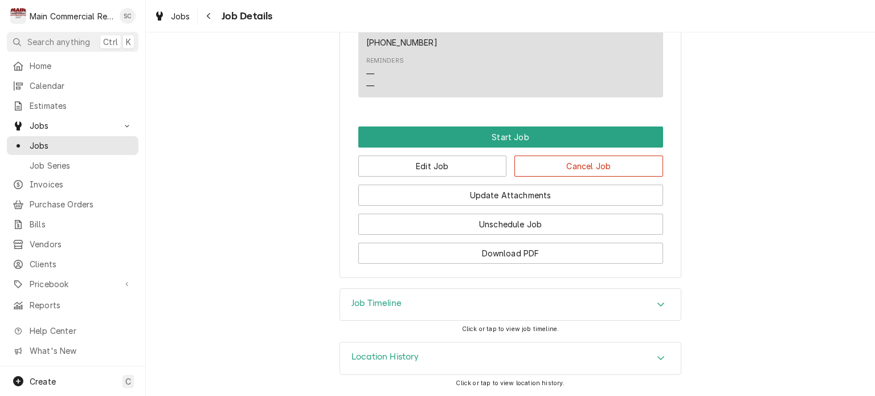
click at [646, 305] on div "Job Timeline" at bounding box center [510, 305] width 341 height 32
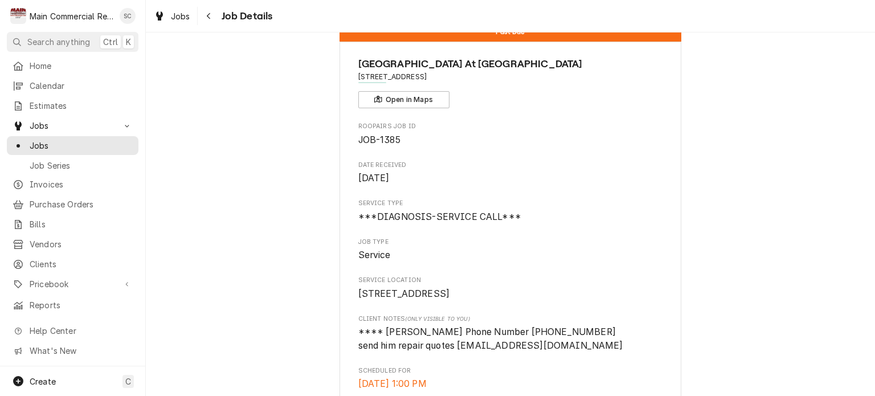
scroll to position [0, 0]
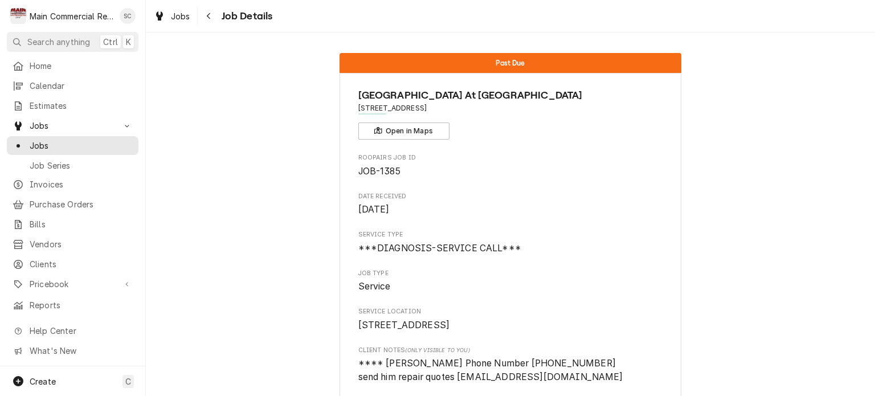
click at [621, 204] on span "Sep 10, 2025" at bounding box center [510, 210] width 305 height 14
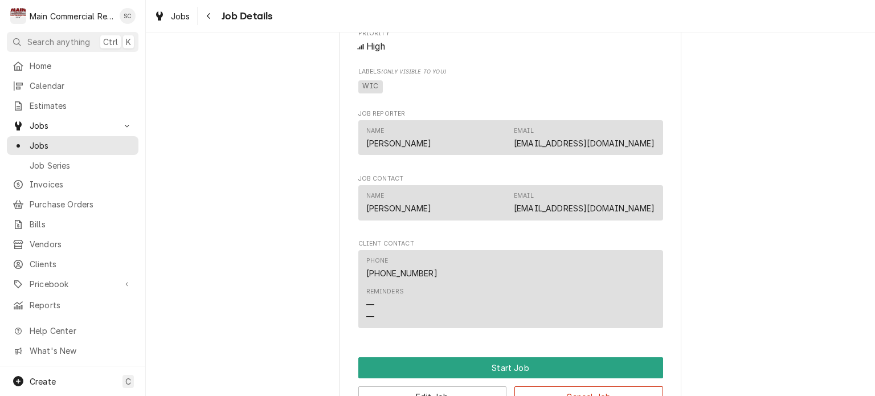
scroll to position [854, 0]
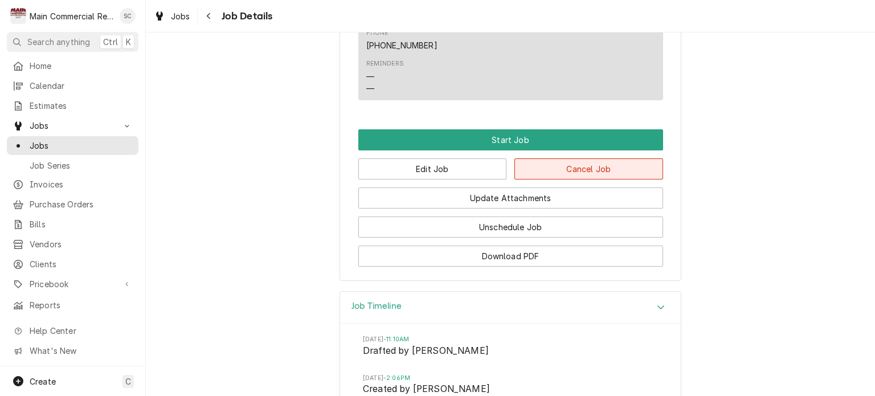
click at [549, 179] on button "Cancel Job" at bounding box center [588, 168] width 149 height 21
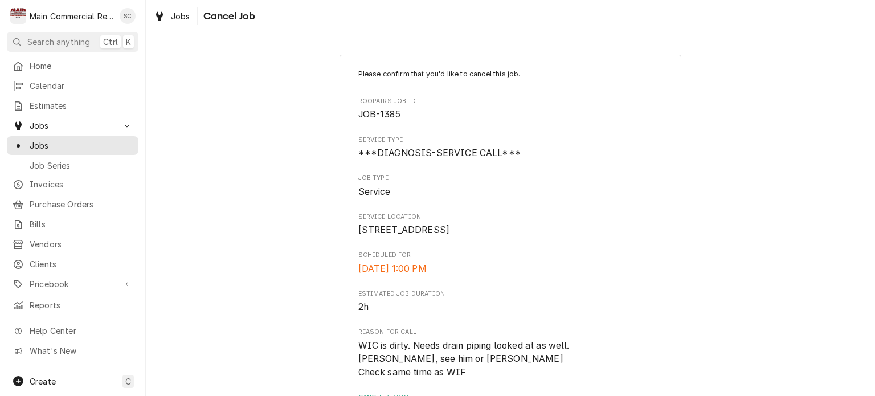
scroll to position [146, 0]
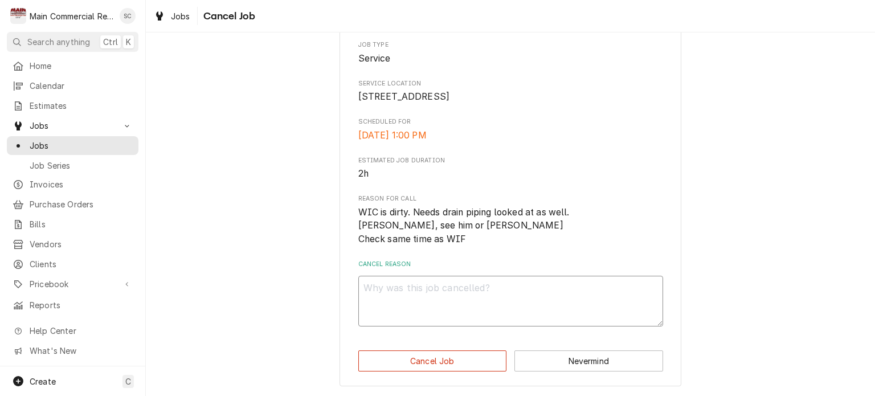
click at [576, 291] on textarea "Cancel Reason" at bounding box center [510, 301] width 305 height 51
type textarea "x"
type textarea "T"
type textarea "x"
type textarea "Th"
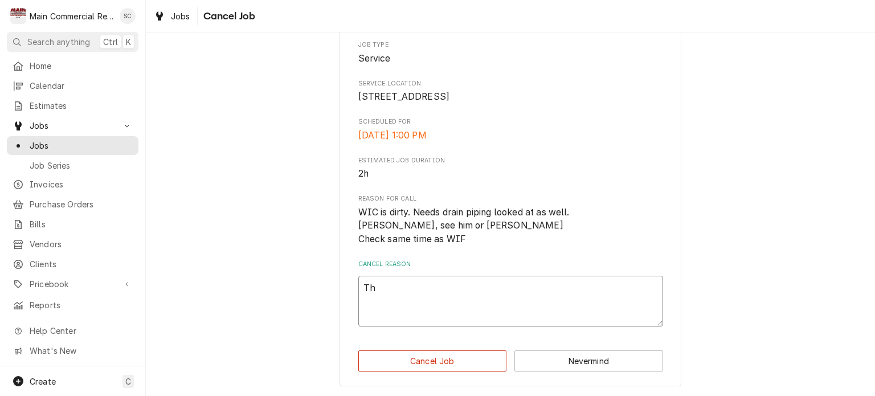
type textarea "x"
type textarea "Thi"
type textarea "x"
type textarea "This"
type textarea "x"
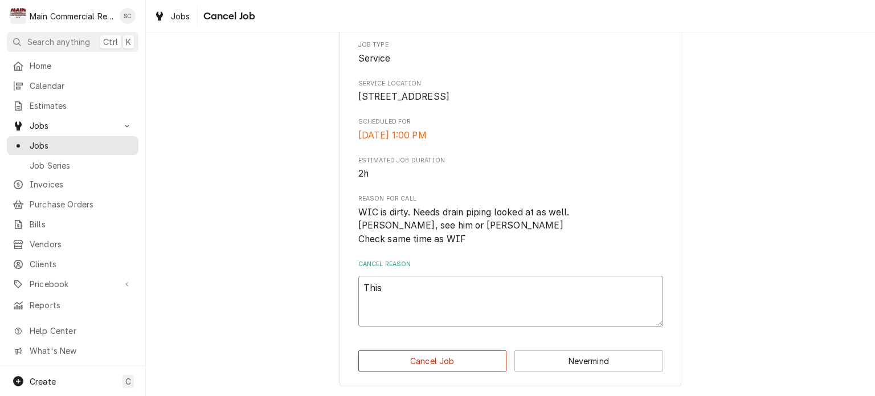
type textarea "This"
type textarea "x"
type textarea "This i"
type textarea "x"
type textarea "This is"
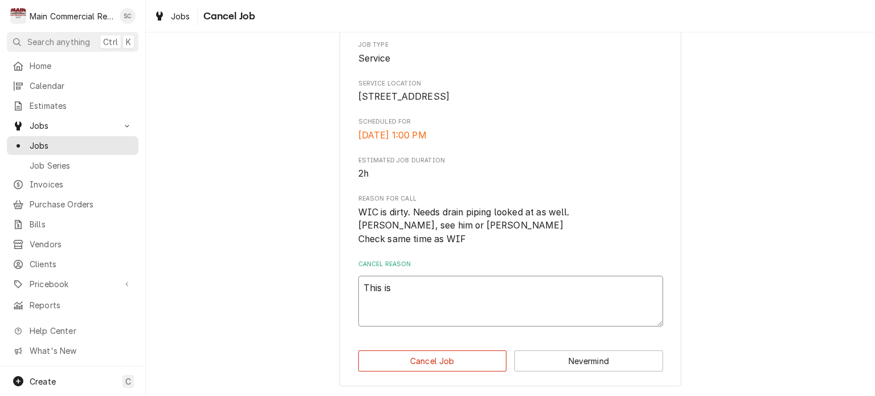
type textarea "x"
type textarea "This is"
type textarea "x"
type textarea "This is a"
type textarea "x"
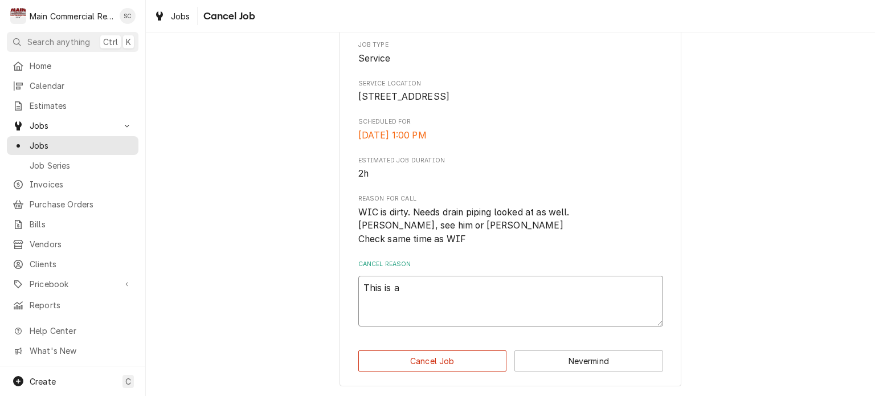
type textarea "This is a"
type textarea "x"
type textarea "This is a d"
type textarea "x"
type textarea "This is a du"
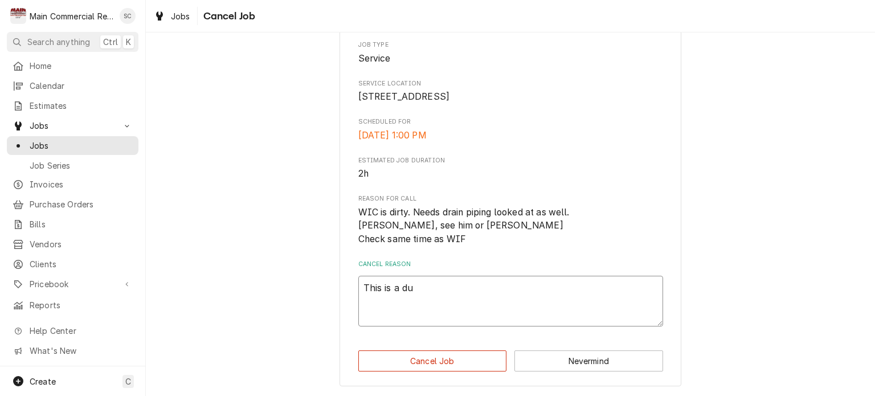
type textarea "x"
type textarea "This is a dua"
type textarea "x"
type textarea "This is a dual"
type textarea "x"
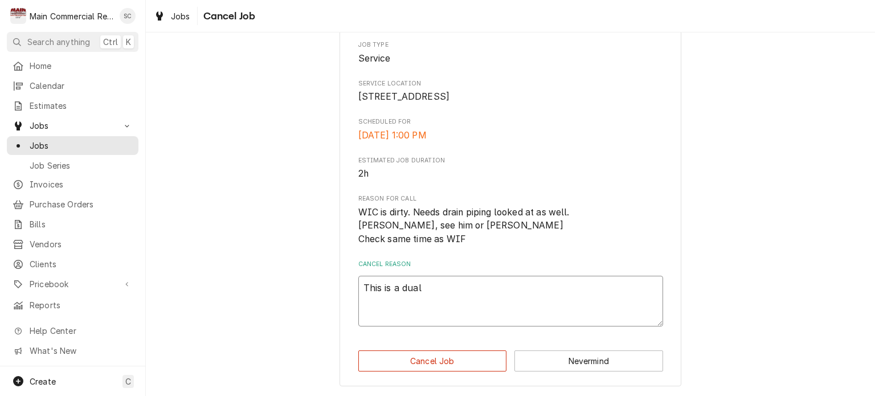
type textarea "This is a dual c"
type textarea "x"
type textarea "This is a dual co"
type textarea "x"
type textarea "This is a dual con"
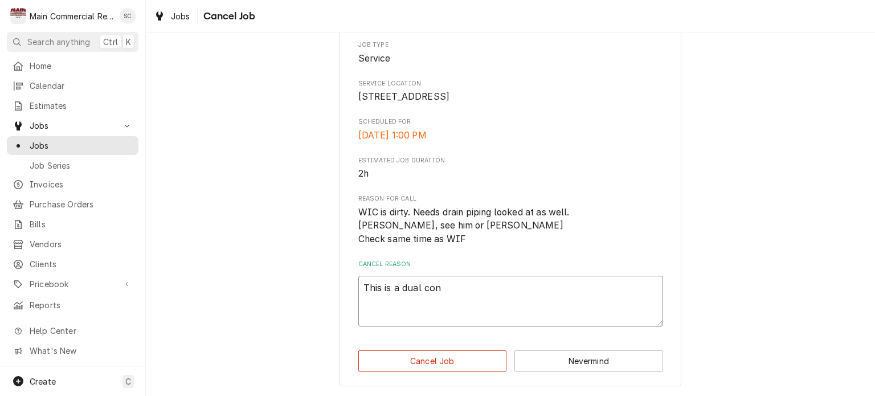
type textarea "x"
type textarea "This is a dual conb"
type textarea "x"
type textarea "This is a dual con"
type textarea "x"
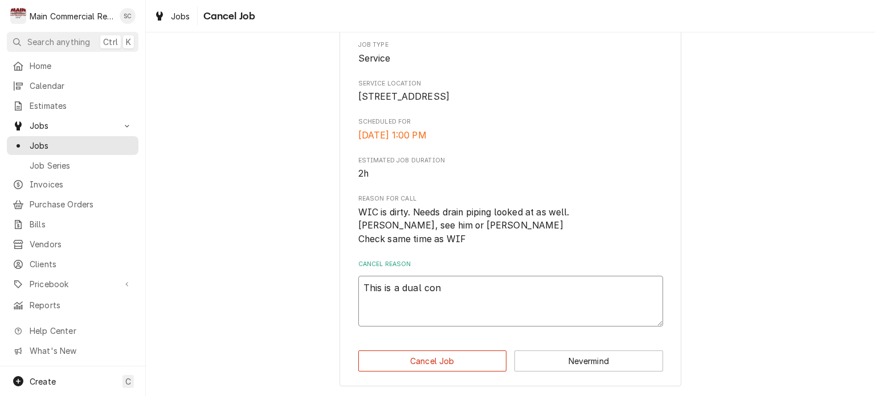
type textarea "This is a dual co"
type textarea "x"
type textarea "This is a dual com"
type textarea "x"
type textarea "This is a dual como"
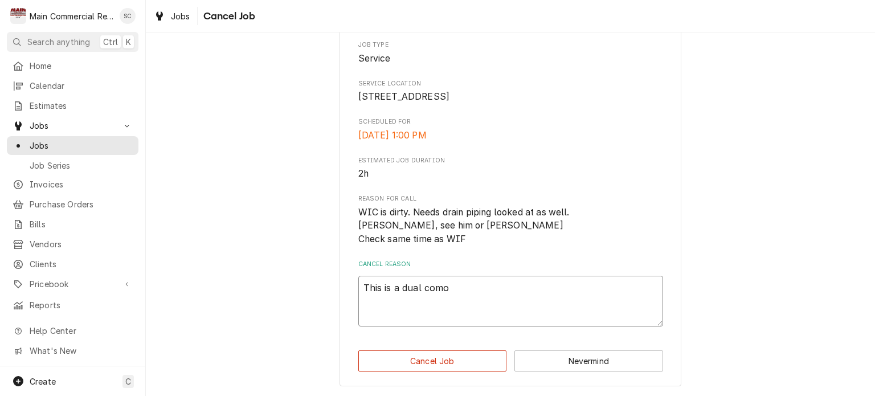
type textarea "x"
type textarea "This is a dual comob"
type textarea "x"
type textarea "This is a dual comob"
type textarea "x"
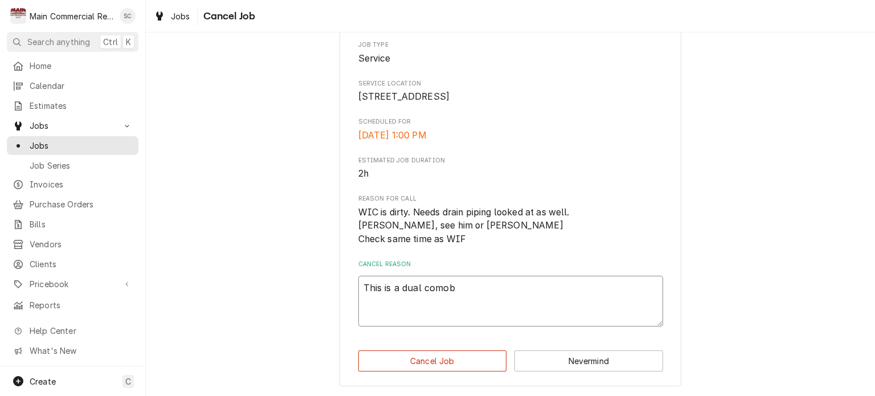
type textarea "This is a dual comob"
type textarea "x"
type textarea "This is a dual como"
type textarea "x"
type textarea "This is a dual com"
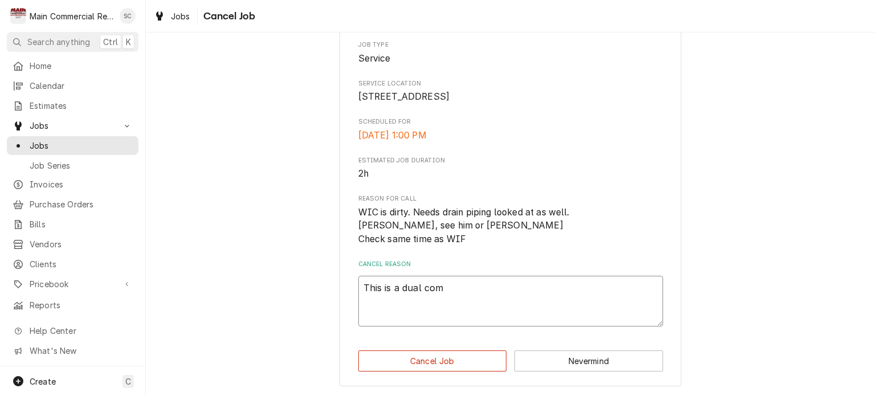
type textarea "x"
type textarea "This is a dual comb"
type textarea "x"
type textarea "This is a dual combo"
type textarea "x"
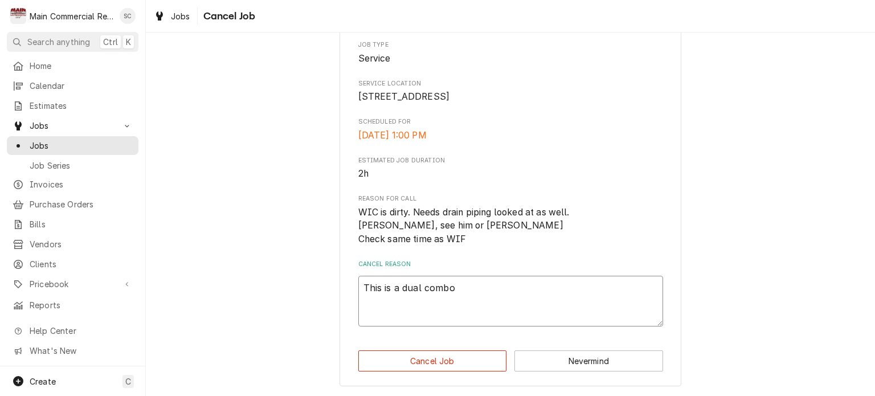
type textarea "This is a dual combo"
type textarea "x"
type textarea "This is a dual combo u"
type textarea "x"
type textarea "This is a dual combo un"
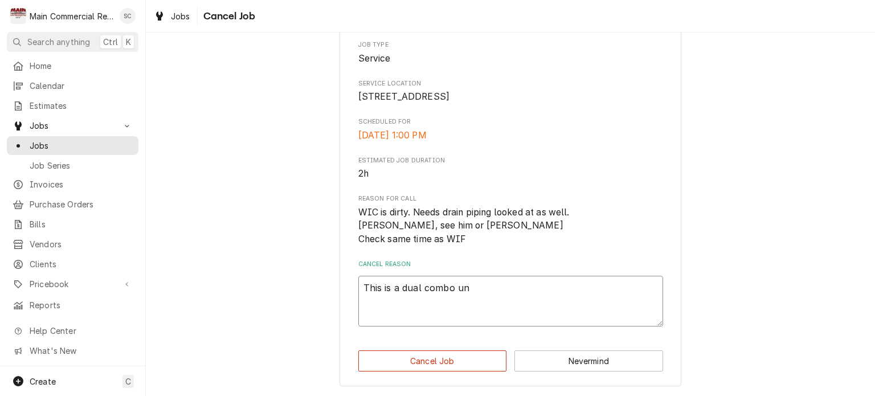
type textarea "x"
type textarea "This is a dual combo uni"
type textarea "x"
type textarea "This is a dual combo unit"
type textarea "x"
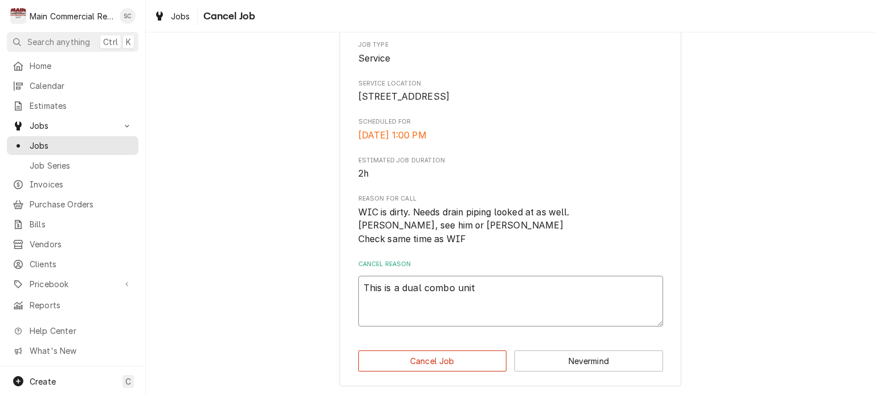
type textarea "This is a dual combo unit."
type textarea "x"
type textarea "This is a dual combo unit."
type textarea "x"
type textarea "This is a dual combo unit. W"
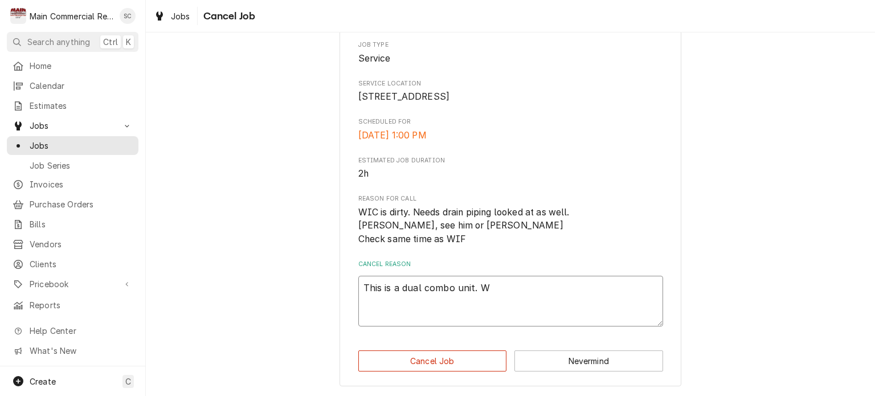
type textarea "x"
type textarea "This is a dual combo unit. WI"
type textarea "x"
type textarea "This is a dual combo unit. WIF"
type textarea "x"
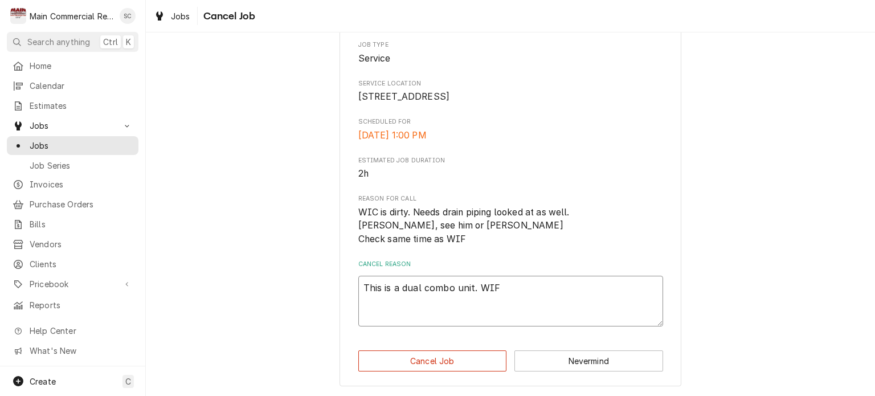
type textarea "This is a dual combo unit. WIF"
type textarea "x"
type textarea "This is a dual combo unit. WIF i"
type textarea "x"
type textarea "This is a dual combo unit. WIF is"
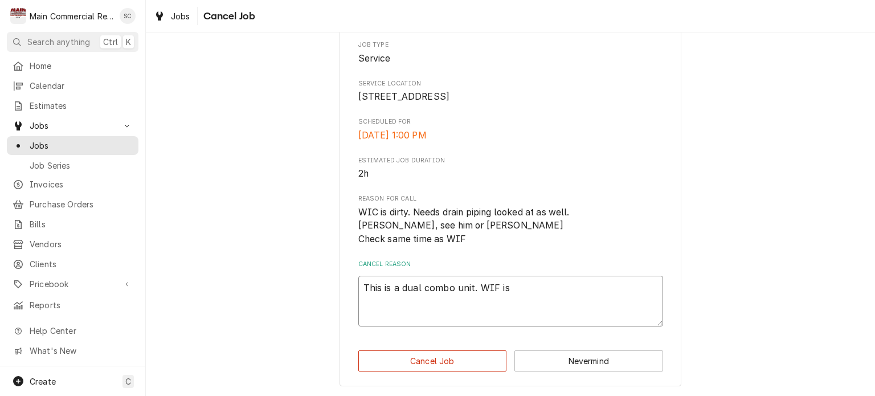
type textarea "x"
type textarea "This is a dual combo unit. WIF is"
type textarea "x"
type textarea "This is a dual combo unit. WIF is a"
type textarea "x"
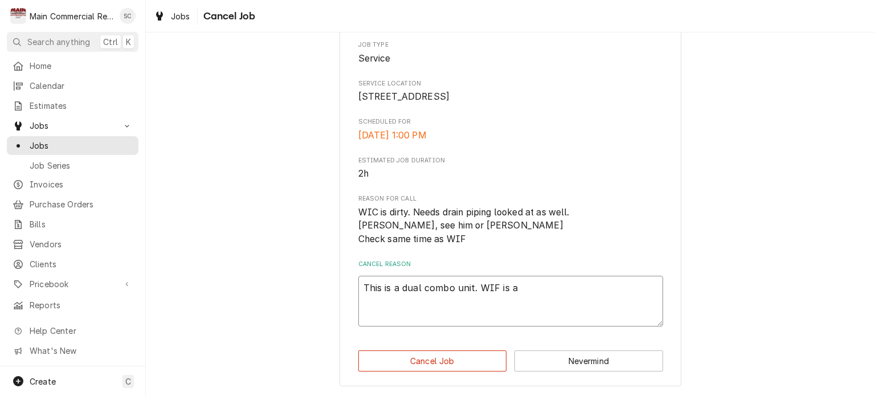
type textarea "This is a dual combo unit. WIF is at"
type textarea "x"
type textarea "This is a dual combo unit. WIF is att"
type textarea "x"
type textarea "This is a dual combo unit. WIF is atta"
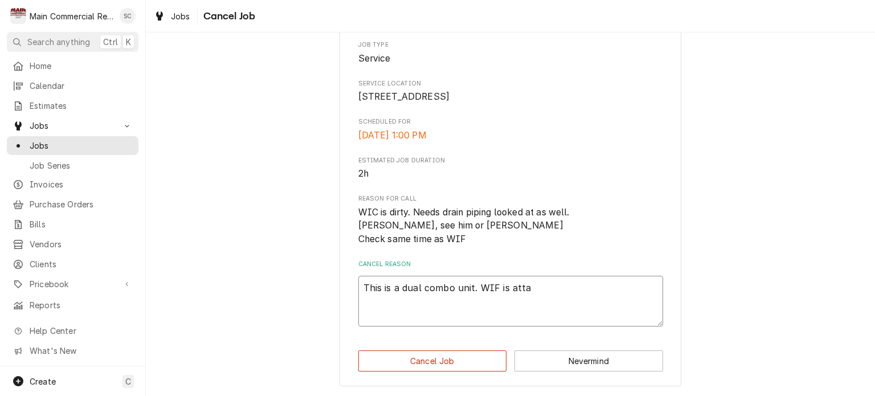
type textarea "x"
type textarea "This is a dual combo unit. WIF is attac"
type textarea "x"
type textarea "This is a dual combo unit. WIF is attach"
type textarea "x"
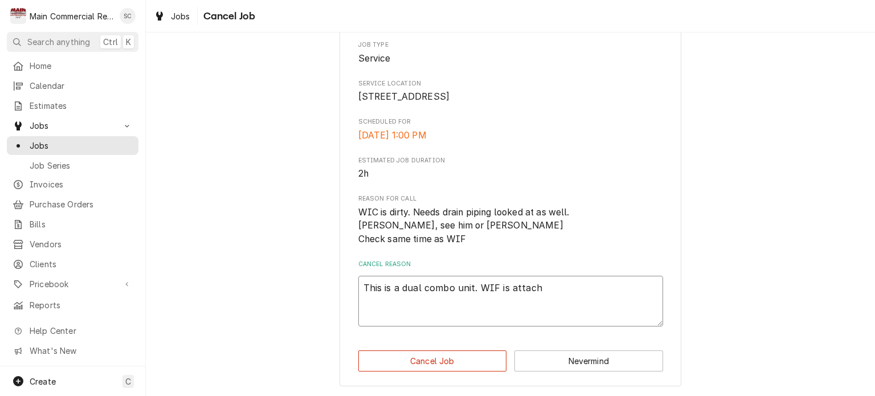
type textarea "This is a dual combo unit. WIF is attache"
type textarea "x"
type textarea "This is a dual combo unit. WIF is attached"
type textarea "x"
type textarea "This is a dual combo unit. WIF is attached."
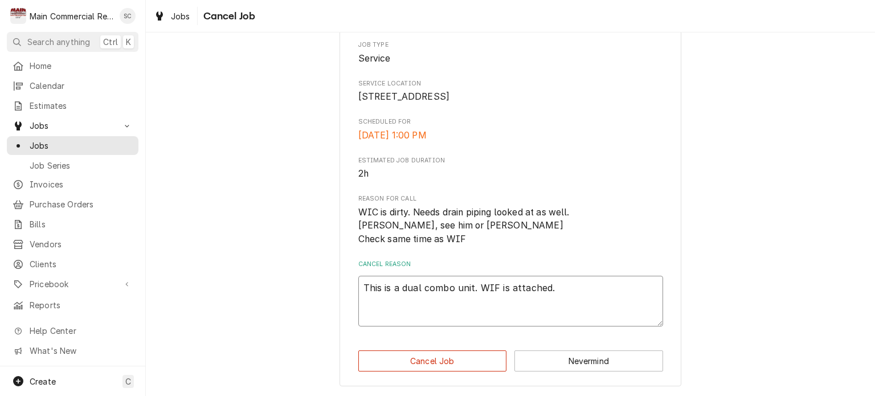
type textarea "x"
type textarea "This is a dual combo unit. WIF is attached."
type textarea "x"
type textarea "This is a dual combo unit. WIF is attached. a"
type textarea "x"
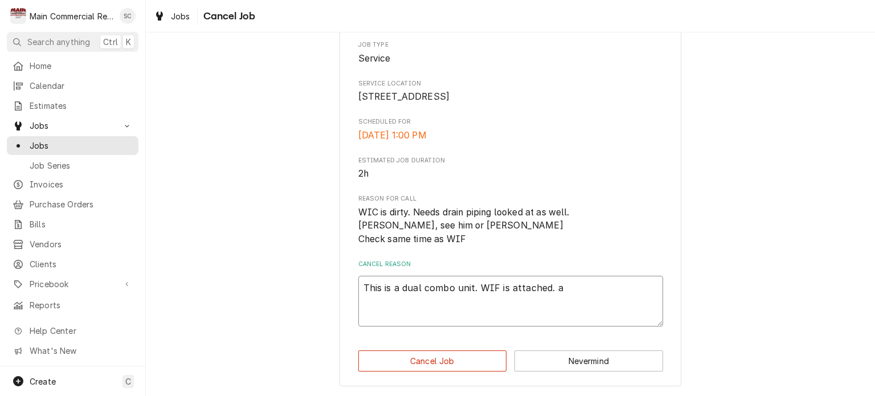
type textarea "This is a dual combo unit. WIF is attached. al"
type textarea "x"
type textarea "This is a dual combo unit. WIF is attached. all"
type textarea "x"
type textarea "This is a dual combo unit. WIF is attached. al"
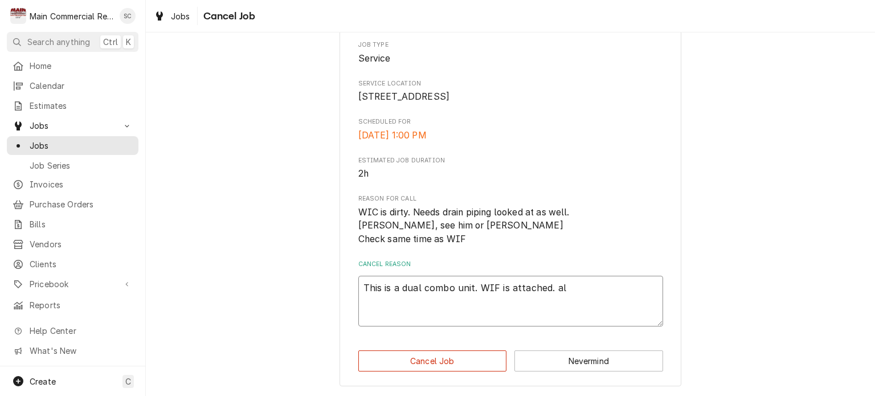
type textarea "x"
type textarea "This is a dual combo unit. WIF is attached. a"
type textarea "x"
type textarea "This is a dual combo unit. WIF is attached."
type textarea "x"
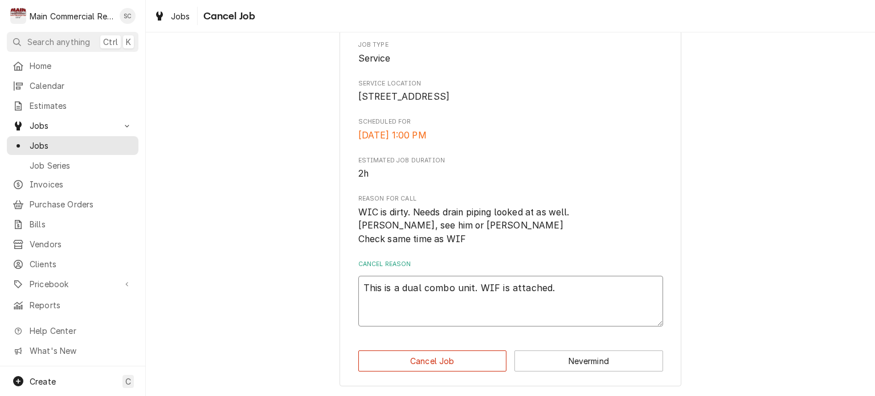
type textarea "This is a dual combo unit. WIF is attached. A"
type textarea "x"
type textarea "This is a dual combo unit. WIF is attached. Al"
type textarea "x"
type textarea "This is a dual combo unit. WIF is attached. All"
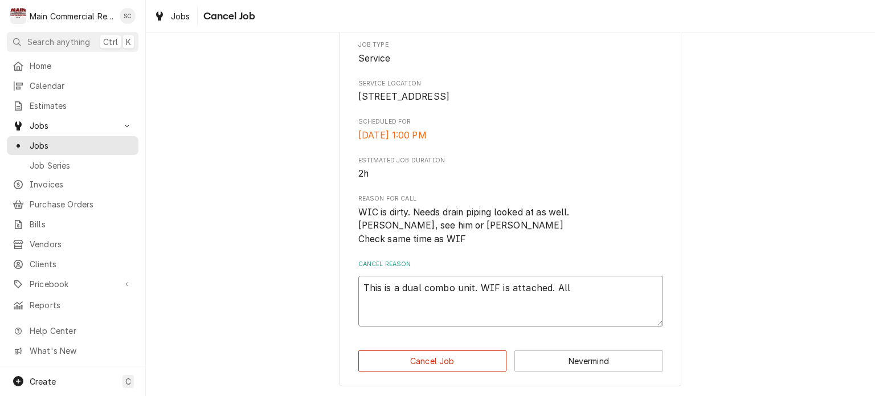
type textarea "x"
type textarea "This is a dual combo unit. WIF is attached. All"
type textarea "x"
type textarea "This is a dual combo unit. WIF is attached. All i"
type textarea "x"
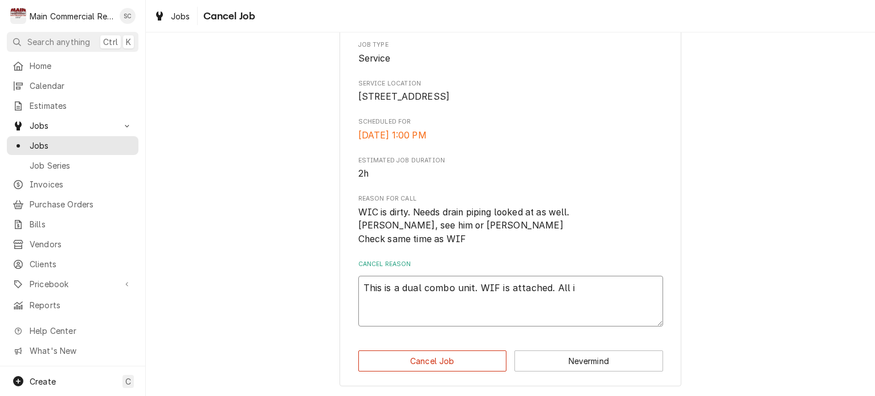
type textarea "This is a dual combo unit. WIF is attached. All in"
type textarea "x"
type textarea "This is a dual combo unit. WIF is attached. All inf"
type textarea "x"
type textarea "This is a dual combo unit. WIF is attached. All info"
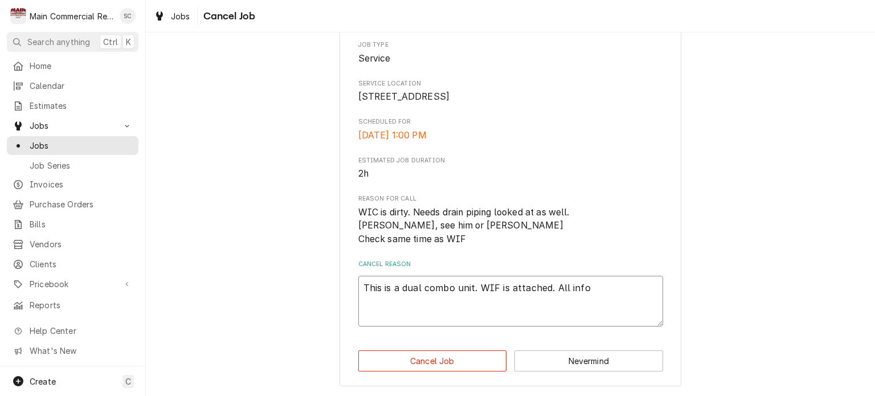
type textarea "x"
type textarea "This is a dual combo unit. WIF is attached. All infor"
type textarea "x"
type textarea "This is a dual combo unit. WIF is attached. All inform"
type textarea "x"
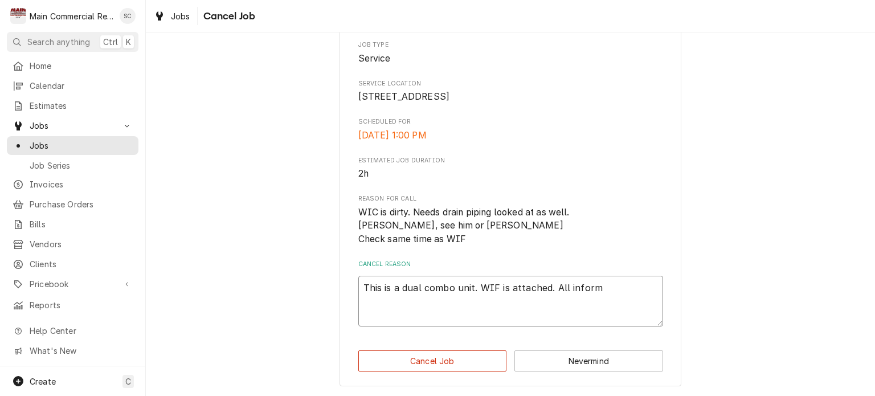
type textarea "This is a dual combo unit. WIF is attached. All informa"
type textarea "x"
type textarea "This is a dual combo unit. WIF is attached. All informat"
type textarea "x"
type textarea "This is a dual combo unit. WIF is attached. All informati"
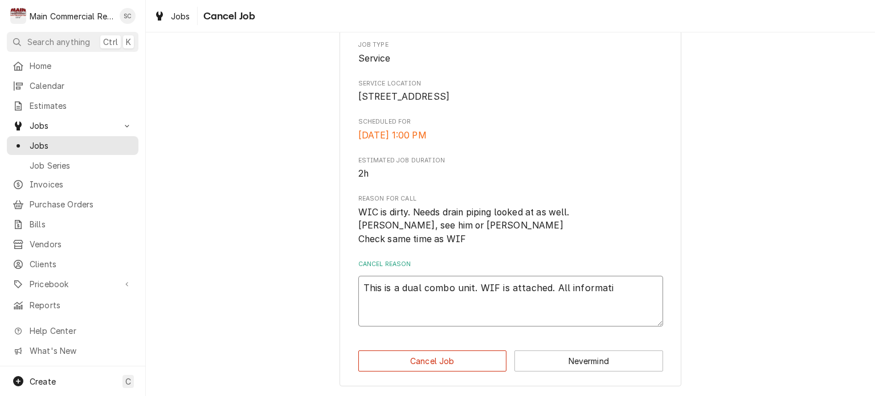
type textarea "x"
type textarea "This is a dual combo unit. WIF is attached. All informatio"
type textarea "x"
type textarea "This is a dual combo unit. WIF is attached. All information"
type textarea "x"
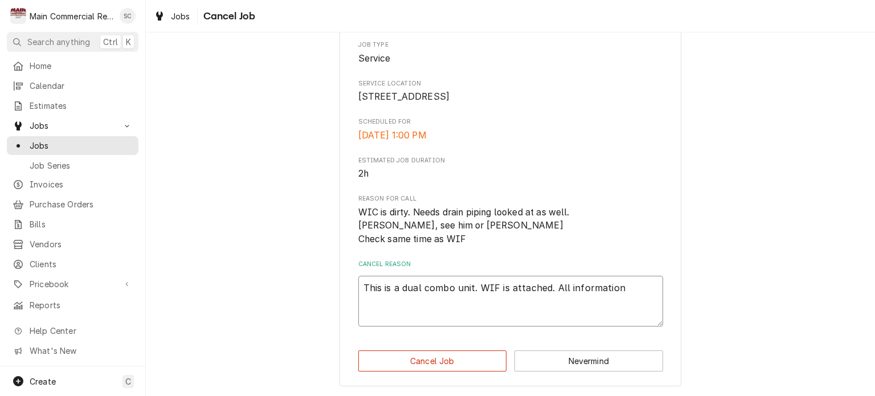
type textarea "This is a dual combo unit. WIF is attached. All information"
type textarea "x"
type textarea "This is a dual combo unit. WIF is attached. All information o"
type textarea "x"
type textarea "This is a dual combo unit. WIF is attached. All information on"
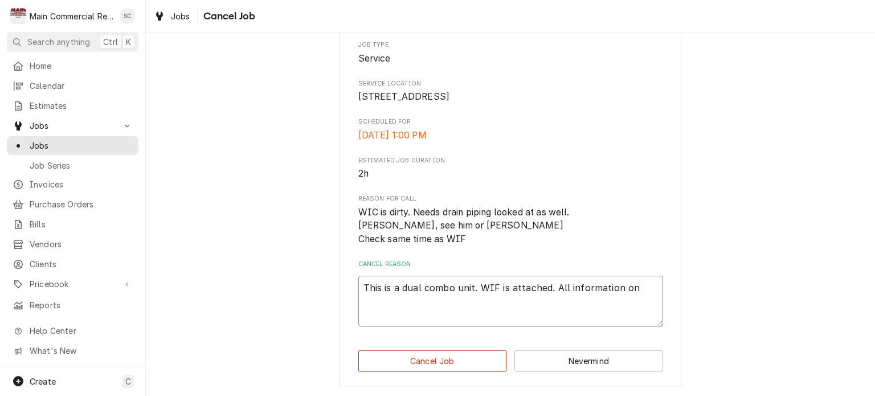
type textarea "x"
type textarea "This is a dual combo unit. WIF is attached. All information on"
type textarea "x"
type textarea "This is a dual combo unit. WIF is attached. All information on o"
type textarea "x"
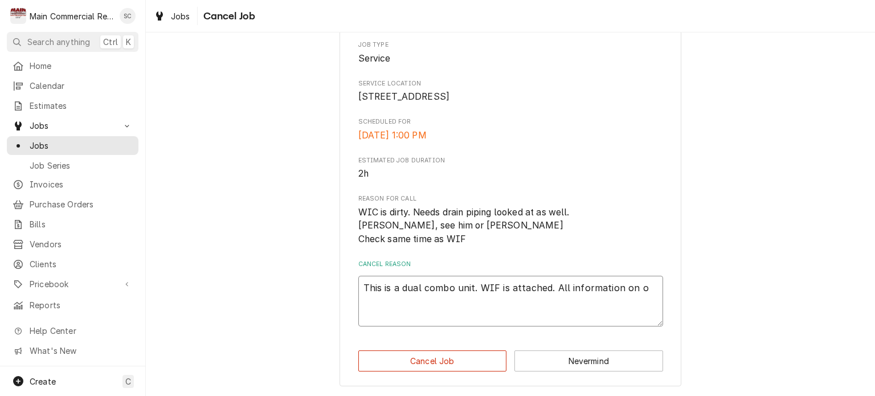
type textarea "This is a dual combo unit. WIF is attached. All information on ot"
type textarea "x"
type textarea "This is a dual combo unit. WIF is attached. All information on oth"
type textarea "x"
type textarea "This is a dual combo unit. WIF is attached. All information on othe"
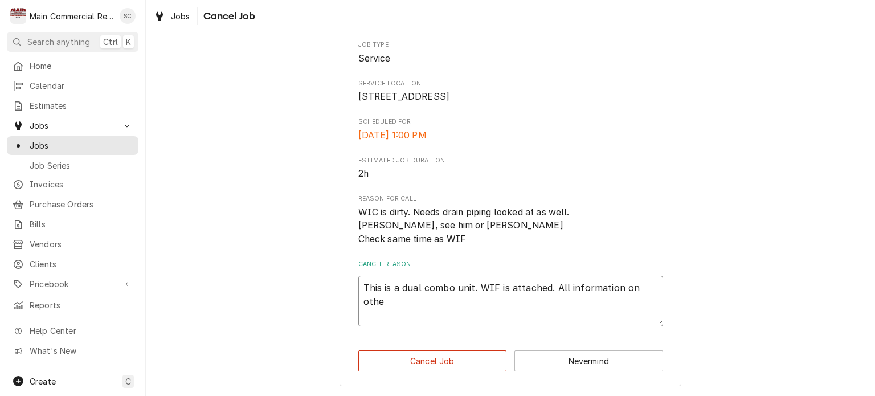
type textarea "x"
type textarea "This is a dual combo unit. WIF is attached. All information on other"
type textarea "x"
type textarea "This is a dual combo unit. WIF is attached. All information on other"
type textarea "x"
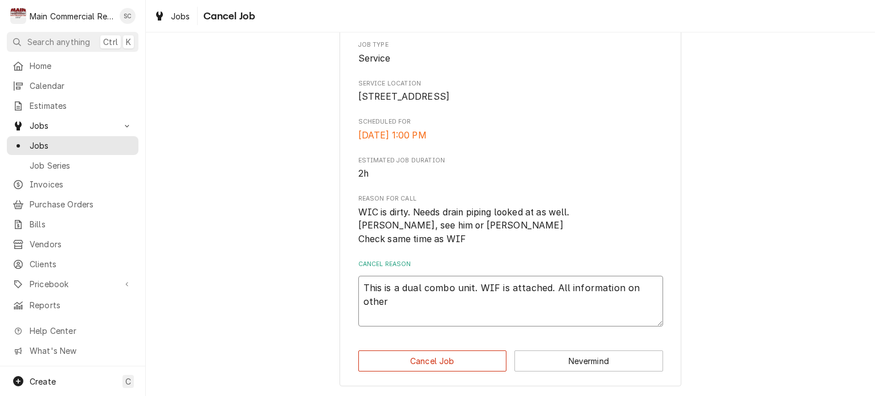
type textarea "This is a dual combo unit. WIF is attached. All information on other t"
type textarea "x"
type textarea "This is a dual combo unit. WIF is attached. All information on other ti"
type textarea "x"
type textarea "This is a dual combo unit. WIF is attached. All information on other tic"
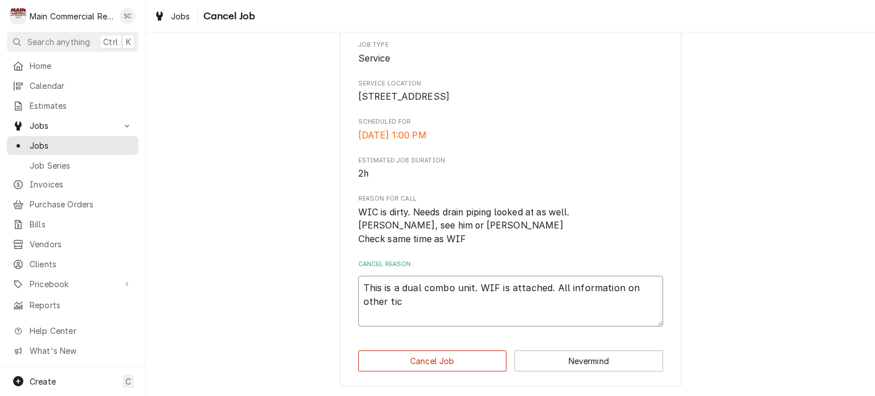
type textarea "x"
type textarea "This is a dual combo unit. WIF is attached. All information on other tick"
type textarea "x"
type textarea "This is a dual combo unit. WIF is attached. All information on other ticke"
type textarea "x"
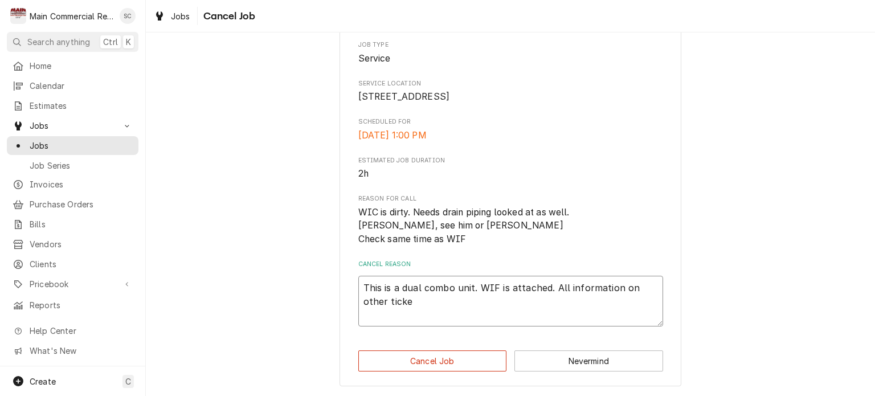
type textarea "This is a dual combo unit. WIF is attached. All information on other ticket"
type textarea "x"
type textarea "This is a dual combo unit. WIF is attached. All information on other ticket."
type textarea "x"
type textarea "This is a dual combo unit. WIF is attached. All information on other ticket."
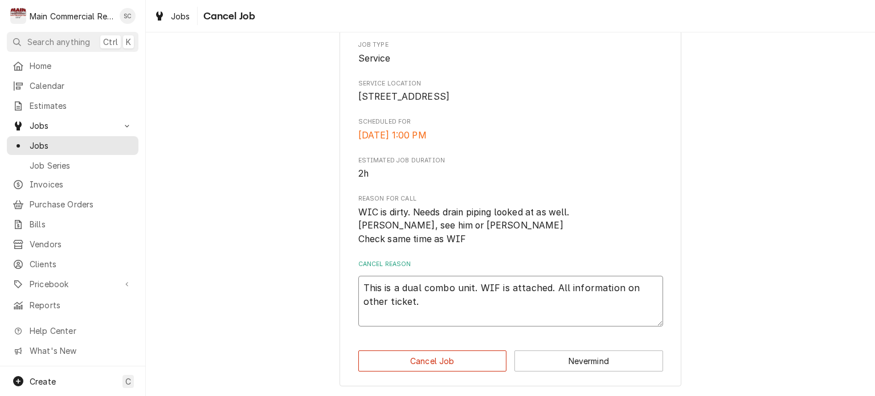
type textarea "x"
type textarea "This is a dual combo unit. WIF is attached. All information on other ticket. -"
type textarea "x"
type textarea "This is a dual combo unit. WIF is attached. All information on other ticket. -s"
type textarea "x"
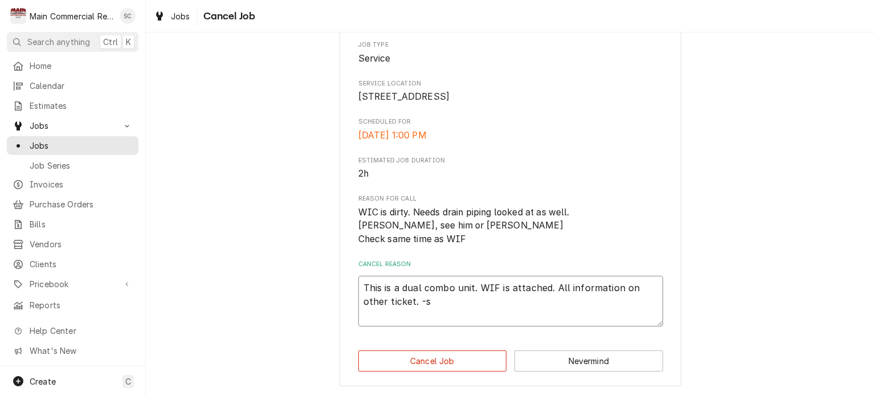
type textarea "This is a dual combo unit. WIF is attached. All information on other ticket. -sr"
type textarea "x"
type textarea "This is a dual combo unit. WIF is attached. All information on other ticket. -s…"
type textarea "x"
type textarea "This is a dual combo unit. WIF is attached. All information on other ticket. -s…"
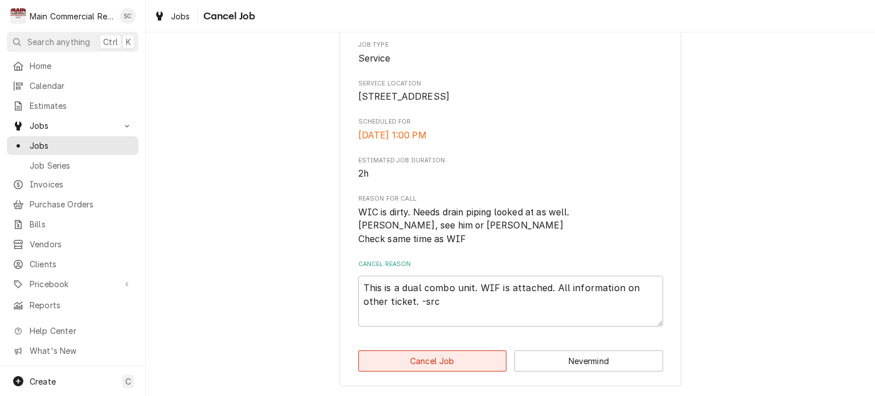
click at [439, 358] on button "Cancel Job" at bounding box center [432, 360] width 149 height 21
type textarea "x"
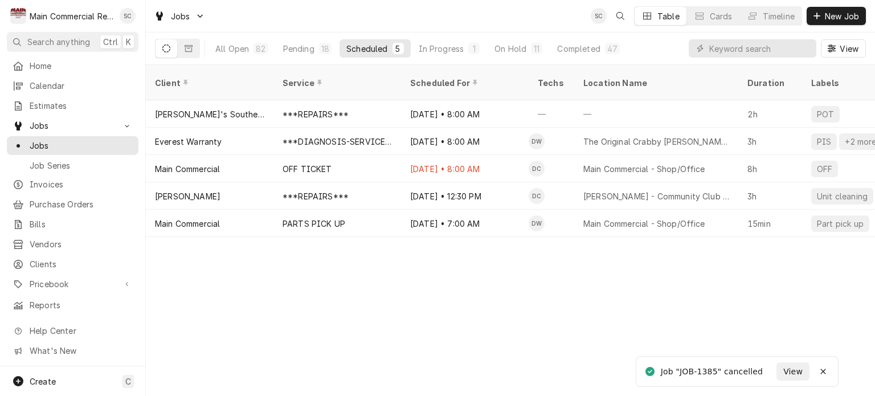
click at [485, 283] on div "Client Service Scheduled For Techs Location Name Duration Labels Status ID Prio…" at bounding box center [510, 230] width 729 height 331
click at [487, 293] on div "Client Service Scheduled For Techs Location Name Duration Labels Status ID Prio…" at bounding box center [510, 230] width 729 height 331
click at [308, 48] on div "Pending" at bounding box center [298, 49] width 31 height 12
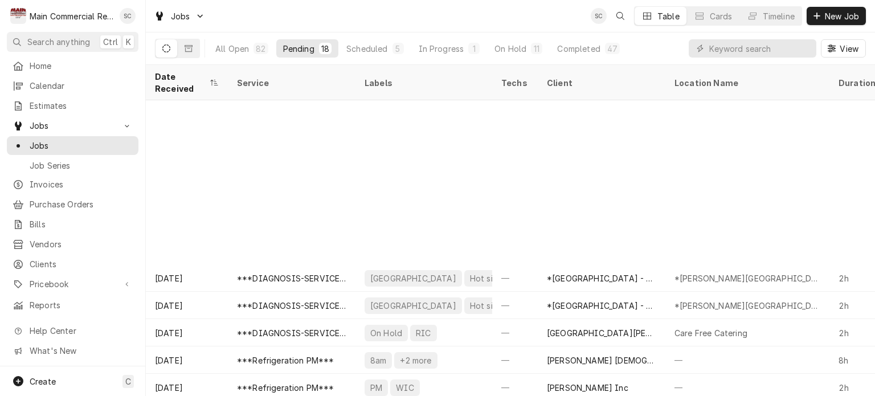
scroll to position [191, 0]
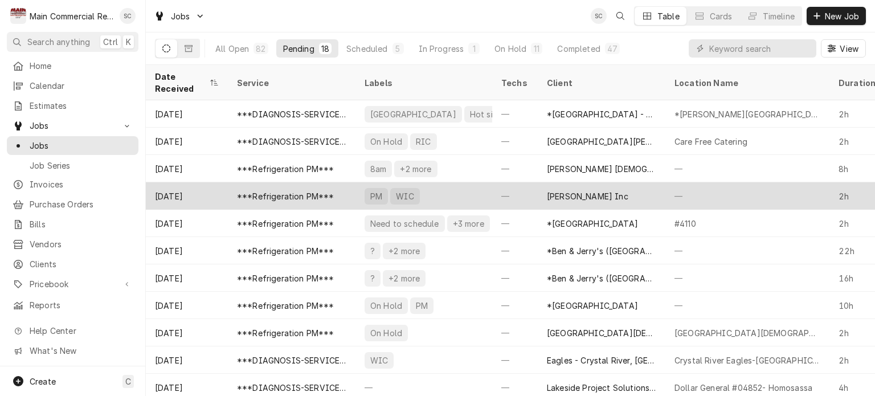
click at [474, 186] on div "PM WIC" at bounding box center [423, 195] width 137 height 27
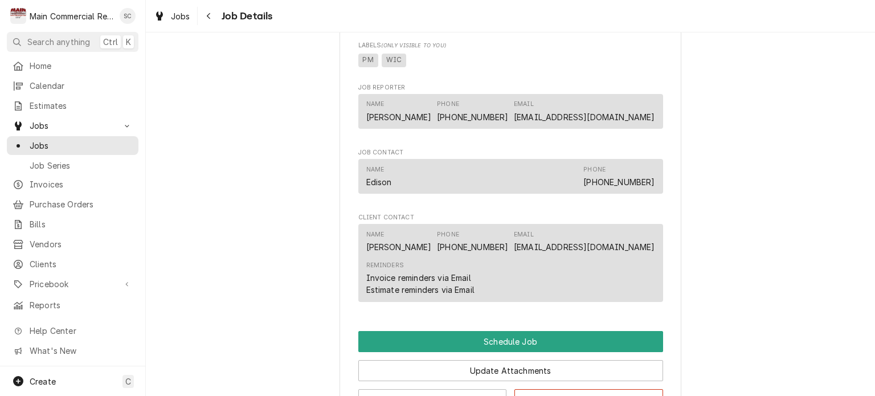
scroll to position [841, 0]
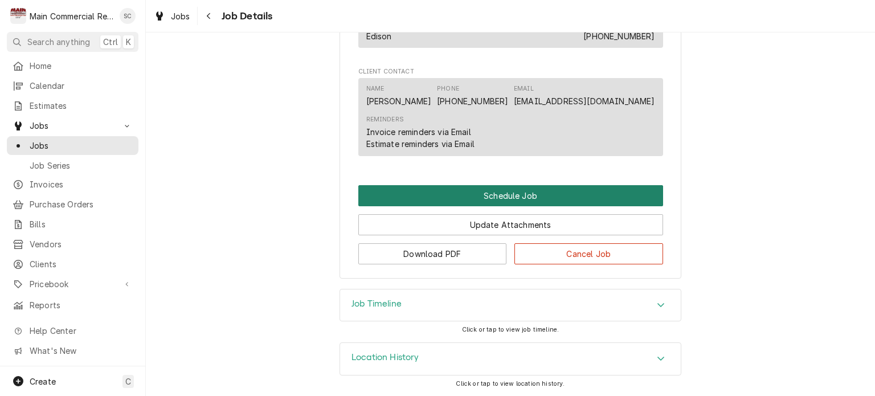
click at [478, 199] on button "Schedule Job" at bounding box center [510, 195] width 305 height 21
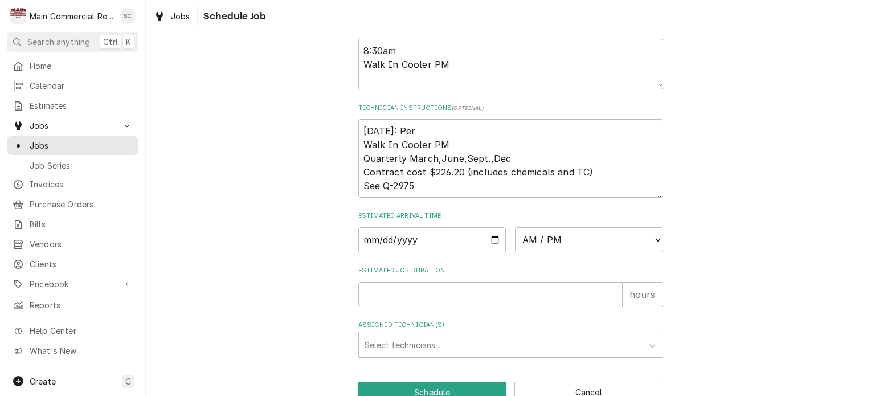
scroll to position [272, 0]
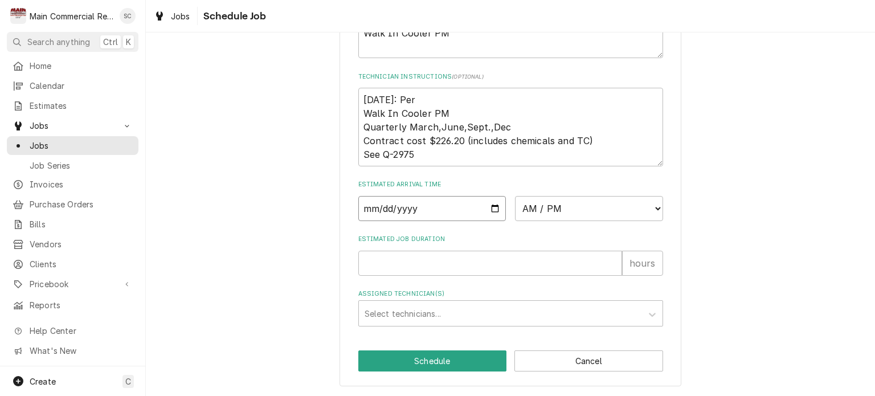
click at [491, 209] on input "Date" at bounding box center [432, 208] width 148 height 25
type textarea "x"
type input "[DATE]"
click at [538, 215] on select "AM / PM 6:00 AM 6:15 AM 6:30 AM 6:45 AM 7:00 AM 7:15 AM 7:30 AM 7:45 AM 8:00 AM…" at bounding box center [589, 208] width 148 height 25
select select "08:30:00"
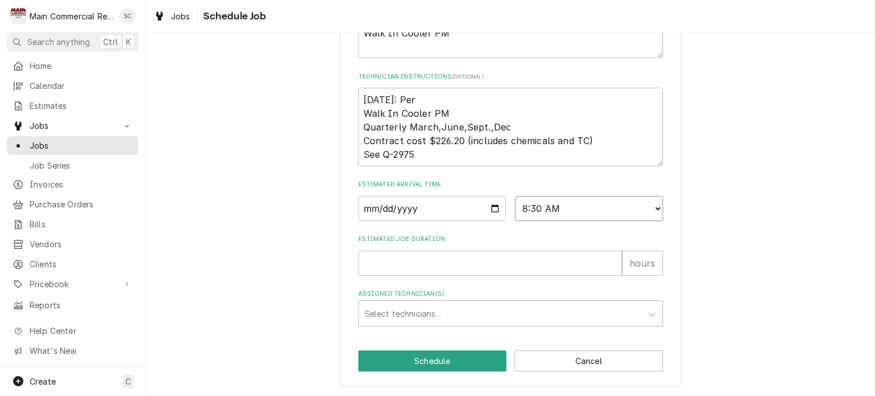
click at [515, 196] on select "AM / PM 6:00 AM 6:15 AM 6:30 AM 6:45 AM 7:00 AM 7:15 AM 7:30 AM 7:45 AM 8:00 AM…" at bounding box center [589, 208] width 148 height 25
click at [420, 267] on input "Estimated Job Duration" at bounding box center [490, 263] width 264 height 25
type textarea "x"
type input "2"
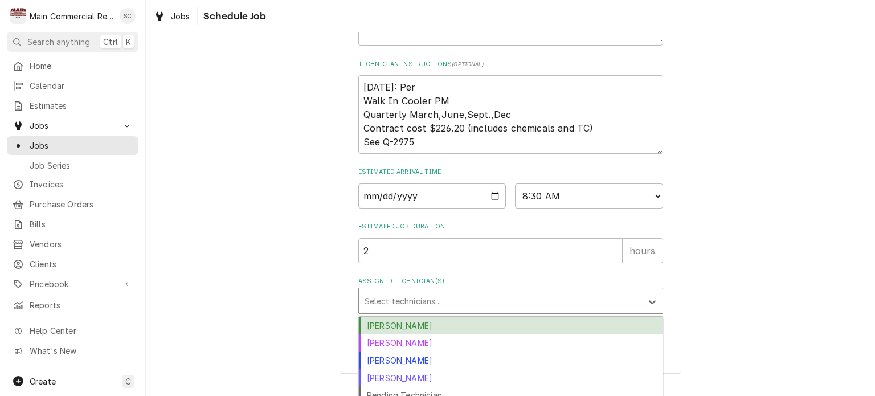
click at [420, 306] on div "Assigned Technician(s)" at bounding box center [500, 300] width 272 height 21
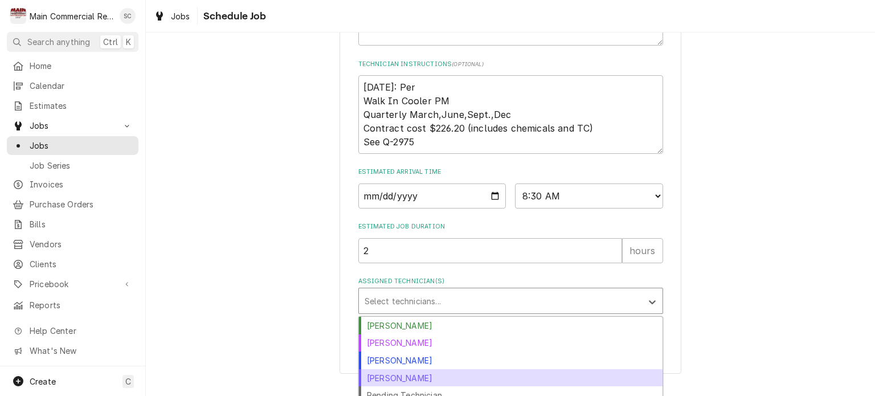
click at [411, 387] on div "[PERSON_NAME]" at bounding box center [511, 378] width 304 height 18
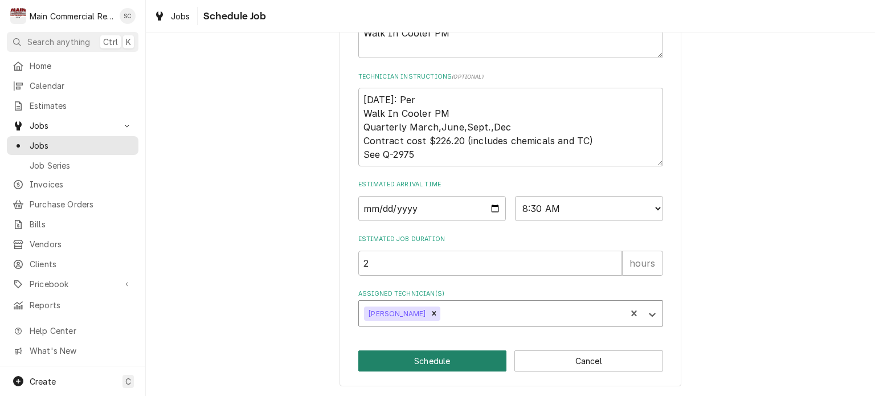
click at [434, 363] on button "Schedule" at bounding box center [432, 360] width 149 height 21
type textarea "x"
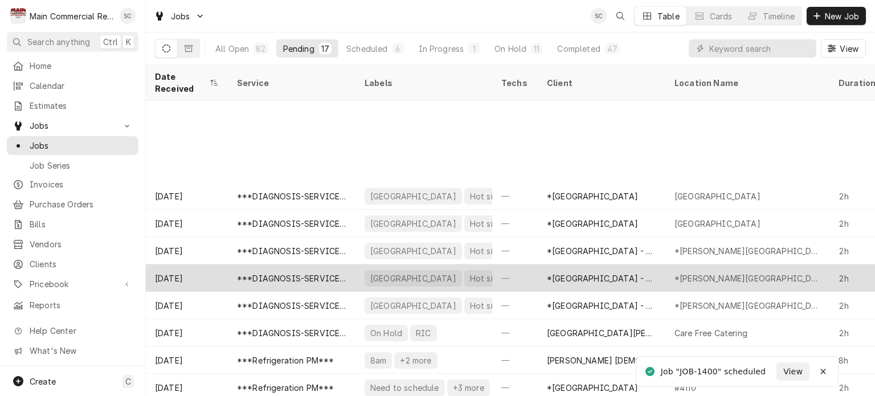
scroll to position [164, 0]
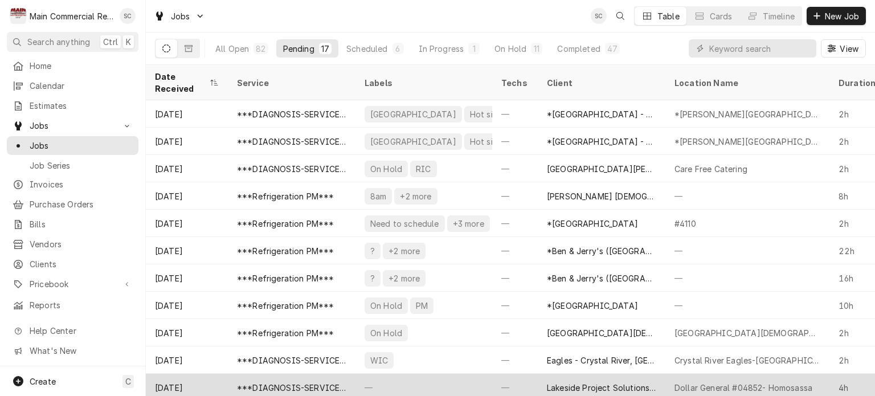
click at [421, 374] on div "—" at bounding box center [423, 387] width 137 height 27
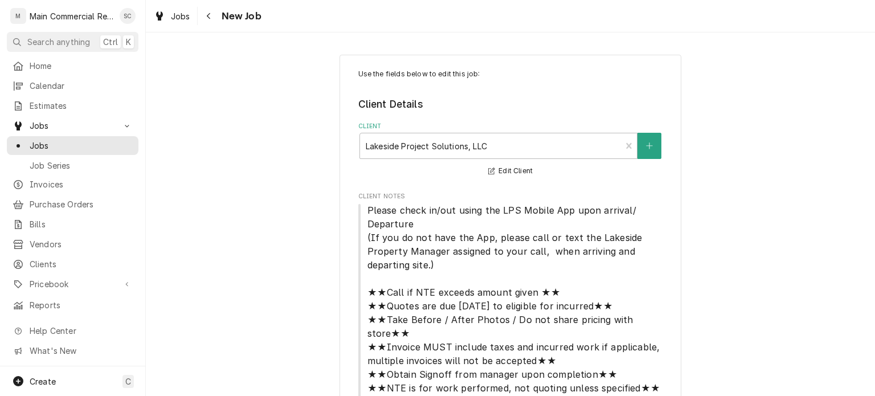
type textarea "x"
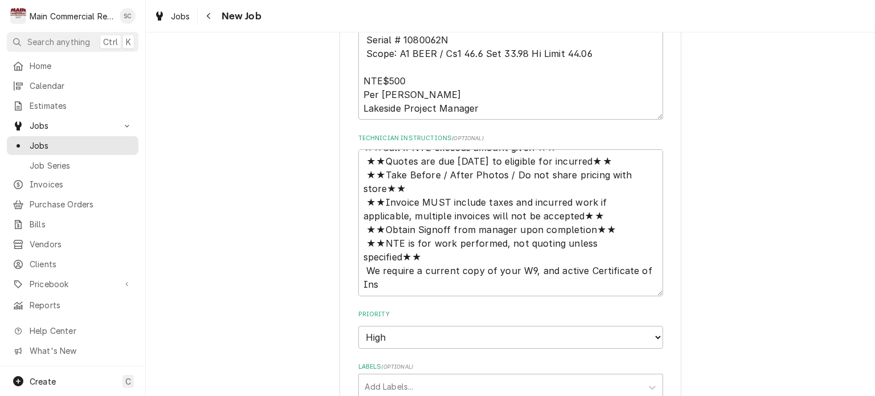
scroll to position [968, 0]
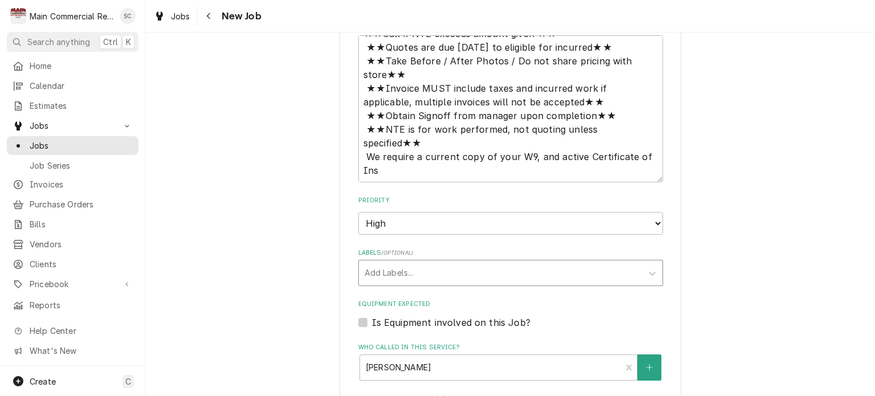
click at [454, 275] on div "Labels" at bounding box center [500, 273] width 272 height 21
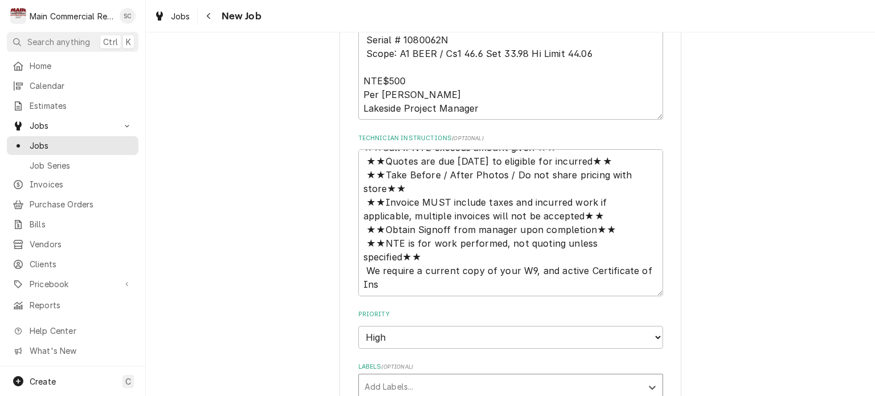
scroll to position [1082, 0]
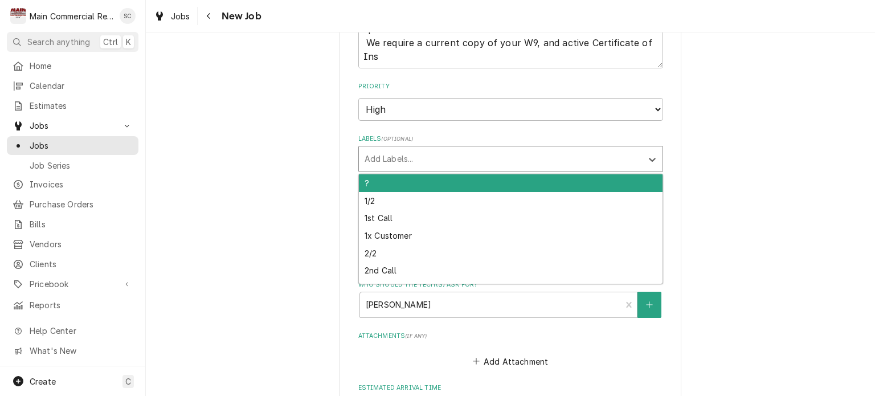
click at [417, 154] on div "Labels" at bounding box center [500, 159] width 272 height 21
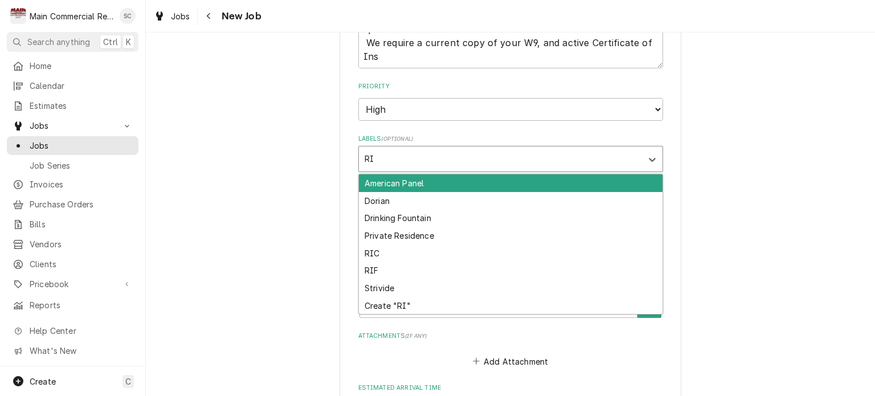
type input "RIC"
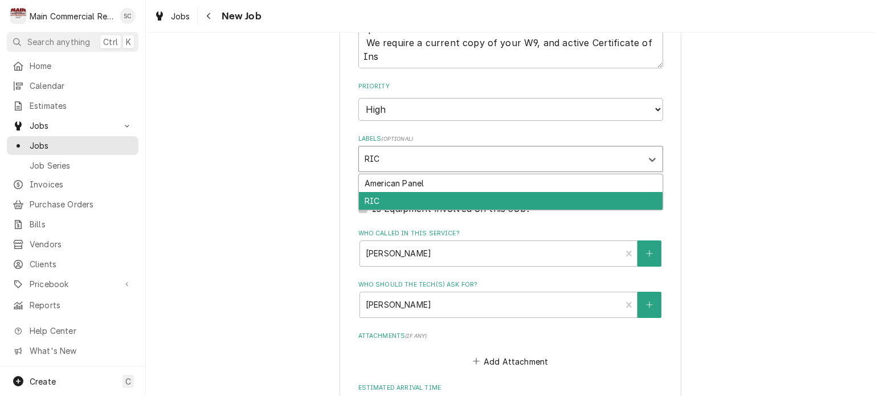
click at [397, 196] on div "RIC" at bounding box center [511, 201] width 304 height 18
type textarea "x"
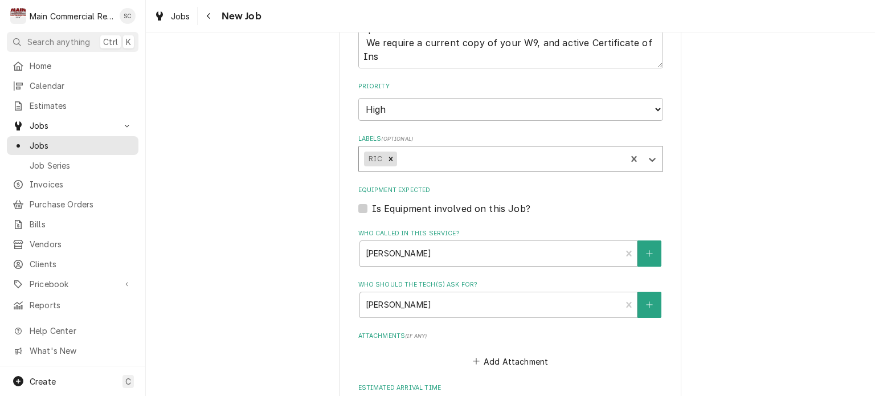
type textarea "x"
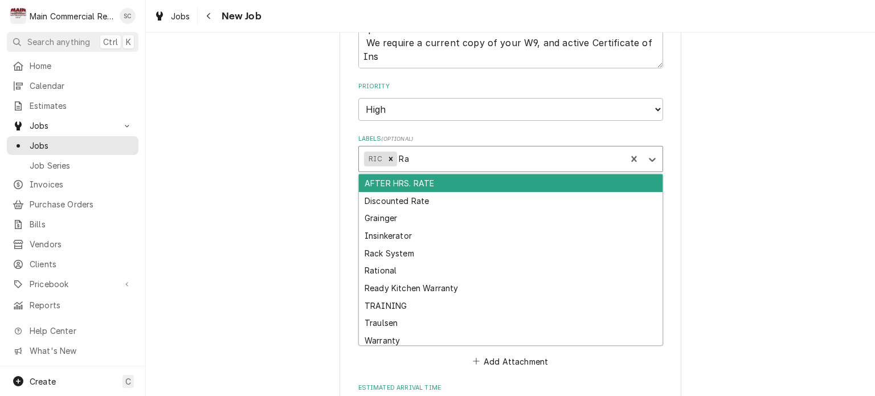
type input "Rac"
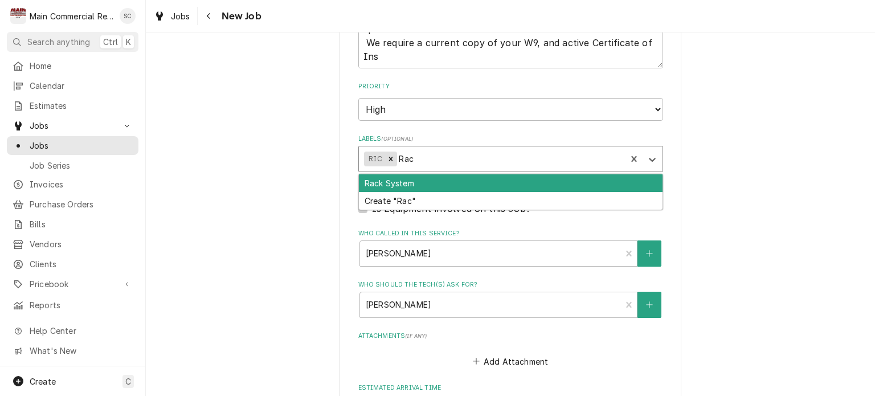
click at [427, 182] on div "Rack System" at bounding box center [511, 183] width 304 height 18
type textarea "x"
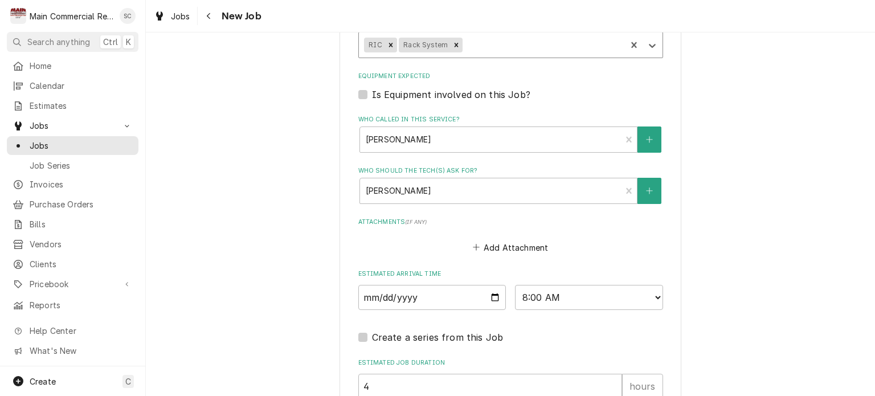
scroll to position [1310, 0]
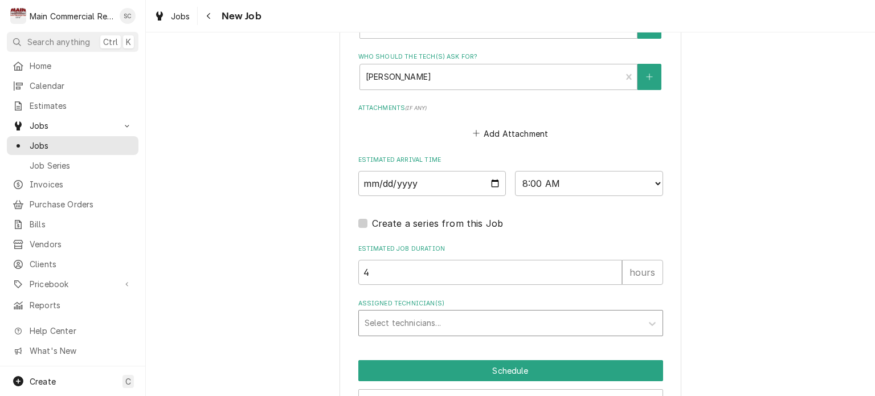
click at [431, 321] on div "Assigned Technician(s)" at bounding box center [500, 323] width 272 height 21
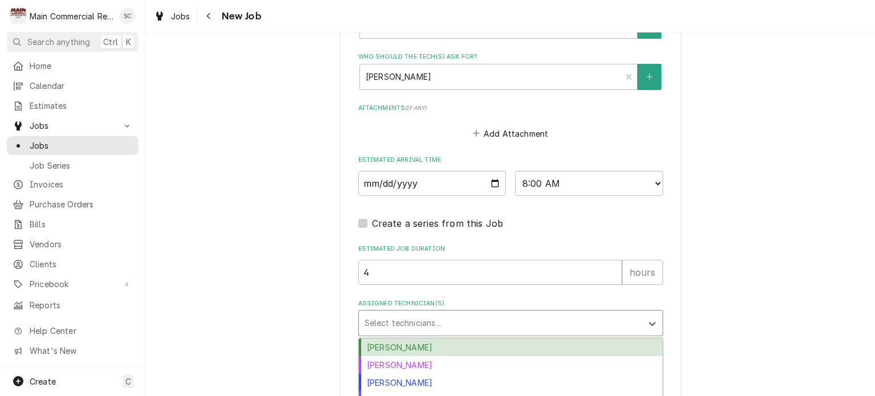
click at [415, 347] on div "[PERSON_NAME]" at bounding box center [511, 347] width 304 height 18
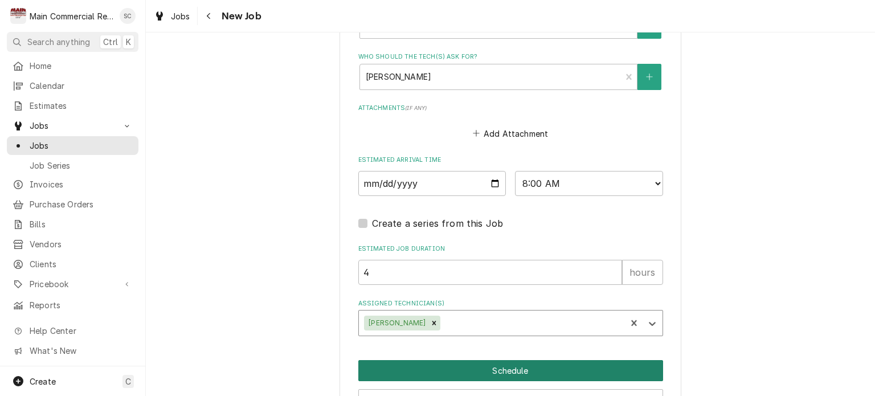
click at [503, 369] on button "Schedule" at bounding box center [510, 370] width 305 height 21
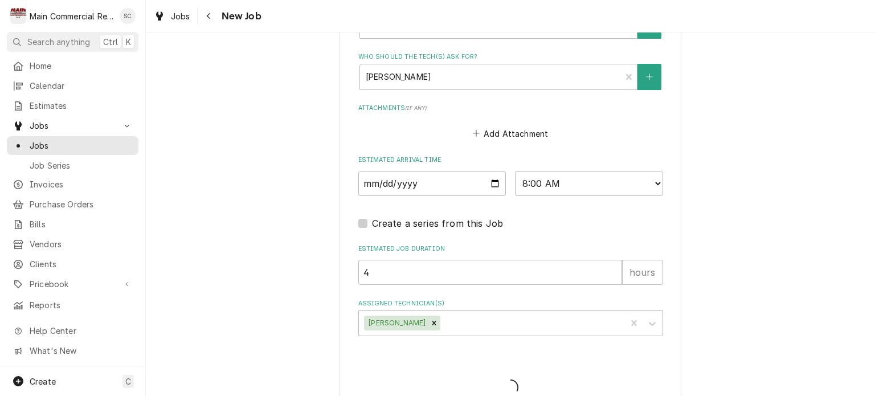
type textarea "x"
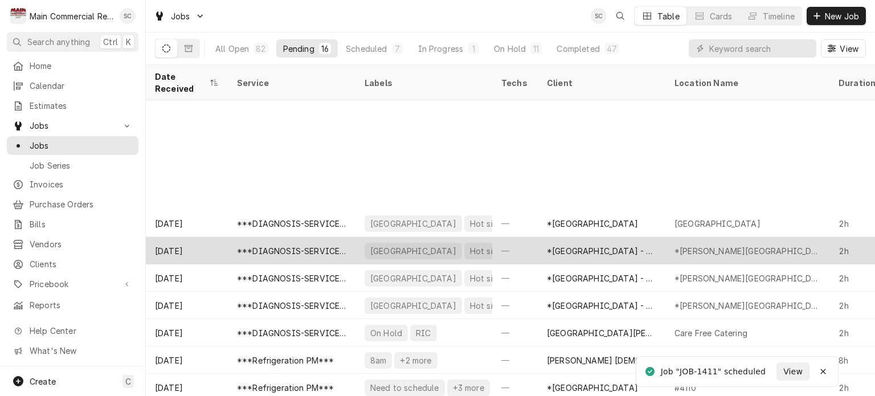
scroll to position [137, 0]
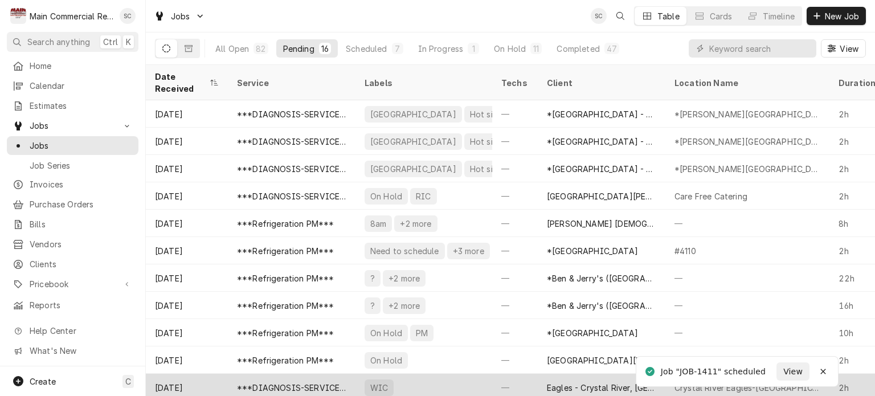
click at [435, 374] on div "WIC" at bounding box center [423, 387] width 137 height 27
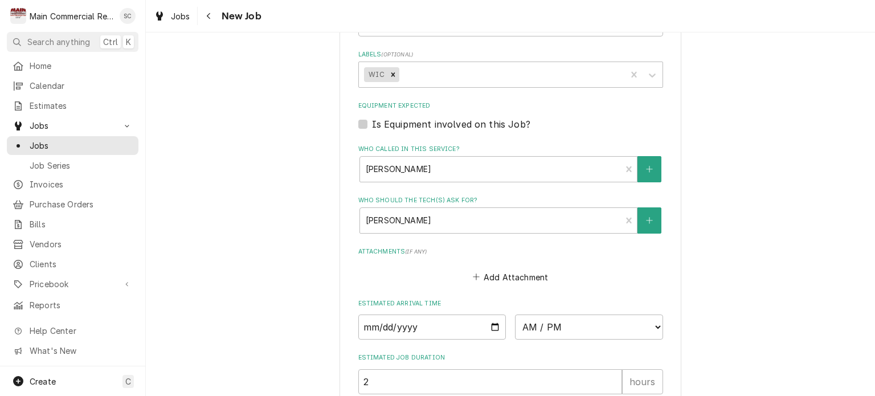
scroll to position [911, 0]
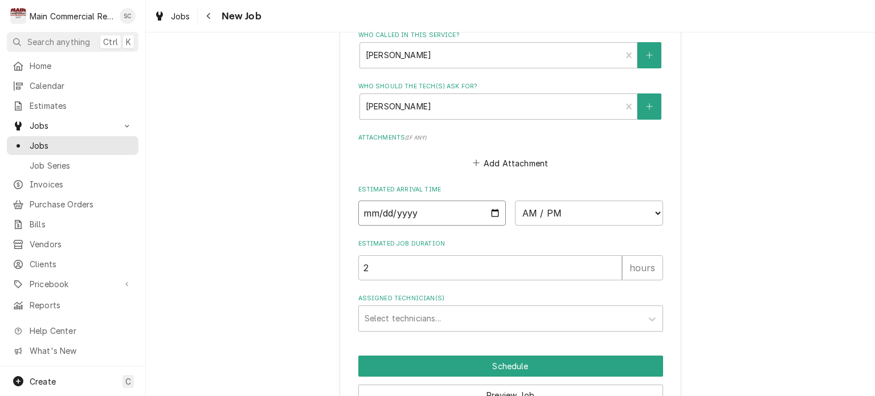
click at [490, 200] on input "Date" at bounding box center [432, 212] width 148 height 25
type textarea "x"
type input "2025-09-16"
type textarea "x"
click at [530, 200] on select "AM / PM 6:00 AM 6:15 AM 6:30 AM 6:45 AM 7:00 AM 7:15 AM 7:30 AM 7:45 AM 8:00 AM…" at bounding box center [589, 212] width 148 height 25
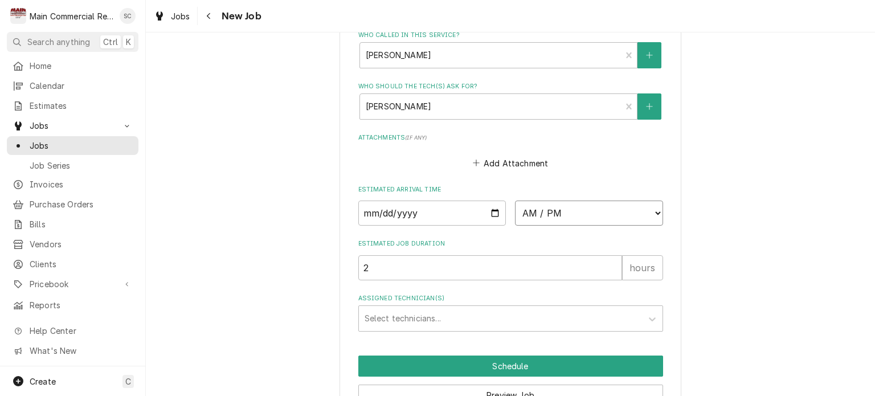
select select "12:30:00"
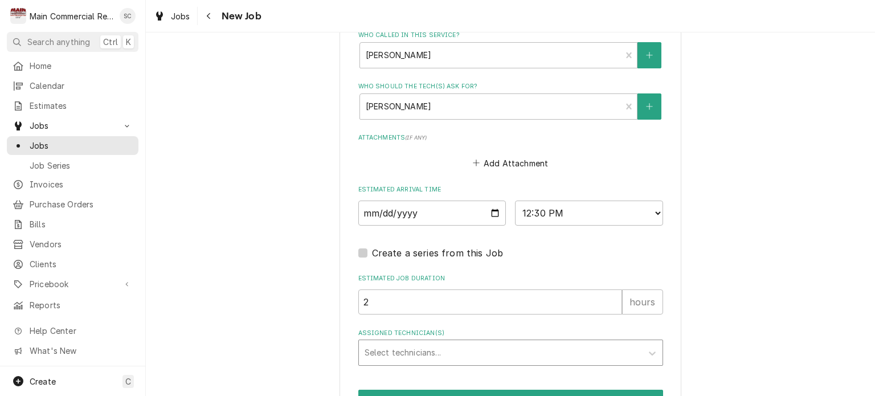
click at [438, 342] on div "Assigned Technician(s)" at bounding box center [500, 352] width 272 height 21
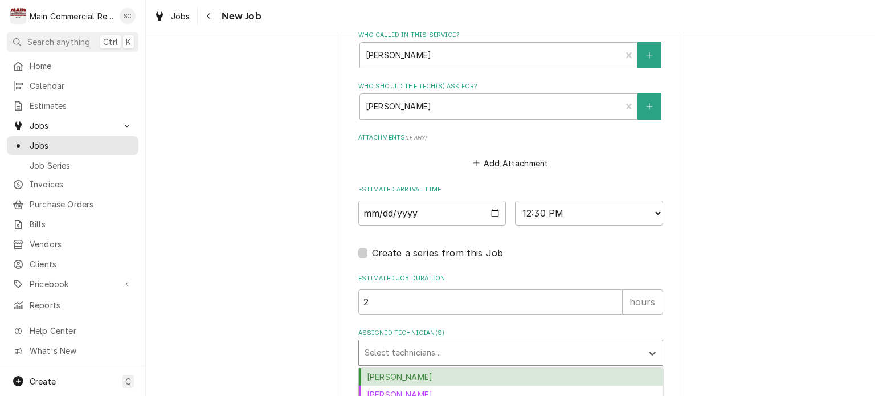
click at [421, 368] on div "Caleb Gorton" at bounding box center [511, 377] width 304 height 18
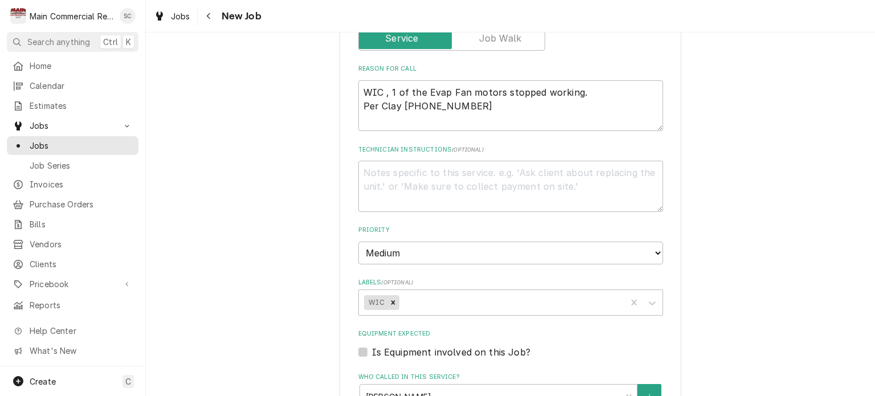
scroll to position [456, 0]
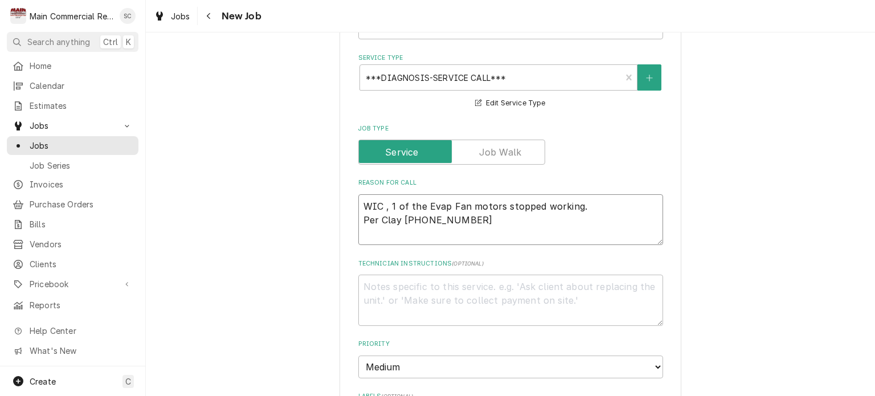
click at [473, 211] on textarea "WIC , 1 of the Evap Fan motors stopped working. Per Clay 352-247-1353" at bounding box center [510, 219] width 305 height 51
type textarea "x"
type textarea "WIC , 1 of the Evap Fan motors stopped working. Per Clay 352-247-1353"
type textarea "x"
type textarea "WIC , 1 of the Evap Fan motors stopped working. Per Clay 352-247-1353 c"
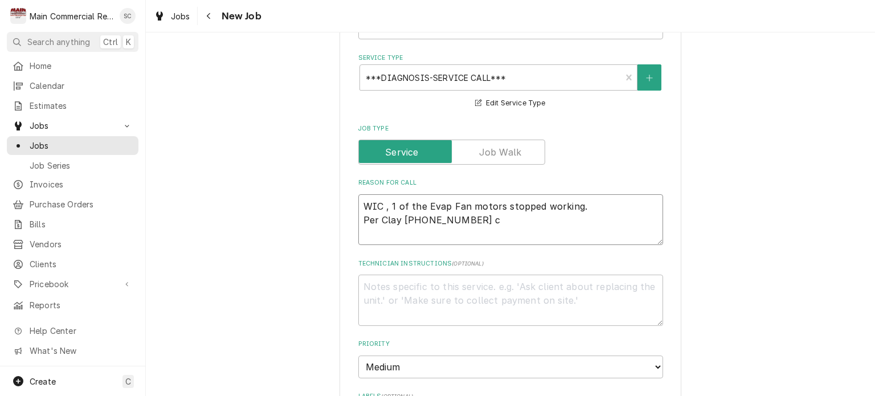
type textarea "x"
type textarea "WIC , 1 of the Evap Fan motors stopped working. Per Clay 352-247-1353 ca"
type textarea "x"
type textarea "WIC , 1 of the Evap Fan motors stopped working. Per Clay 352-247-1353 cal"
type textarea "x"
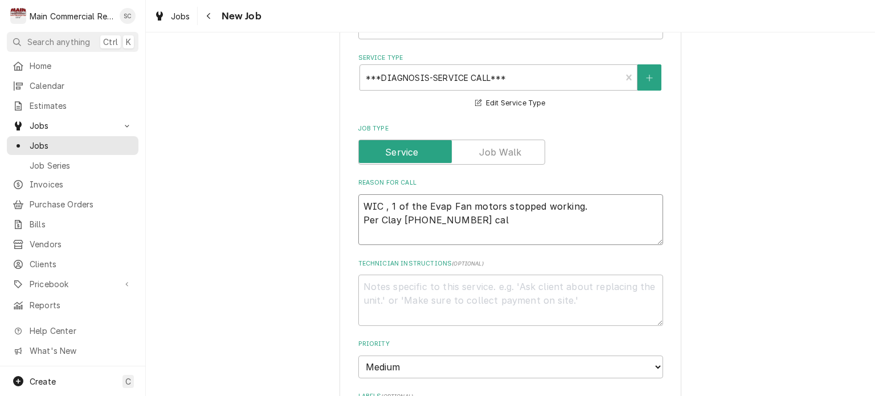
type textarea "WIC , 1 of the Evap Fan motors stopped working. Per Clay 352-247-1353 call"
type textarea "x"
type textarea "WIC , 1 of the Evap Fan motors stopped working. Per Clay 352-247-1353 call"
type textarea "x"
type textarea "WIC , 1 of the Evap Fan motors stopped working. Per Clay 352-247-1353 call h"
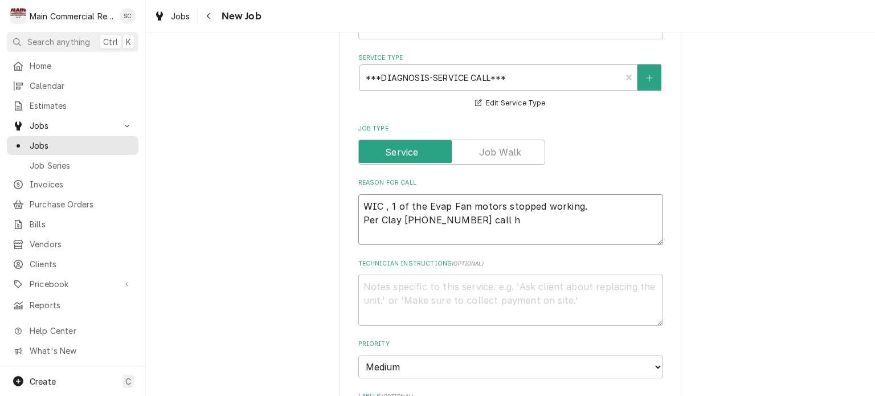
type textarea "x"
type textarea "WIC , 1 of the Evap Fan motors stopped working. Per Clay 352-247-1353 call hi"
type textarea "x"
type textarea "WIC , 1 of the Evap Fan motors stopped working. Per Clay 352-247-1353 call him"
type textarea "x"
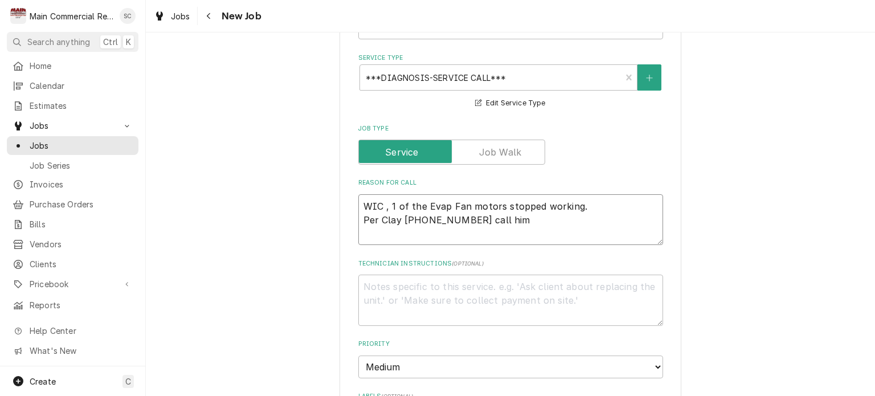
type textarea "WIC , 1 of the Evap Fan motors stopped working. Per Clay 352-247-1353 call him"
type textarea "x"
type textarea "WIC , 1 of the Evap Fan motors stopped working. Per Clay 352-247-1353 call him w"
type textarea "x"
type textarea "WIC , 1 of the Evap Fan motors stopped working. Per Clay 352-247-1353 call him …"
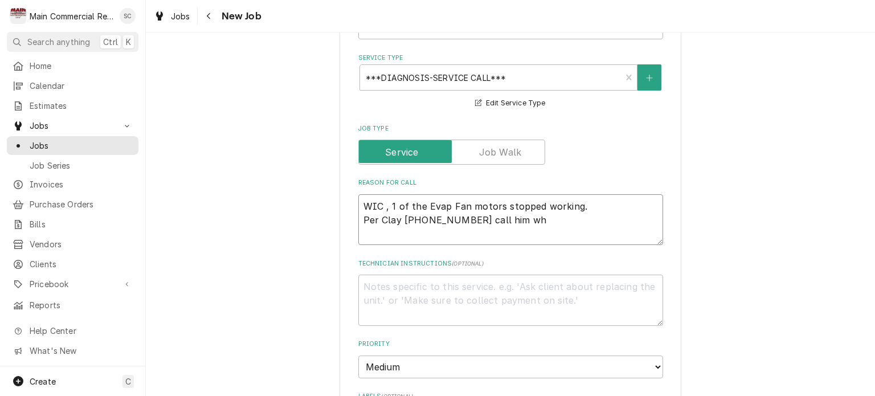
type textarea "x"
type textarea "WIC , 1 of the Evap Fan motors stopped working. Per Clay 352-247-1353 call him …"
type textarea "x"
type textarea "WIC , 1 of the Evap Fan motors stopped working. Per Clay 352-247-1353 call him …"
type textarea "x"
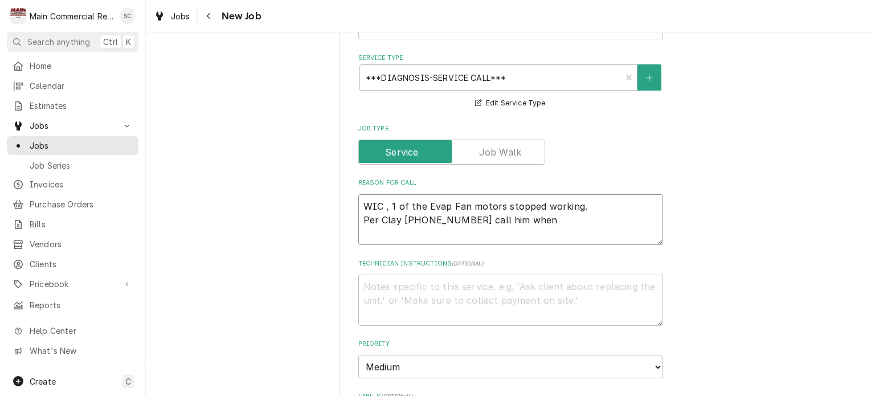
type textarea "WIC , 1 of the Evap Fan motors stopped working. Per Clay 352-247-1353 call him …"
type textarea "x"
type textarea "WIC , 1 of the Evap Fan motors stopped working. Per Clay 352-247-1353 call him …"
type textarea "x"
type textarea "WIC , 1 of the Evap Fan motors stopped working. Per Clay 352-247-1353 call him …"
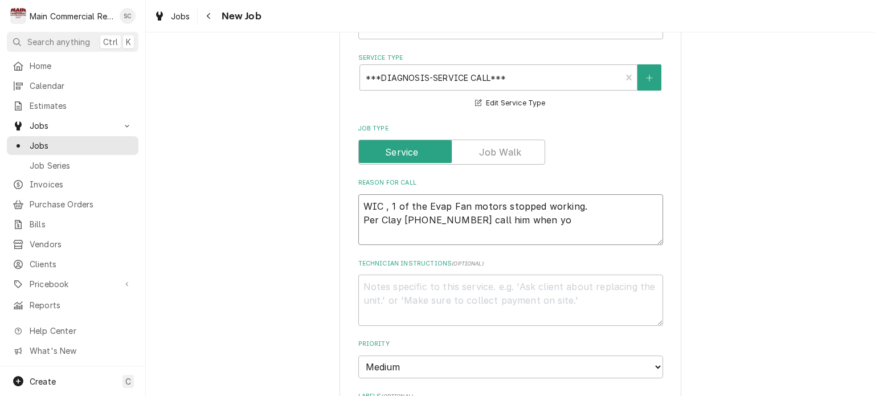
type textarea "x"
type textarea "WIC , 1 of the Evap Fan motors stopped working. Per Clay 352-247-1353 call him …"
type textarea "x"
type textarea "WIC , 1 of the Evap Fan motors stopped working. Per Clay 352-247-1353 call him …"
type textarea "x"
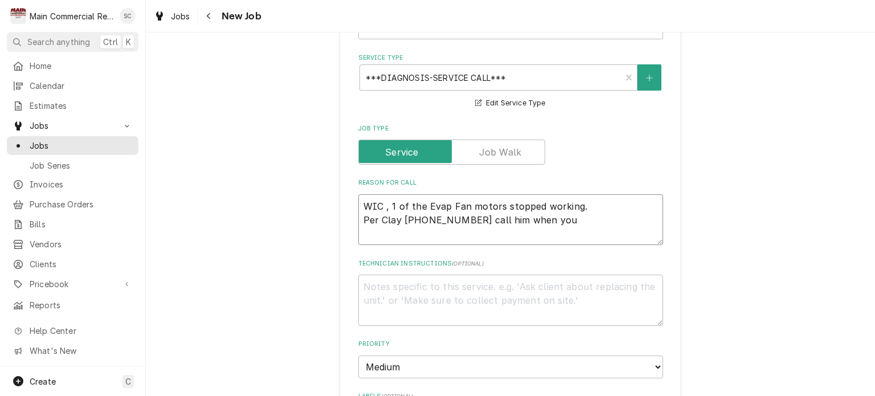
type textarea "WIC , 1 of the Evap Fan motors stopped working. Per Clay 352-247-1353 call him …"
type textarea "x"
type textarea "WIC , 1 of the Evap Fan motors stopped working. Per Clay 352-247-1353 call him …"
type textarea "x"
type textarea "WIC , 1 of the Evap Fan motors stopped working. Per Clay 352-247-1353 call him …"
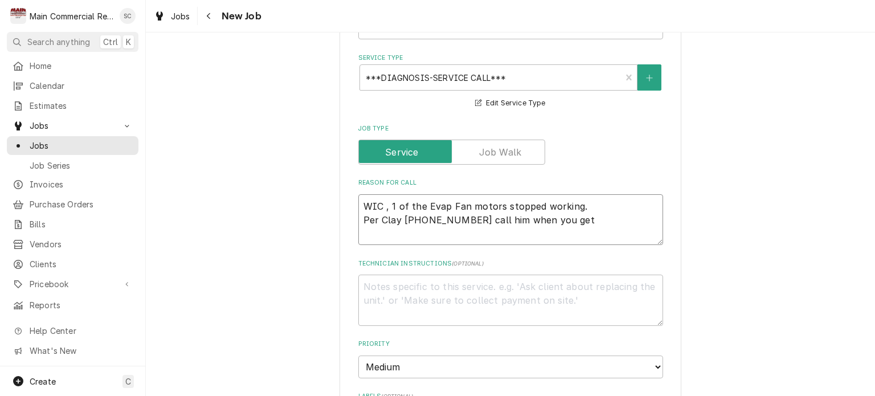
type textarea "x"
type textarea "WIC , 1 of the Evap Fan motors stopped working. Per Clay 352-247-1353 call him …"
type textarea "x"
type textarea "WIC , 1 of the Evap Fan motors stopped working. Per Clay 352-247-1353 call him …"
type textarea "x"
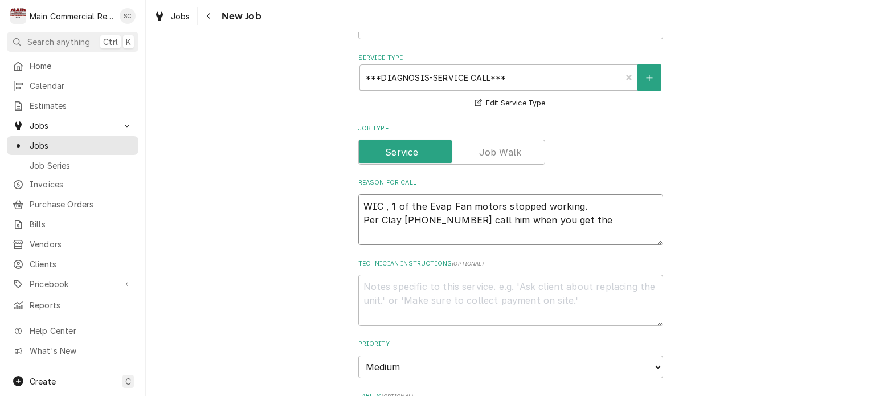
type textarea "WIC , 1 of the Evap Fan motors stopped working. Per Clay 352-247-1353 call him …"
type textarea "x"
type textarea "WIC , 1 of the Evap Fan motors stopped working. Per Clay 352-247-1353 call him …"
type textarea "x"
type textarea "WIC , 1 of the Evap Fan motors stopped working. Per Clay 352-247-1353 call him …"
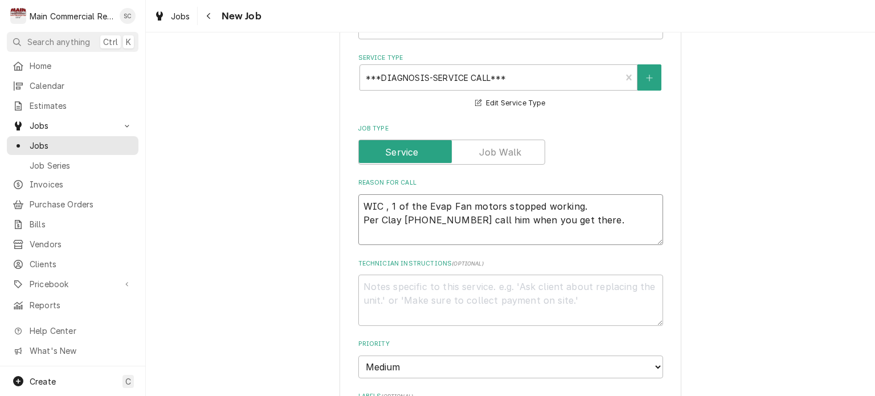
type textarea "x"
type textarea "WIC , 1 of the Evap Fan motors stopped working. Per Clay 352-247-1353 call him …"
type textarea "x"
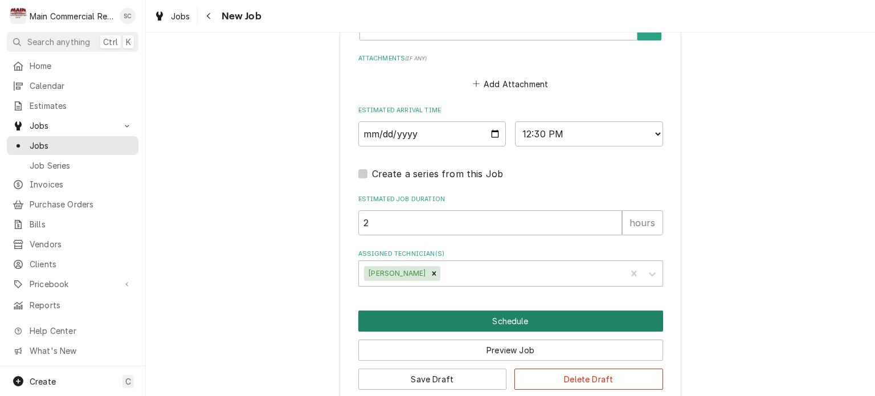
type textarea "WIC , 1 of the Evap Fan motors stopped working. Per Clay 352-247-1353 call him …"
click at [503, 310] on button "Schedule" at bounding box center [510, 320] width 305 height 21
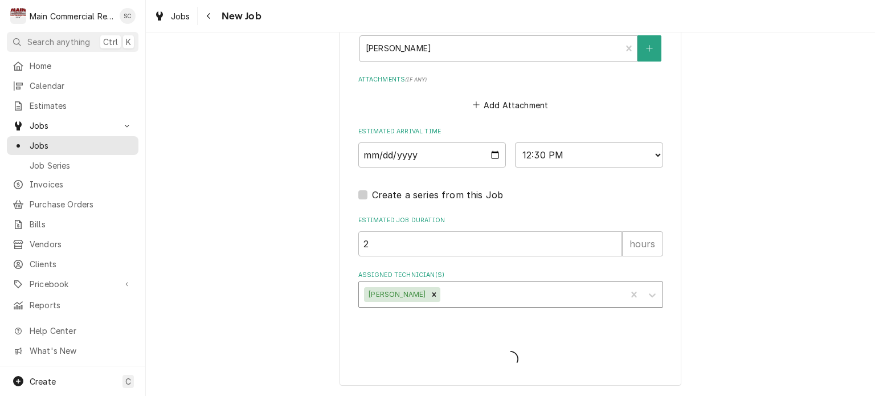
scroll to position [952, 0]
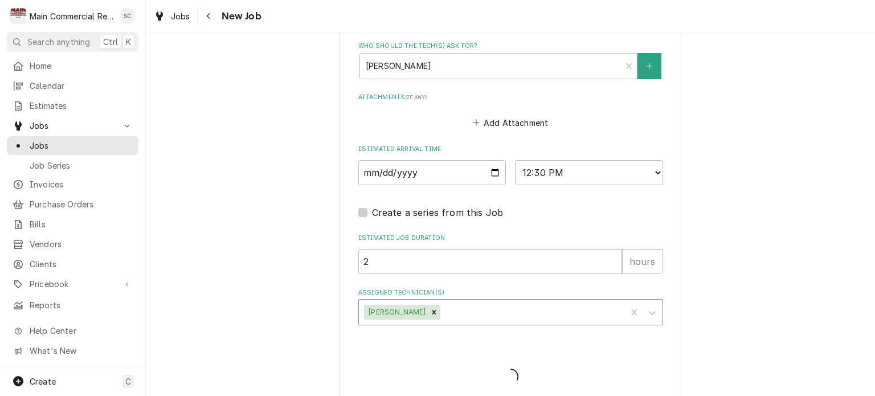
type textarea "x"
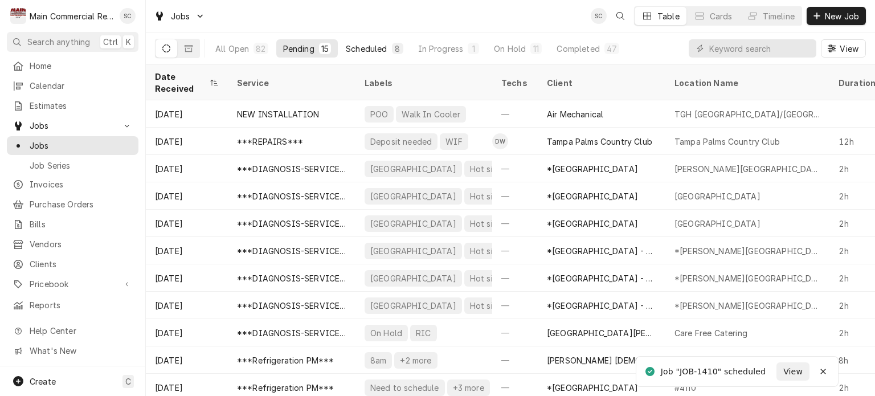
click at [382, 52] on div "Scheduled" at bounding box center [366, 49] width 41 height 12
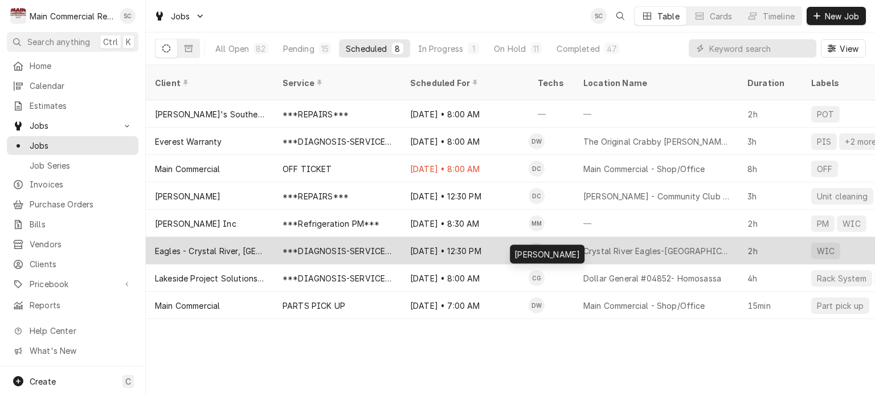
click at [538, 243] on div "Caleb Gorton's Avatar" at bounding box center [536, 251] width 16 height 16
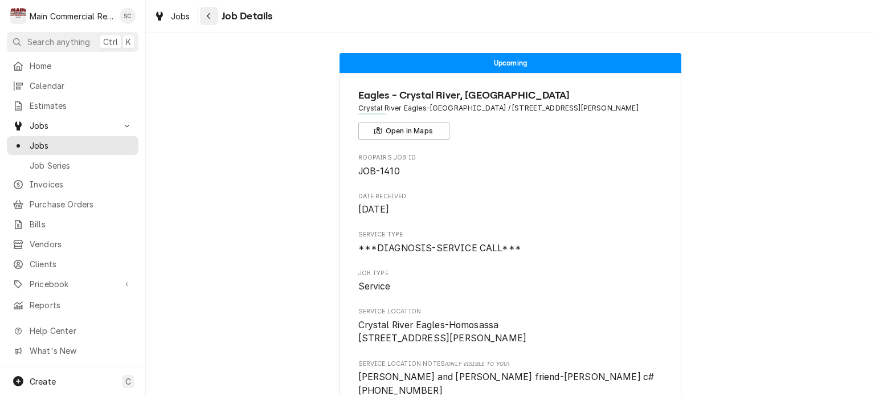
click at [207, 18] on icon "Navigate back" at bounding box center [208, 16] width 5 height 8
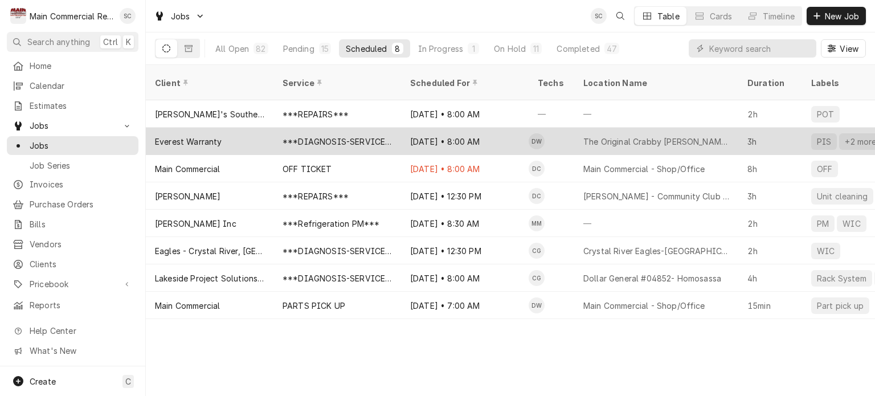
click at [514, 128] on div "[DATE] • 8:00 AM" at bounding box center [465, 141] width 128 height 27
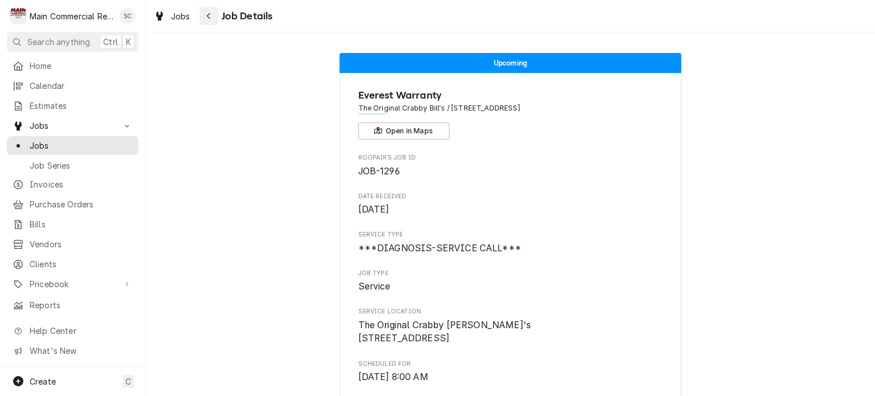
click at [211, 18] on div "Navigate back" at bounding box center [208, 15] width 11 height 11
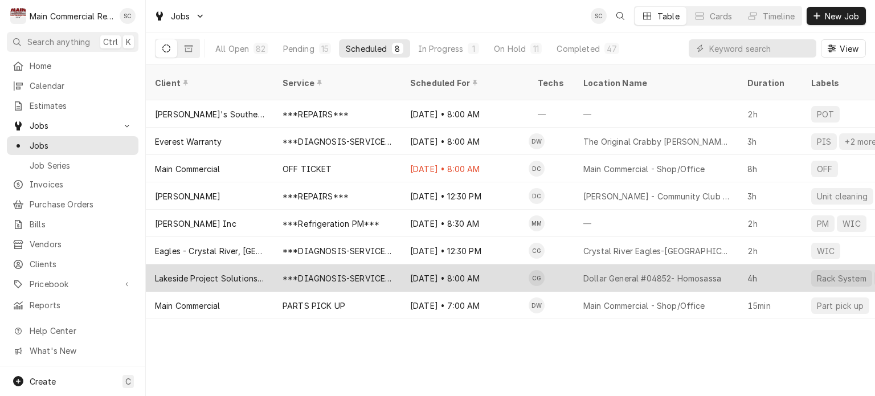
click at [482, 264] on div "[DATE] • 8:00 AM" at bounding box center [465, 277] width 128 height 27
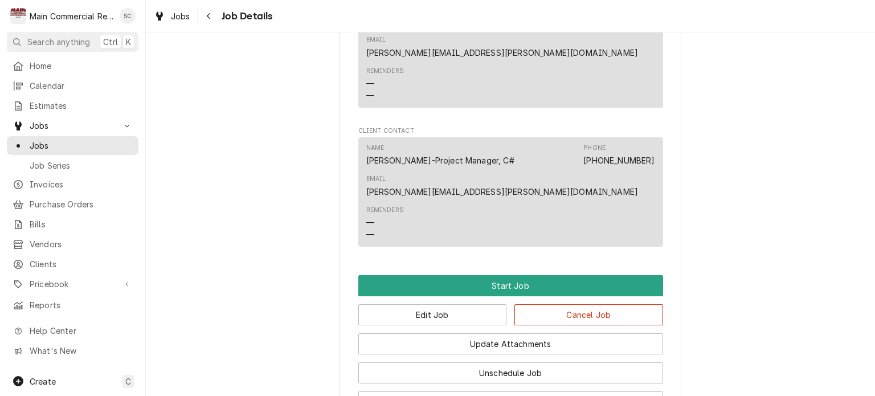
scroll to position [1433, 0]
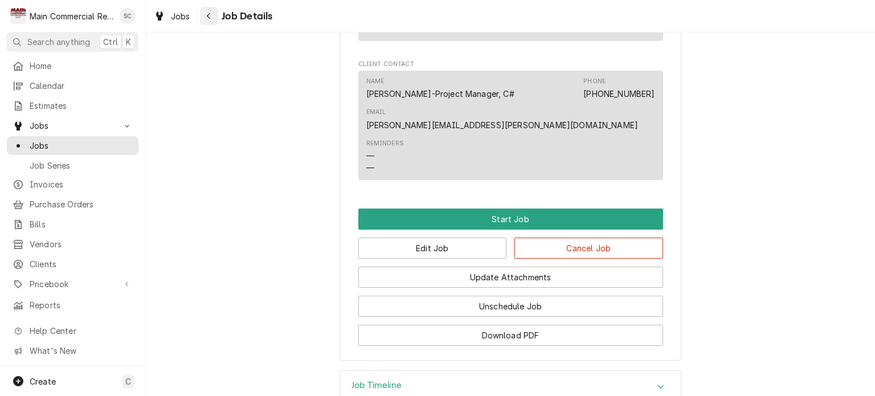
click at [212, 18] on div "Navigate back" at bounding box center [208, 15] width 11 height 11
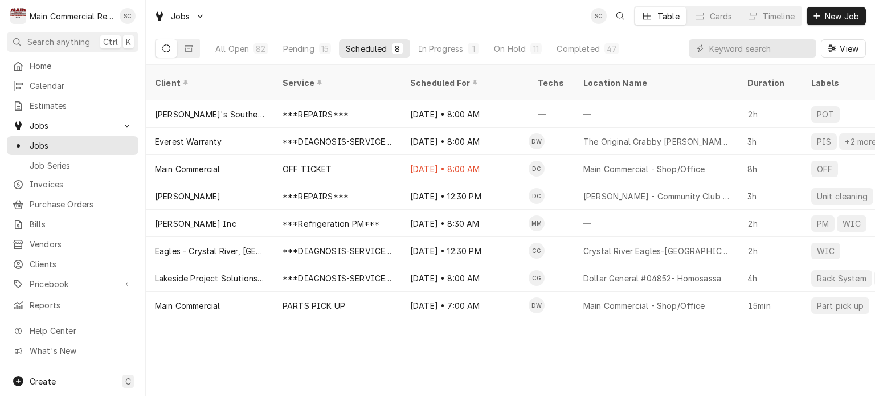
click at [591, 357] on div "Client Service Scheduled For Techs Location Name Duration Labels Status ID Prio…" at bounding box center [510, 230] width 729 height 331
click at [715, 347] on div "Client Service Scheduled For Techs Location Name Duration Labels Status ID Prio…" at bounding box center [510, 230] width 729 height 331
click at [511, 45] on div "On Hold" at bounding box center [510, 49] width 32 height 12
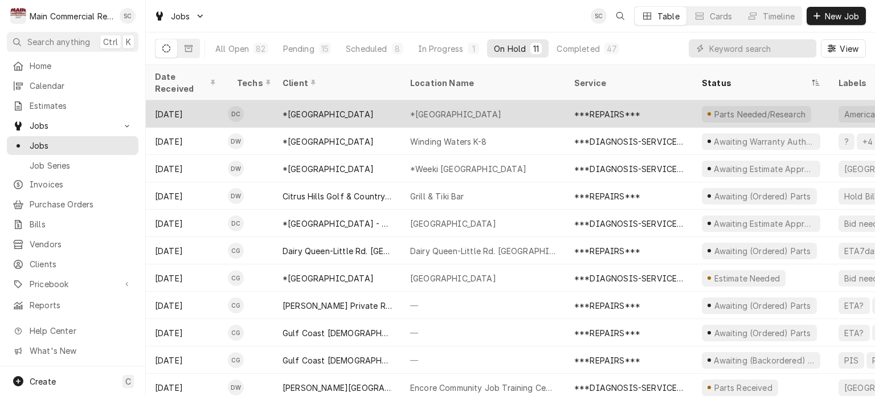
click at [486, 108] on div "*[GEOGRAPHIC_DATA]" at bounding box center [455, 114] width 91 height 12
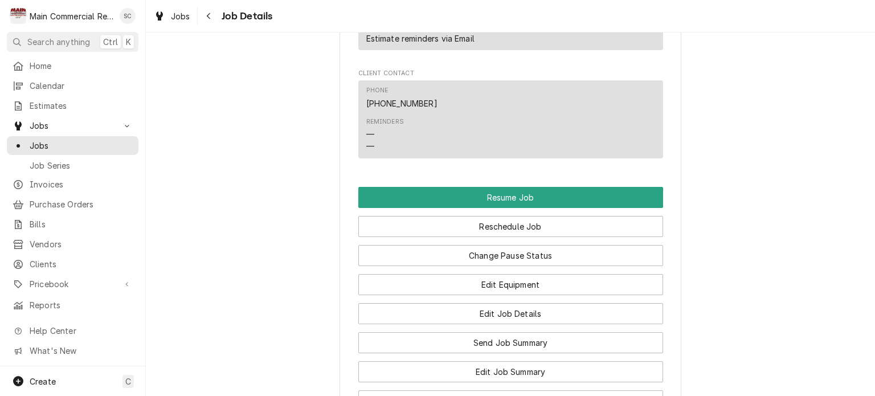
scroll to position [1708, 0]
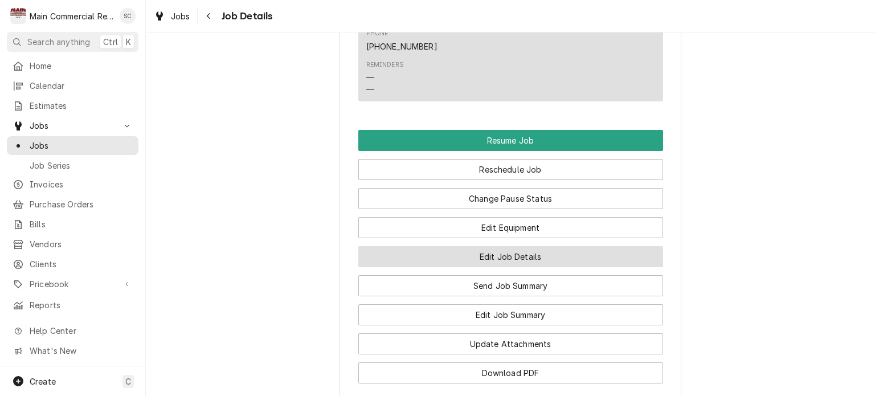
click at [553, 257] on button "Edit Job Details" at bounding box center [510, 256] width 305 height 21
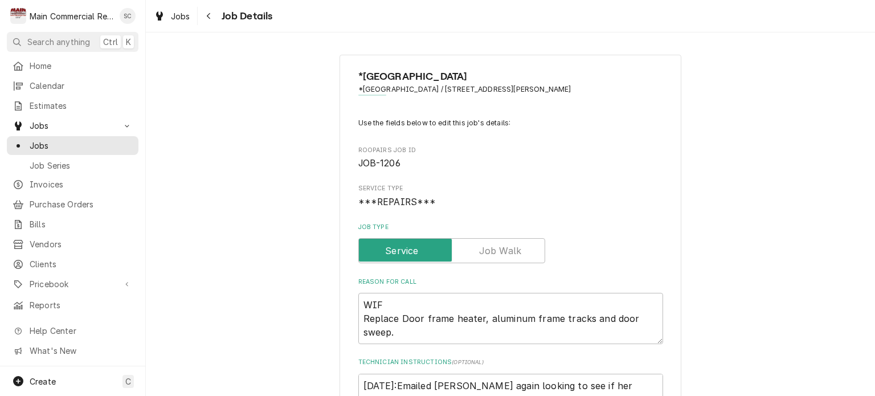
scroll to position [285, 0]
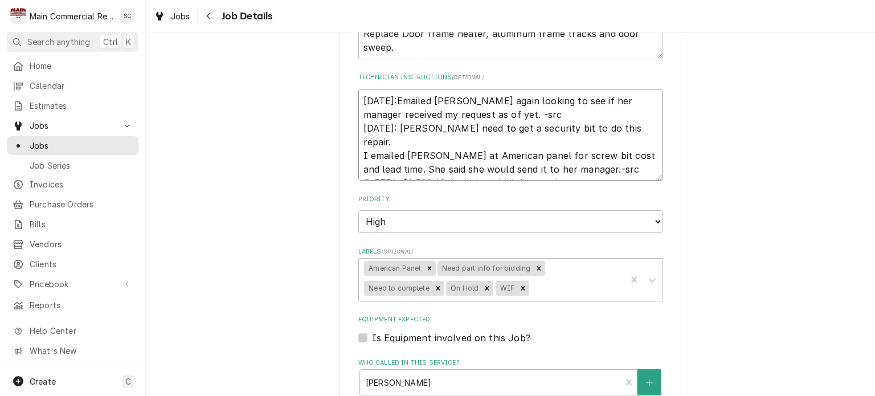
click at [358, 97] on textarea "[DATE]:Emailed [PERSON_NAME] again looking to see if her manager received my re…" at bounding box center [510, 135] width 305 height 92
click at [492, 113] on textarea "[DATE]:Emailed [PERSON_NAME] again looking to see if her manager received my re…" at bounding box center [510, 135] width 305 height 92
type textarea "x"
type textarea "[DATE]:Emailed [PERSON_NAME] again looking to see if her manager received my re…"
type textarea "x"
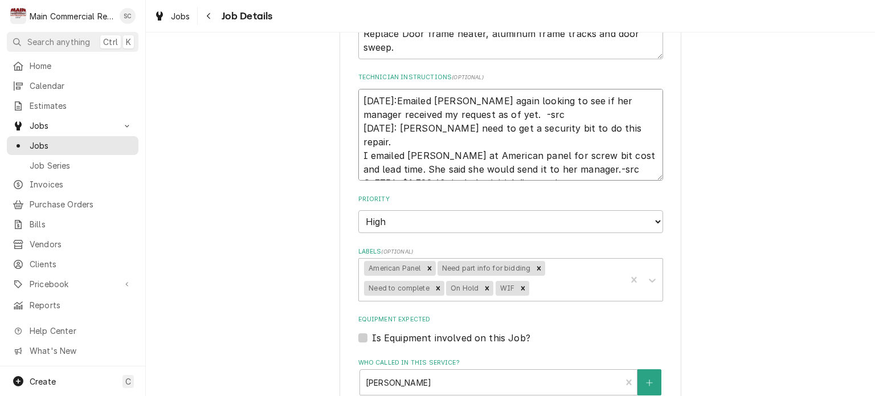
type textarea "[DATE]:Emailed [PERSON_NAME] again looking to see if her manager received my re…"
type textarea "x"
type textarea "[DATE]:Emailed [PERSON_NAME] again looking to see if her manager received my re…"
type textarea "x"
type textarea "[DATE]:Emailed [PERSON_NAME] again looking to see if her manager received my re…"
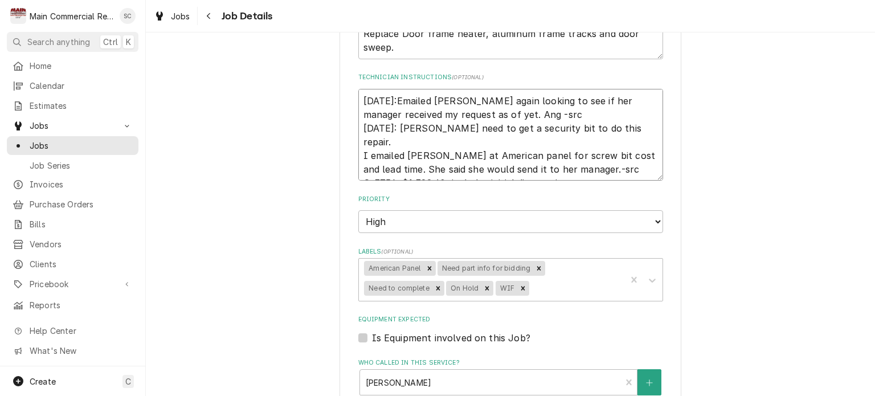
type textarea "x"
type textarea "[DATE]:Emailed [PERSON_NAME] again looking to see if her manager received my re…"
type textarea "x"
type textarea "[DATE]:Emailed [PERSON_NAME] again looking to see if her manager received my re…"
type textarea "x"
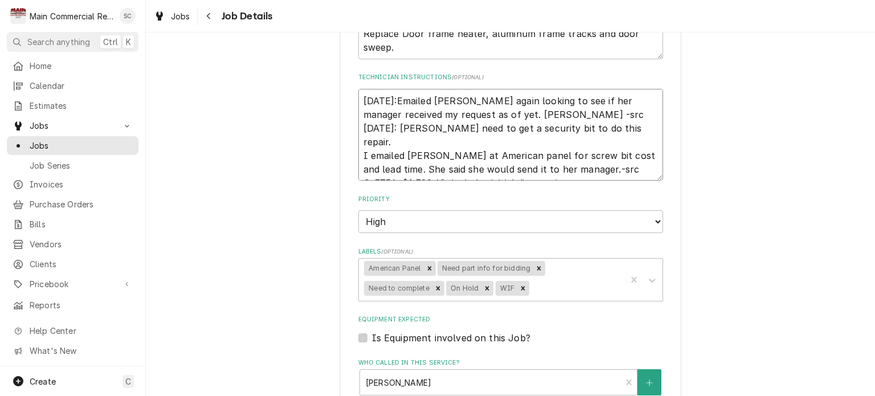
type textarea "[DATE]:Emailed [PERSON_NAME] again looking to see if her manager received my re…"
type textarea "x"
type textarea "[DATE]:Emailed [PERSON_NAME] again looking to see if her manager received my re…"
type textarea "x"
type textarea "[DATE]:Emailed [PERSON_NAME] again looking to see if her manager received my re…"
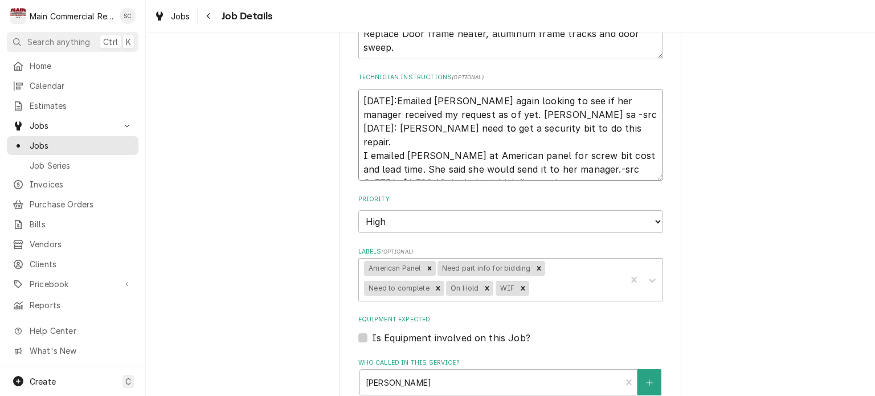
type textarea "x"
type textarea "[DATE]:Emailed [PERSON_NAME] again looking to see if her manager received my re…"
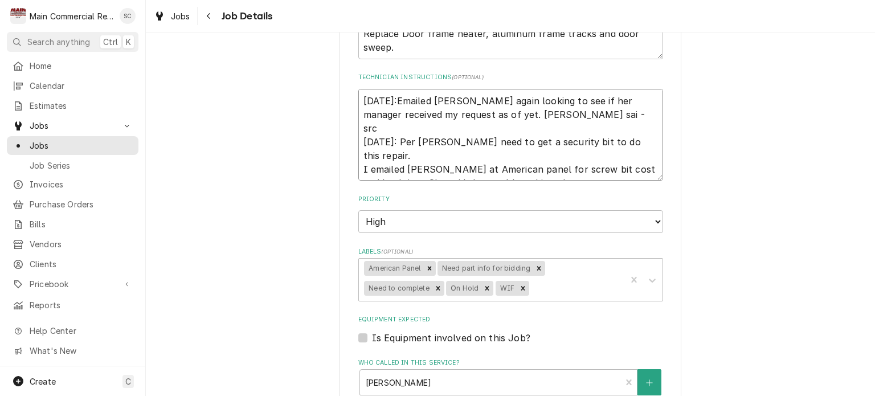
type textarea "x"
type textarea "[DATE]:Emailed [PERSON_NAME] again looking to see if her manager received my re…"
type textarea "x"
type textarea "[DATE]:Emailed [PERSON_NAME] again looking to see if her manager received my re…"
type textarea "x"
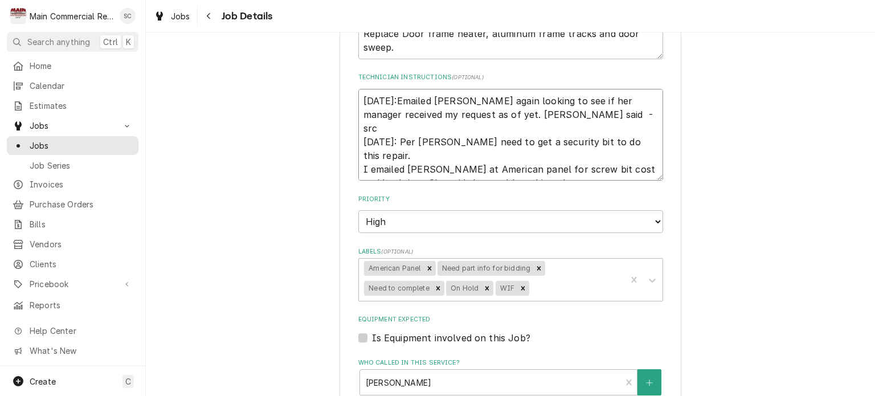
type textarea "[DATE]:Emailed [PERSON_NAME] again looking to see if her manager received my re…"
type textarea "x"
type textarea "[DATE]:Emailed [PERSON_NAME] again looking to see if her manager received my re…"
type textarea "x"
type textarea "[DATE]:Emailed [PERSON_NAME] again looking to see if her manager received my re…"
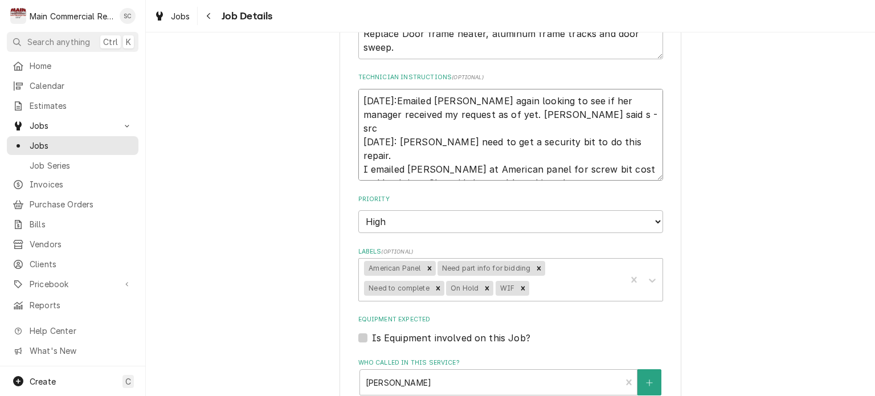
type textarea "x"
type textarea "[DATE]:Emailed [PERSON_NAME] again looking to see if her manager received my re…"
type textarea "x"
type textarea "[DATE]:Emailed [PERSON_NAME] again looking to see if her manager received my re…"
type textarea "x"
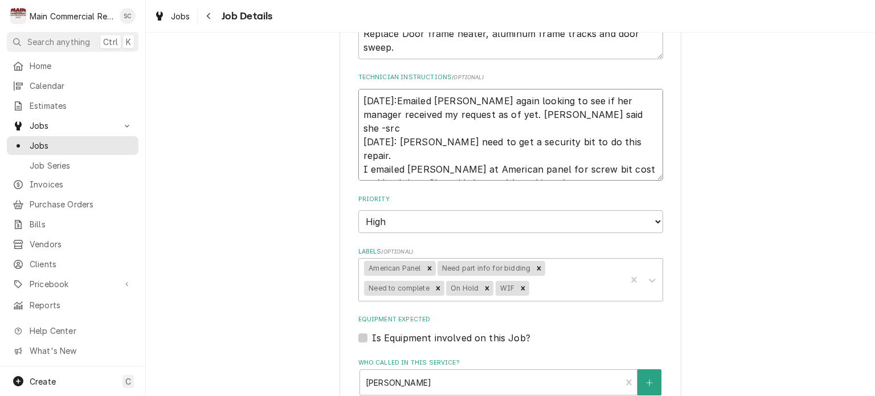
type textarea "[DATE]:Emailed [PERSON_NAME] again looking to see if her manager received my re…"
type textarea "x"
type textarea "[DATE]:Emailed [PERSON_NAME] again looking to see if her manager received my re…"
type textarea "x"
type textarea "[DATE]:Emailed [PERSON_NAME] again looking to see if her manager received my re…"
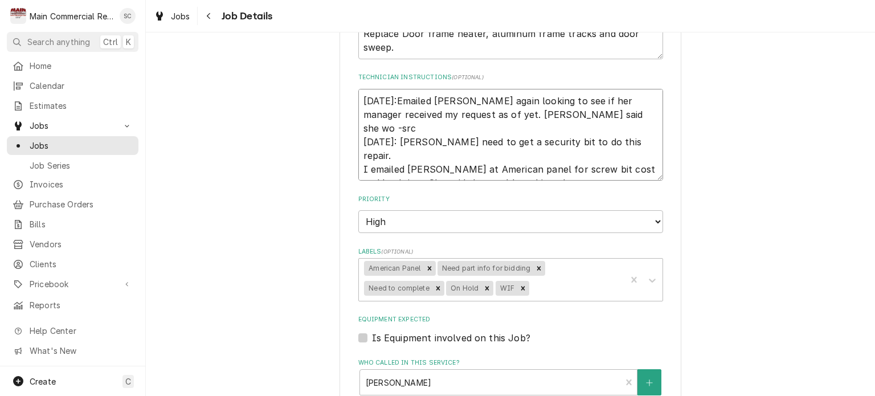
type textarea "x"
type textarea "[DATE]:Emailed [PERSON_NAME] again looking to see if her manager received my re…"
type textarea "x"
type textarea "[DATE]:Emailed [PERSON_NAME] again looking to see if her manager received my re…"
type textarea "x"
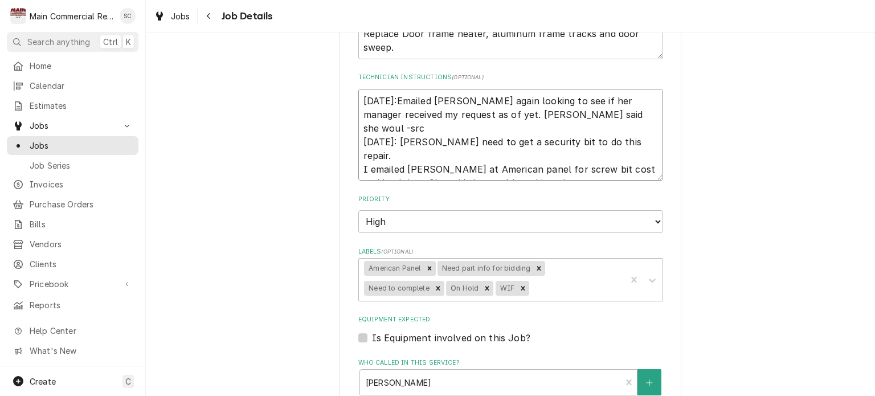
type textarea "[DATE]:Emailed [PERSON_NAME] again looking to see if her manager received my re…"
type textarea "x"
type textarea "[DATE]:Emailed [PERSON_NAME] again looking to see if her manager received my re…"
type textarea "x"
type textarea "[DATE]:Emailed [PERSON_NAME] again looking to see if her manager received my re…"
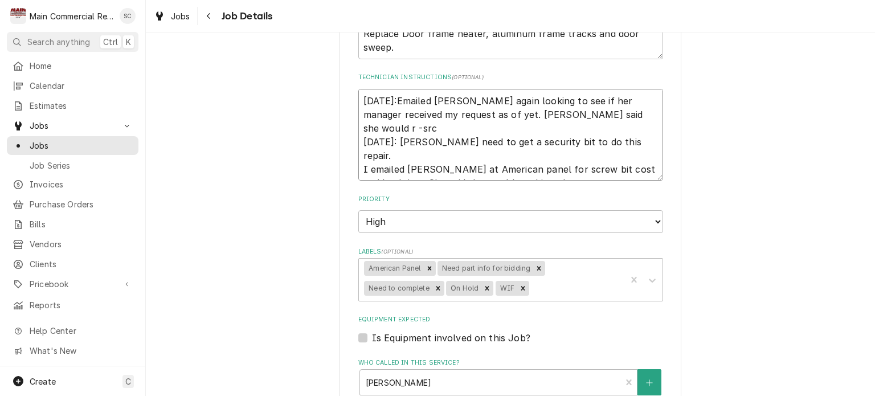
type textarea "x"
type textarea "[DATE]:Emailed [PERSON_NAME] again looking to see if her manager received my re…"
type textarea "x"
type textarea "[DATE]:Emailed [PERSON_NAME] again looking to see if her manager received my re…"
type textarea "x"
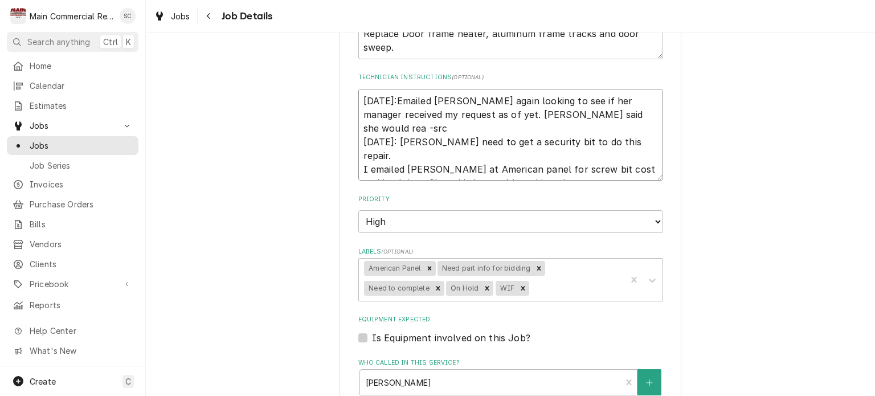
type textarea "[DATE]:Emailed [PERSON_NAME] again looking to see if her manager received my re…"
type textarea "x"
type textarea "[DATE]:Emailed [PERSON_NAME] again looking to see if her manager received my re…"
type textarea "x"
type textarea "[DATE]:Emailed [PERSON_NAME] again looking to see if her manager received my re…"
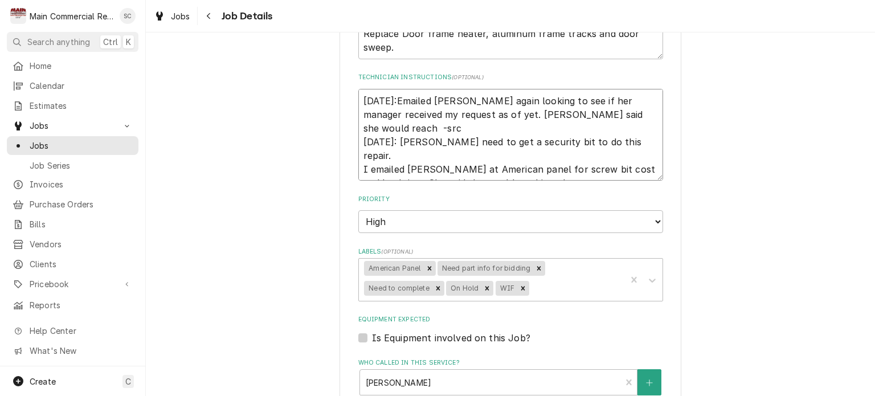
type textarea "x"
type textarea "[DATE]:Emailed [PERSON_NAME] again looking to see if her manager received my re…"
type textarea "x"
type textarea "[DATE]:Emailed [PERSON_NAME] again looking to see if her manager received my re…"
type textarea "x"
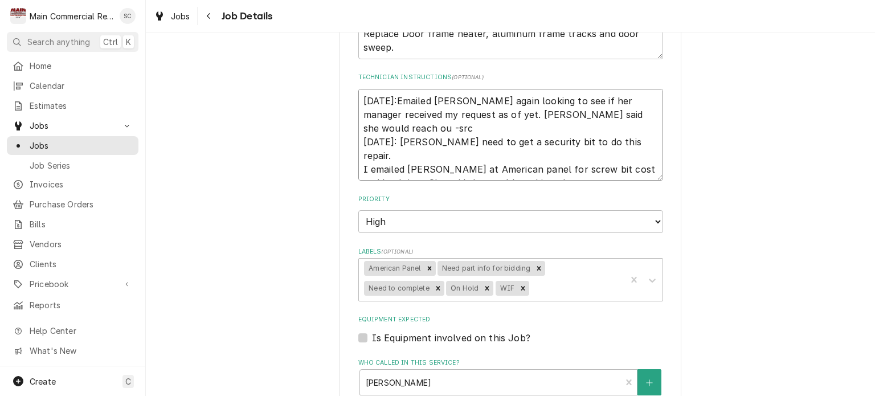
type textarea "[DATE]:Emailed [PERSON_NAME] again looking to see if her manager received my re…"
type textarea "x"
type textarea "[DATE]:Emailed [PERSON_NAME] again looking to see if her manager received my re…"
type textarea "x"
type textarea "[DATE]:Emailed [PERSON_NAME] again looking to see if her manager received my re…"
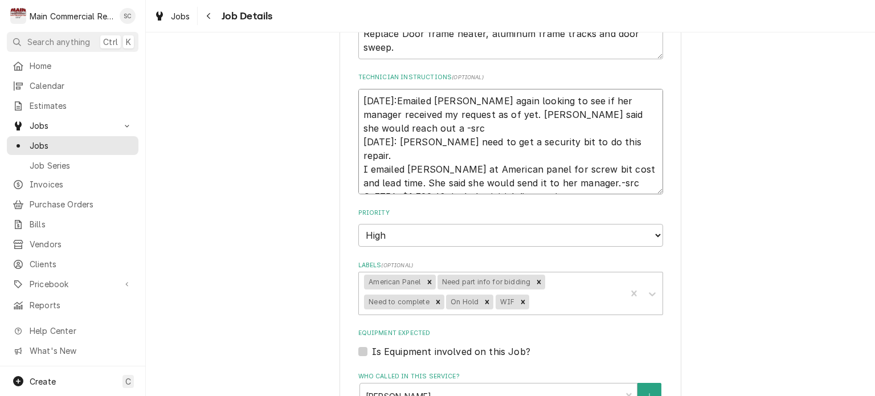
type textarea "x"
type textarea "[DATE]:Emailed [PERSON_NAME] again looking to see if her manager received my re…"
type textarea "x"
type textarea "[DATE]:Emailed [PERSON_NAME] again looking to see if her manager received my re…"
type textarea "x"
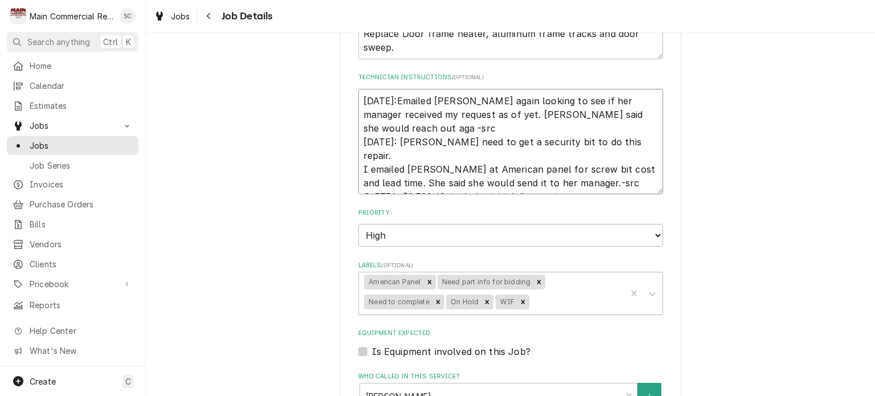
type textarea "[DATE]:Emailed [PERSON_NAME] again looking to see if her manager received my re…"
type textarea "x"
type textarea "[DATE]:Emailed [PERSON_NAME] again looking to see if her manager received my re…"
type textarea "x"
type textarea "[DATE]:Emailed [PERSON_NAME] again looking to see if her manager received my re…"
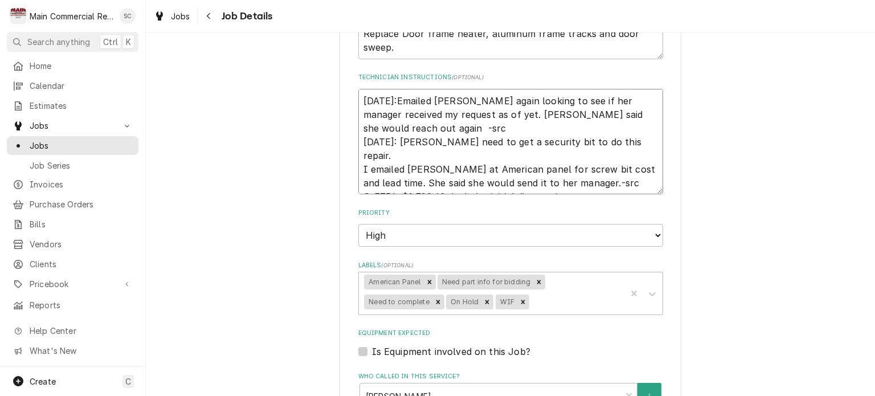
type textarea "x"
type textarea "[DATE]:Emailed [PERSON_NAME] again looking to see if her manager received my re…"
type textarea "x"
type textarea "9/15/25:Emailed Angie again looking to see if her manager received my request a…"
type textarea "x"
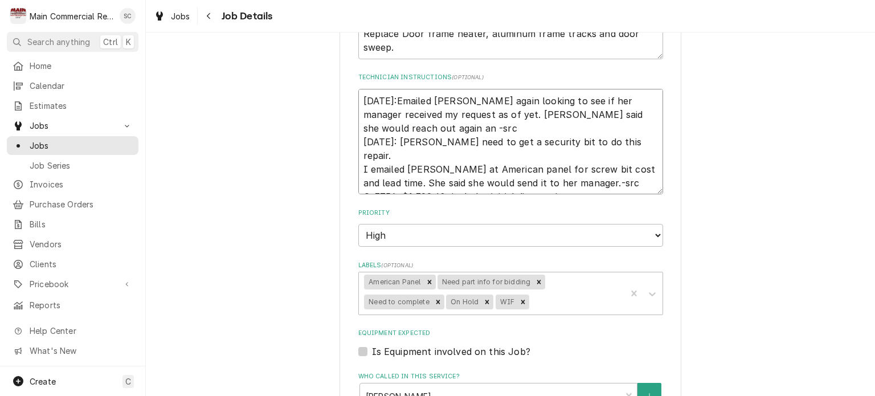
type textarea "9/15/25:Emailed Angie again looking to see if her manager received my request a…"
type textarea "x"
type textarea "9/15/25:Emailed Angie again looking to see if her manager received my request a…"
type textarea "x"
type textarea "9/15/25:Emailed Angie again looking to see if her manager received my request a…"
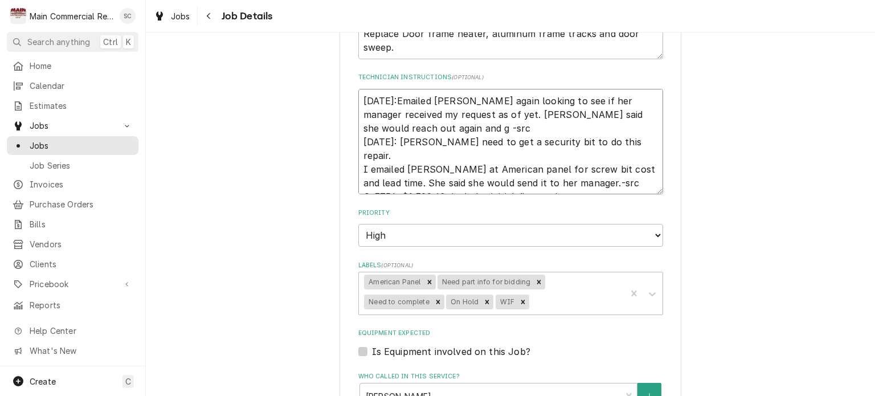
type textarea "x"
type textarea "9/15/25:Emailed Angie again looking to see if her manager received my request a…"
type textarea "x"
type textarea "9/15/25:Emailed Angie again looking to see if her manager received my request a…"
type textarea "x"
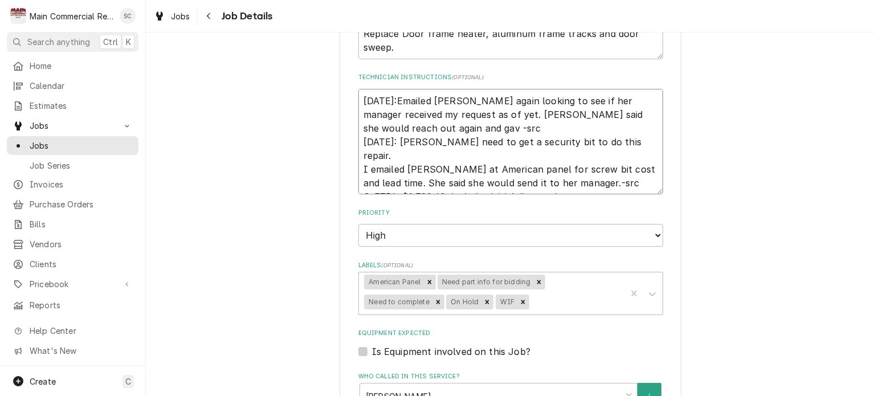
type textarea "9/15/25:Emailed Angie again looking to see if her manager received my request a…"
type textarea "x"
type textarea "9/15/25:Emailed Angie again looking to see if her manager received my request a…"
type textarea "x"
type textarea "9/15/25:Emailed Angie again looking to see if her manager received my request a…"
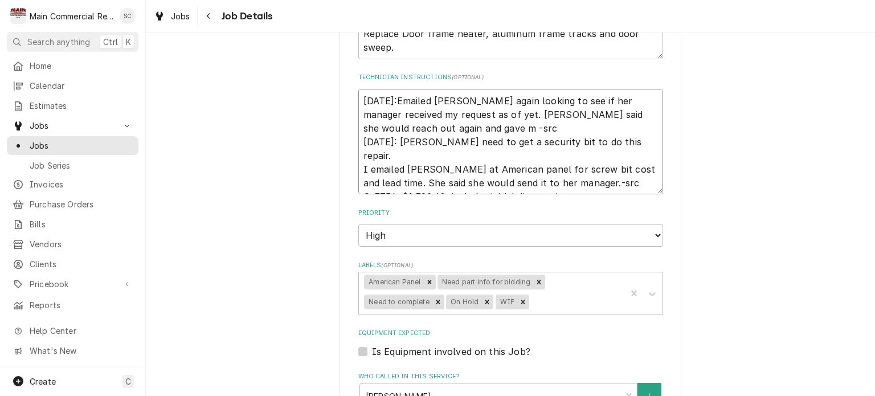
type textarea "x"
type textarea "9/15/25:Emailed Angie again looking to see if her manager received my request a…"
type textarea "x"
type textarea "9/15/25:Emailed Angie again looking to see if her manager received my request a…"
type textarea "x"
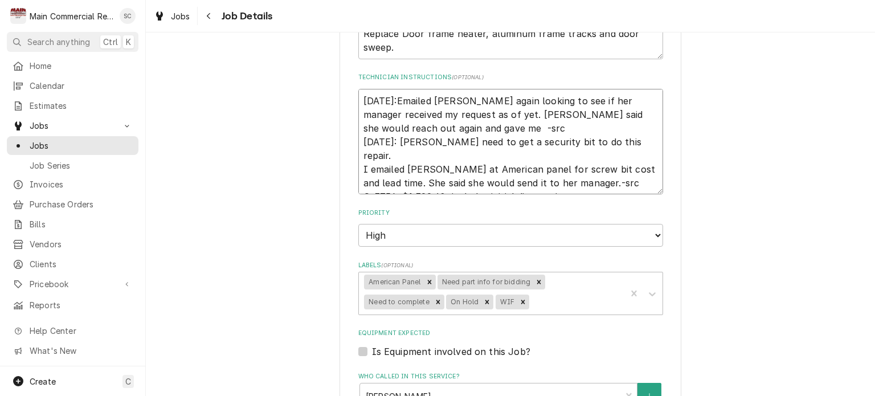
type textarea "9/15/25:Emailed Angie again looking to see if her manager received my request a…"
type textarea "x"
type textarea "9/15/25:Emailed Angie again looking to see if her manager received my request a…"
type textarea "x"
type textarea "9/15/25:Emailed Angie again looking to see if her manager received my request a…"
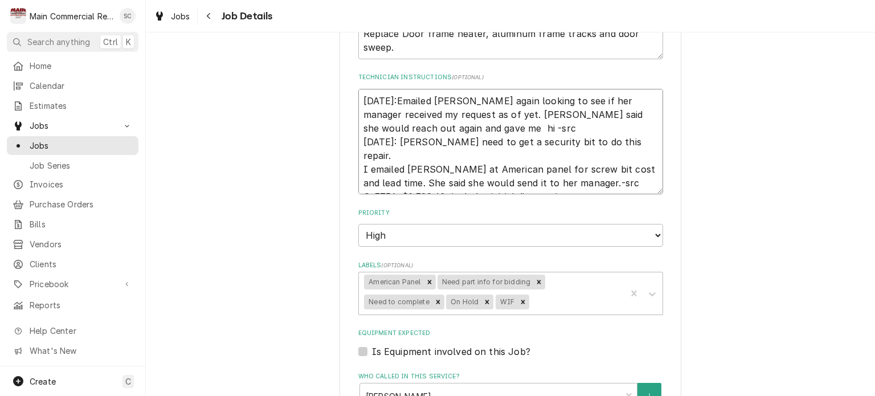
type textarea "x"
type textarea "9/15/25:Emailed Angie again looking to see if her manager received my request a…"
type textarea "x"
type textarea "9/15/25:Emailed Angie again looking to see if her manager received my request a…"
type textarea "x"
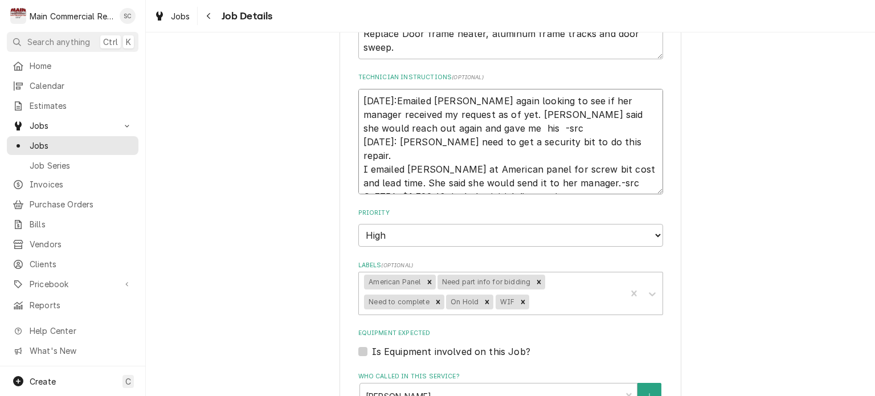
type textarea "9/15/25:Emailed Angie again looking to see if her manager received my request a…"
type textarea "x"
type textarea "9/15/25:Emailed Angie again looking to see if her manager received my request a…"
type textarea "x"
type textarea "9/15/25:Emailed Angie again looking to see if her manager received my request a…"
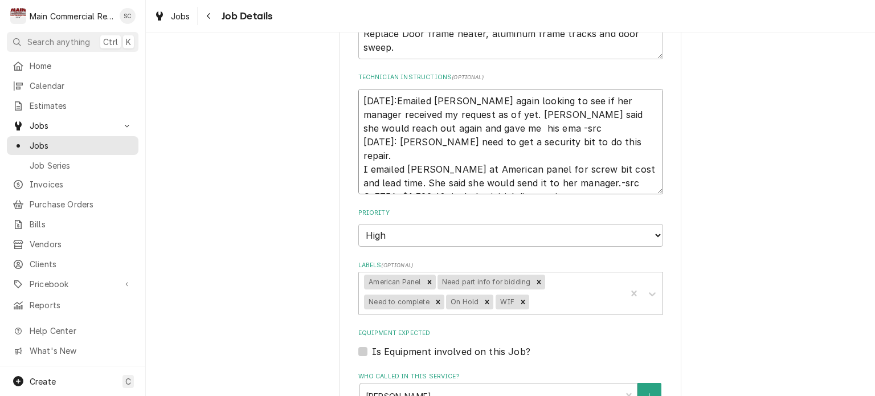
type textarea "x"
type textarea "9/15/25:Emailed Angie again looking to see if her manager received my request a…"
type textarea "x"
type textarea "9/15/25:Emailed Angie again looking to see if her manager received my request a…"
type textarea "x"
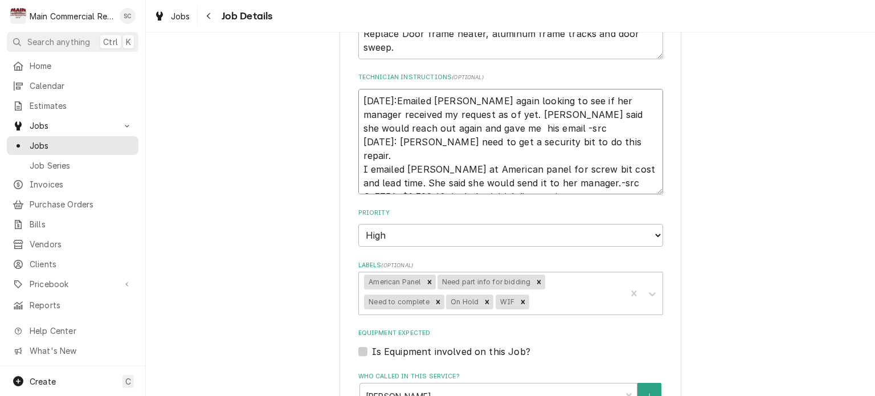
type textarea "9/15/25:Emailed Angie again looking to see if her manager received my request a…"
type textarea "x"
type textarea "9/15/25:Emailed Angie again looking to see if her manager received my request a…"
type textarea "x"
type textarea "9/15/25:Emailed Angie again looking to see if her manager received my request a…"
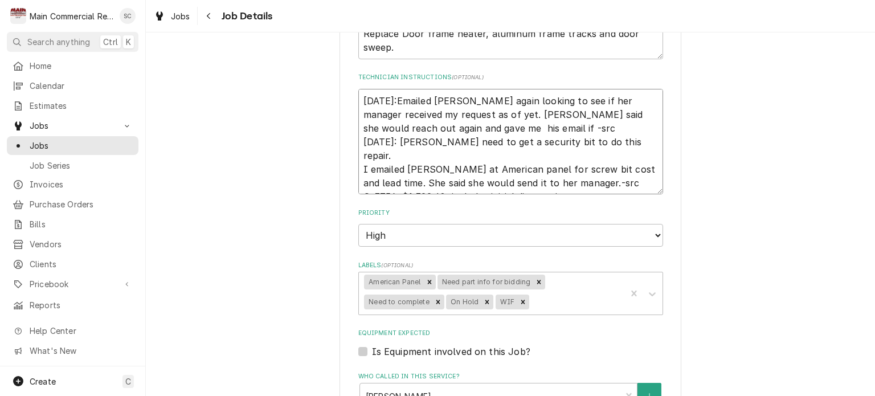
type textarea "x"
type textarea "9/15/25:Emailed Angie again looking to see if her manager received my request a…"
type textarea "x"
type textarea "9/15/25:Emailed Angie again looking to see if her manager received my request a…"
type textarea "x"
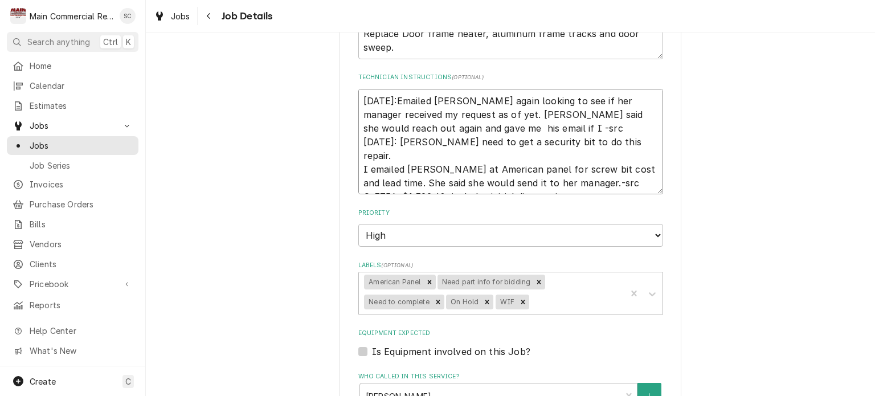
type textarea "9/15/25:Emailed Angie again looking to see if her manager received my request a…"
type textarea "x"
type textarea "9/15/25:Emailed Angie again looking to see if her manager received my request a…"
type textarea "x"
type textarea "9/15/25:Emailed Angie again looking to see if her manager received my request a…"
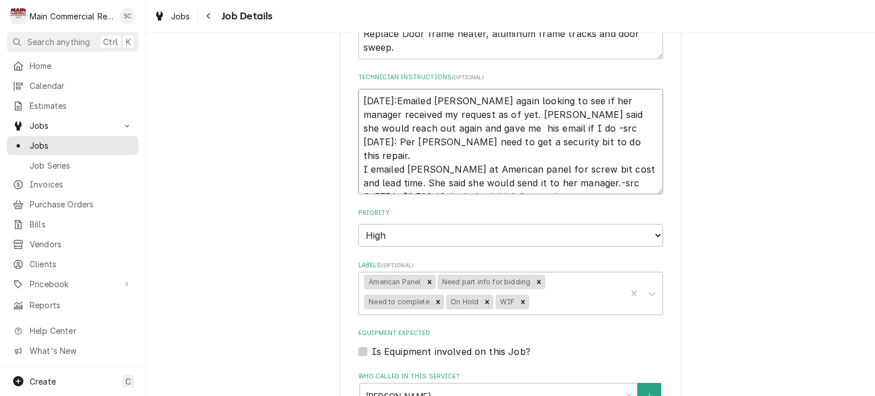
type textarea "x"
type textarea "9/15/25:Emailed Angie again looking to see if her manager received my request a…"
type textarea "x"
type textarea "9/15/25:Emailed Angie again looking to see if her manager received my request a…"
type textarea "x"
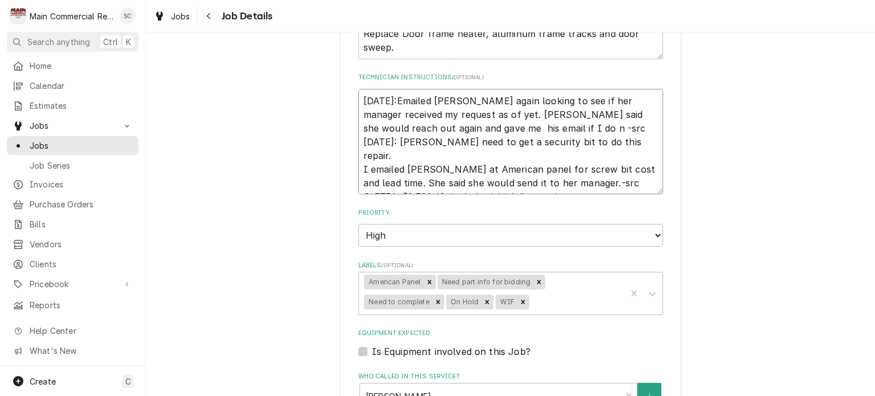
type textarea "9/15/25:Emailed Angie again looking to see if her manager received my request a…"
type textarea "x"
type textarea "9/15/25:Emailed Angie again looking to see if her manager received my request a…"
type textarea "x"
type textarea "9/15/25:Emailed Angie again looking to see if her manager received my request a…"
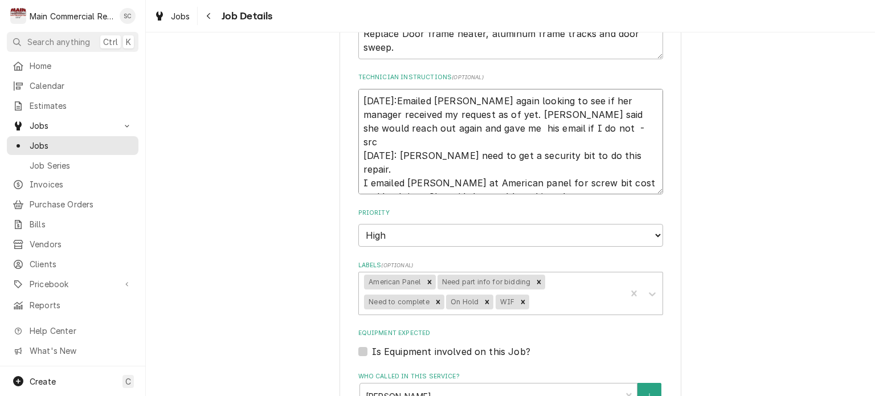
type textarea "x"
type textarea "9/15/25:Emailed Angie again looking to see if her manager received my request a…"
type textarea "x"
type textarea "9/15/25:Emailed Angie again looking to see if her manager received my request a…"
type textarea "x"
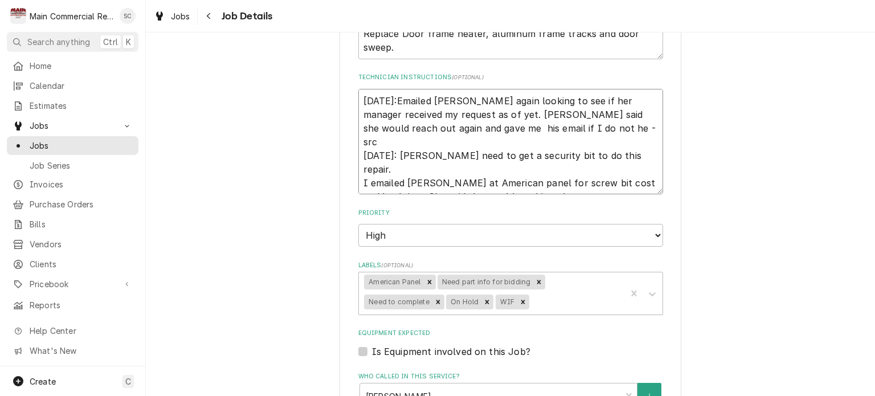
type textarea "9/15/25:Emailed Angie again looking to see if her manager received my request a…"
type textarea "x"
type textarea "9/15/25:Emailed Angie again looking to see if her manager received my request a…"
type textarea "x"
type textarea "9/15/25:Emailed Angie again looking to see if her manager received my request a…"
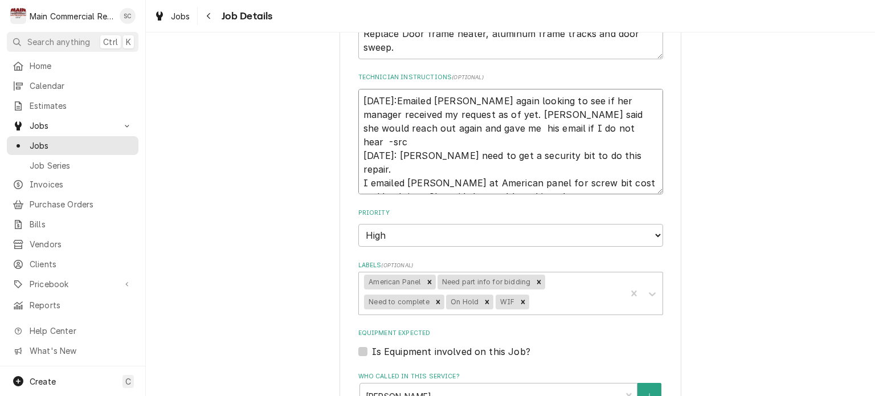
type textarea "x"
type textarea "9/15/25:Emailed Angie again looking to see if her manager received my request a…"
type textarea "x"
type textarea "9/15/25:Emailed Angie again looking to see if her manager received my request a…"
type textarea "x"
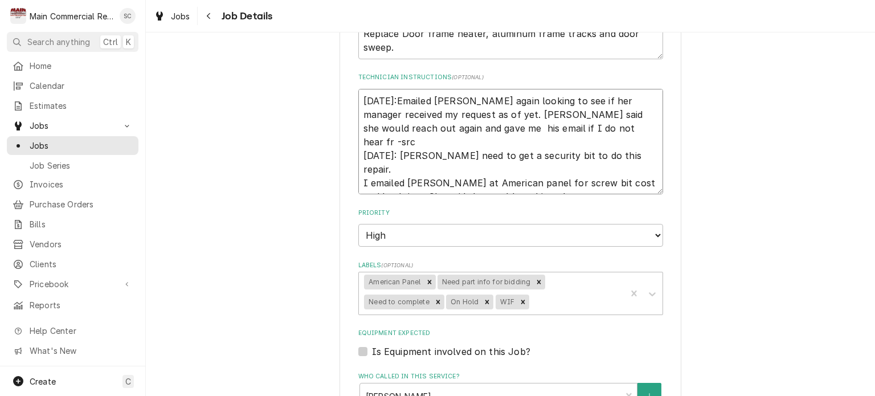
type textarea "9/15/25:Emailed Angie again looking to see if her manager received my request a…"
type textarea "x"
type textarea "9/15/25:Emailed Angie again looking to see if her manager received my request a…"
type textarea "x"
type textarea "9/15/25:Emailed Angie again looking to see if her manager received my request a…"
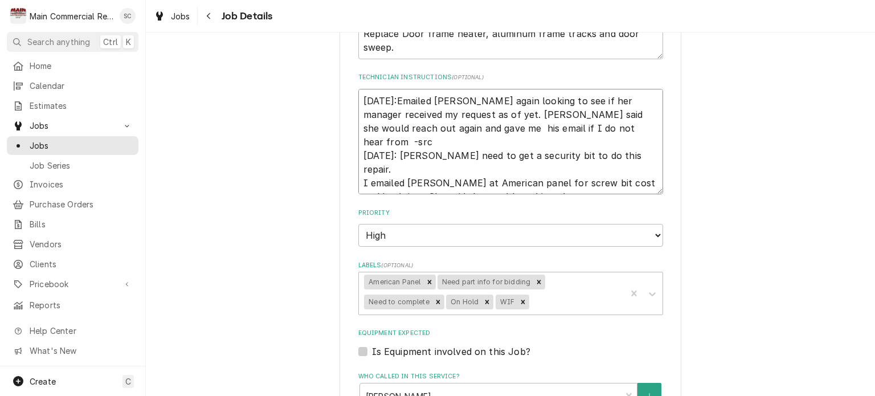
type textarea "x"
type textarea "9/15/25:Emailed Angie again looking to see if her manager received my request a…"
type textarea "x"
type textarea "9/15/25:Emailed Angie again looking to see if her manager received my request a…"
type textarea "x"
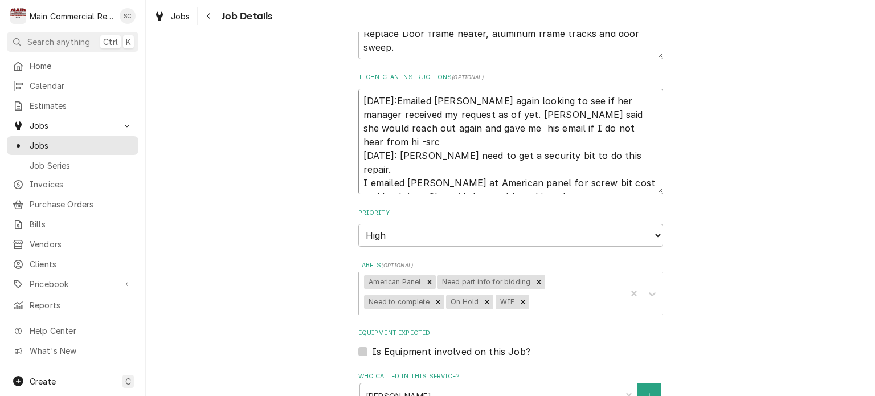
type textarea "9/15/25:Emailed Angie again looking to see if her manager received my request a…"
type textarea "x"
type textarea "9/15/25:Emailed Angie again looking to see if her manager received my request a…"
type textarea "x"
type textarea "9/15/25:Emailed Angie again looking to see if her manager received my request a…"
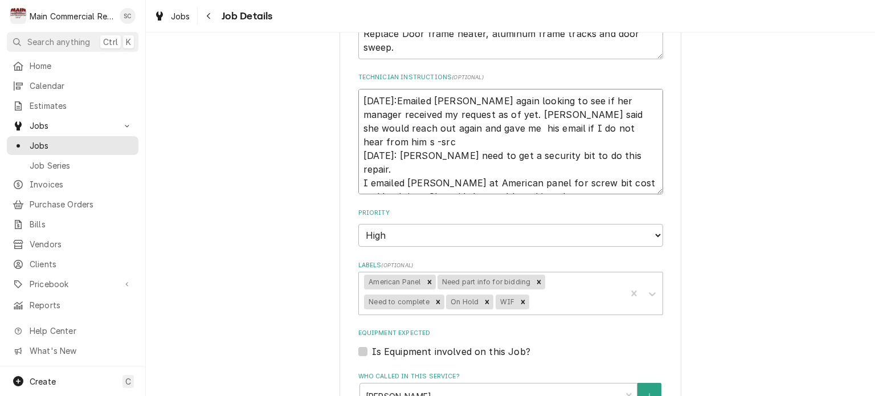
type textarea "x"
type textarea "9/15/25:Emailed Angie again looking to see if her manager received my request a…"
type textarea "x"
type textarea "9/15/25:Emailed Angie again looking to see if her manager received my request a…"
type textarea "x"
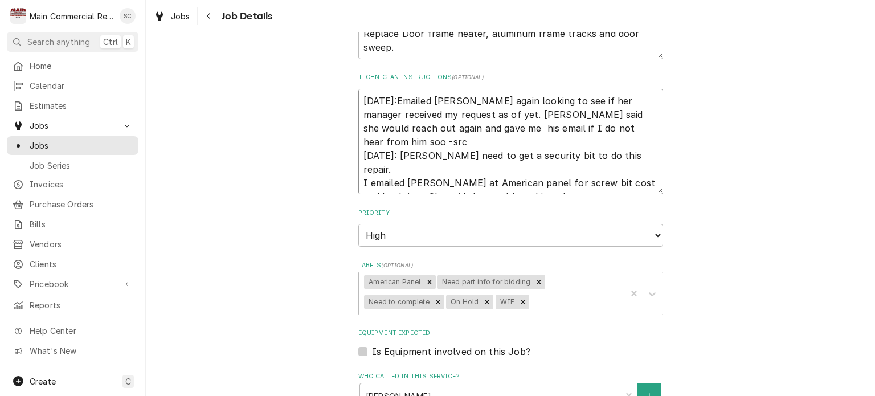
type textarea "9/15/25:Emailed Angie again looking to see if her manager received my request a…"
type textarea "x"
type textarea "9/15/25:Emailed Angie again looking to see if her manager received my request a…"
type textarea "x"
type textarea "9/15/25:Emailed Angie again looking to see if her manager received my request a…"
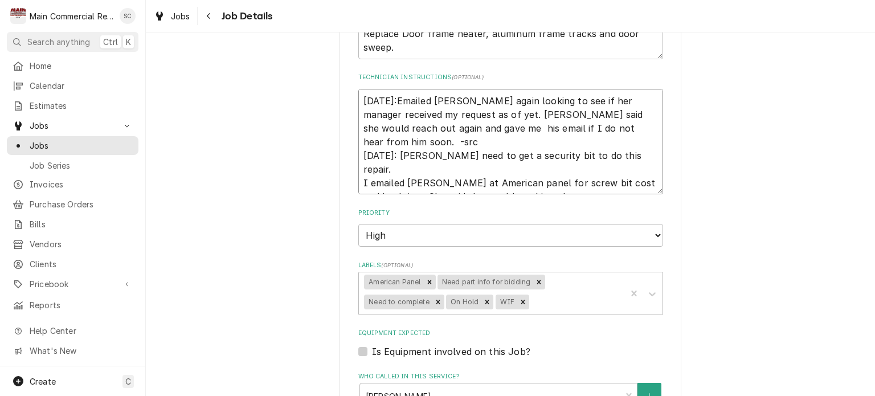
paste textarea "tj@americanpanel.com"
type textarea "x"
type textarea "9/15/25:Emailed Angie again looking to see if her manager received my request a…"
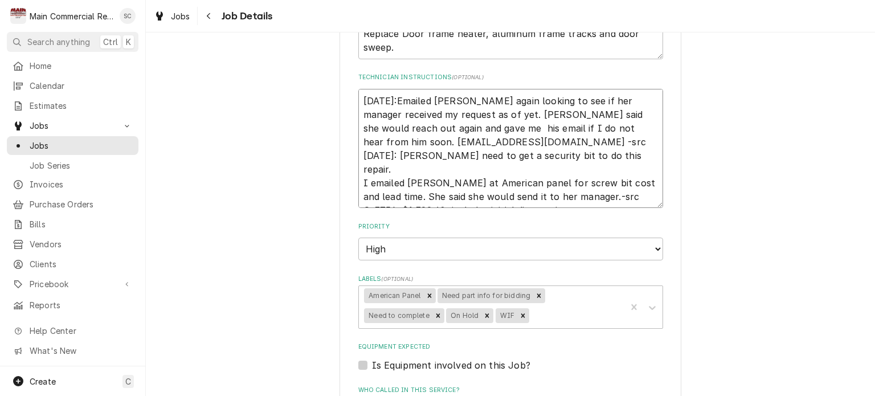
type textarea "x"
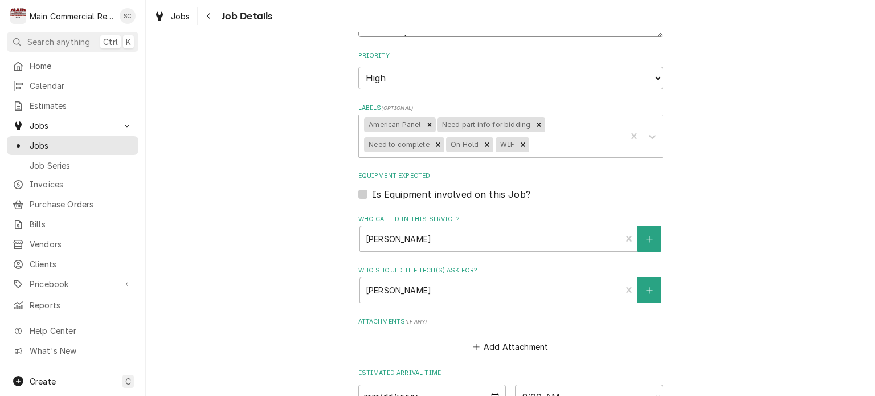
scroll to position [642, 0]
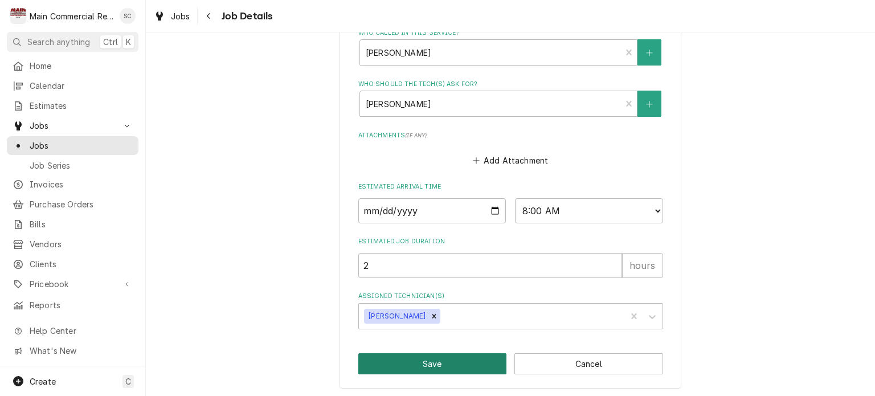
type textarea "9/15/25:Emailed Angie again looking to see if her manager received my request a…"
click at [485, 363] on button "Save" at bounding box center [432, 363] width 149 height 21
type textarea "x"
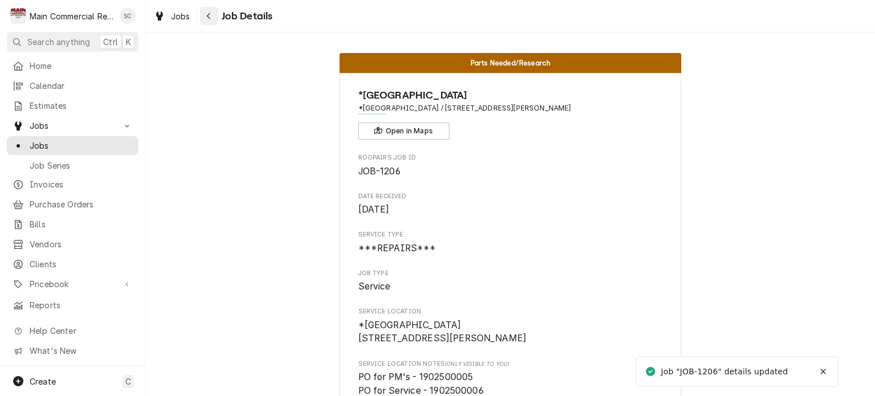
click at [211, 12] on icon "Navigate back" at bounding box center [208, 16] width 5 height 8
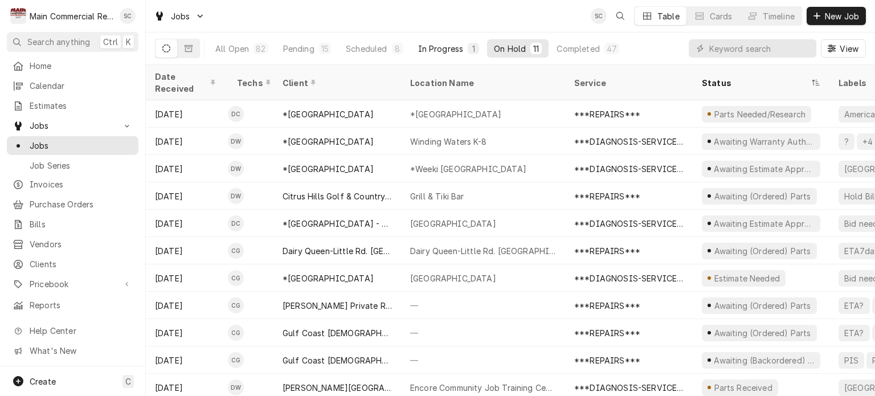
click at [456, 47] on div "In Progress" at bounding box center [441, 49] width 46 height 12
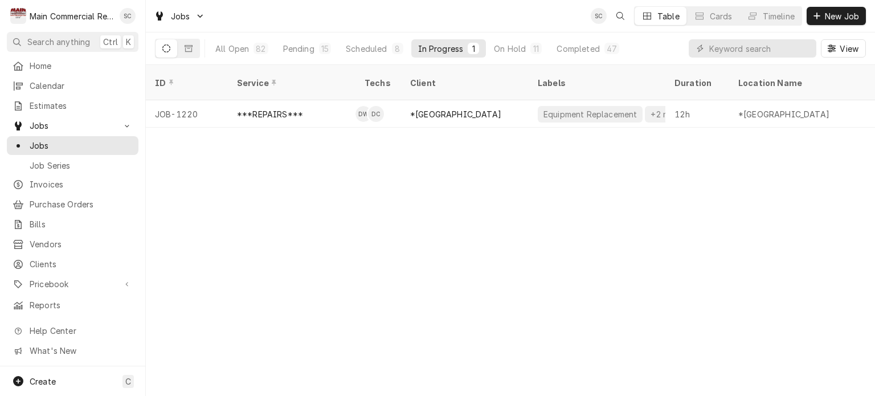
click at [499, 184] on div "ID Service Techs Client Labels Duration Location Name Date Received Status Prio…" at bounding box center [510, 230] width 729 height 331
click at [501, 183] on div "ID Service Techs Client Labels Duration Location Name Date Received Status Prio…" at bounding box center [510, 230] width 729 height 331
click at [378, 51] on div "Scheduled" at bounding box center [366, 49] width 41 height 12
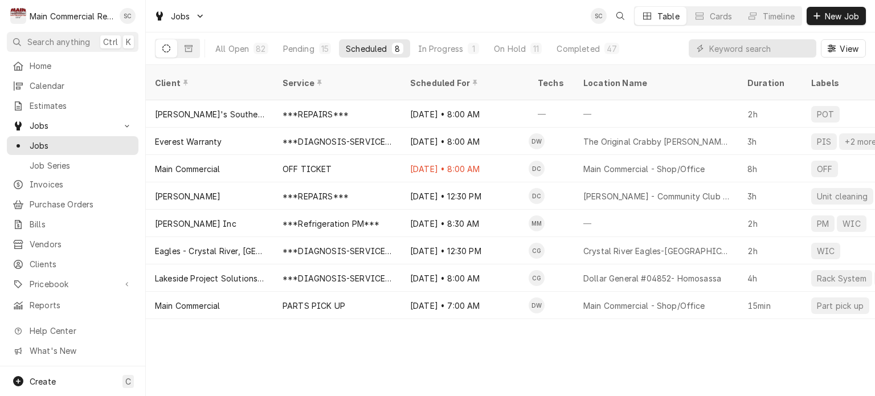
click at [528, 337] on div "Client Service Scheduled For Techs Location Name Duration Labels Status ID Prio…" at bounding box center [510, 230] width 729 height 331
click at [764, 51] on input "Dynamic Content Wrapper" at bounding box center [759, 48] width 101 height 18
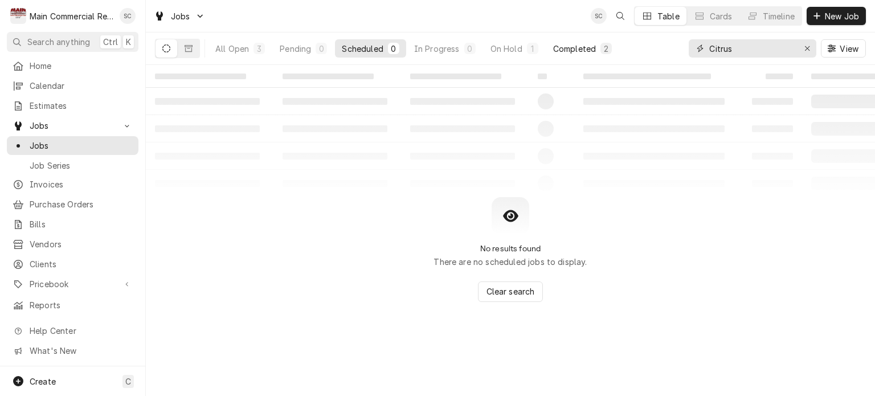
type input "Citrus"
click at [567, 51] on div "Completed" at bounding box center [574, 49] width 43 height 12
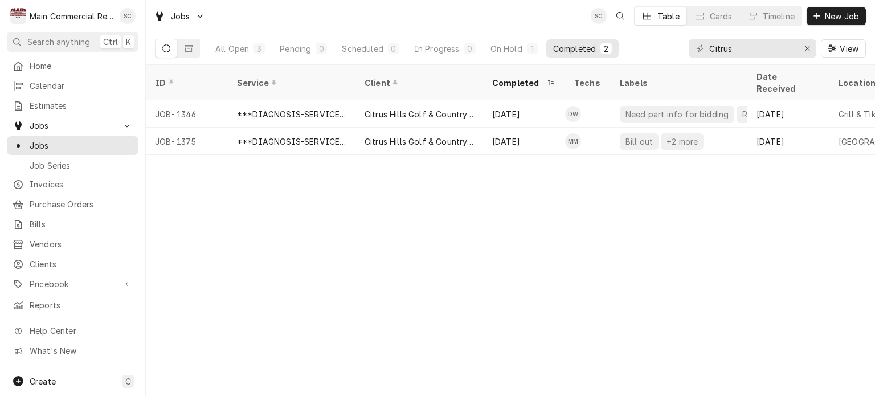
click at [589, 195] on div "ID Service Client Completed Techs Labels Date Received Location Name Location A…" at bounding box center [510, 230] width 729 height 331
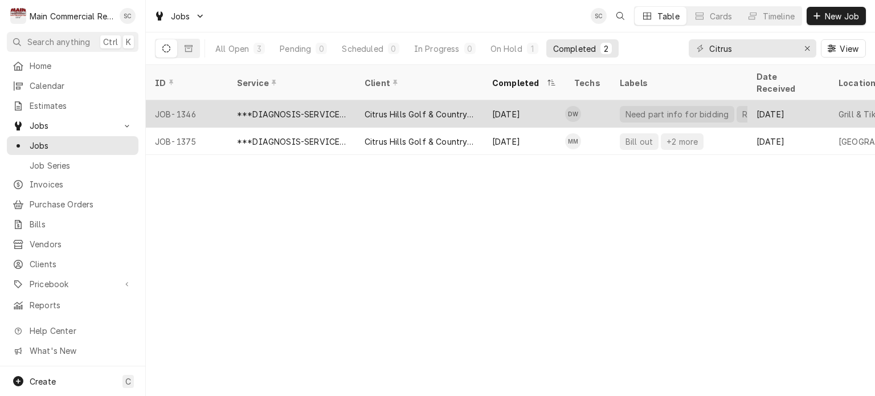
click at [521, 105] on div "Sep 4" at bounding box center [524, 113] width 82 height 27
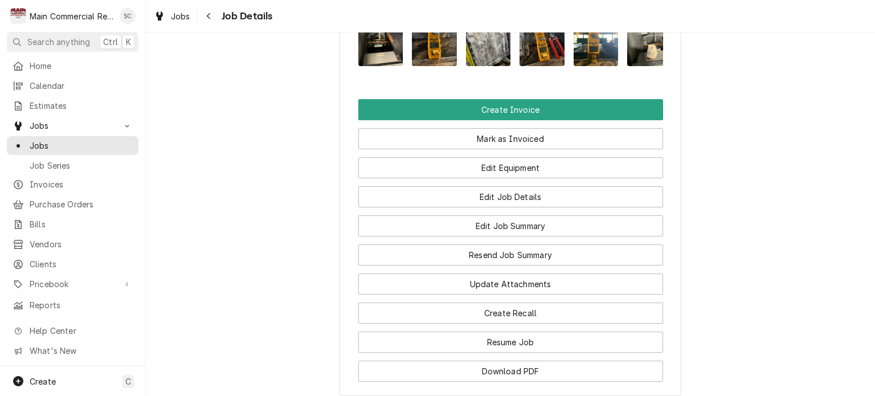
scroll to position [1482, 0]
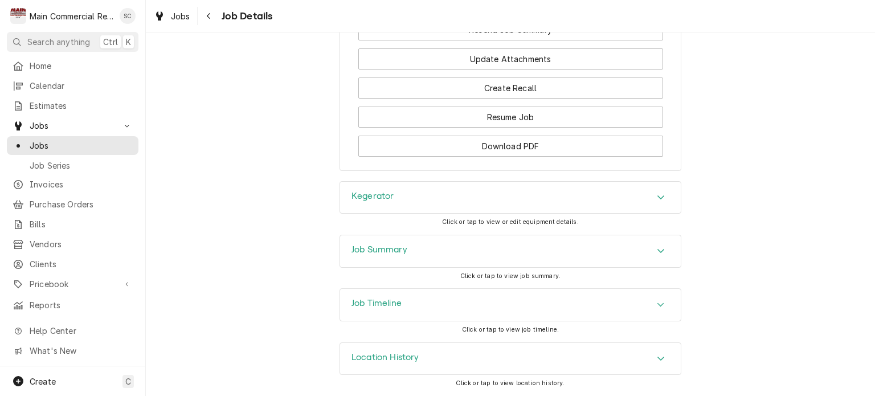
click at [657, 251] on icon "Accordion Header" at bounding box center [661, 250] width 8 height 9
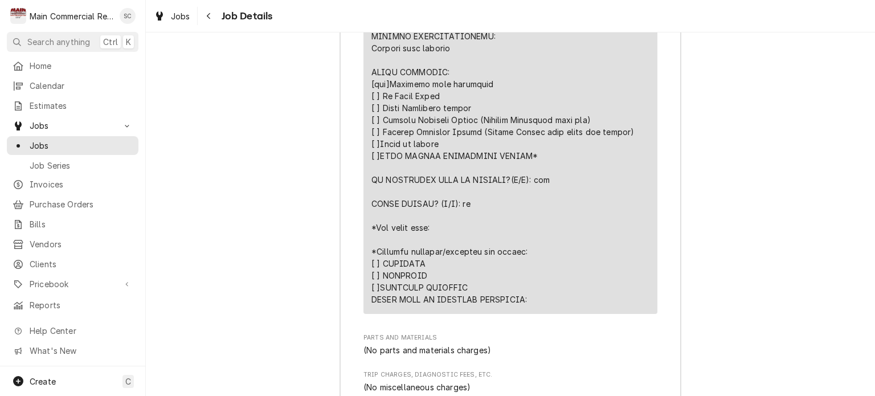
scroll to position [2849, 0]
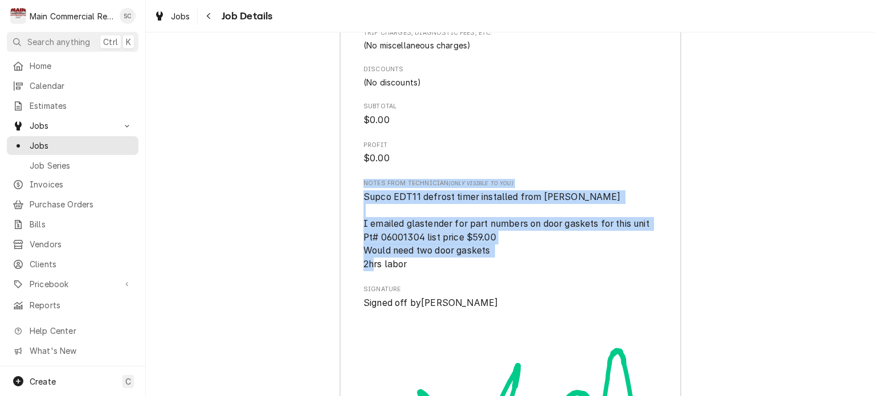
drag, startPoint x: 407, startPoint y: 257, endPoint x: 355, endPoint y: 177, distance: 95.7
click at [556, 241] on span "Supco EDT11 defrost timer installed from baker I emailed glastender for part nu…" at bounding box center [510, 230] width 294 height 81
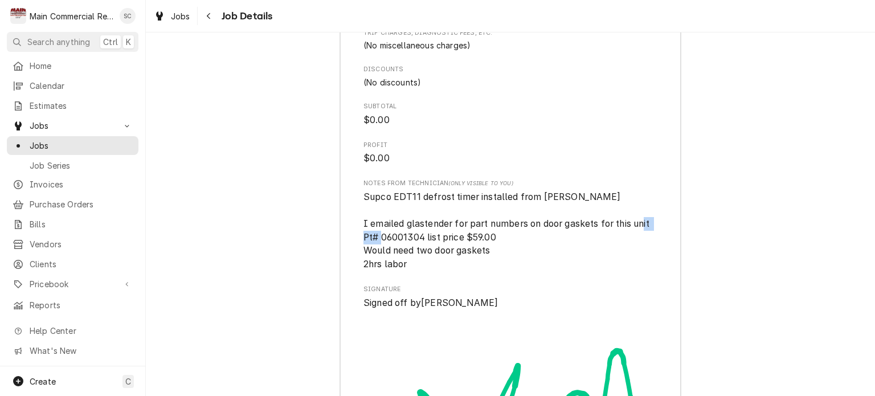
drag, startPoint x: 419, startPoint y: 229, endPoint x: 378, endPoint y: 228, distance: 41.0
click at [376, 227] on span "Supco EDT11 defrost timer installed from baker I emailed glastender for part nu…" at bounding box center [507, 230] width 288 height 78
copy span "06001304"
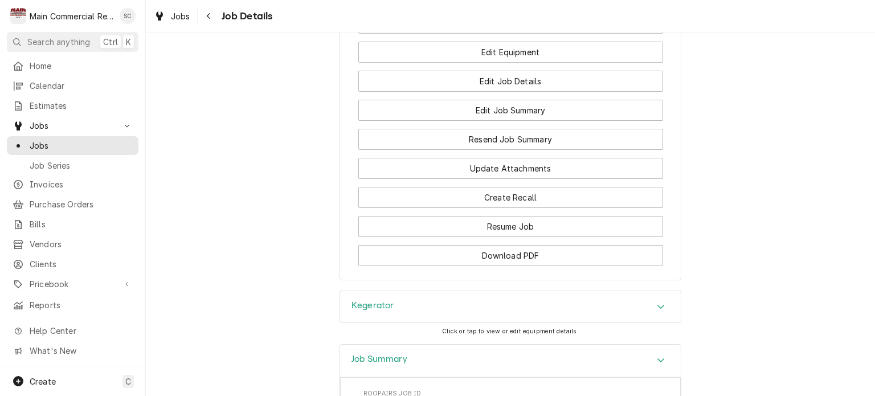
scroll to position [1141, 0]
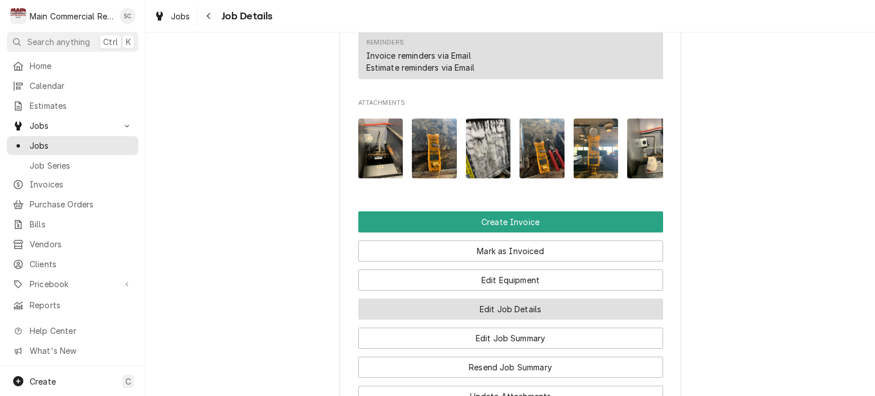
click at [513, 319] on button "Edit Job Details" at bounding box center [510, 308] width 305 height 21
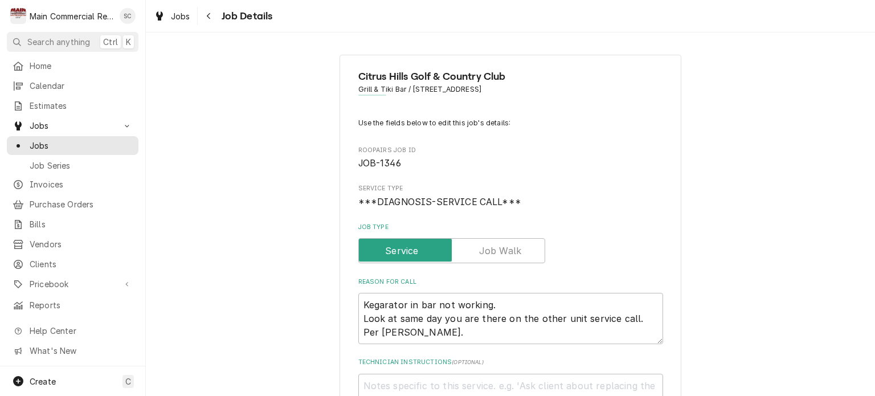
scroll to position [228, 0]
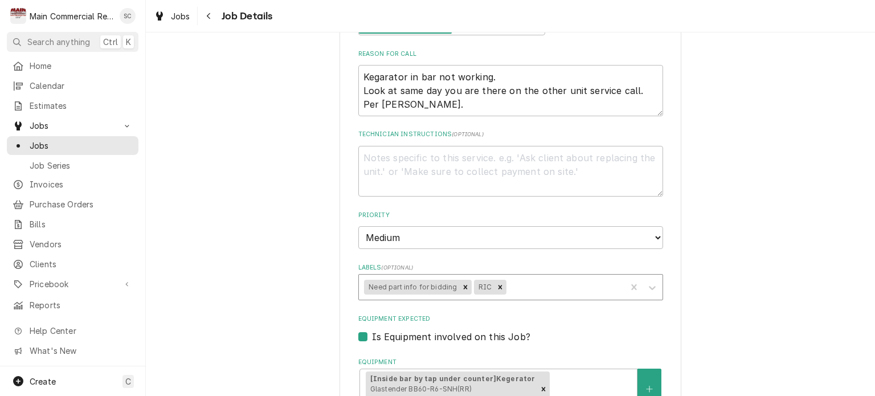
drag, startPoint x: 454, startPoint y: 286, endPoint x: 460, endPoint y: 288, distance: 5.8
click at [461, 286] on icon "Remove Need part info for bidding" at bounding box center [465, 287] width 8 height 8
type textarea "x"
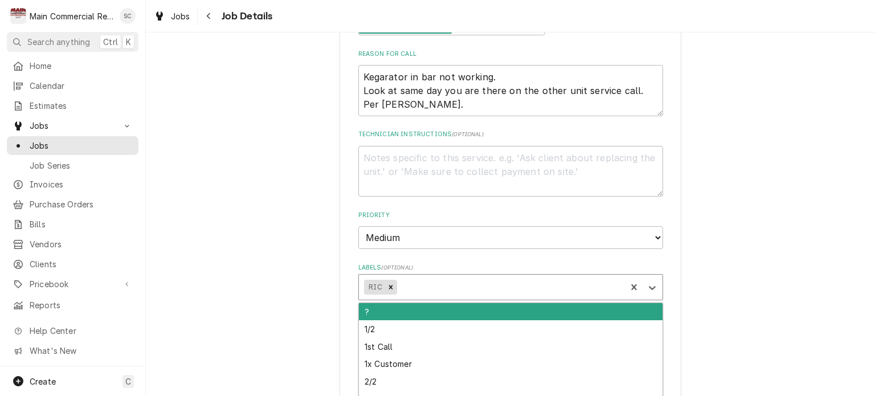
click at [497, 284] on div "Labels" at bounding box center [510, 287] width 222 height 21
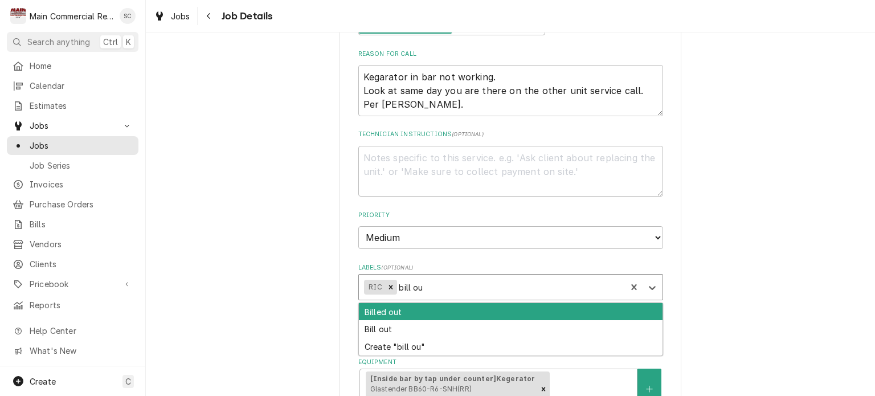
type input "bill out"
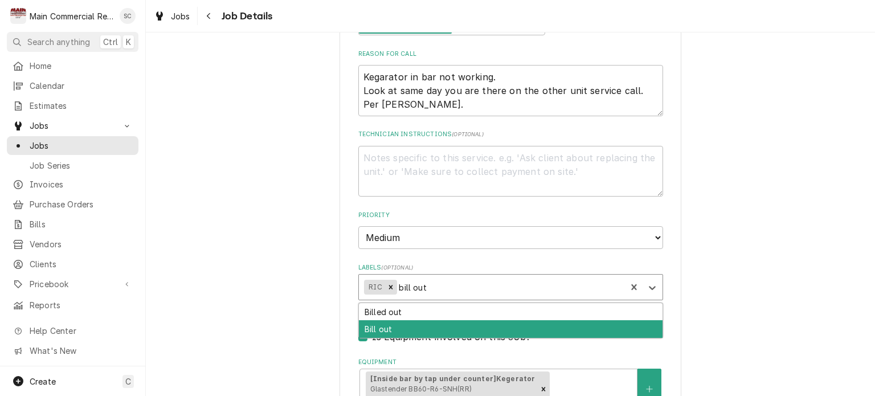
click at [465, 325] on div "Bill out" at bounding box center [511, 329] width 304 height 18
type textarea "x"
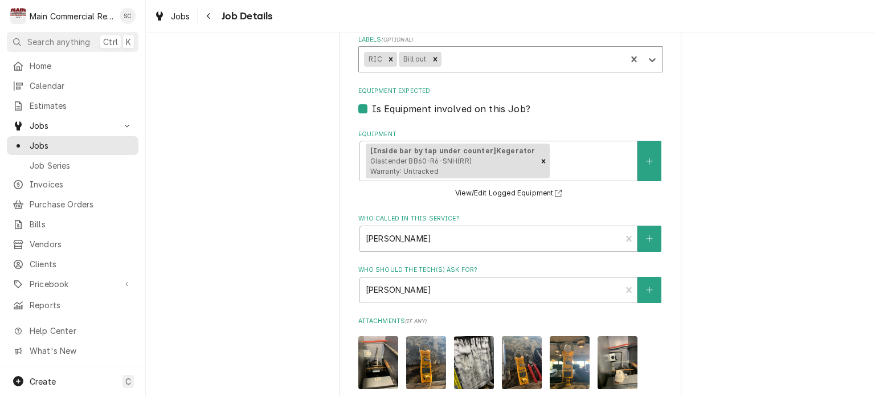
scroll to position [710, 0]
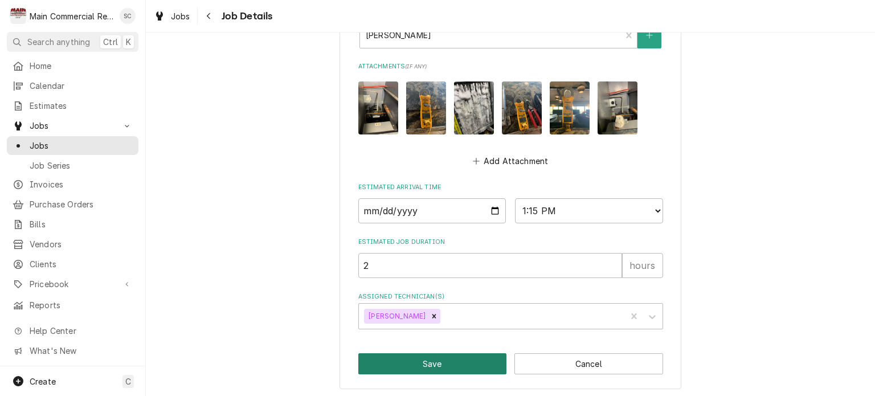
click at [462, 368] on button "Save" at bounding box center [432, 363] width 149 height 21
type textarea "x"
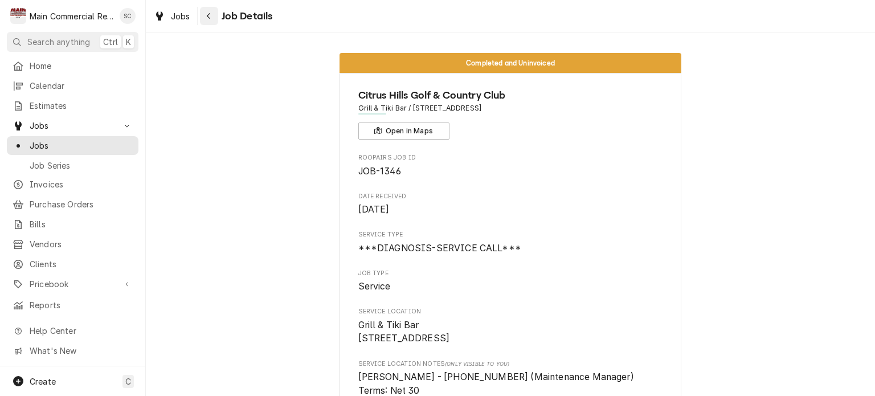
click at [208, 18] on icon "Navigate back" at bounding box center [208, 16] width 5 height 8
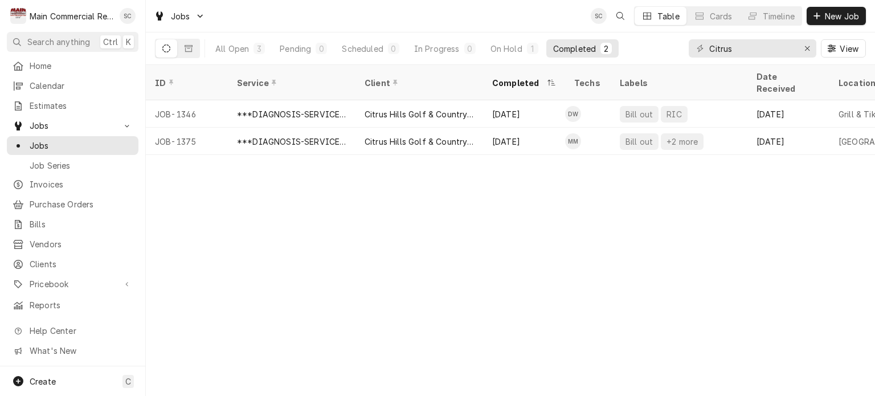
click at [485, 245] on div "ID Service Client Completed Techs Labels Date Received Location Name Location A…" at bounding box center [510, 230] width 729 height 331
click at [193, 45] on button "Dynamic Content Wrapper" at bounding box center [189, 48] width 22 height 18
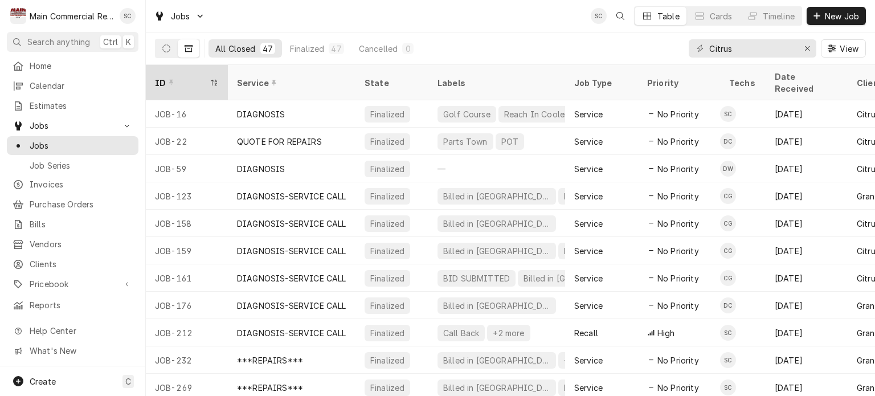
click at [214, 79] on icon "Dynamic Content Wrapper" at bounding box center [214, 82] width 8 height 7
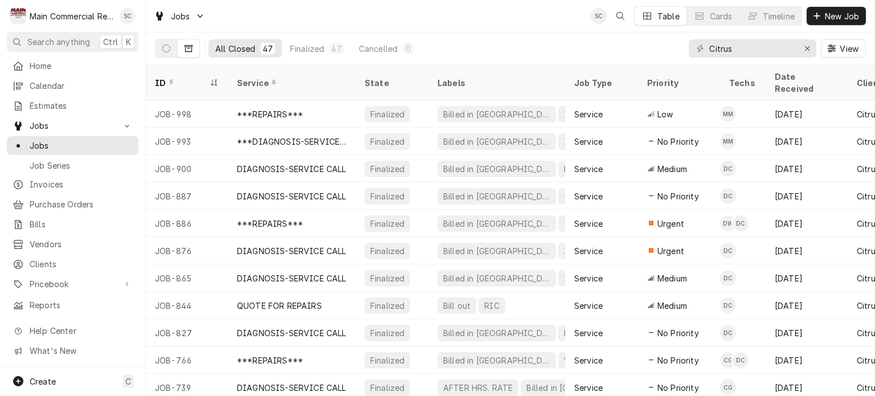
click at [214, 79] on icon "Dynamic Content Wrapper" at bounding box center [214, 82] width 8 height 7
click at [189, 77] on div "ID" at bounding box center [186, 83] width 62 height 12
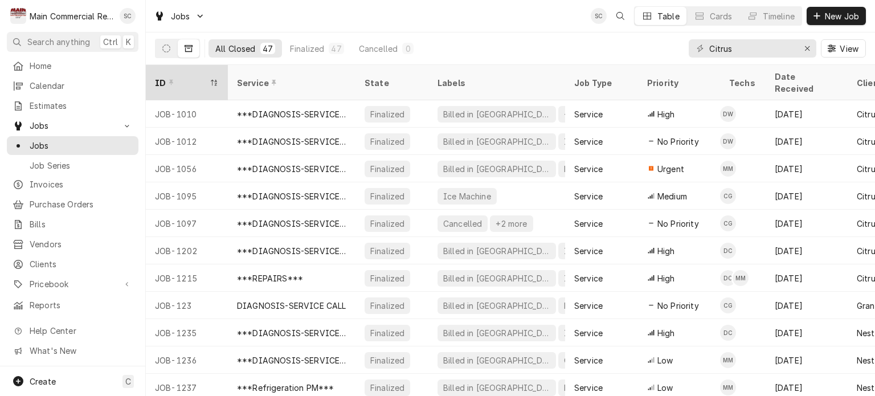
click at [190, 77] on div "ID" at bounding box center [181, 83] width 52 height 12
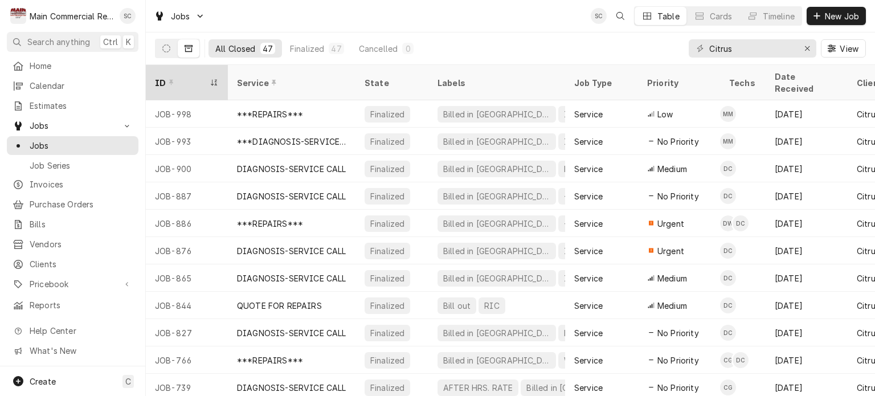
click at [189, 77] on div "ID" at bounding box center [181, 83] width 52 height 12
click at [189, 77] on div "ID" at bounding box center [186, 83] width 62 height 12
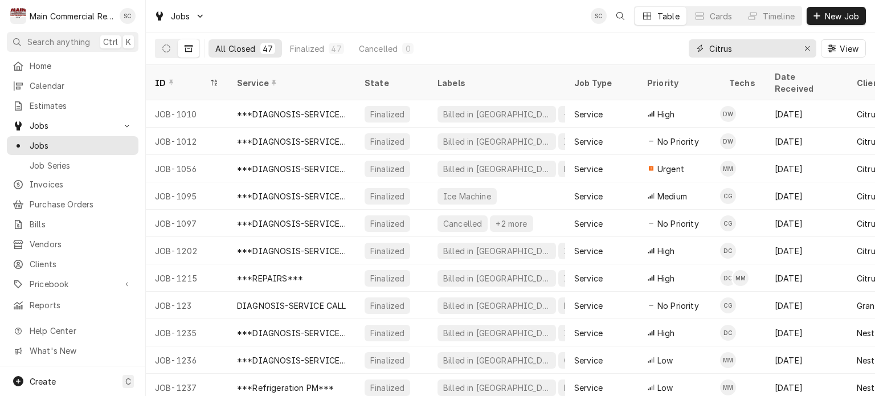
drag, startPoint x: 748, startPoint y: 50, endPoint x: 686, endPoint y: 48, distance: 62.1
click at [686, 48] on div "All Closed 47 Finalized 47 Cancelled 0 Citrus View" at bounding box center [510, 48] width 711 height 32
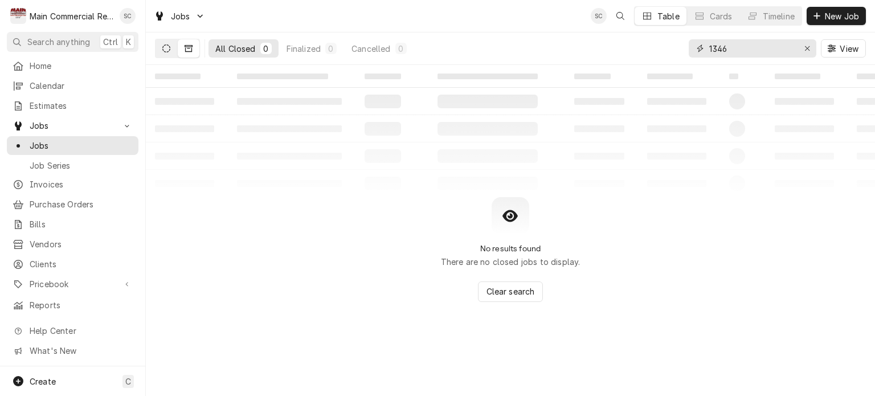
type input "1346"
click at [162, 47] on button "Dynamic Content Wrapper" at bounding box center [166, 48] width 22 height 18
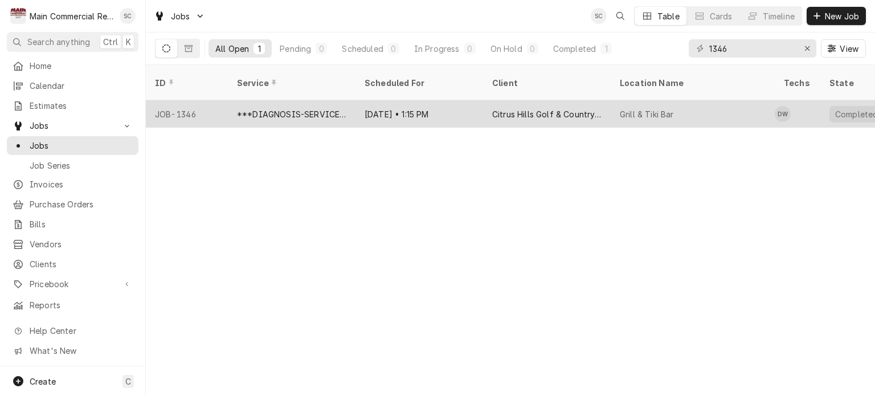
click at [541, 106] on div "Citrus Hills Golf & Country Club" at bounding box center [547, 113] width 128 height 27
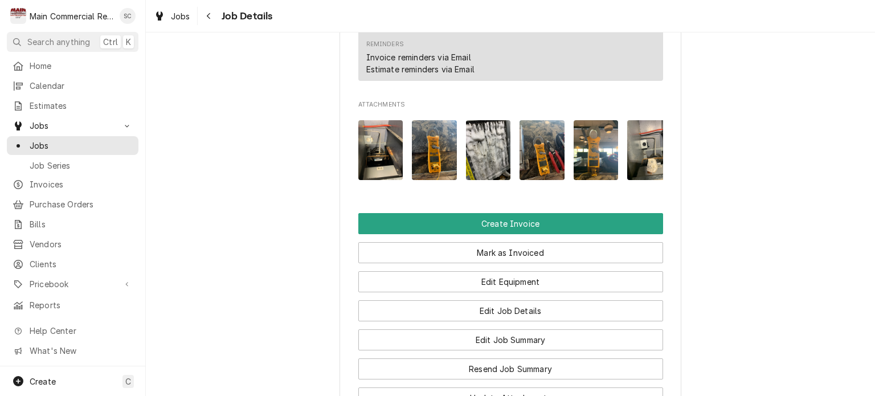
scroll to position [1481, 0]
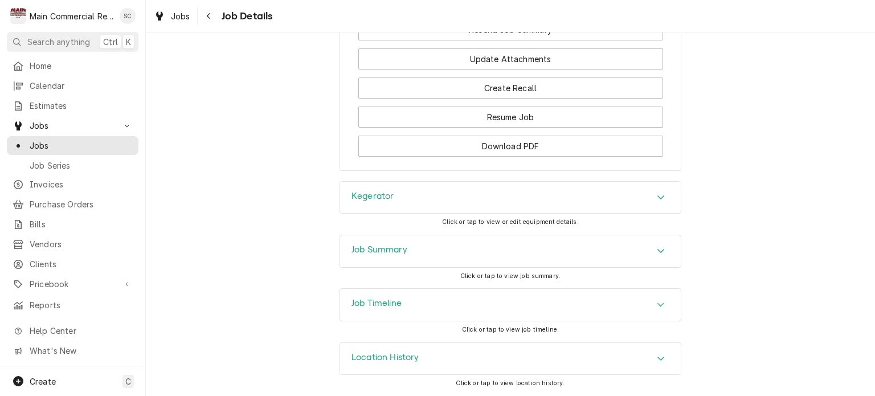
click at [657, 254] on icon "Accordion Header" at bounding box center [661, 250] width 8 height 9
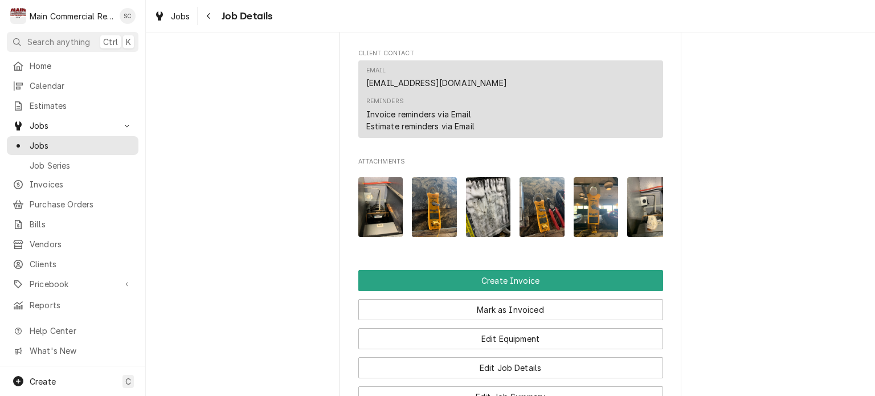
scroll to position [854, 0]
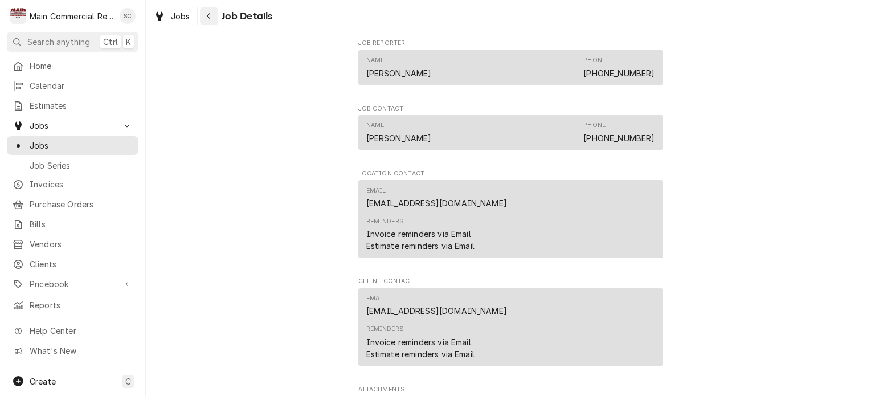
click at [206, 20] on div "Navigate back" at bounding box center [208, 15] width 11 height 11
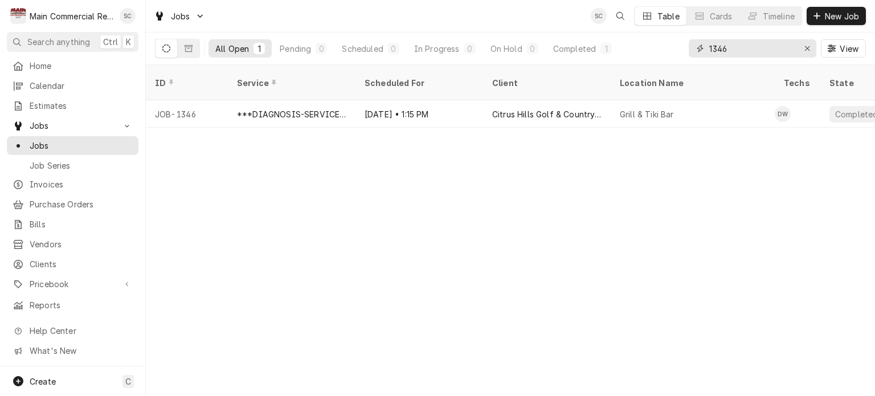
click at [752, 49] on input "1346" at bounding box center [751, 48] width 85 height 18
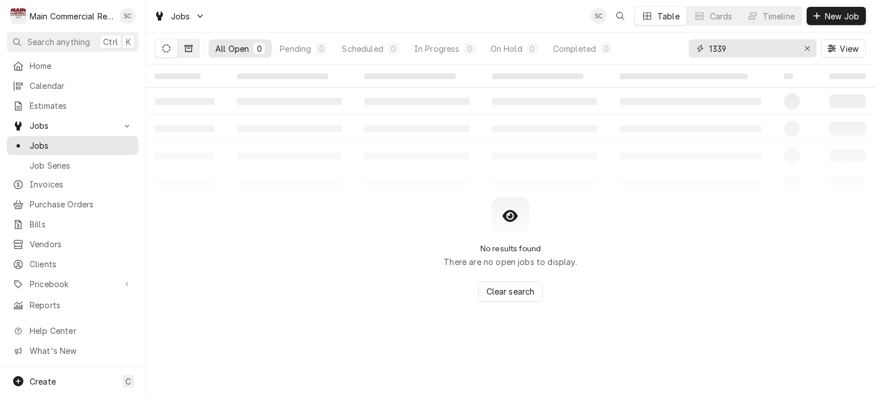
type input "1339"
click at [187, 48] on icon "Dynamic Content Wrapper" at bounding box center [189, 48] width 8 height 8
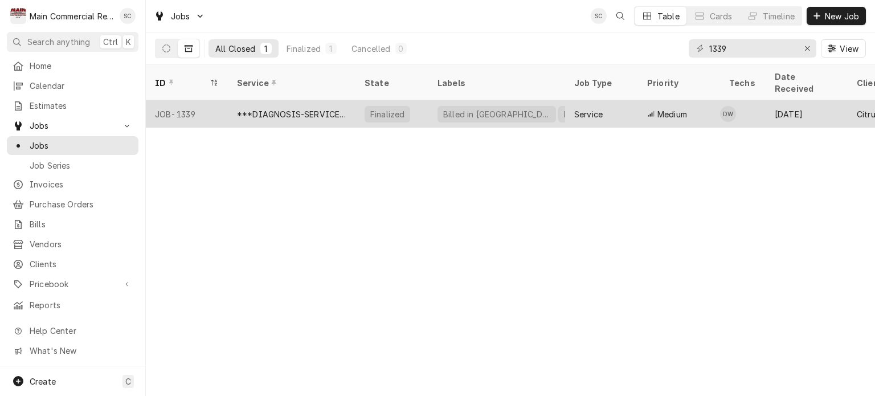
click at [373, 108] on div "Finalized" at bounding box center [387, 114] width 36 height 12
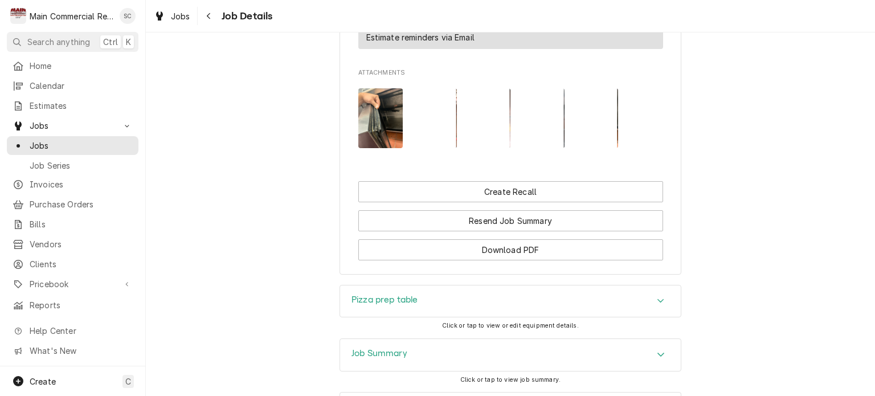
scroll to position [1297, 0]
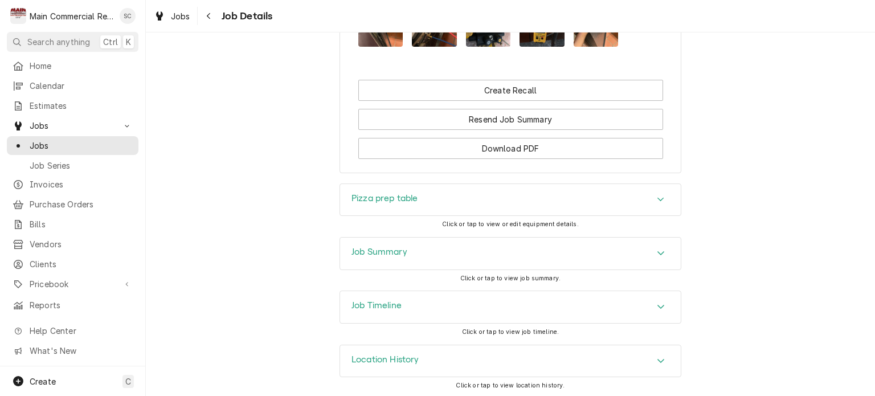
click at [657, 255] on icon "Accordion Header" at bounding box center [661, 252] width 8 height 9
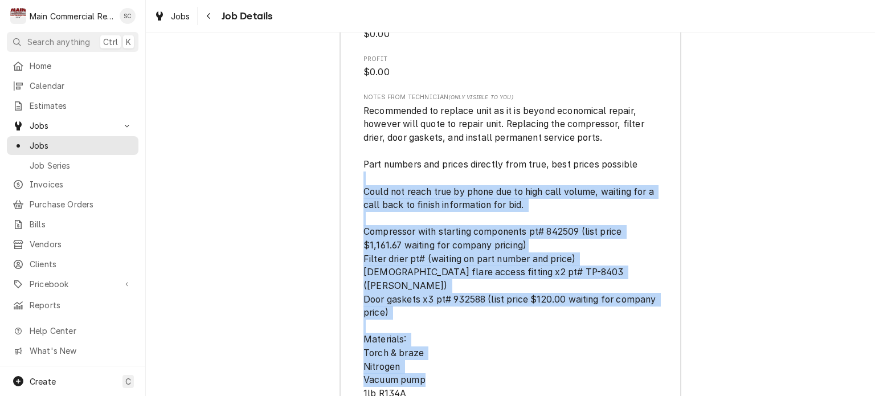
scroll to position [2664, 0]
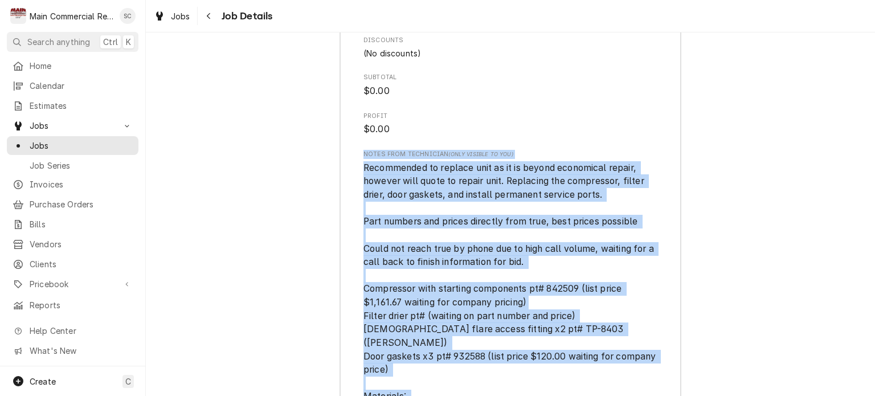
drag, startPoint x: 400, startPoint y: 273, endPoint x: 355, endPoint y: 154, distance: 127.0
click at [583, 298] on span "Recommended to replace unit as it is beyond economical repair, however will quo…" at bounding box center [510, 315] width 294 height 309
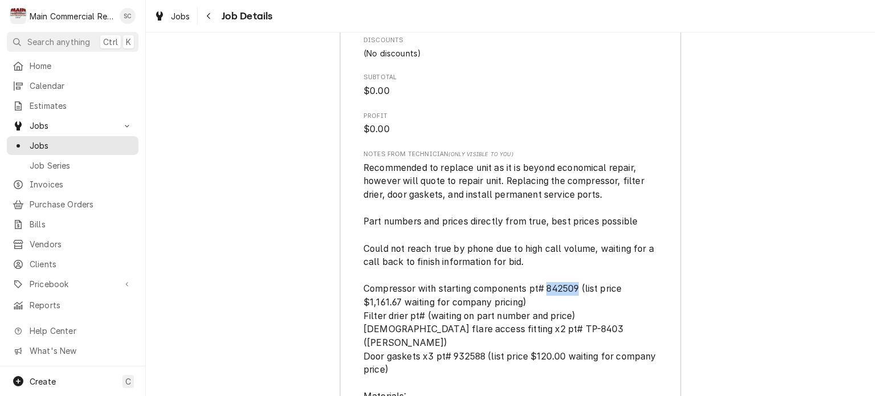
drag, startPoint x: 576, startPoint y: 285, endPoint x: 543, endPoint y: 284, distance: 33.6
click at [543, 284] on span "Recommended to replace unit as it is beyond economical repair, however will quo…" at bounding box center [510, 315] width 295 height 307
copy span "842509"
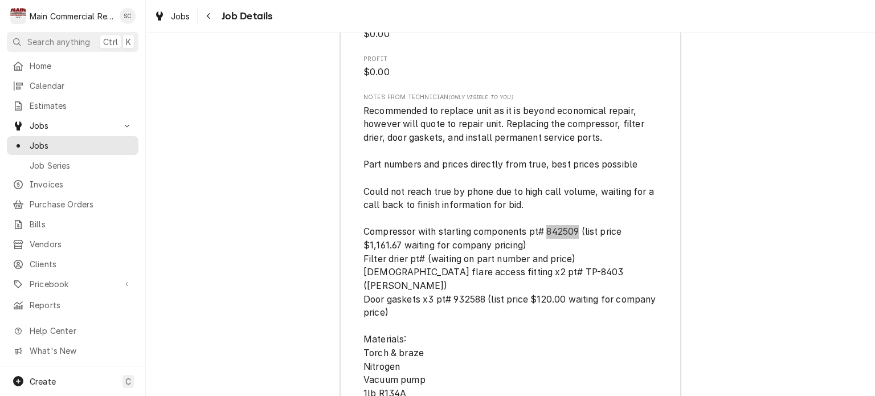
scroll to position [2778, 0]
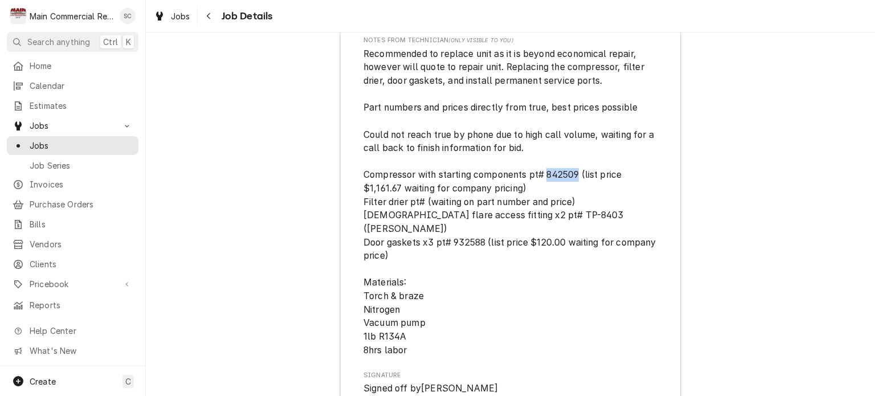
click at [577, 260] on span "Recommended to replace unit as it is beyond economical repair, however will quo…" at bounding box center [510, 201] width 294 height 309
drag, startPoint x: 534, startPoint y: 214, endPoint x: 498, endPoint y: 211, distance: 36.5
click at [498, 211] on span "Recommended to replace unit as it is beyond economical repair, however will quo…" at bounding box center [510, 201] width 295 height 307
copy span "TP-8403"
drag, startPoint x: 479, startPoint y: 227, endPoint x: 450, endPoint y: 226, distance: 29.0
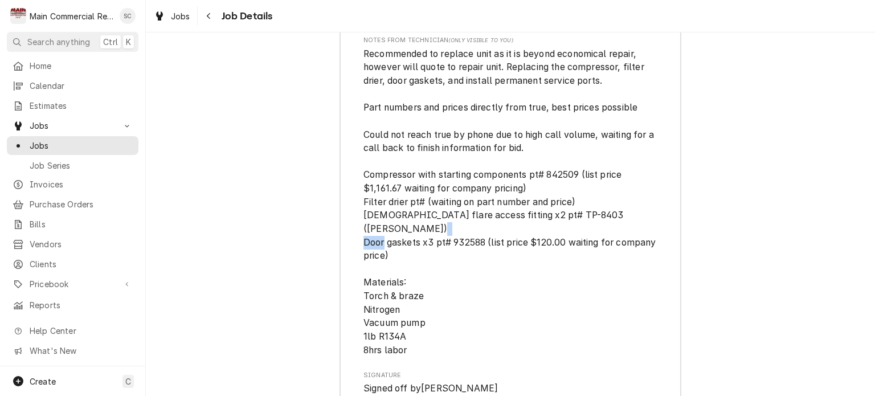
click at [450, 226] on span "Recommended to replace unit as it is beyond economical repair, however will quo…" at bounding box center [510, 201] width 295 height 307
copy span "932588"
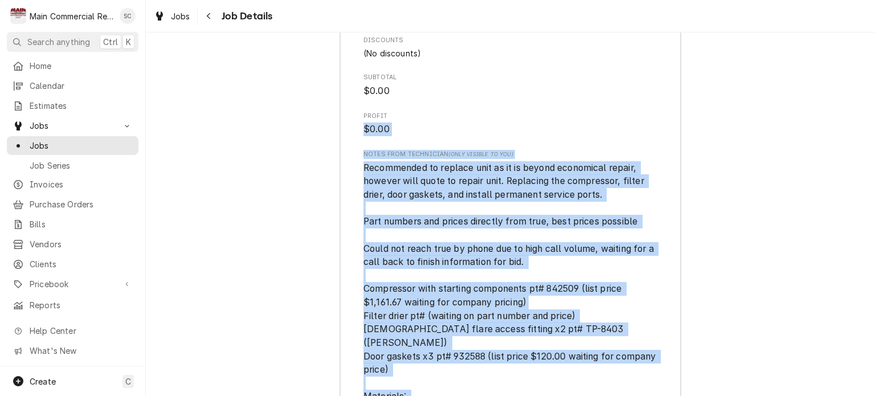
scroll to position [2607, 0]
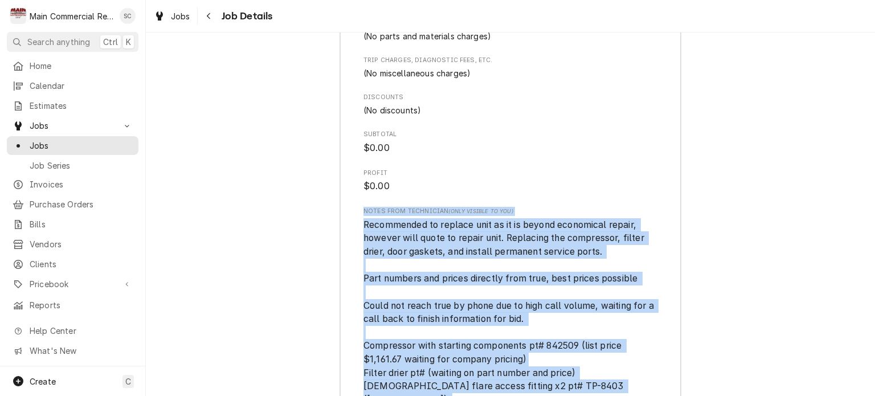
drag, startPoint x: 416, startPoint y: 332, endPoint x: 385, endPoint y: 224, distance: 112.1
click at [363, 212] on div "Notes from Technician (Only Visible to You) Recommended to replace unit as it i…" at bounding box center [510, 367] width 294 height 321
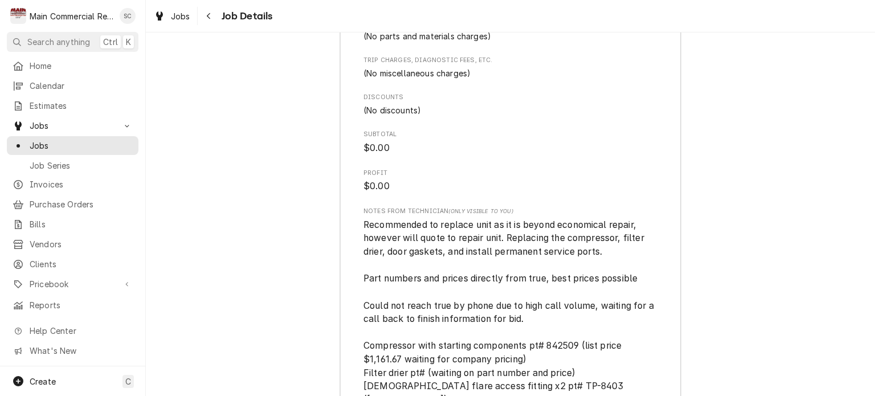
drag, startPoint x: 392, startPoint y: 227, endPoint x: 528, endPoint y: 187, distance: 141.8
click at [527, 186] on span "$0.00" at bounding box center [510, 186] width 294 height 14
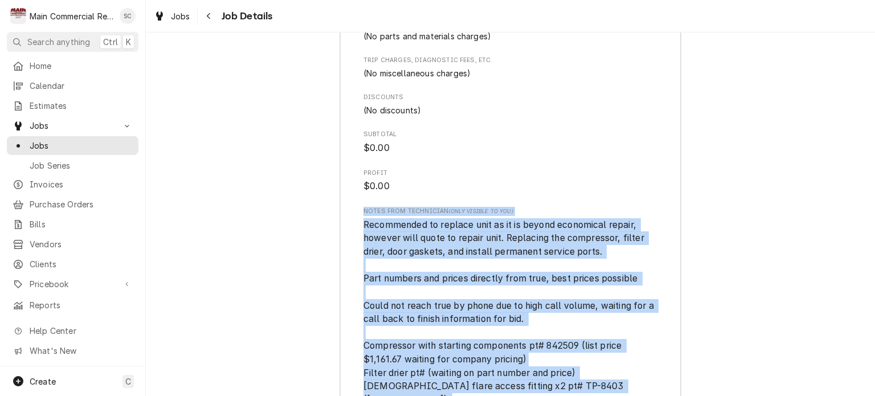
drag, startPoint x: 403, startPoint y: 277, endPoint x: 354, endPoint y: 214, distance: 79.9
copy div "Notes from Technician (Only Visible to You) Recommended to replace unit as it i…"
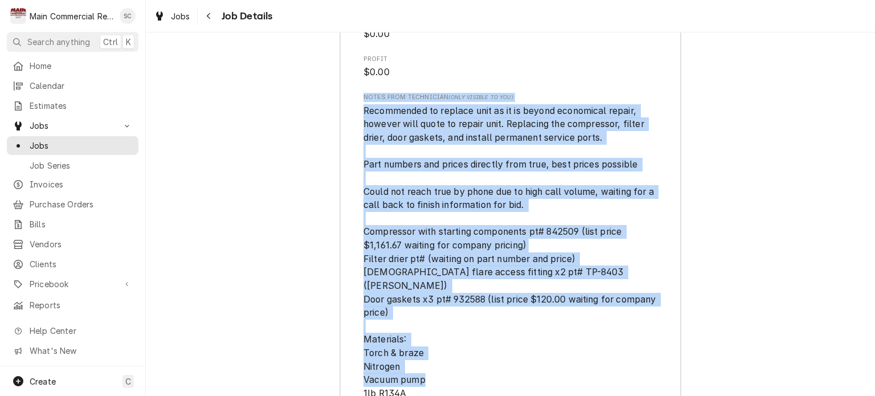
click at [613, 232] on span "Recommended to replace unit as it is beyond economical repair, however will quo…" at bounding box center [510, 258] width 295 height 307
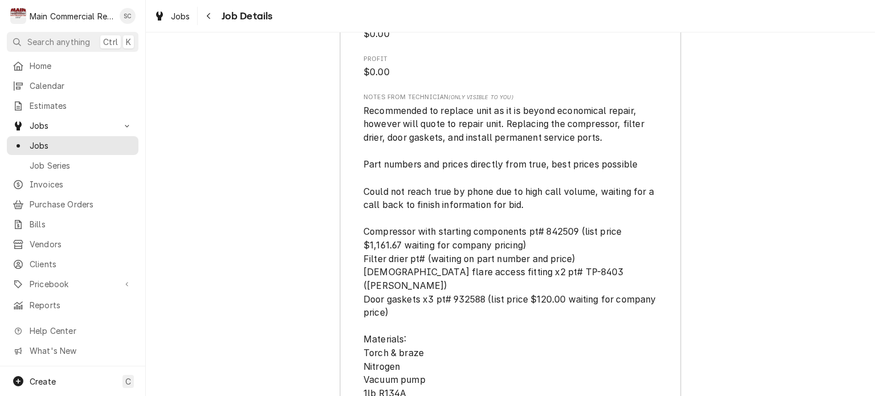
click at [584, 309] on span "Recommended to replace unit as it is beyond economical repair, however will quo…" at bounding box center [510, 258] width 294 height 309
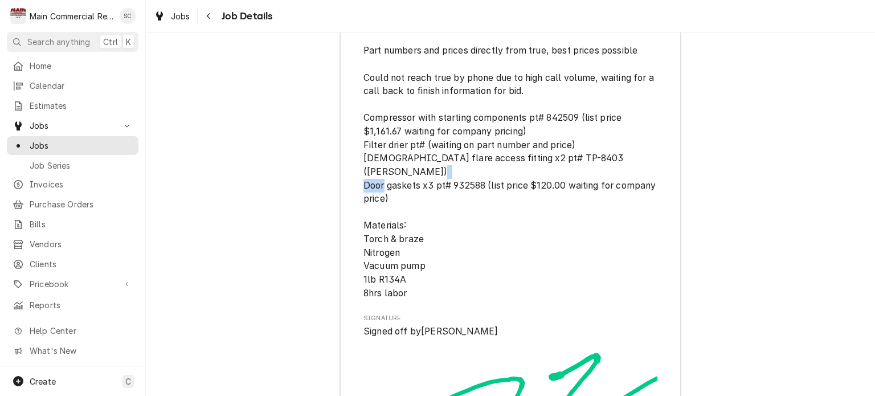
drag, startPoint x: 480, startPoint y: 168, endPoint x: 449, endPoint y: 170, distance: 30.8
click at [449, 170] on span "Recommended to replace unit as it is beyond economical repair, however will quo…" at bounding box center [510, 144] width 295 height 307
copy span "932588"
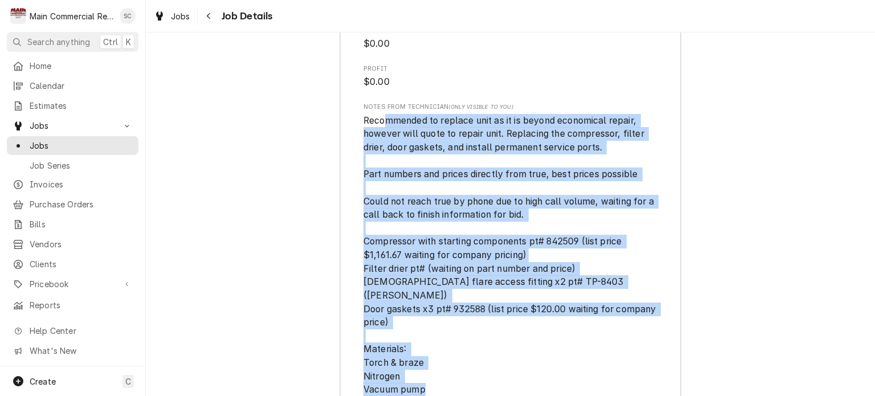
scroll to position [2654, 0]
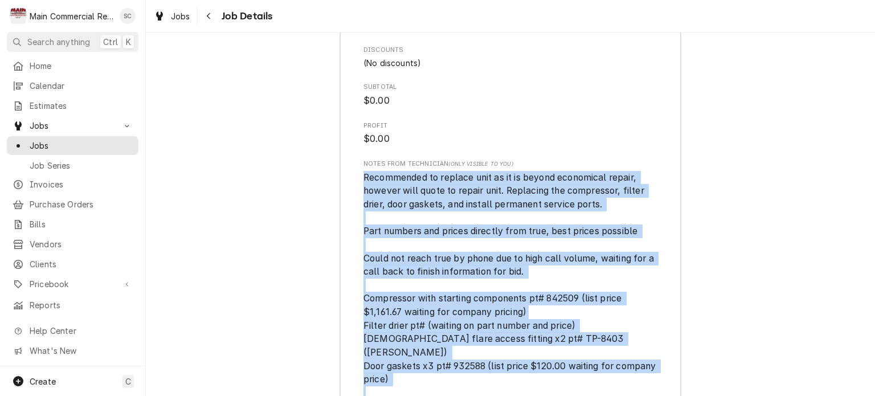
drag, startPoint x: 429, startPoint y: 286, endPoint x: 349, endPoint y: 169, distance: 142.2
copy span "Recommended to replace unit as it is beyond economical repair, however will quo…"
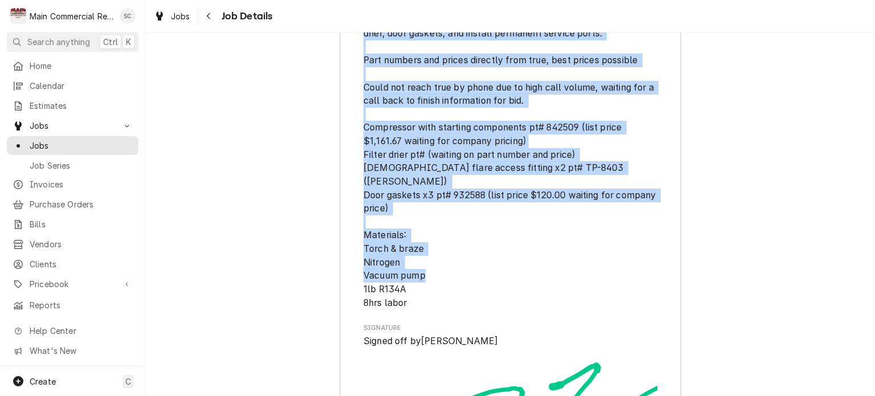
click at [513, 272] on span "Recommended to replace unit as it is beyond economical repair, however will quo…" at bounding box center [510, 154] width 294 height 309
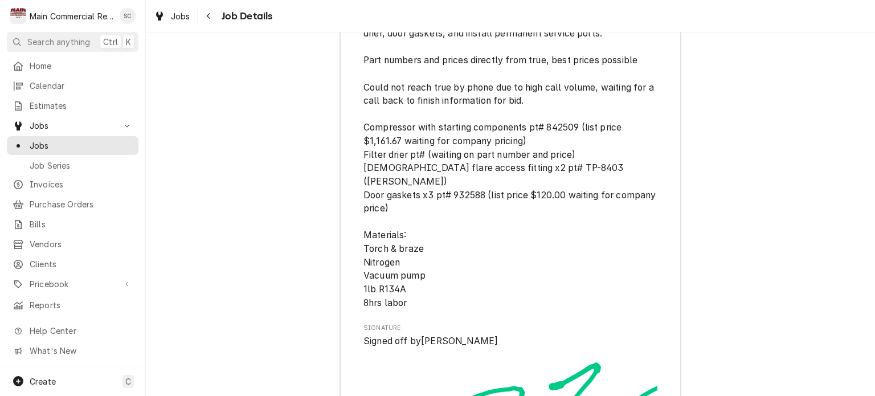
scroll to position [2597, 0]
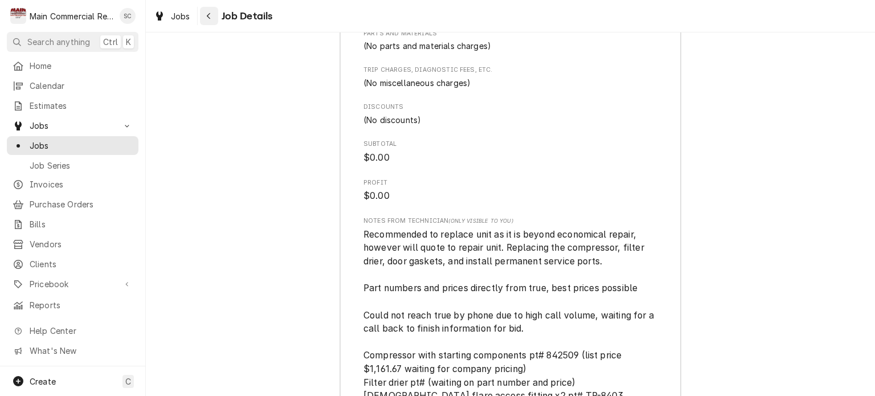
click at [208, 17] on icon "Navigate back" at bounding box center [208, 16] width 3 height 6
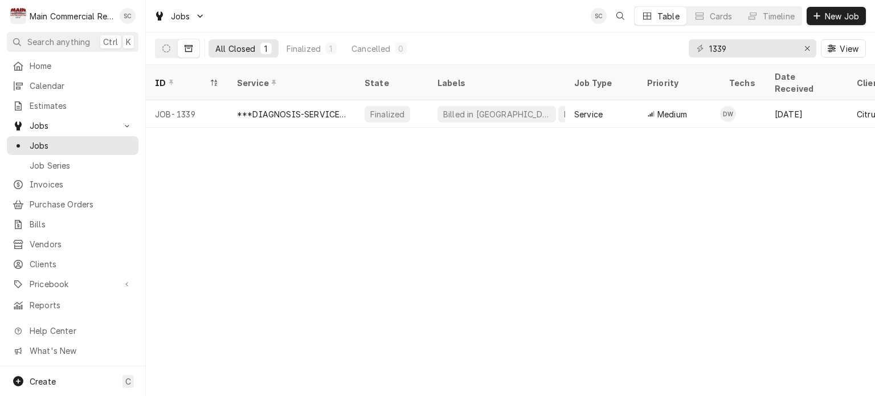
click at [592, 245] on div "ID Service State Labels Job Type Priority Techs Date Received Client Location N…" at bounding box center [510, 230] width 729 height 331
click at [595, 158] on div "ID Service State Labels Job Type Priority Techs Date Received Client Location N…" at bounding box center [510, 230] width 729 height 331
click at [594, 158] on div "ID Service State Labels Job Type Priority Techs Date Received Client Location N…" at bounding box center [510, 230] width 729 height 331
click at [583, 198] on div "ID Service State Labels Job Type Priority Techs Date Received Client Location N…" at bounding box center [510, 230] width 729 height 331
click at [803, 50] on div "Erase input" at bounding box center [806, 48] width 11 height 11
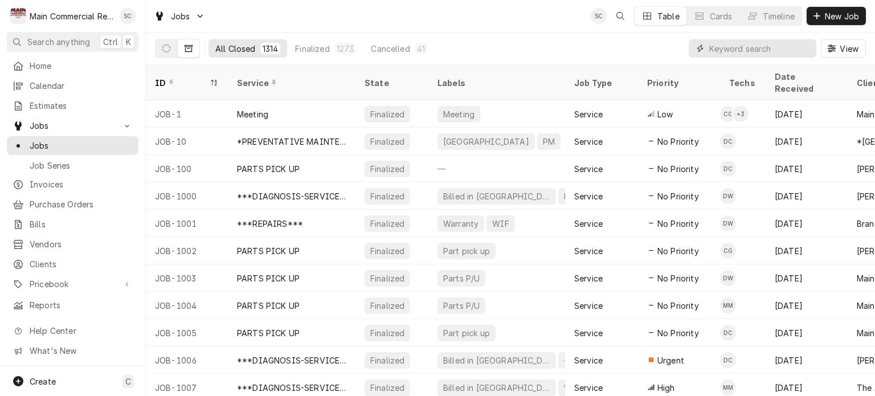
click at [536, 43] on div "All Closed 1314 Finalized 1273 Cancelled 41 View" at bounding box center [510, 48] width 711 height 32
click at [760, 47] on input "Dynamic Content Wrapper" at bounding box center [759, 48] width 101 height 18
click at [551, 39] on div "All Closed 1314 Finalized 1273 Cancelled 41 View" at bounding box center [510, 48] width 711 height 32
click at [164, 50] on icon "Dynamic Content Wrapper" at bounding box center [166, 48] width 8 height 8
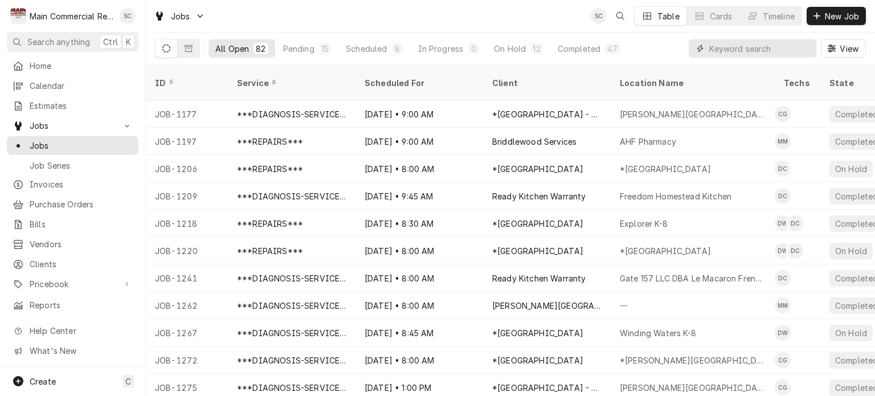
click at [727, 52] on input "Dynamic Content Wrapper" at bounding box center [759, 48] width 101 height 18
type input "Amorino"
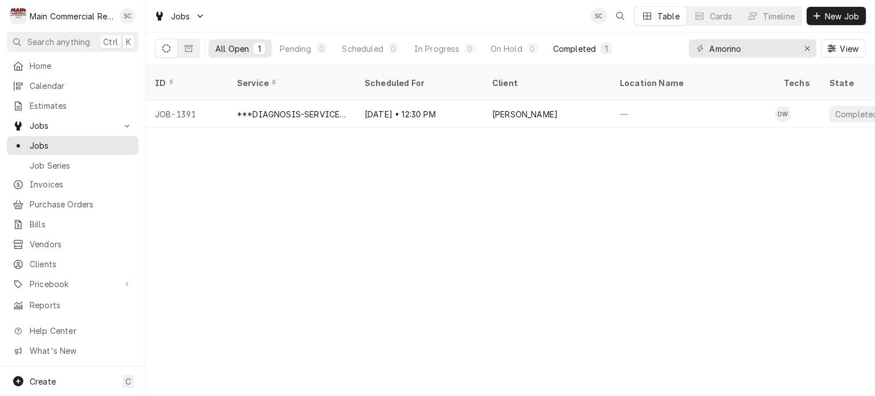
click at [550, 51] on button "Completed 1" at bounding box center [582, 48] width 72 height 18
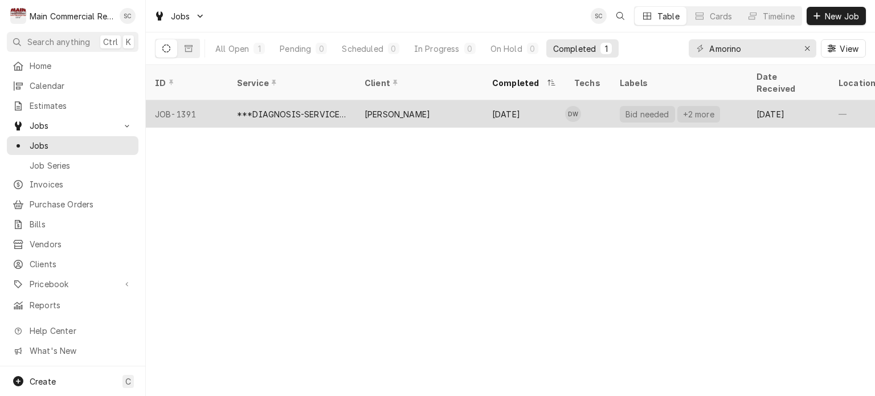
click at [439, 100] on div "[PERSON_NAME]" at bounding box center [419, 113] width 128 height 27
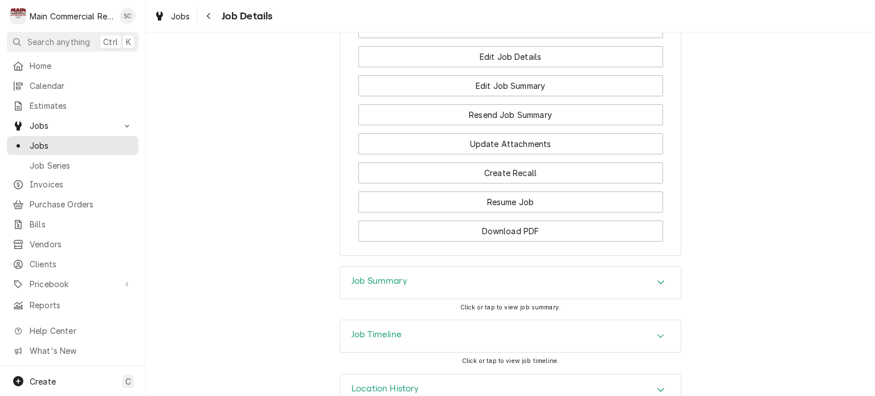
scroll to position [1359, 0]
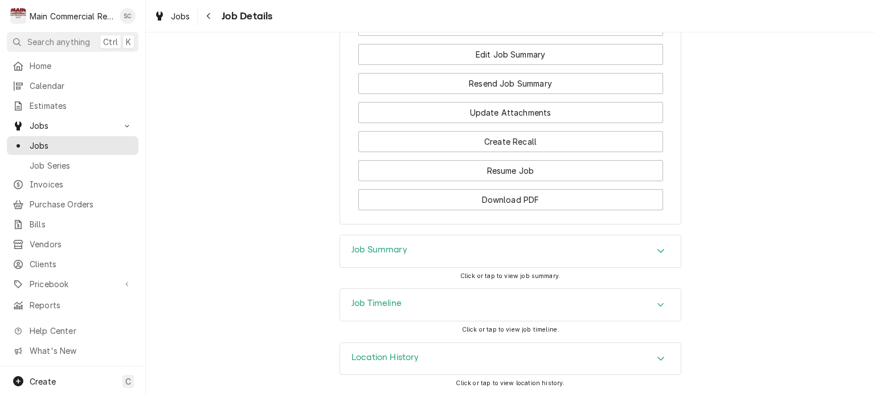
click at [657, 249] on icon "Accordion Header" at bounding box center [661, 250] width 8 height 9
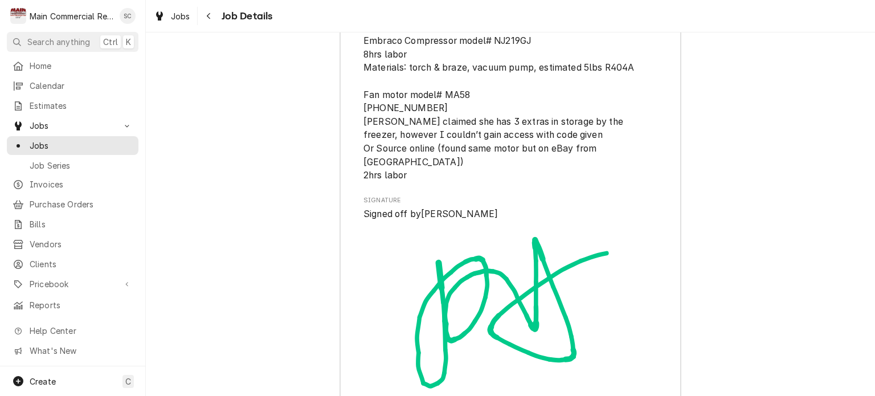
scroll to position [2783, 0]
